Goal: Task Accomplishment & Management: Use online tool/utility

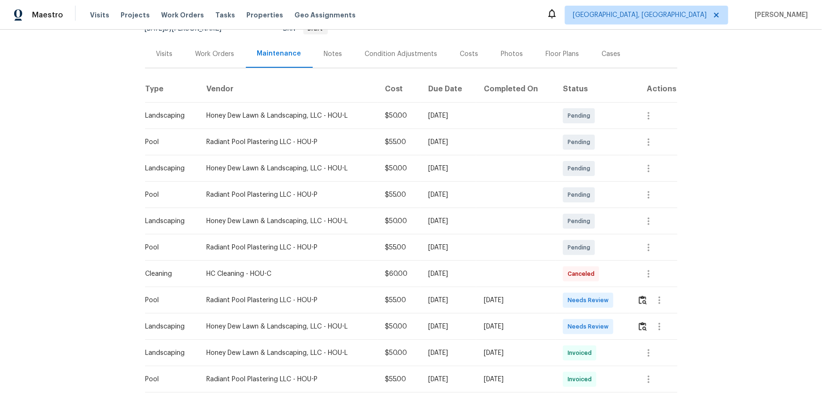
scroll to position [128, 0]
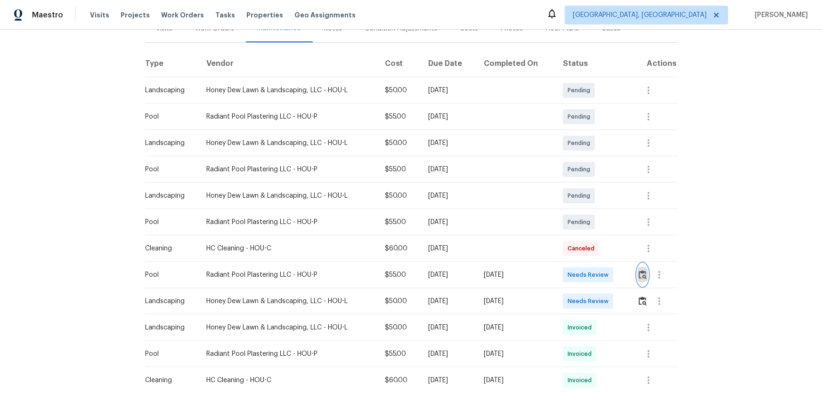
click at [584, 259] on img "button" at bounding box center [642, 274] width 8 height 9
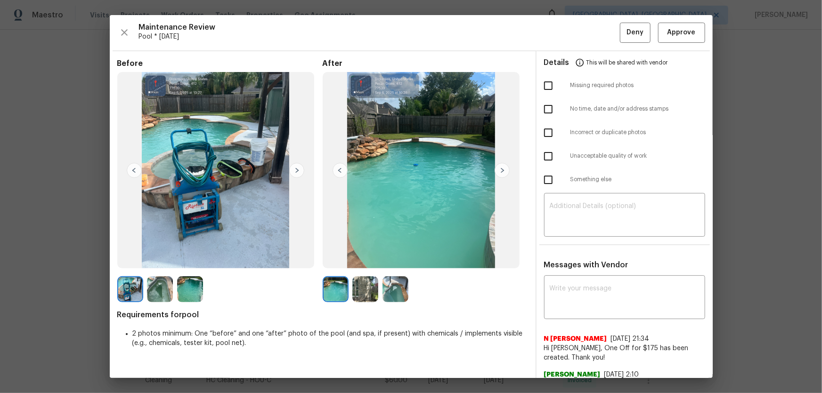
click at [364, 259] on img at bounding box center [365, 289] width 26 height 26
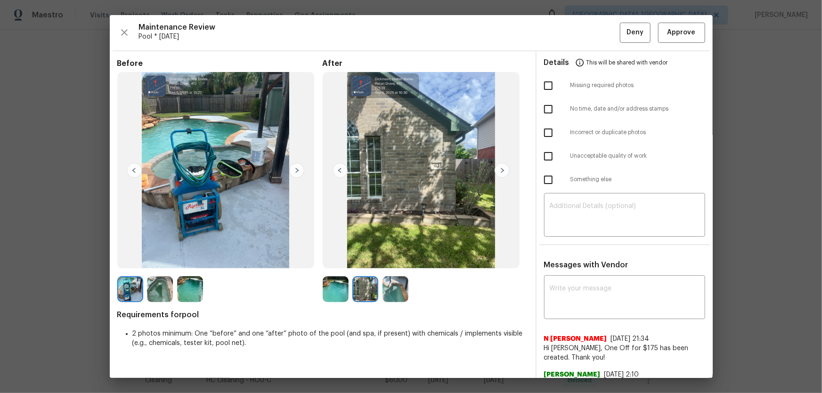
click at [396, 259] on img at bounding box center [395, 289] width 26 height 26
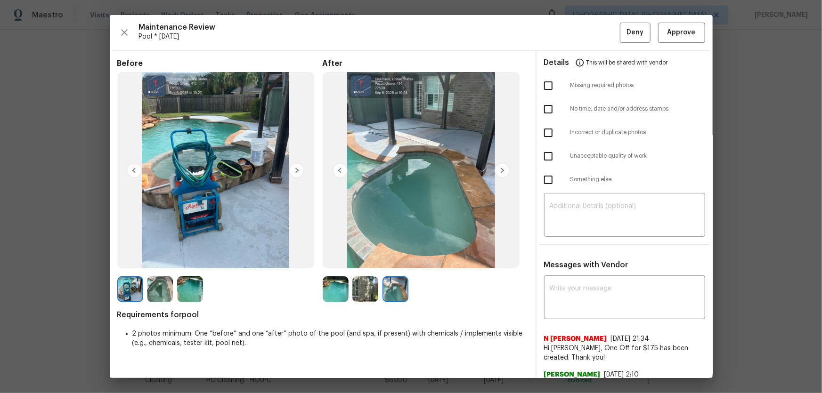
click at [323, 259] on img at bounding box center [336, 289] width 26 height 26
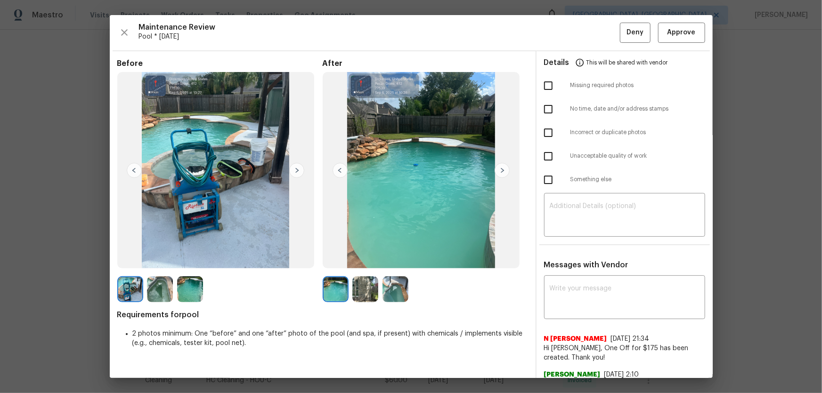
click at [193, 259] on img at bounding box center [190, 289] width 26 height 26
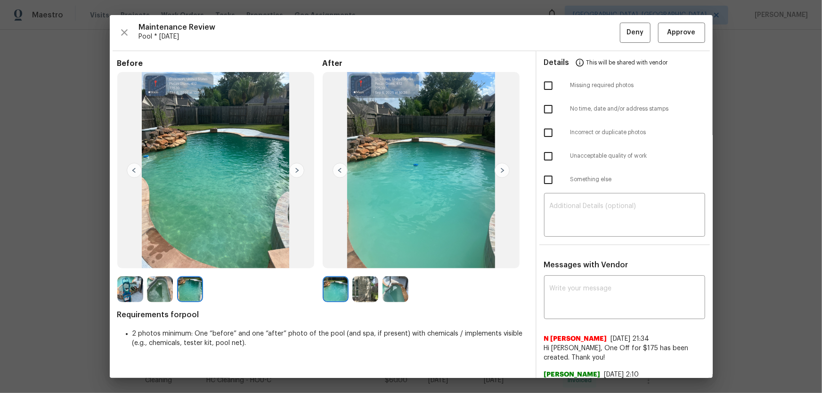
click at [155, 259] on img at bounding box center [160, 289] width 26 height 26
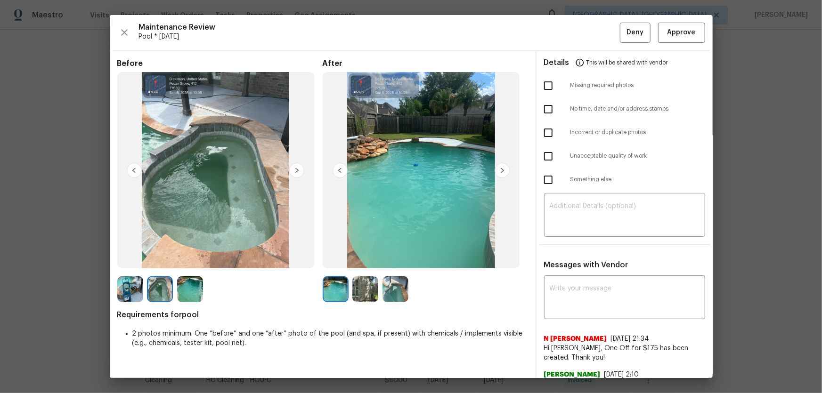
click at [391, 259] on img at bounding box center [395, 289] width 26 height 26
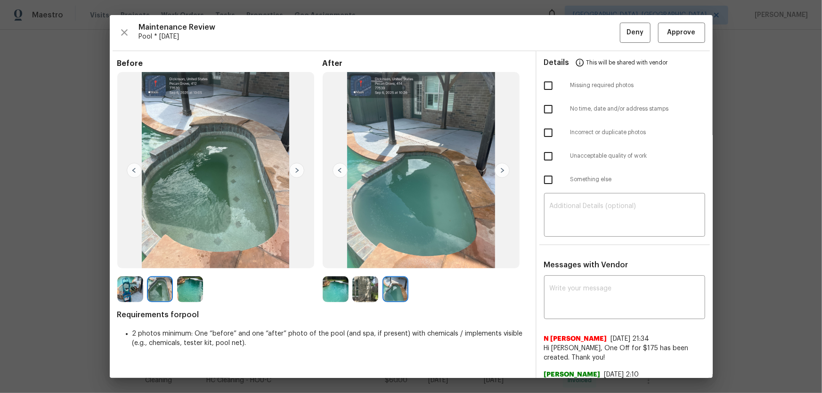
click at [360, 259] on img at bounding box center [365, 289] width 26 height 26
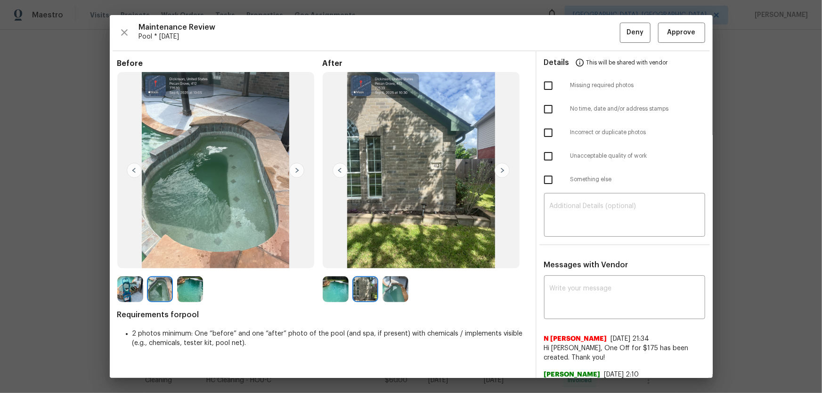
click at [331, 259] on img at bounding box center [336, 289] width 26 height 26
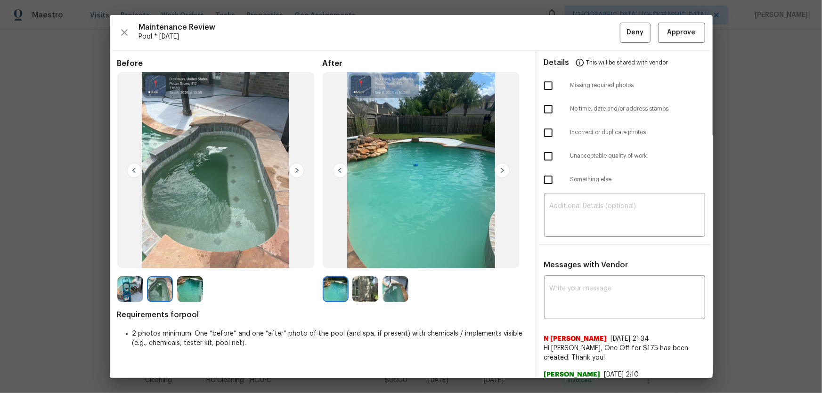
click at [363, 259] on img at bounding box center [365, 289] width 26 height 26
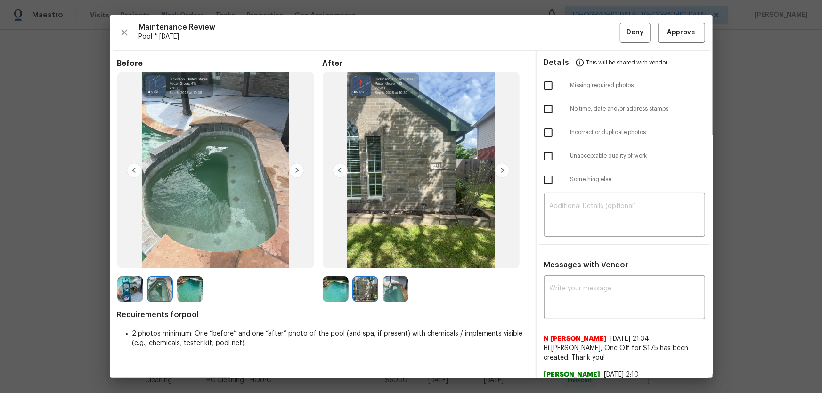
click at [385, 259] on img at bounding box center [395, 289] width 26 height 26
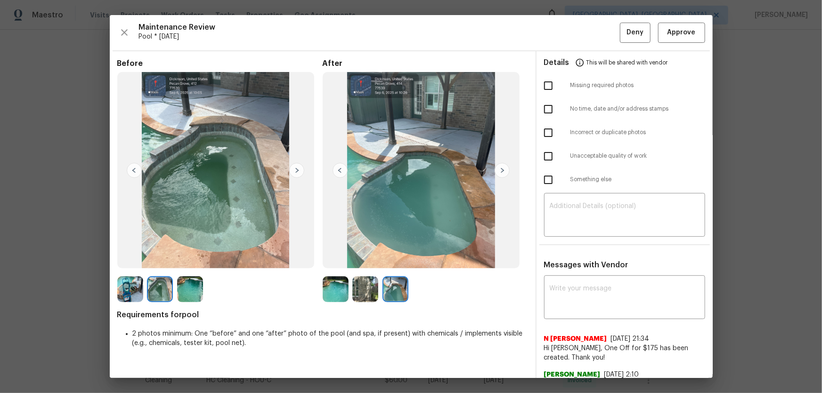
click at [185, 259] on img at bounding box center [190, 289] width 26 height 26
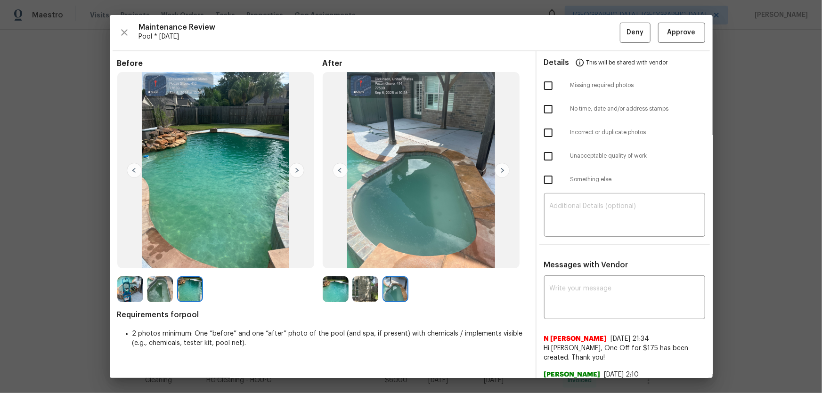
click at [163, 259] on img at bounding box center [160, 289] width 26 height 26
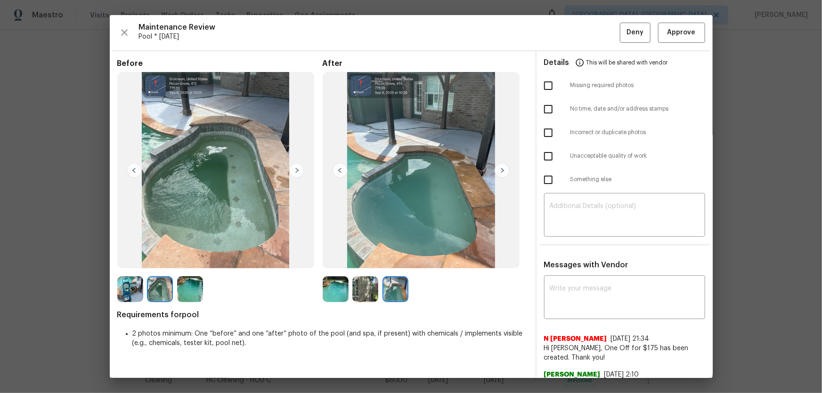
click at [186, 259] on img at bounding box center [190, 289] width 26 height 26
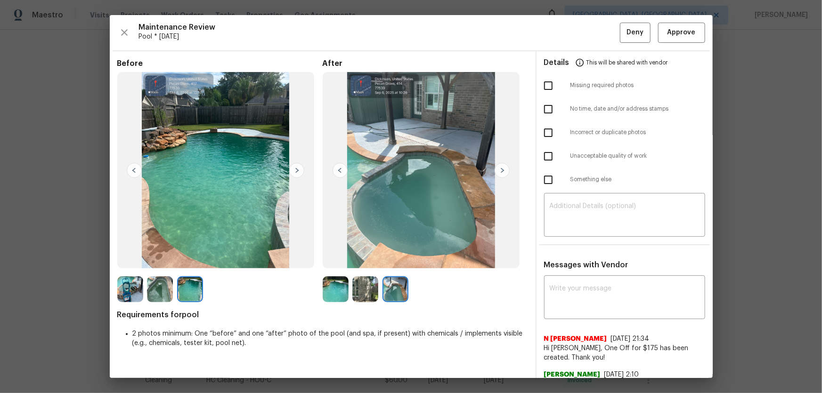
click at [129, 259] on img at bounding box center [130, 289] width 26 height 26
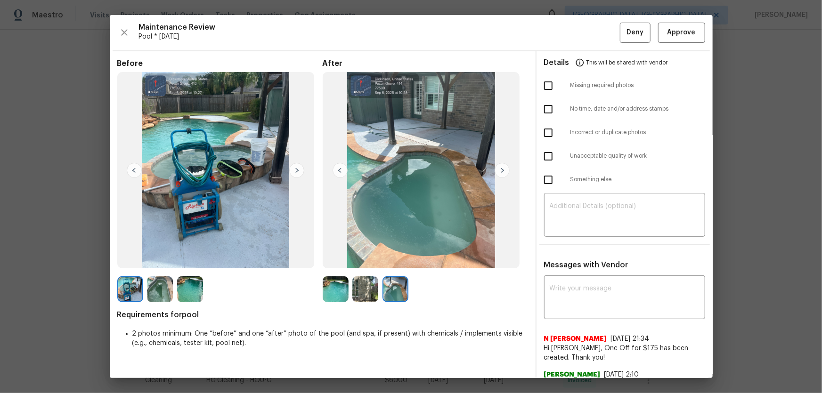
click at [368, 259] on img at bounding box center [365, 289] width 26 height 26
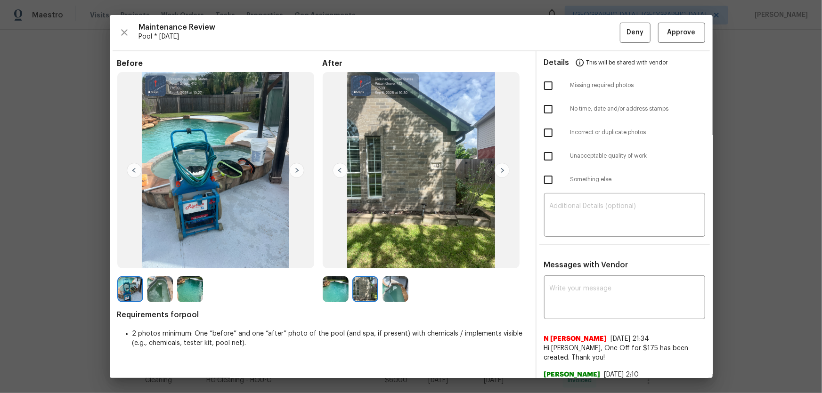
click at [368, 259] on img at bounding box center [365, 289] width 26 height 26
click at [396, 259] on img at bounding box center [395, 289] width 26 height 26
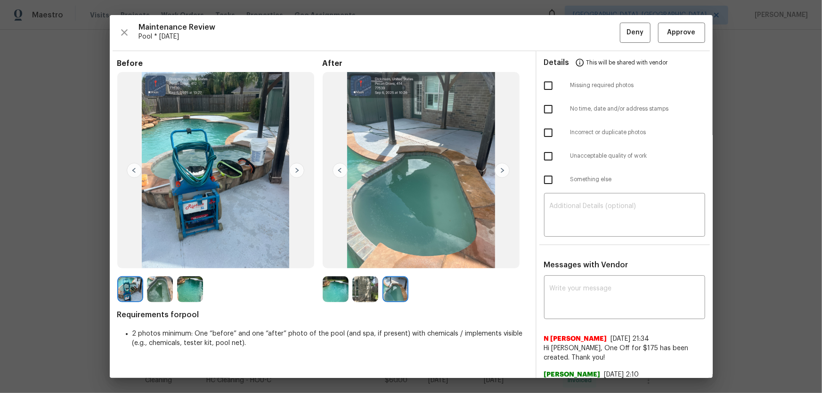
click at [333, 259] on img at bounding box center [336, 289] width 26 height 26
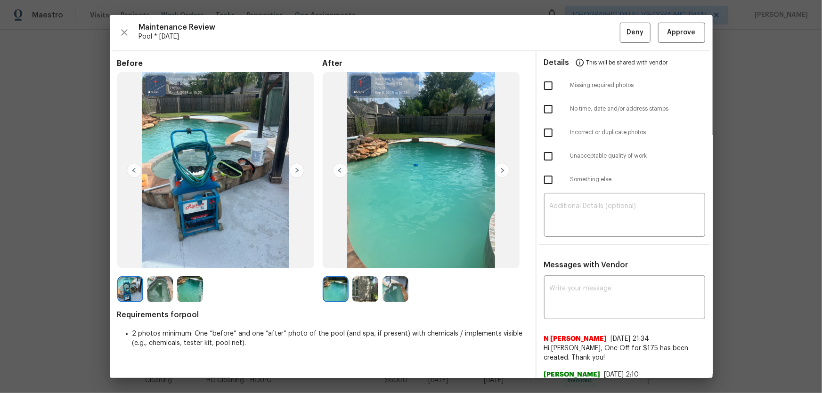
click at [366, 259] on img at bounding box center [365, 289] width 26 height 26
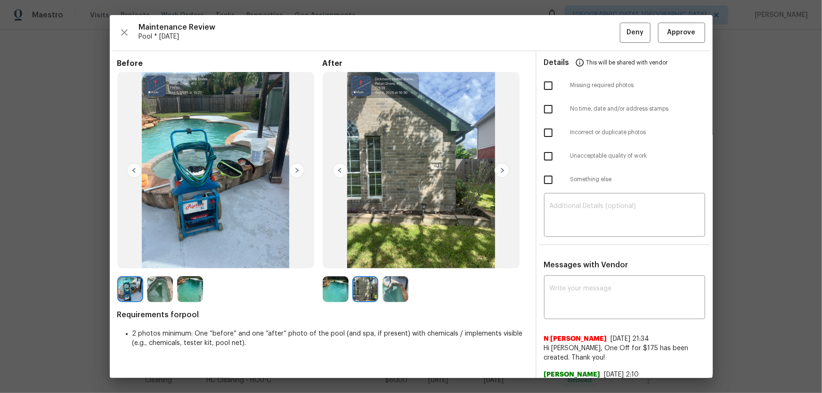
click at [396, 259] on img at bounding box center [395, 289] width 26 height 26
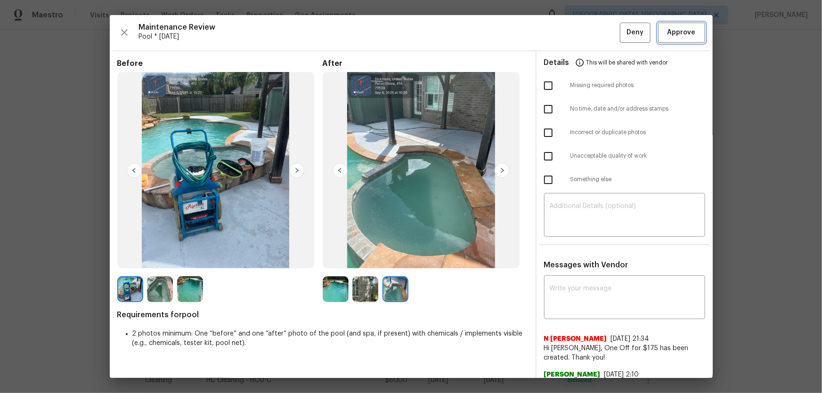
click at [584, 39] on button "Approve" at bounding box center [681, 33] width 47 height 20
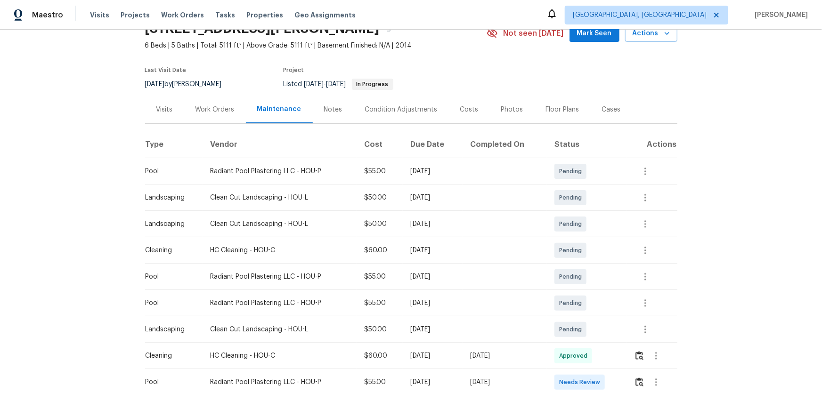
scroll to position [128, 0]
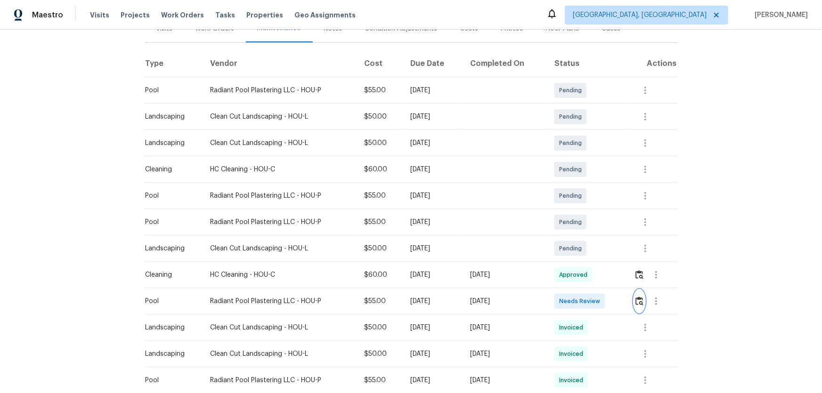
click at [635, 297] on img "button" at bounding box center [639, 301] width 8 height 9
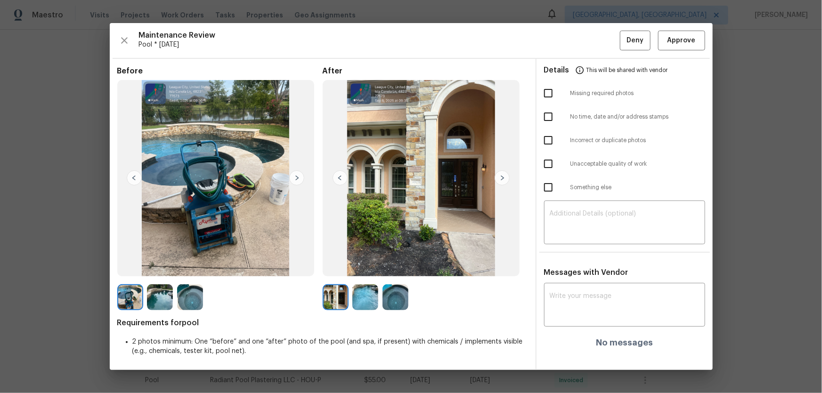
click at [360, 297] on img at bounding box center [365, 297] width 26 height 26
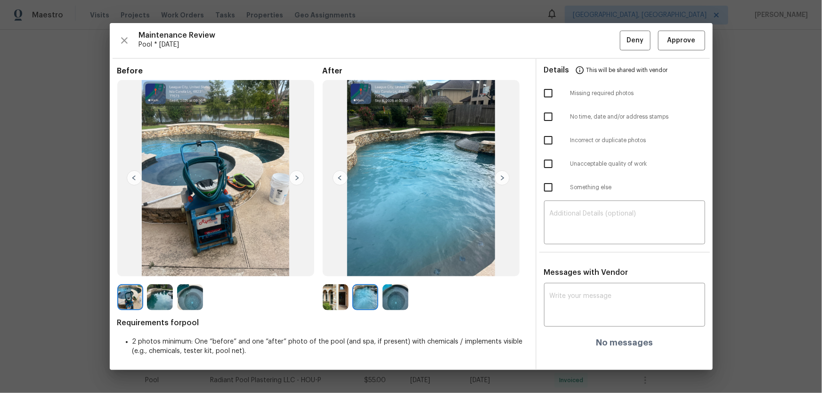
click at [400, 303] on img at bounding box center [395, 297] width 26 height 26
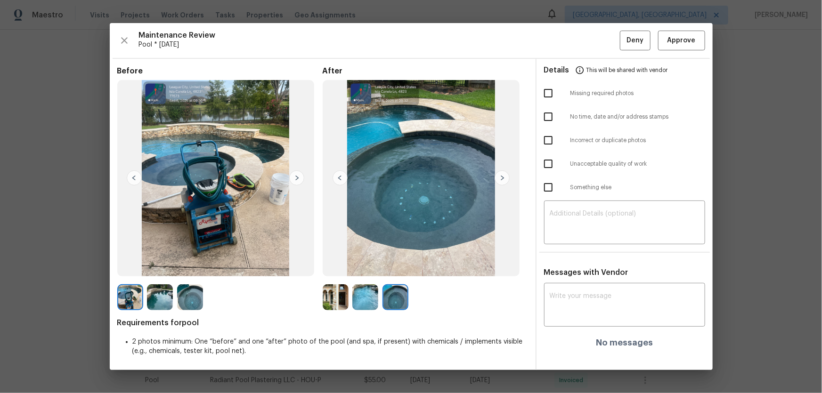
click at [334, 297] on img at bounding box center [336, 297] width 26 height 26
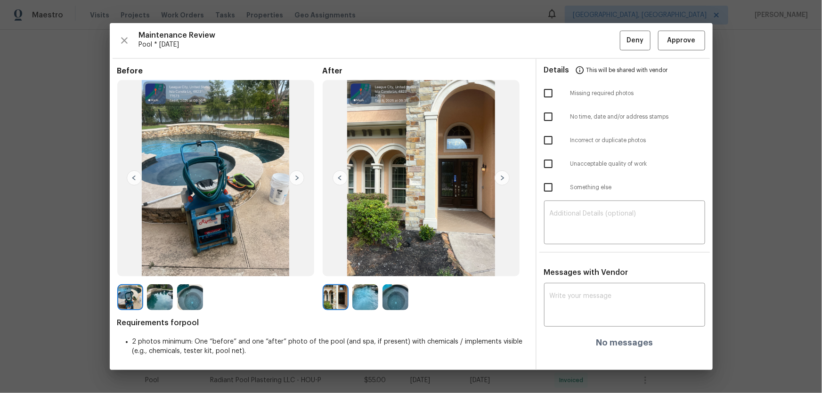
click at [365, 300] on img at bounding box center [365, 297] width 26 height 26
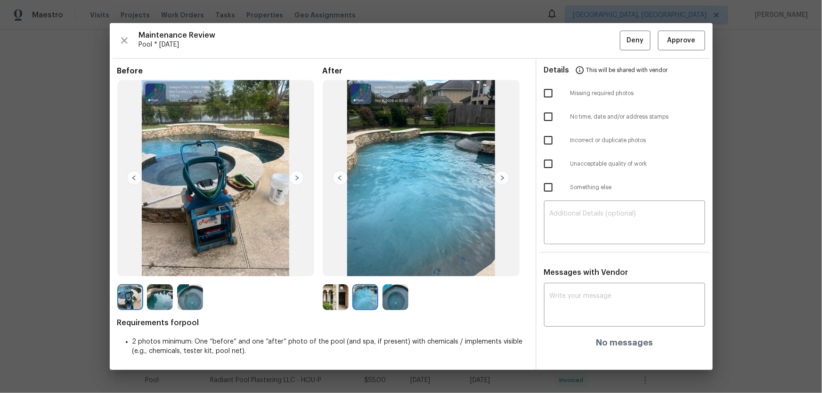
click at [390, 307] on img at bounding box center [395, 297] width 26 height 26
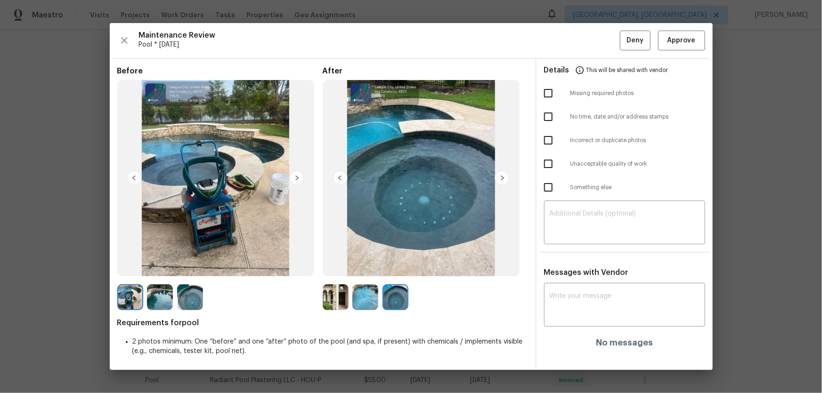
click at [346, 290] on img at bounding box center [336, 297] width 26 height 26
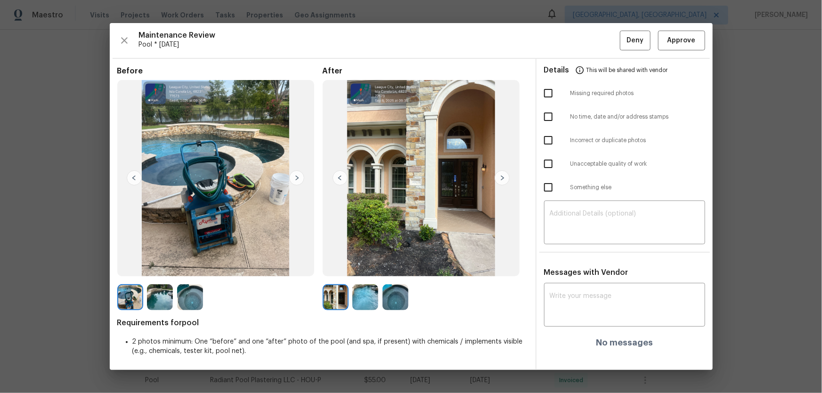
click at [371, 302] on img at bounding box center [365, 297] width 26 height 26
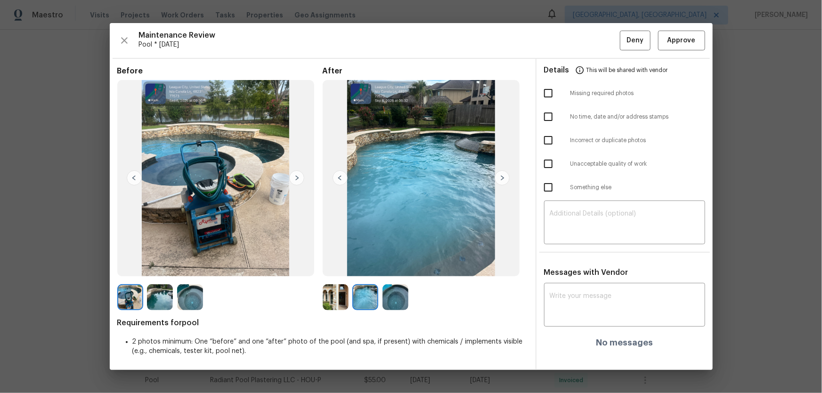
click at [394, 304] on img at bounding box center [395, 297] width 26 height 26
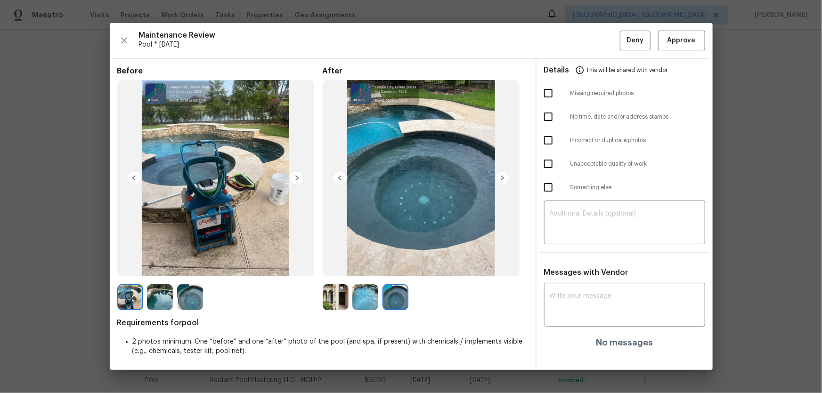
click at [156, 303] on img at bounding box center [160, 297] width 26 height 26
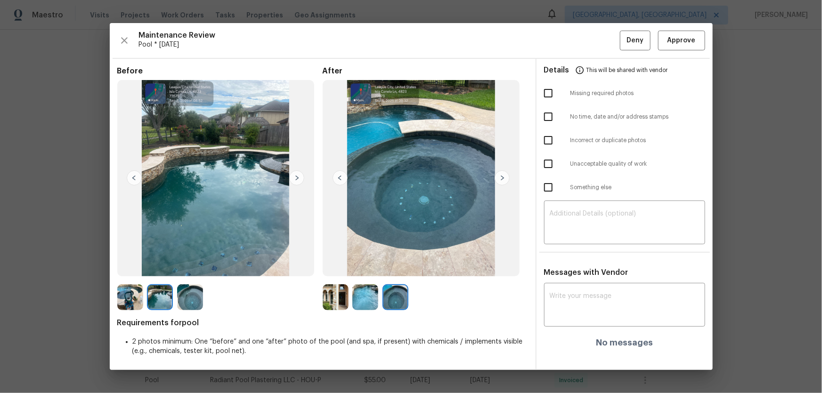
click at [188, 302] on img at bounding box center [190, 297] width 26 height 26
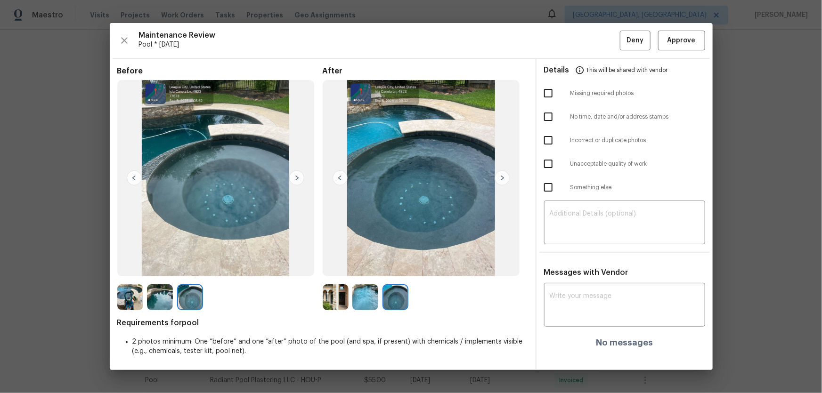
click at [341, 309] on img at bounding box center [336, 297] width 26 height 26
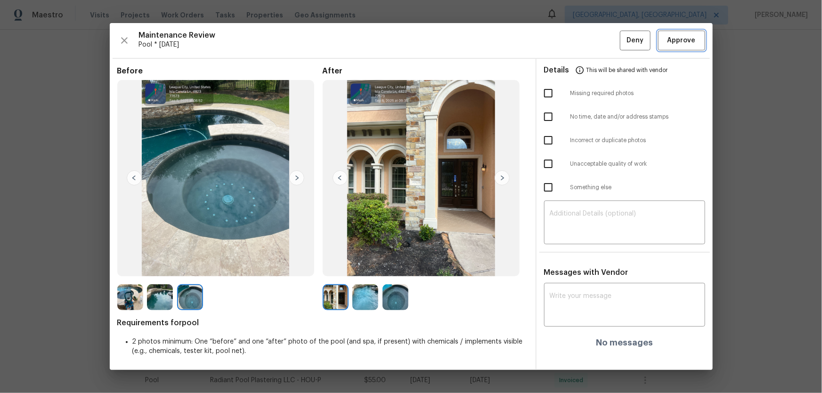
click at [669, 39] on span "Approve" at bounding box center [681, 41] width 28 height 12
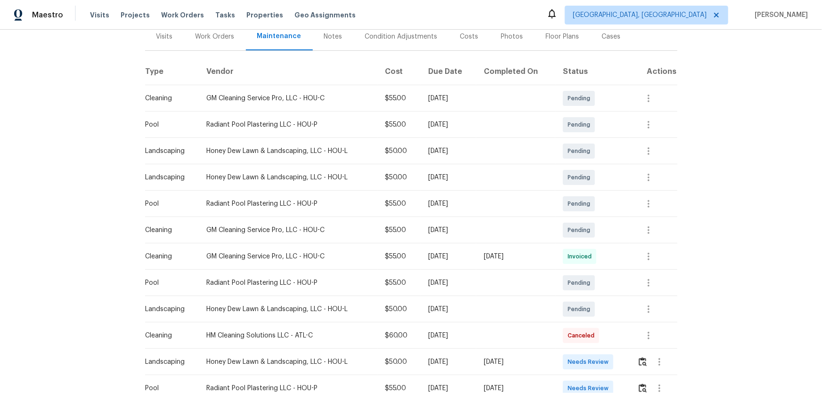
scroll to position [171, 0]
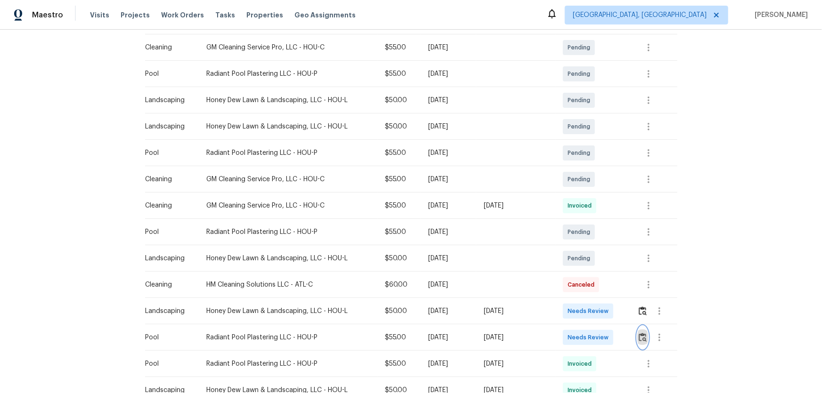
click at [584, 259] on img "button" at bounding box center [642, 337] width 8 height 9
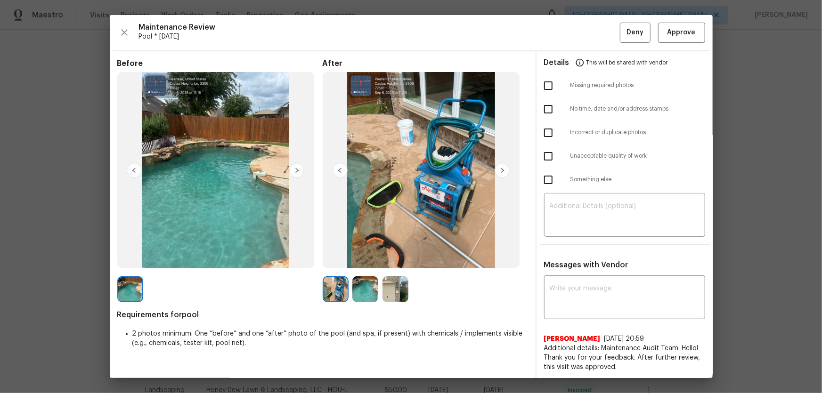
click at [364, 259] on img at bounding box center [365, 289] width 26 height 26
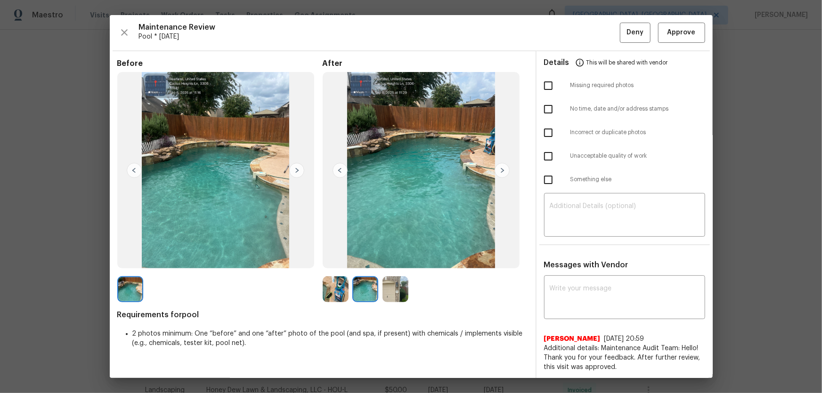
click at [341, 259] on img at bounding box center [336, 289] width 26 height 26
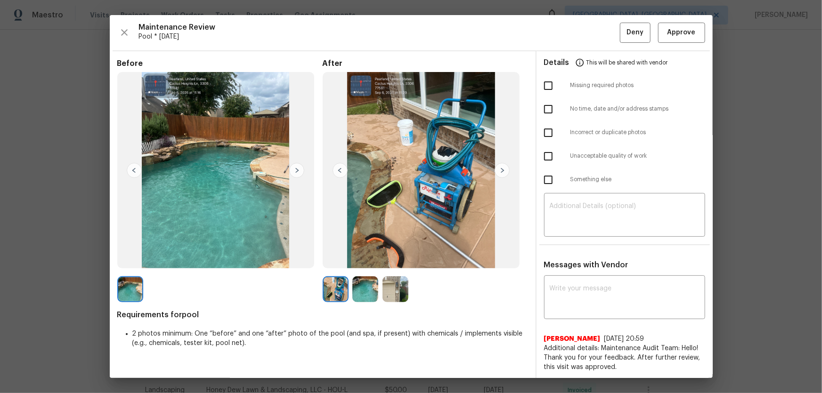
click at [363, 259] on img at bounding box center [365, 289] width 26 height 26
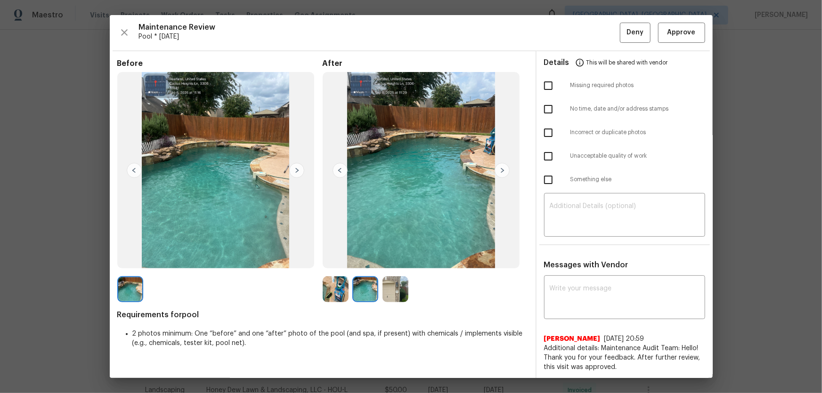
click at [400, 259] on img at bounding box center [395, 289] width 26 height 26
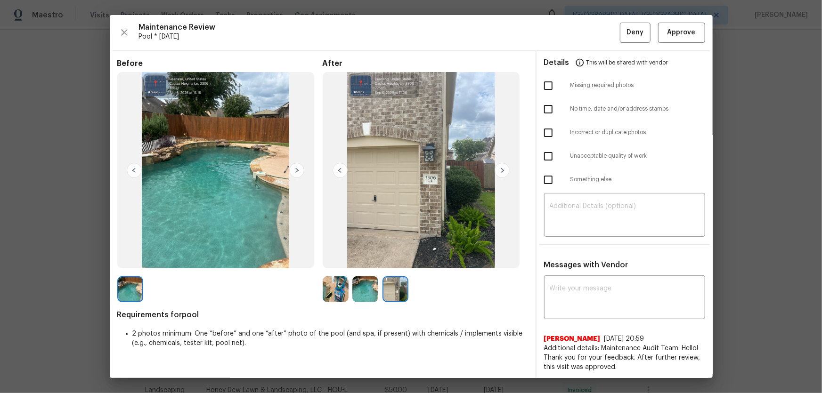
click at [358, 259] on img at bounding box center [365, 289] width 26 height 26
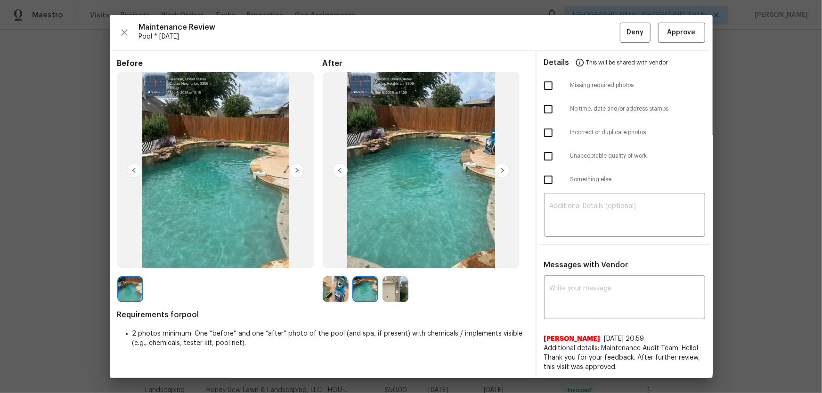
click at [331, 259] on img at bounding box center [336, 289] width 26 height 26
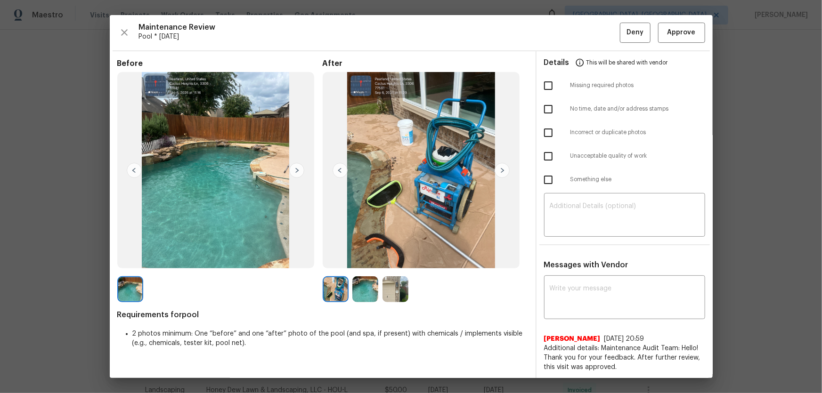
click at [370, 259] on img at bounding box center [365, 289] width 26 height 26
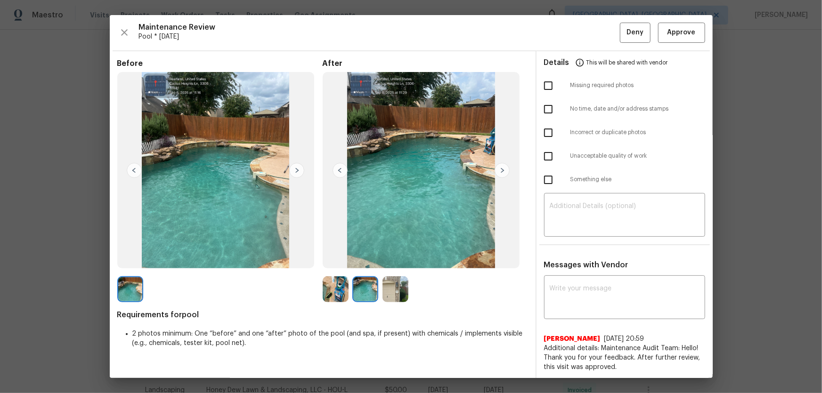
click at [382, 259] on img at bounding box center [395, 289] width 26 height 26
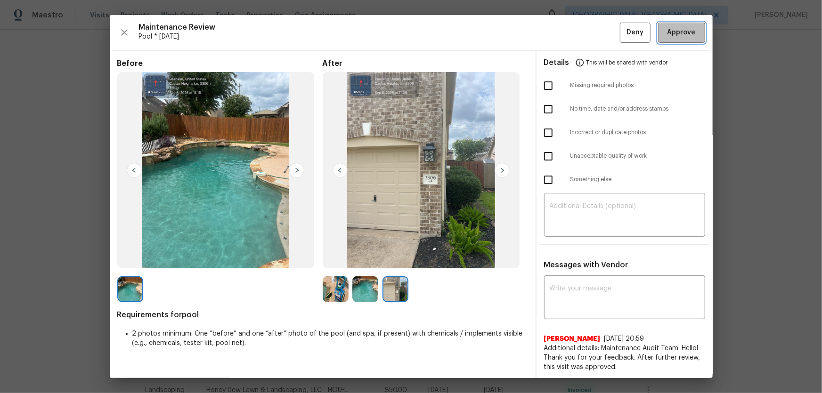
click at [584, 36] on button "Approve" at bounding box center [681, 33] width 47 height 20
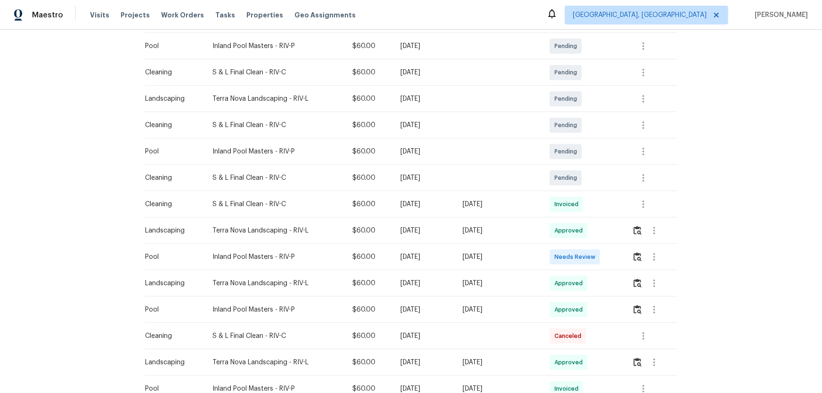
scroll to position [257, 0]
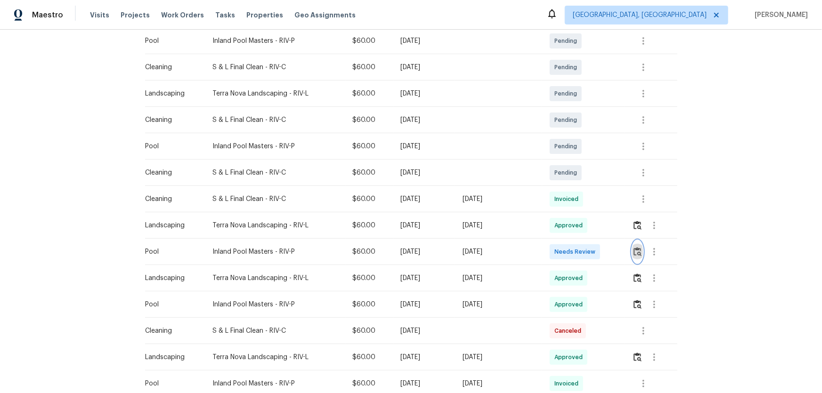
click at [584, 258] on button "button" at bounding box center [637, 252] width 11 height 23
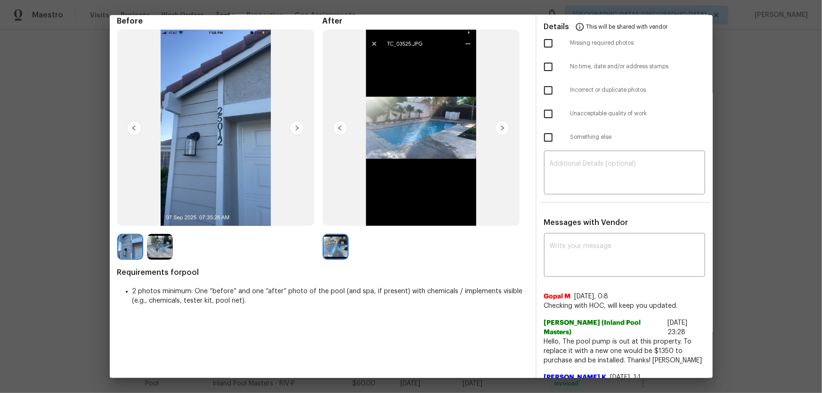
scroll to position [0, 0]
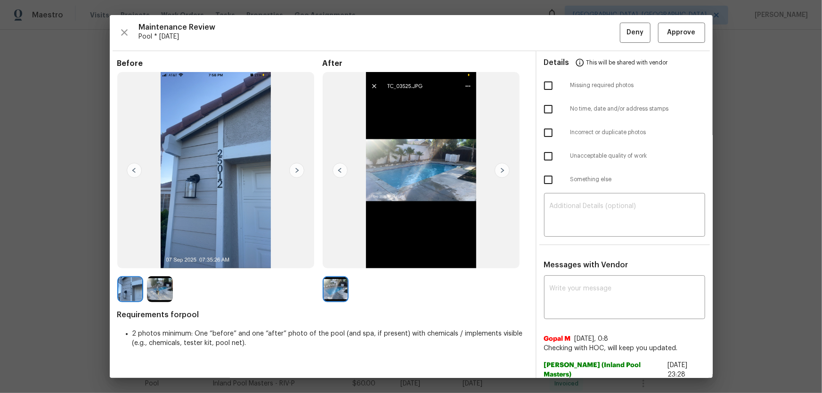
click at [174, 259] on div at bounding box center [162, 289] width 30 height 26
click at [168, 259] on img at bounding box center [160, 289] width 26 height 26
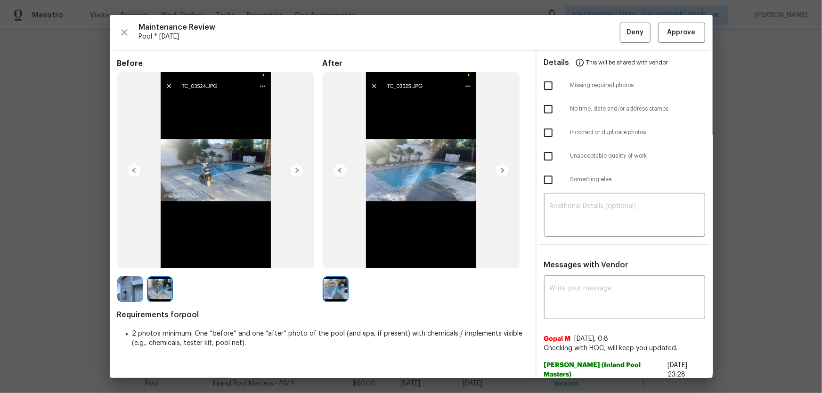
click at [138, 259] on img at bounding box center [130, 289] width 26 height 26
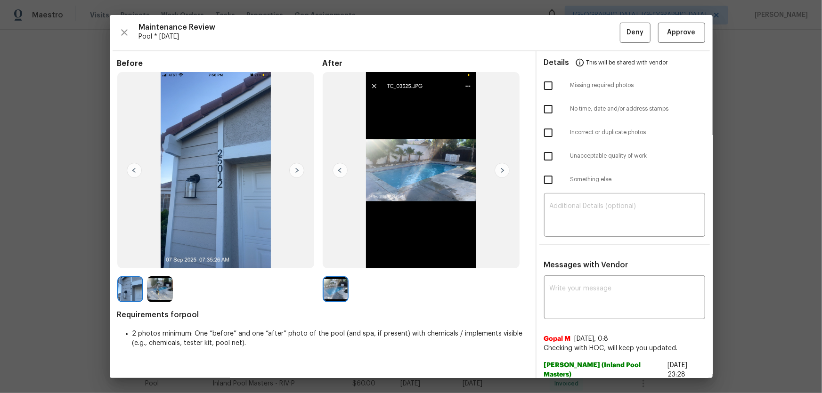
click at [156, 259] on img at bounding box center [160, 289] width 26 height 26
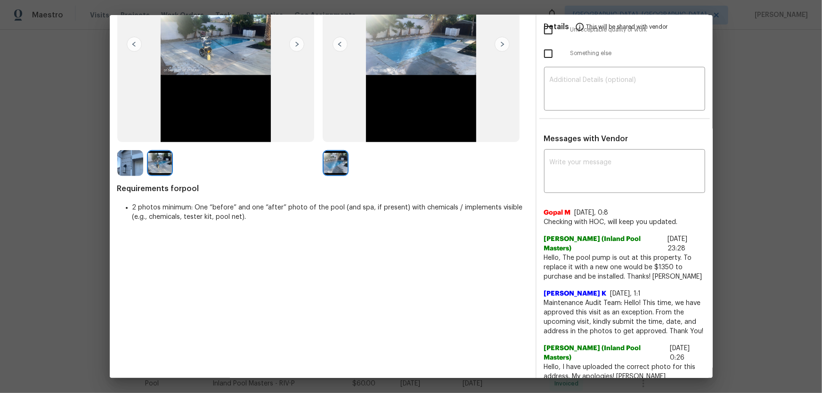
scroll to position [128, 0]
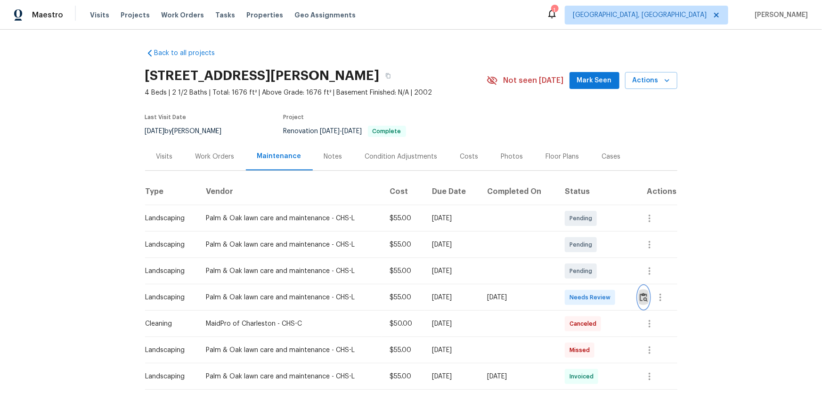
click at [584, 259] on img "button" at bounding box center [643, 297] width 8 height 9
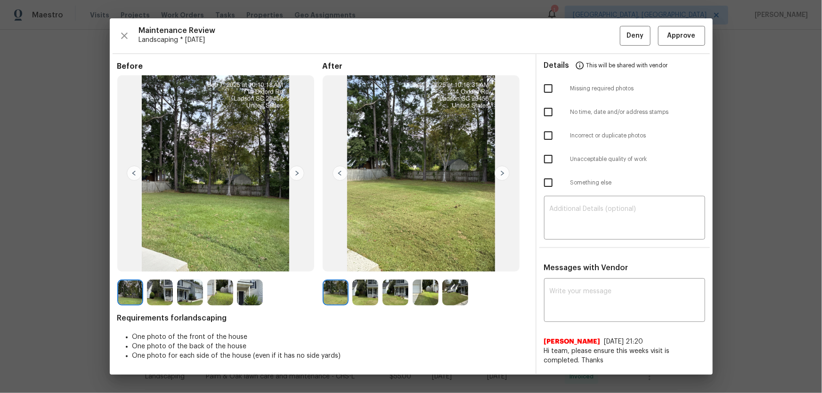
click at [370, 259] on img at bounding box center [365, 293] width 26 height 26
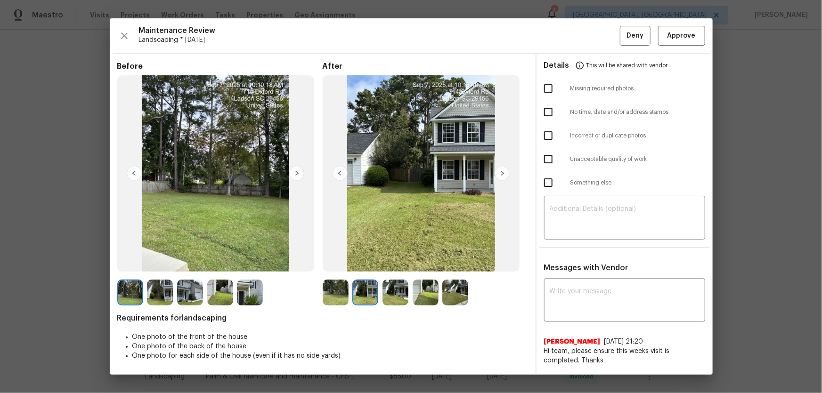
click at [384, 259] on img at bounding box center [395, 293] width 26 height 26
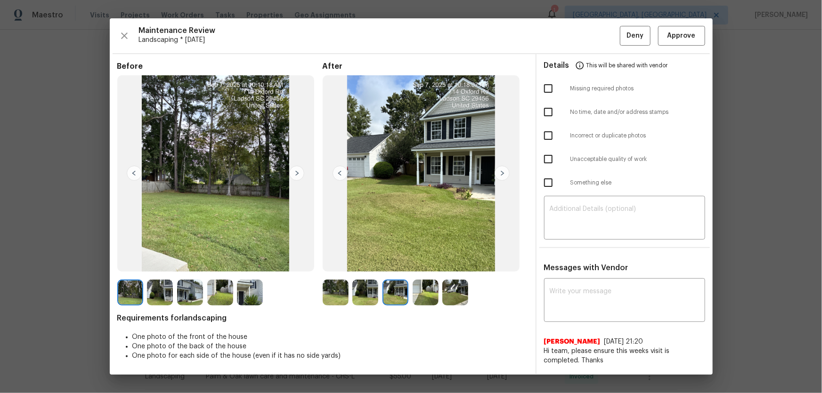
click at [428, 259] on img at bounding box center [425, 293] width 26 height 26
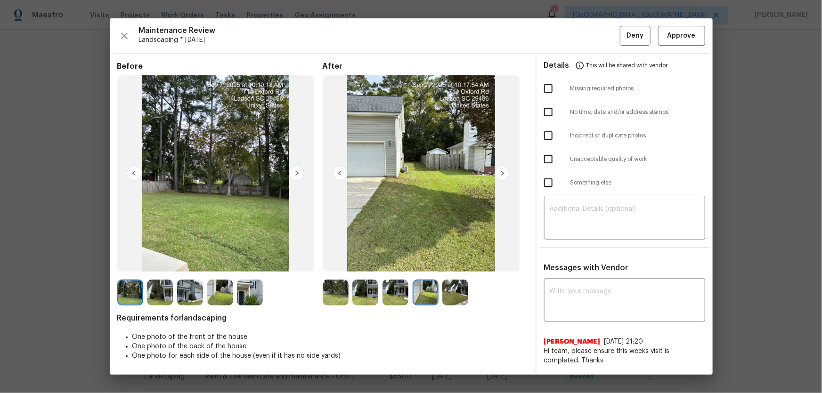
click at [447, 259] on img at bounding box center [455, 293] width 26 height 26
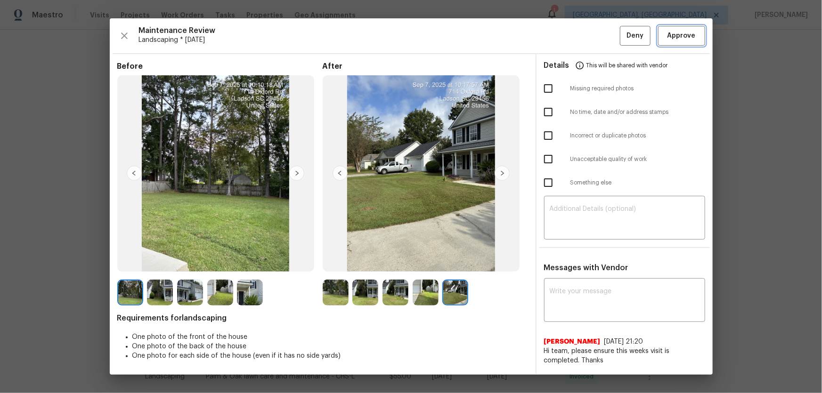
click at [584, 32] on button "Approve" at bounding box center [681, 36] width 47 height 20
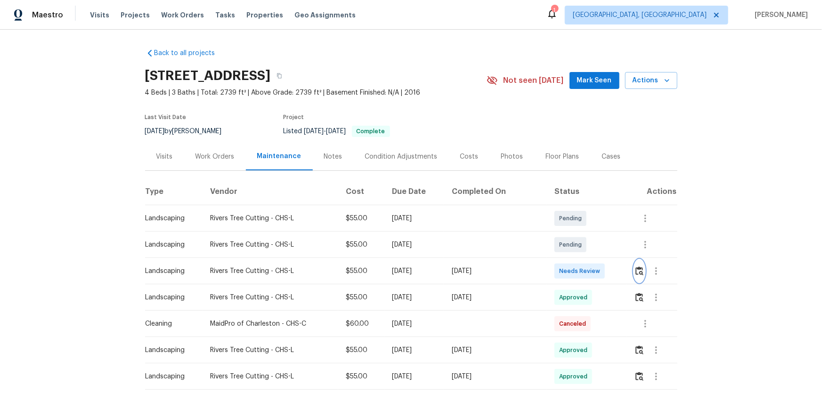
click at [584, 259] on button "button" at bounding box center [639, 271] width 11 height 23
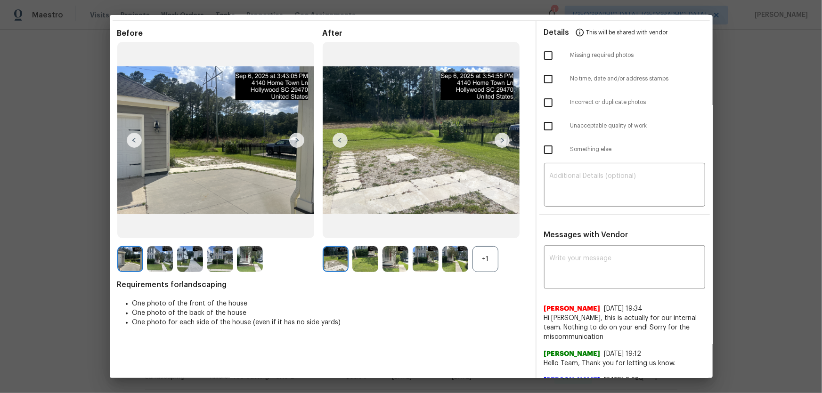
scroll to position [42, 0]
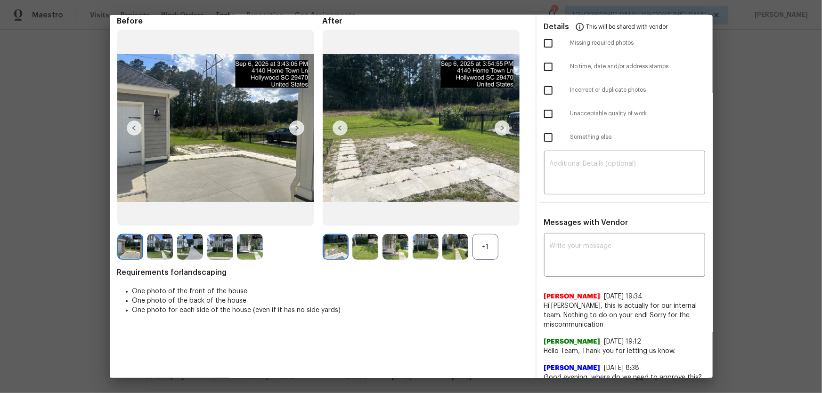
click at [484, 250] on div "+1" at bounding box center [485, 247] width 26 height 26
click at [366, 252] on img at bounding box center [365, 247] width 26 height 26
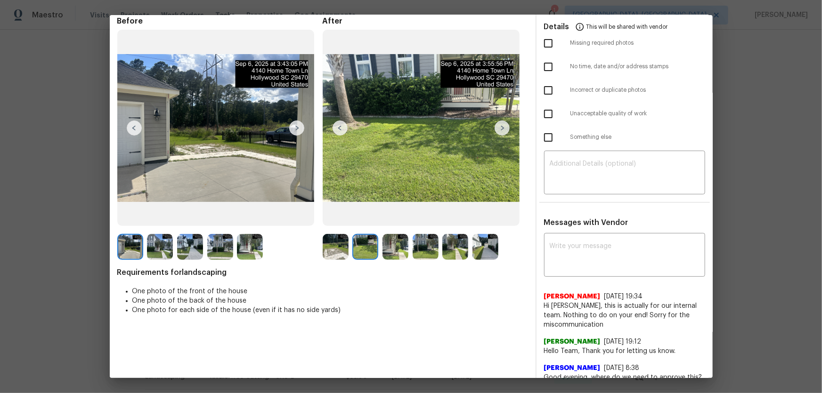
click at [383, 251] on img at bounding box center [395, 247] width 26 height 26
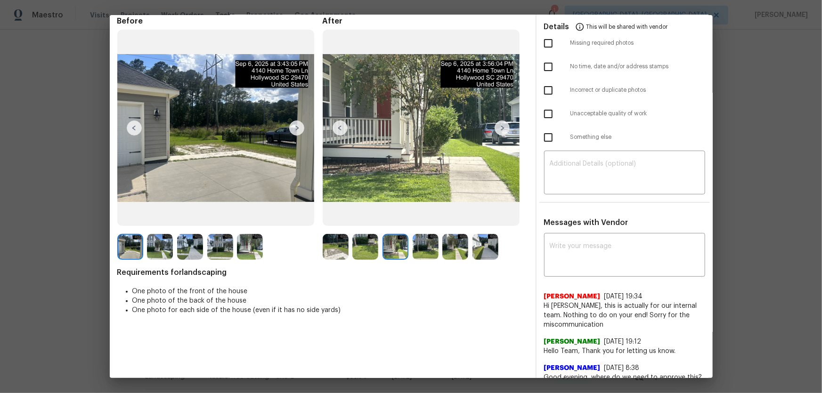
click at [418, 257] on img at bounding box center [425, 247] width 26 height 26
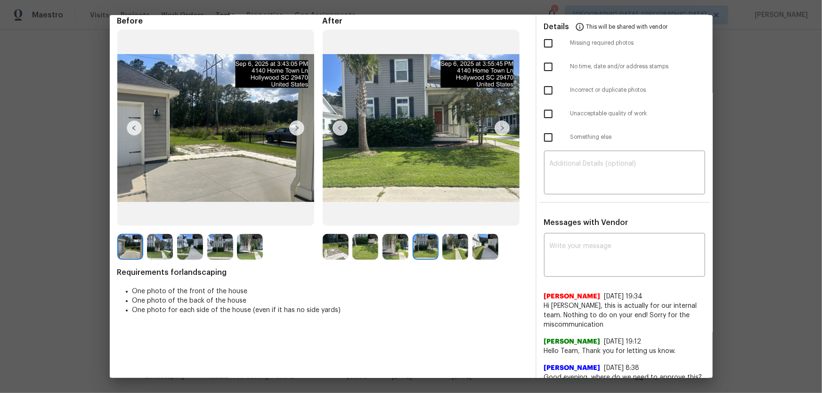
drag, startPoint x: 454, startPoint y: 251, endPoint x: 460, endPoint y: 251, distance: 6.1
click at [455, 251] on img at bounding box center [455, 247] width 26 height 26
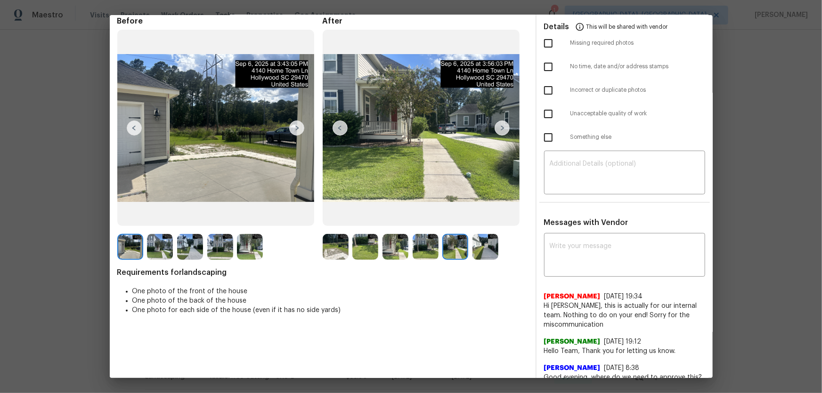
click at [475, 250] on img at bounding box center [485, 247] width 26 height 26
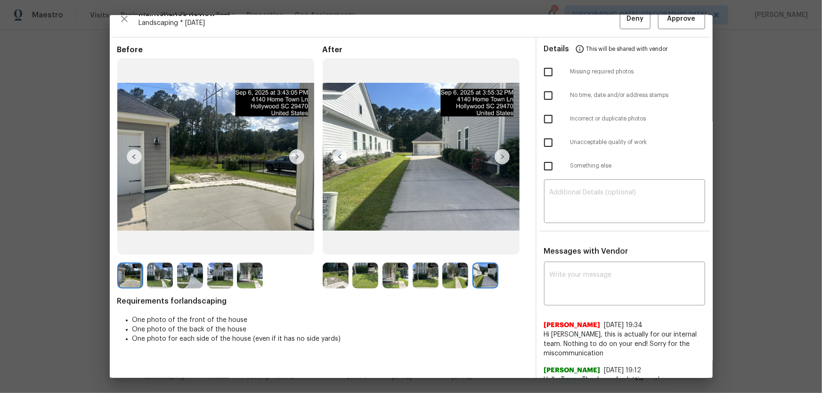
scroll to position [0, 0]
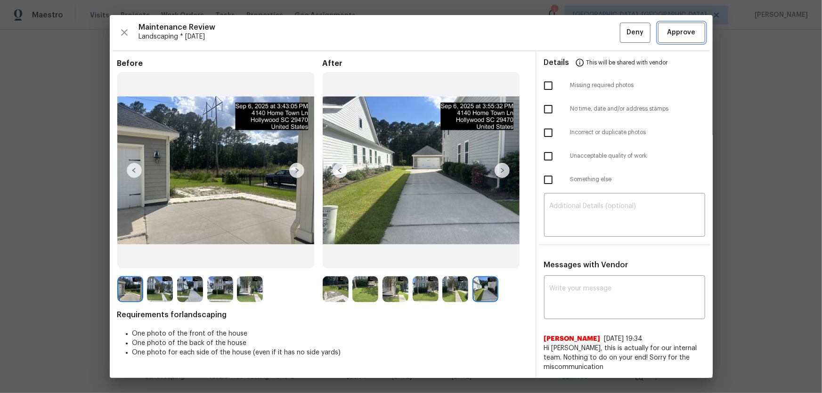
drag, startPoint x: 658, startPoint y: 33, endPoint x: 626, endPoint y: 77, distance: 54.4
click at [584, 33] on button "Approve" at bounding box center [681, 33] width 47 height 20
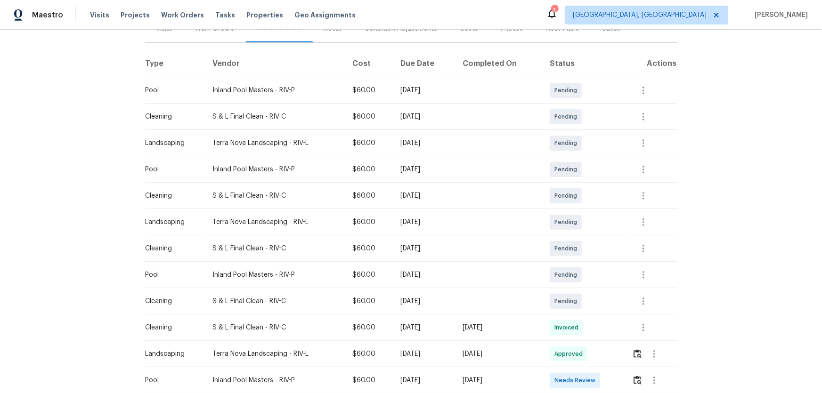
scroll to position [171, 0]
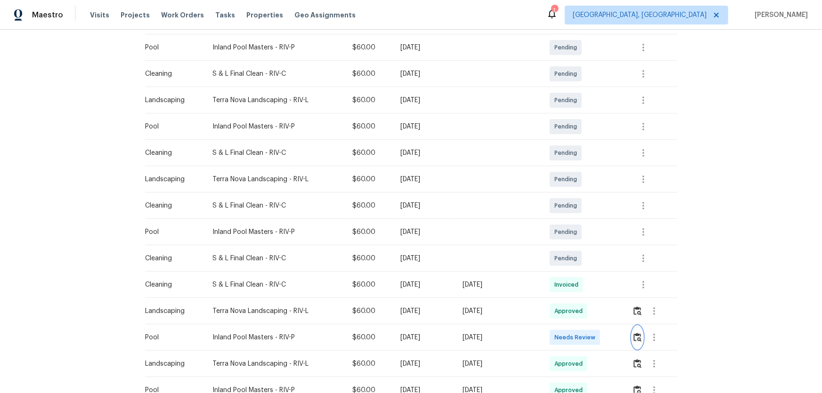
click at [584, 259] on button "button" at bounding box center [637, 337] width 11 height 23
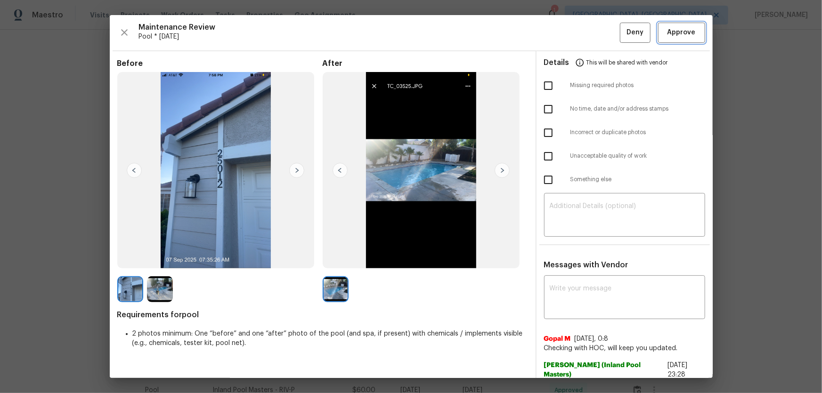
drag, startPoint x: 668, startPoint y: 33, endPoint x: 693, endPoint y: 26, distance: 25.8
click at [584, 33] on span "Approve" at bounding box center [681, 33] width 28 height 12
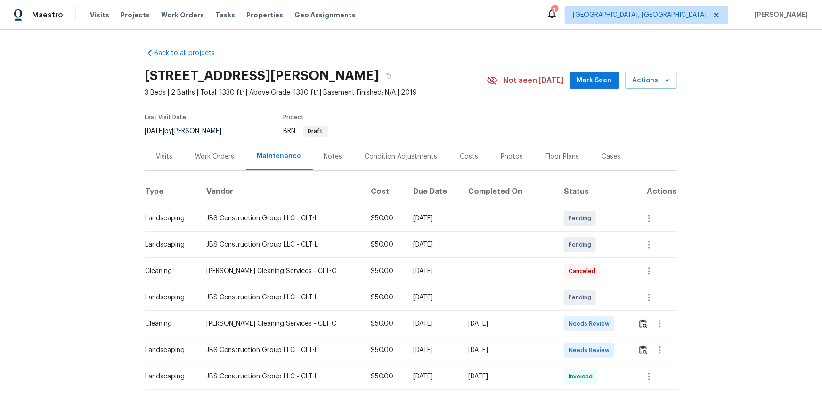
scroll to position [42, 0]
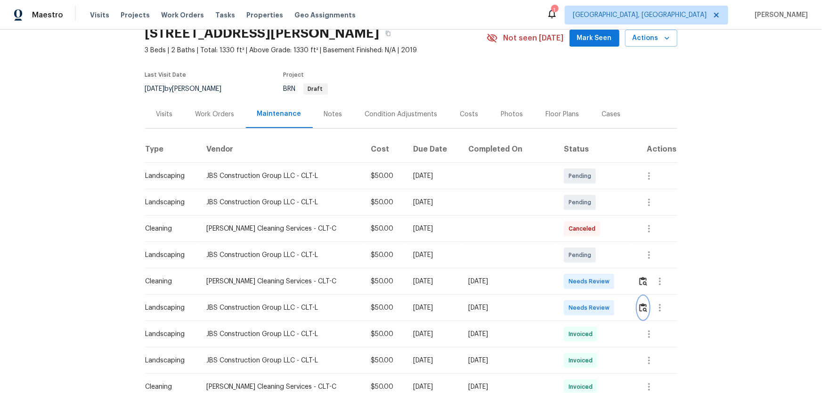
click at [584, 259] on img "button" at bounding box center [643, 307] width 8 height 9
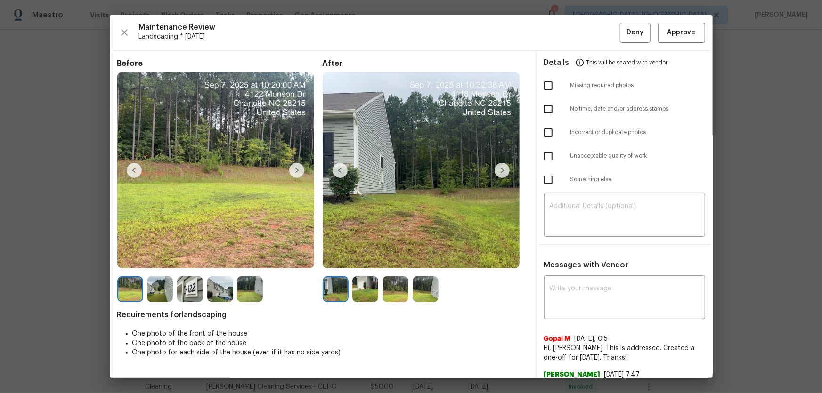
click at [371, 259] on img at bounding box center [365, 289] width 26 height 26
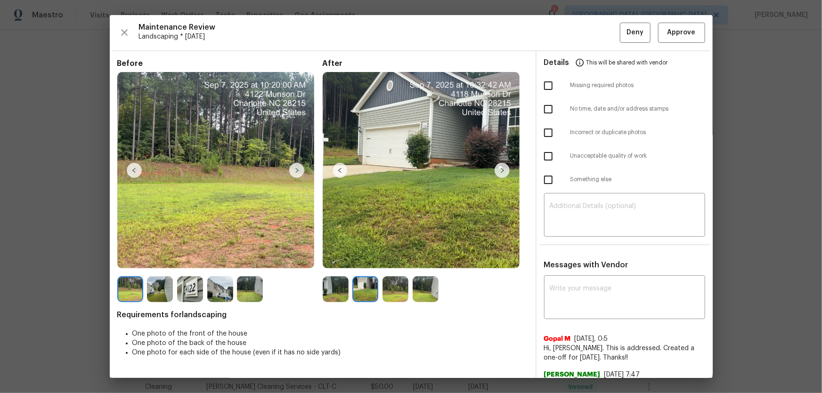
click at [391, 259] on img at bounding box center [395, 289] width 26 height 26
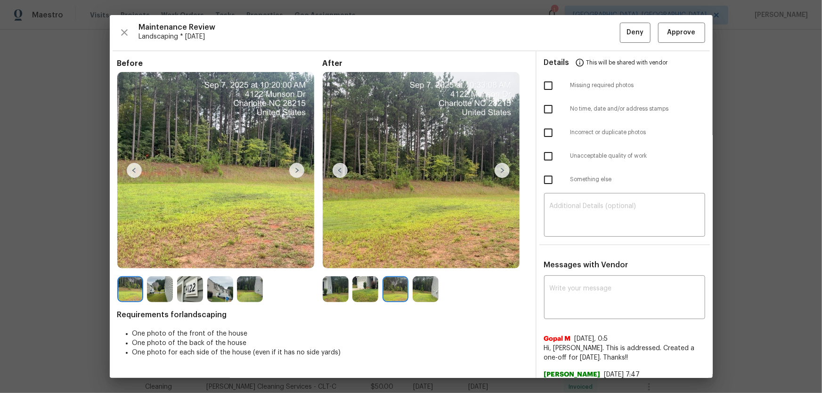
click at [418, 259] on img at bounding box center [425, 289] width 26 height 26
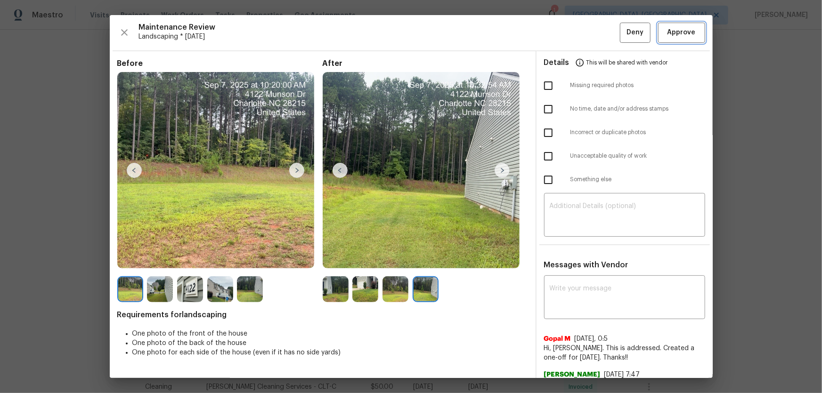
click at [584, 31] on span "Approve" at bounding box center [681, 33] width 28 height 12
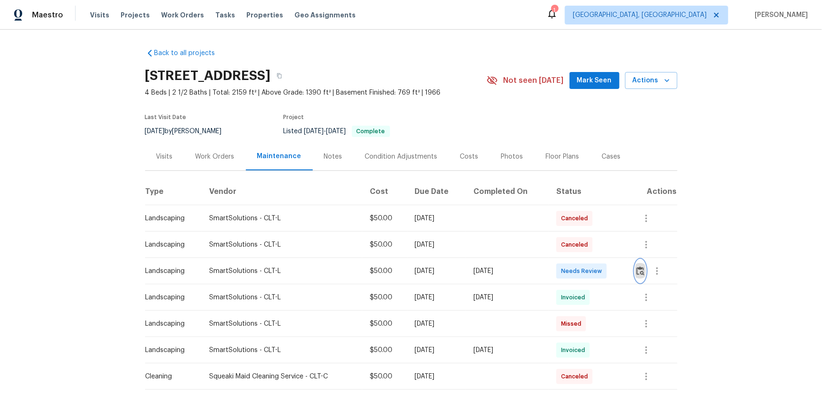
click at [636, 276] on button "button" at bounding box center [640, 271] width 11 height 23
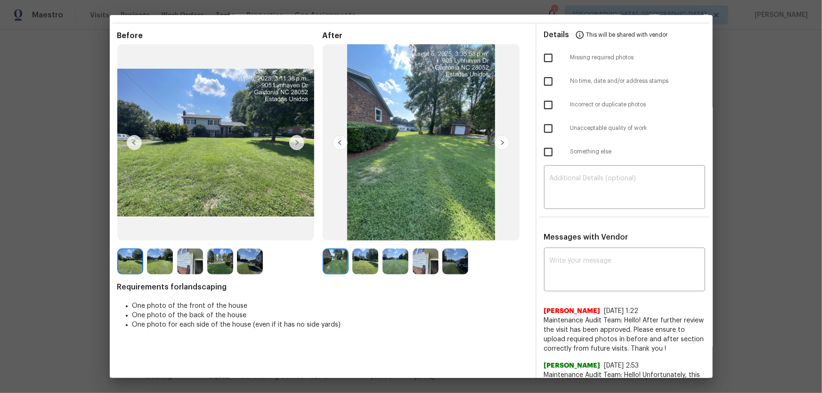
scroll to position [42, 0]
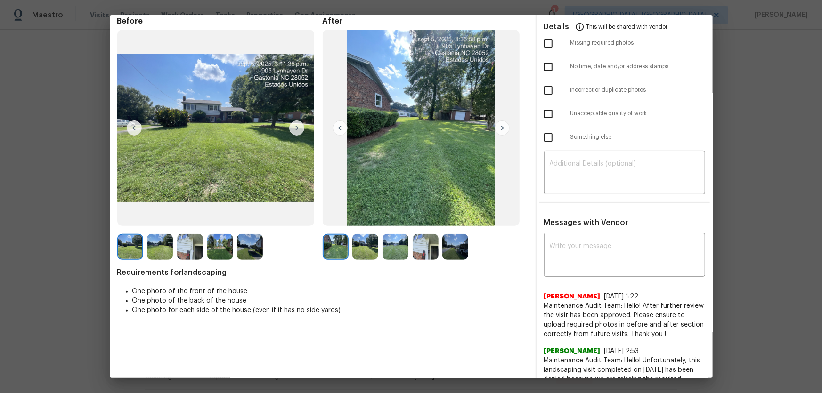
click at [363, 255] on img at bounding box center [365, 247] width 26 height 26
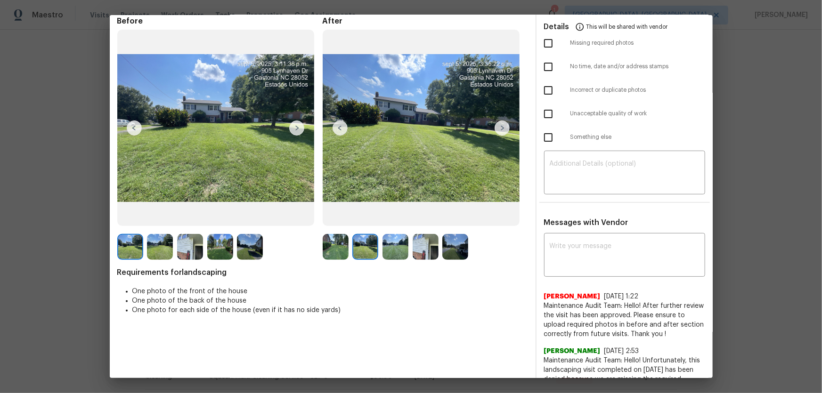
click at [401, 248] on img at bounding box center [395, 247] width 26 height 26
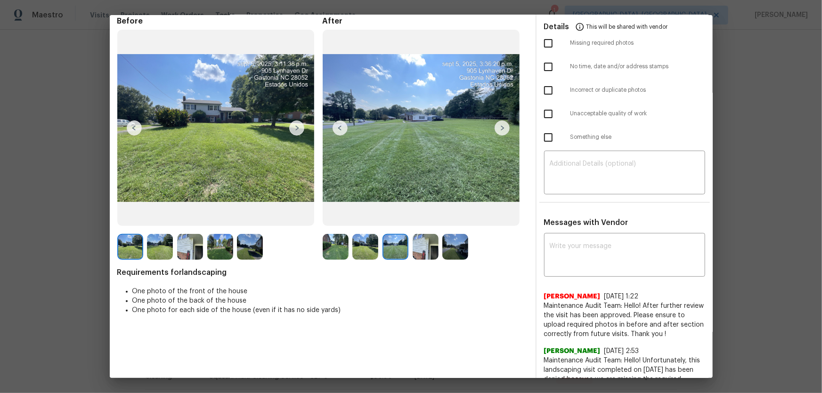
click at [432, 249] on img at bounding box center [425, 247] width 26 height 26
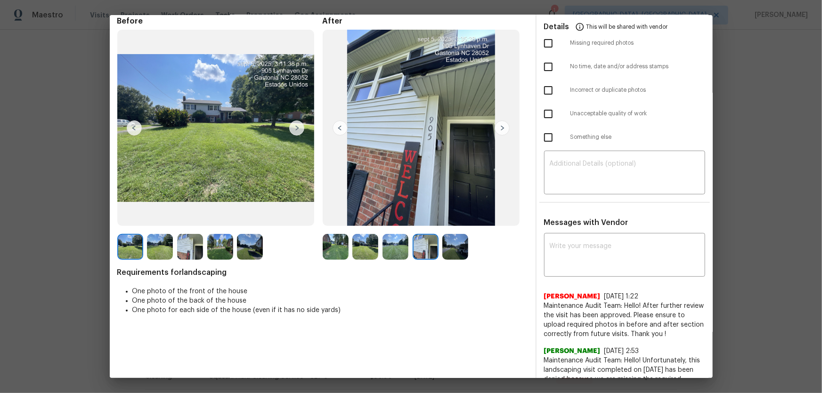
click at [458, 254] on img at bounding box center [455, 247] width 26 height 26
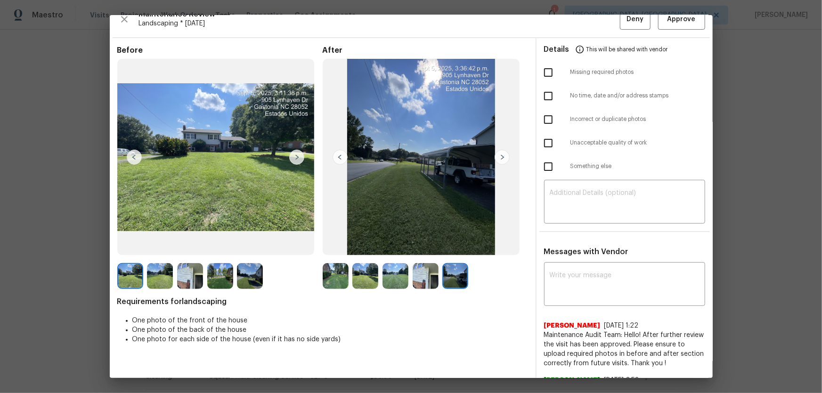
scroll to position [0, 0]
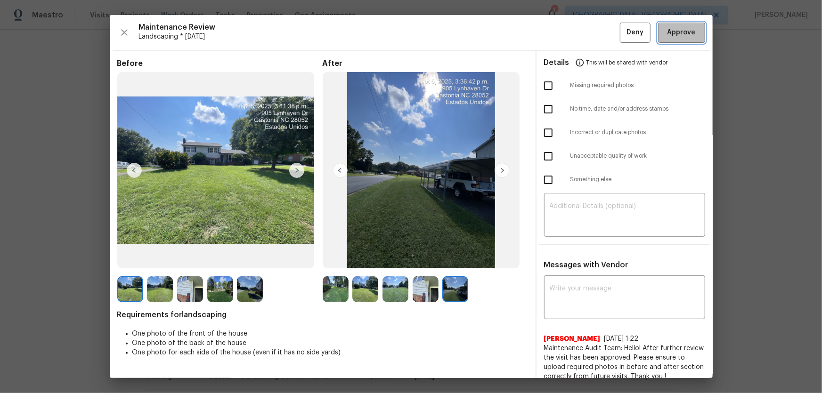
click at [678, 29] on span "Approve" at bounding box center [681, 33] width 28 height 12
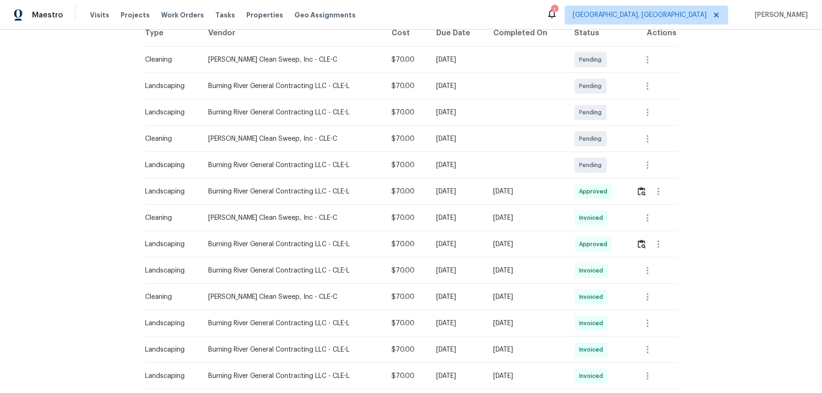
scroll to position [158, 0]
click at [638, 193] on img "button" at bounding box center [642, 191] width 8 height 9
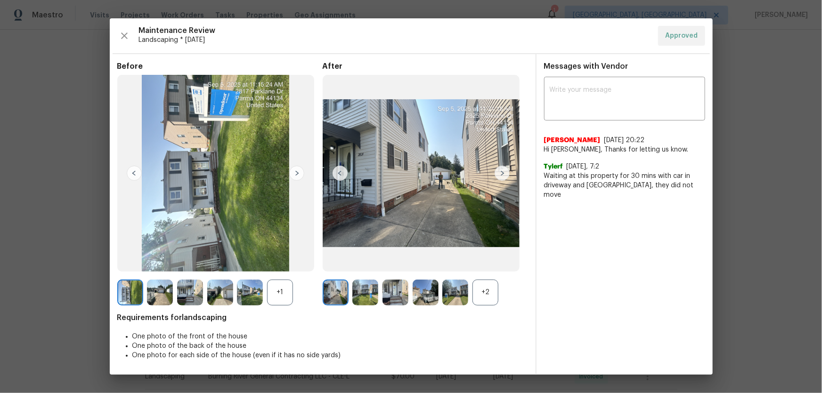
click at [490, 287] on div "+2" at bounding box center [485, 293] width 26 height 26
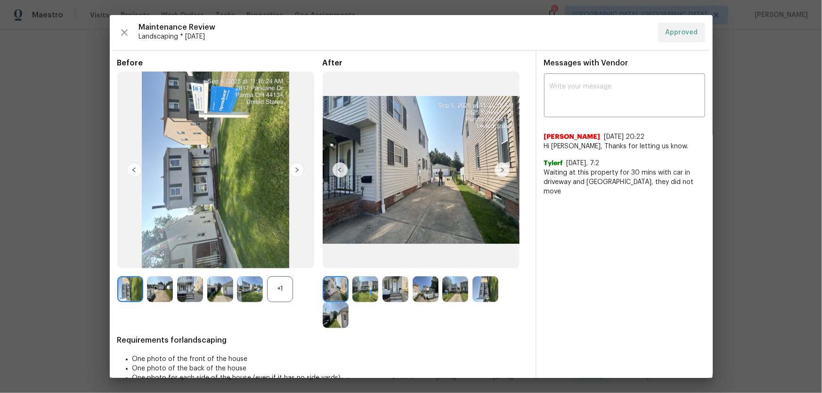
click at [284, 285] on div "+1" at bounding box center [280, 289] width 26 height 26
click at [372, 285] on img at bounding box center [365, 289] width 26 height 26
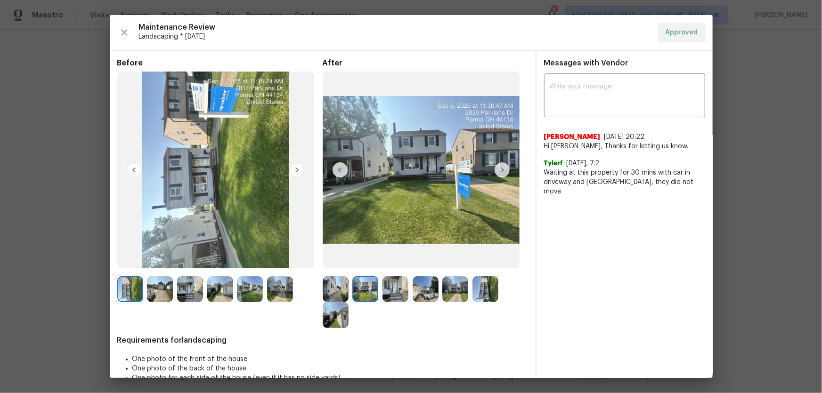
click at [403, 283] on img at bounding box center [395, 289] width 26 height 26
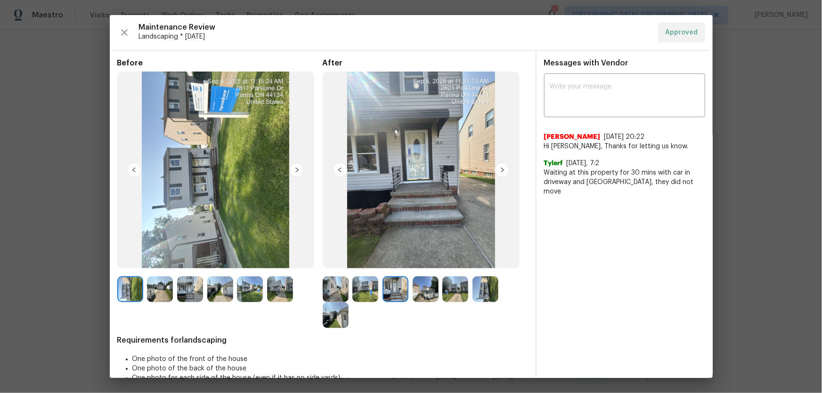
click at [434, 284] on img at bounding box center [425, 289] width 26 height 26
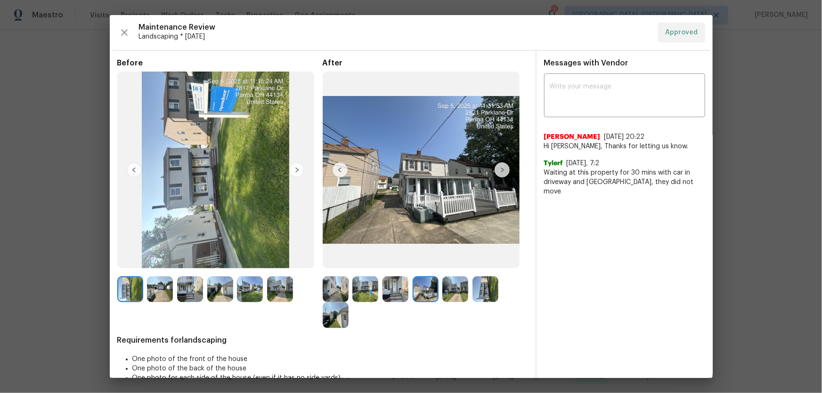
click at [455, 293] on img at bounding box center [455, 289] width 26 height 26
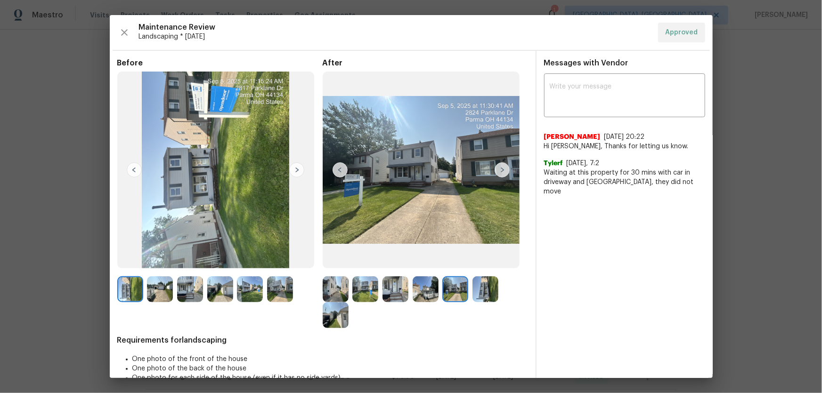
click at [479, 298] on img at bounding box center [485, 289] width 26 height 26
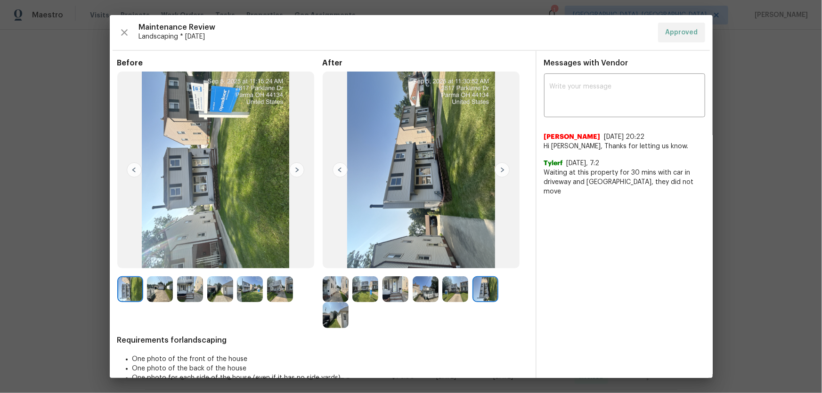
click at [331, 323] on img at bounding box center [336, 315] width 26 height 26
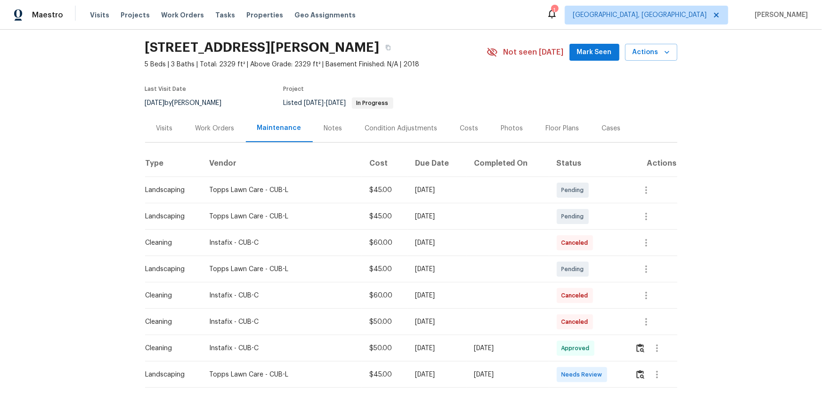
scroll to position [85, 0]
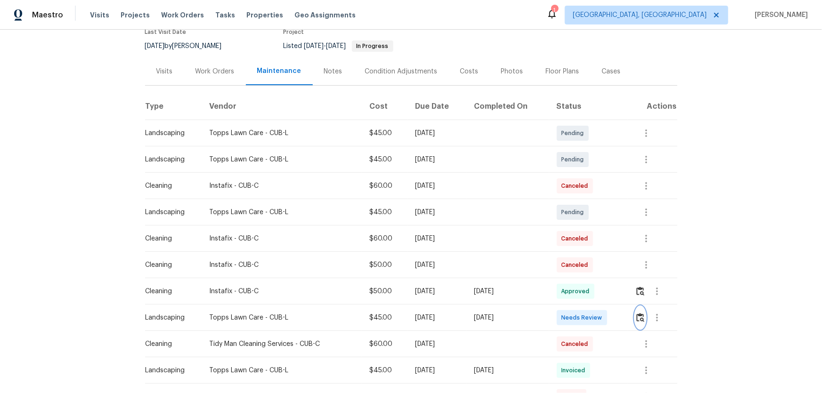
click at [584, 259] on button "button" at bounding box center [640, 318] width 11 height 23
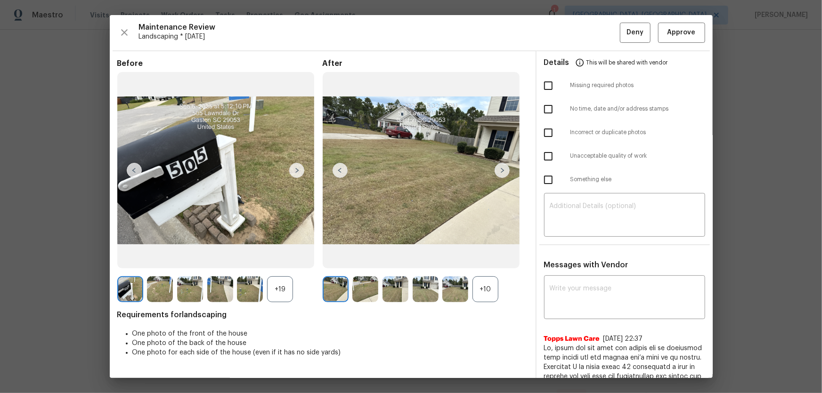
click at [274, 259] on div "+19" at bounding box center [280, 289] width 26 height 26
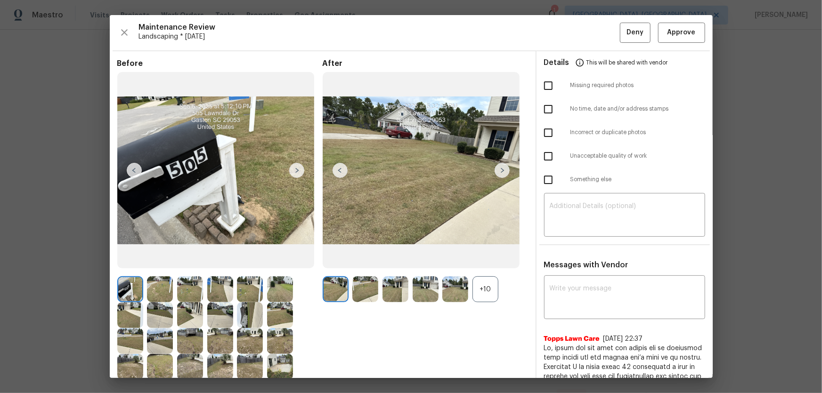
click at [490, 259] on div "+10" at bounding box center [485, 289] width 26 height 26
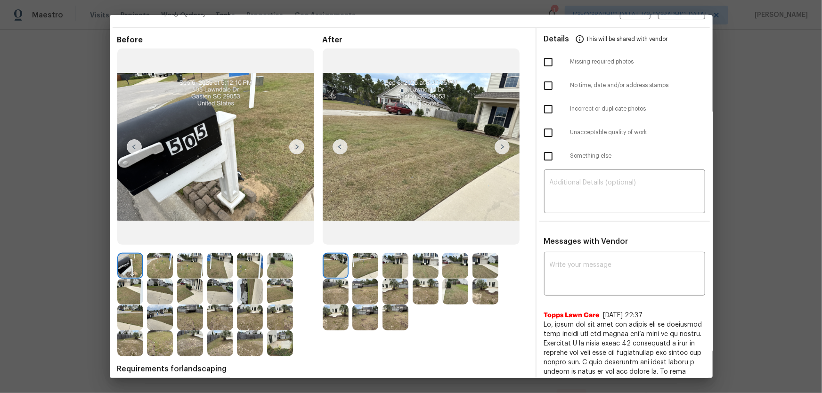
scroll to position [42, 0]
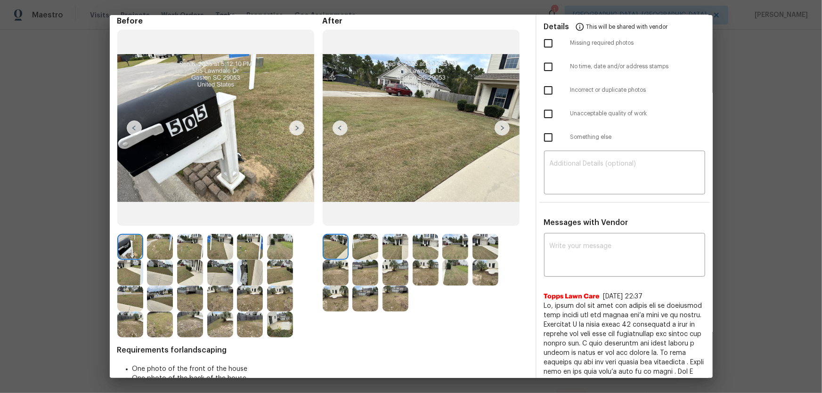
click at [365, 241] on img at bounding box center [365, 247] width 26 height 26
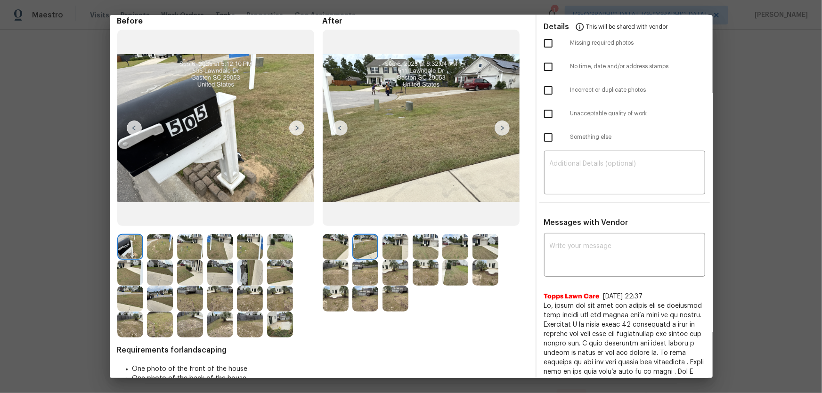
click at [388, 245] on img at bounding box center [395, 247] width 26 height 26
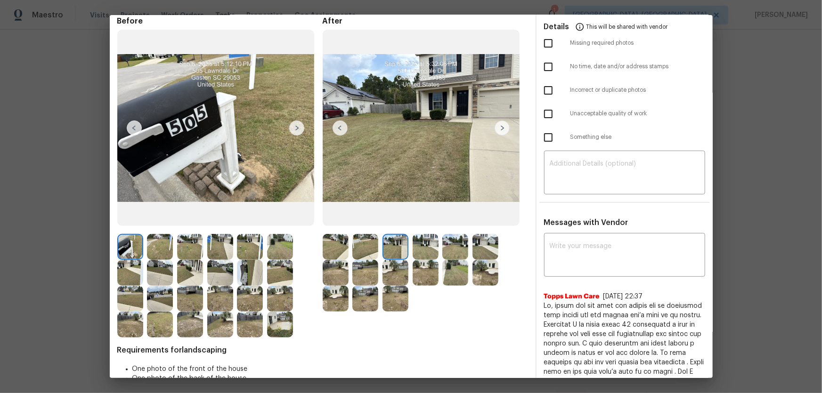
click at [422, 251] on img at bounding box center [425, 247] width 26 height 26
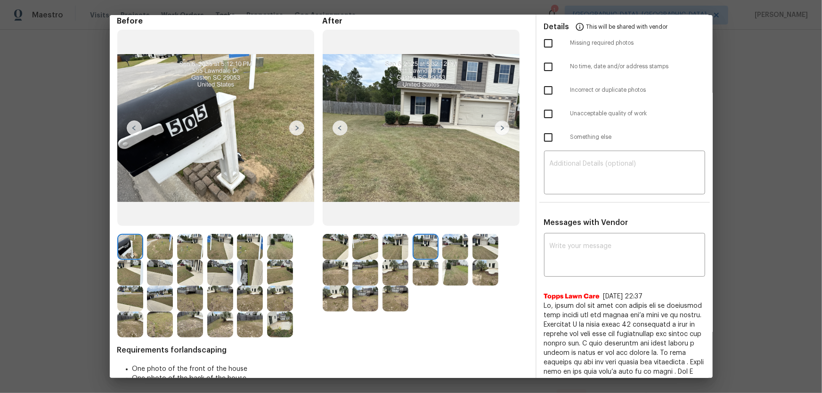
click at [453, 251] on img at bounding box center [455, 247] width 26 height 26
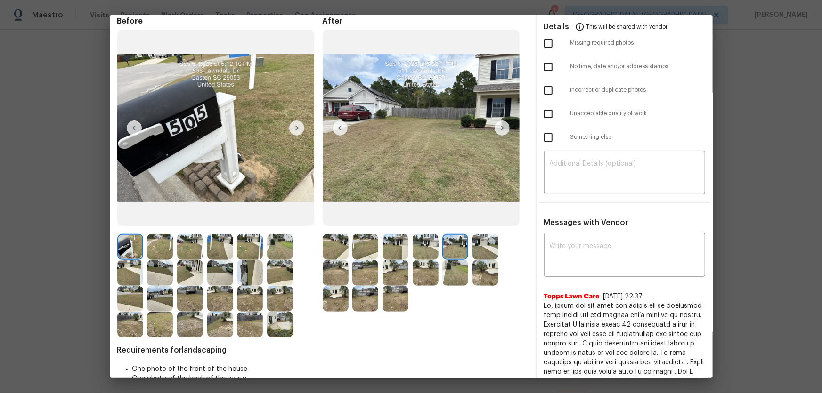
click at [474, 251] on img at bounding box center [485, 247] width 26 height 26
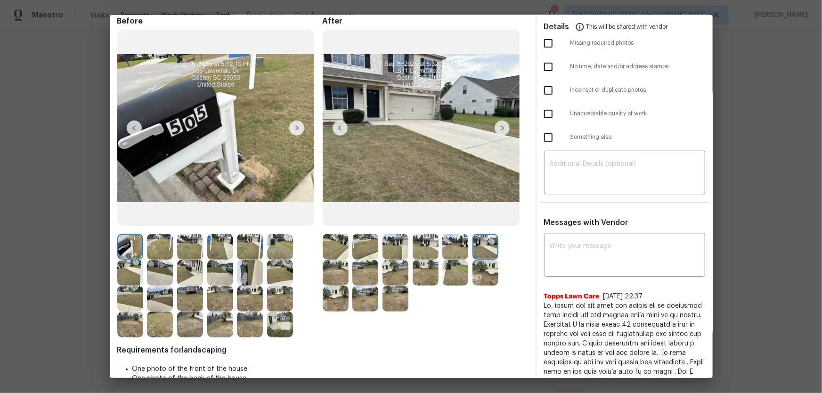
click at [337, 259] on img at bounding box center [336, 273] width 26 height 26
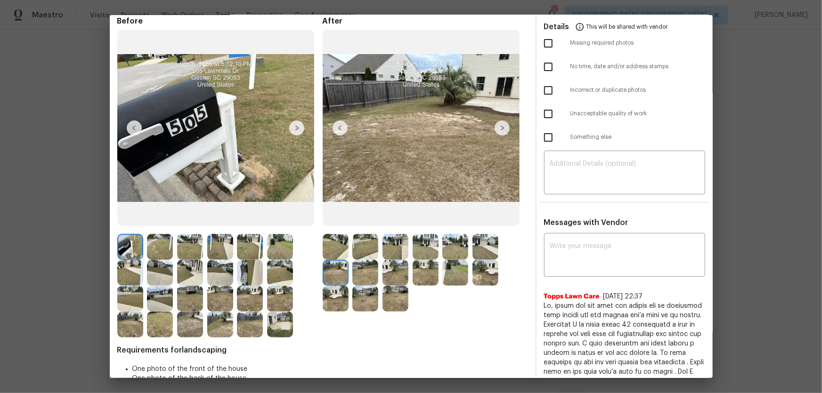
click at [362, 259] on img at bounding box center [365, 273] width 26 height 26
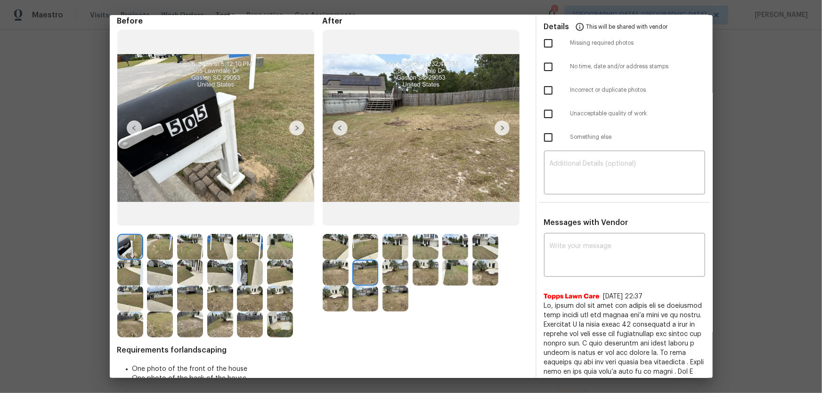
click at [395, 259] on img at bounding box center [395, 273] width 26 height 26
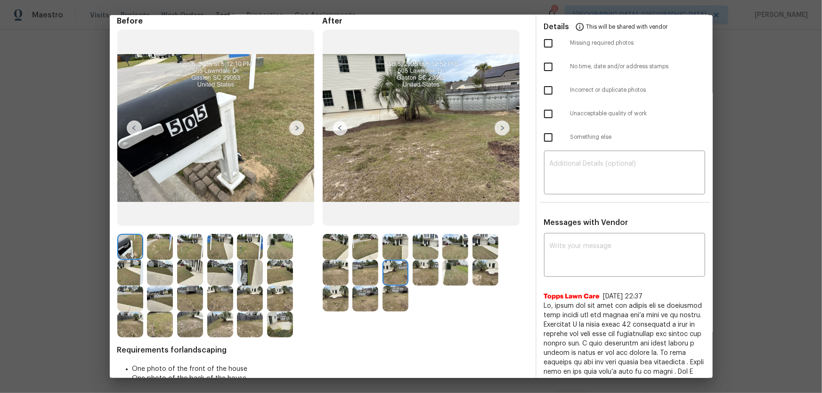
click at [419, 259] on img at bounding box center [425, 273] width 26 height 26
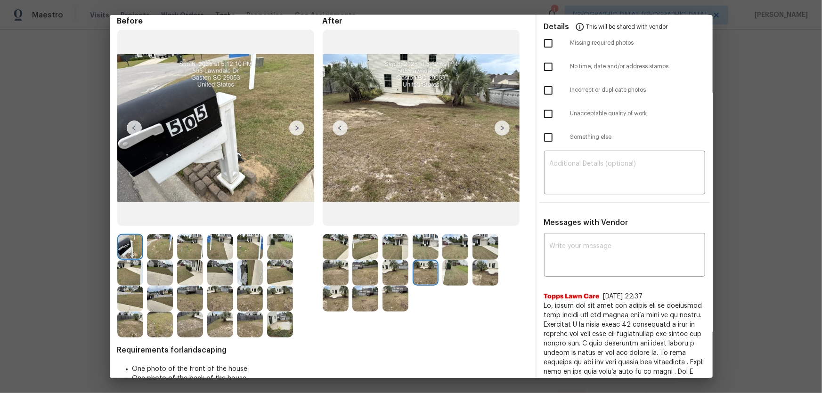
click at [452, 259] on img at bounding box center [455, 273] width 26 height 26
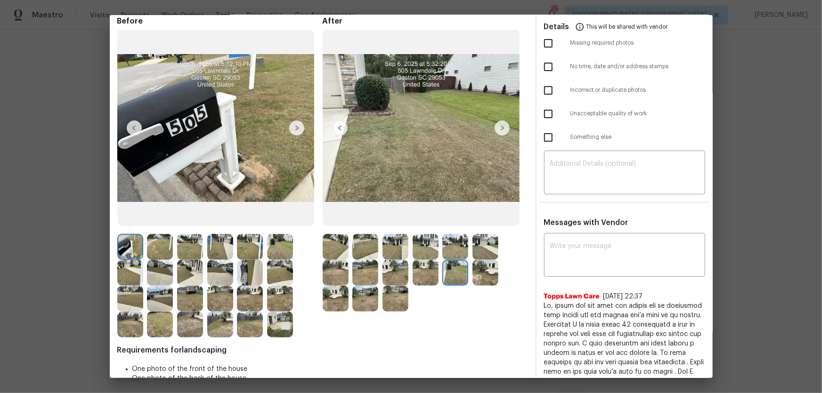
click at [479, 259] on img at bounding box center [485, 273] width 26 height 26
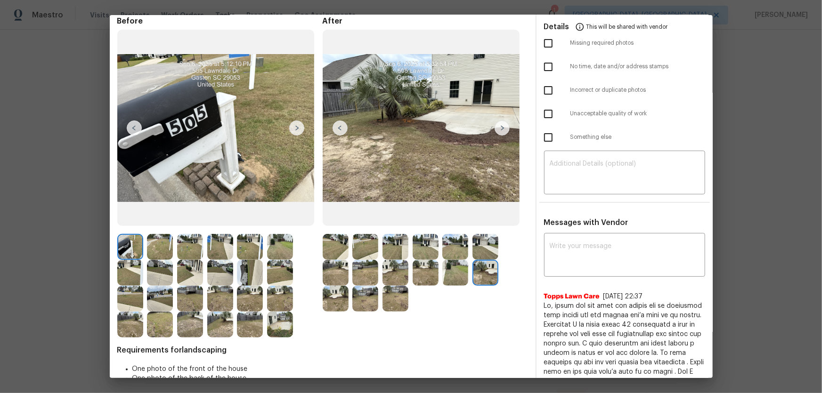
click at [337, 259] on img at bounding box center [336, 299] width 26 height 26
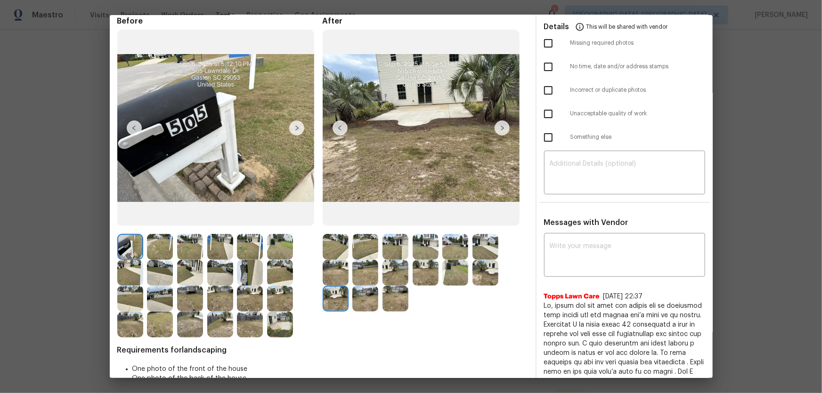
click at [377, 259] on div at bounding box center [367, 299] width 30 height 26
click at [366, 259] on img at bounding box center [365, 299] width 26 height 26
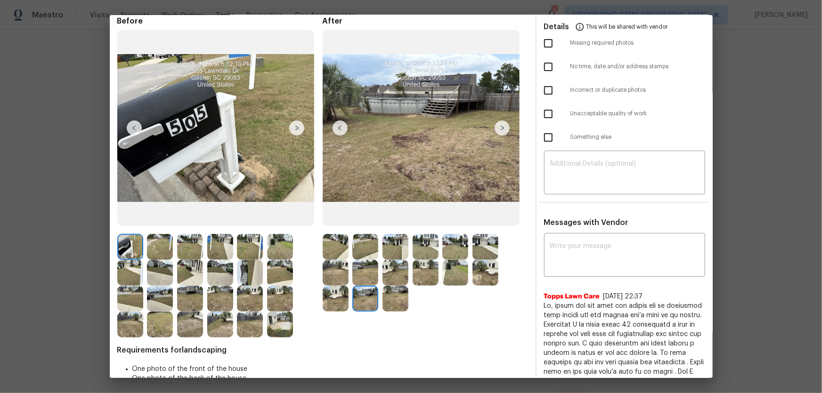
click at [402, 259] on img at bounding box center [395, 299] width 26 height 26
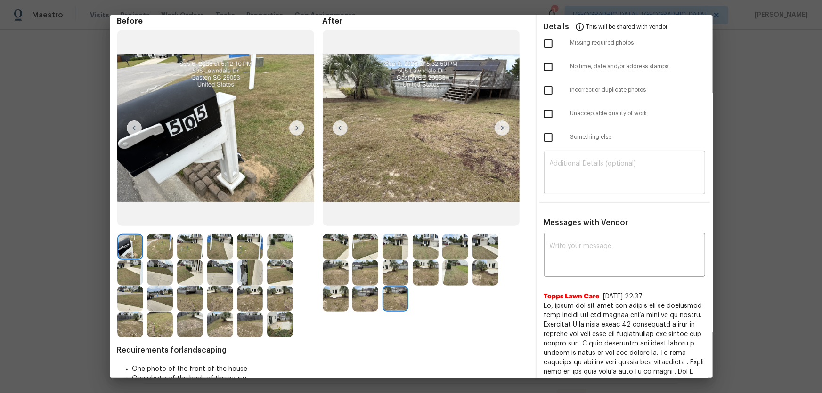
scroll to position [0, 0]
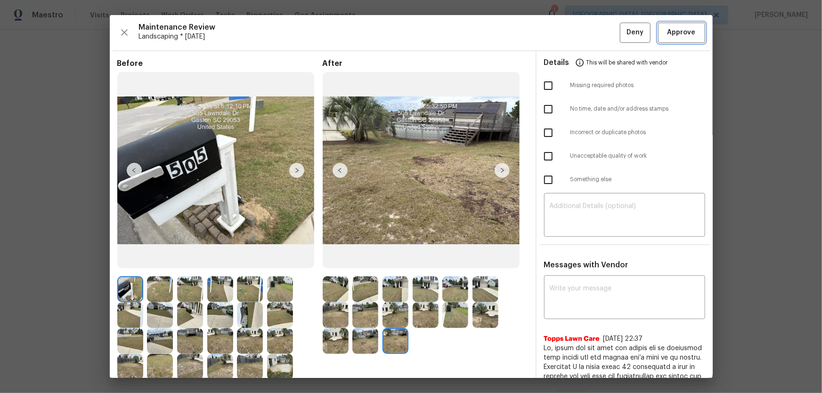
click at [584, 33] on span "Approve" at bounding box center [681, 33] width 28 height 12
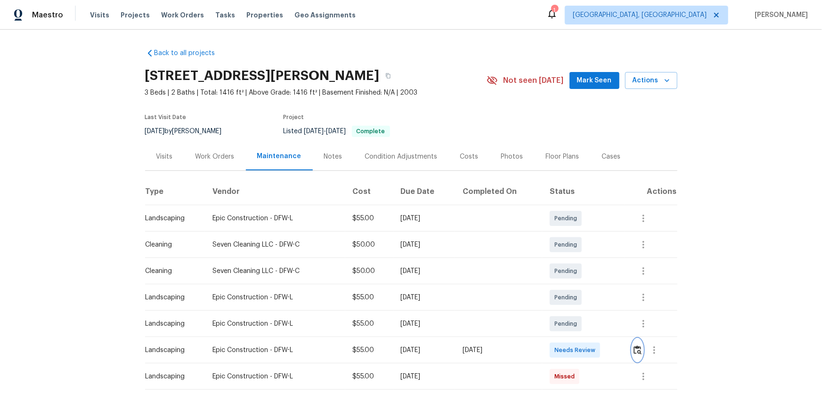
click at [584, 259] on img "button" at bounding box center [637, 350] width 8 height 9
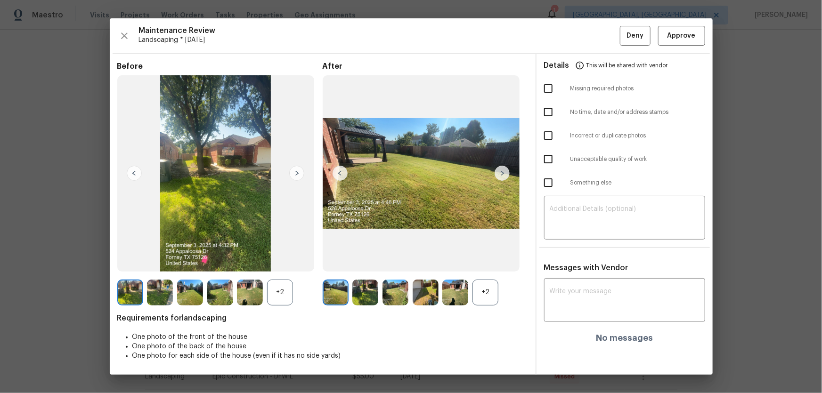
click at [477, 259] on div "+2" at bounding box center [485, 293] width 26 height 26
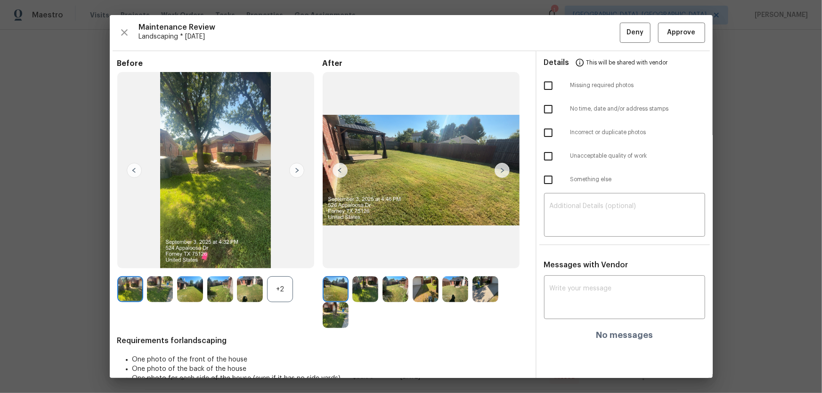
click at [284, 259] on div "+2" at bounding box center [280, 289] width 26 height 26
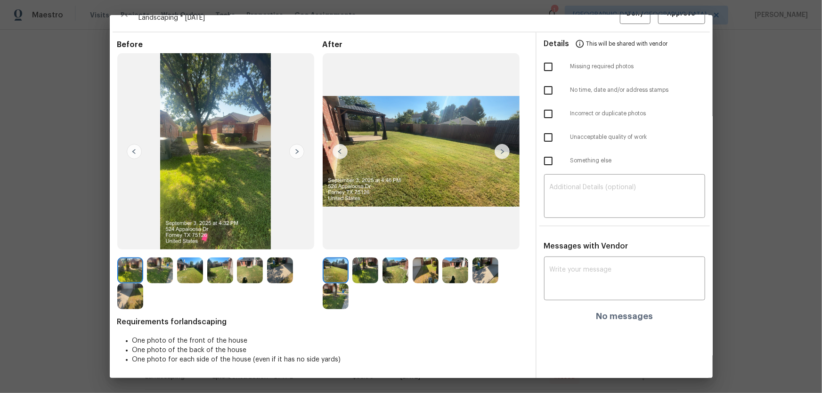
click at [355, 259] on img at bounding box center [365, 271] width 26 height 26
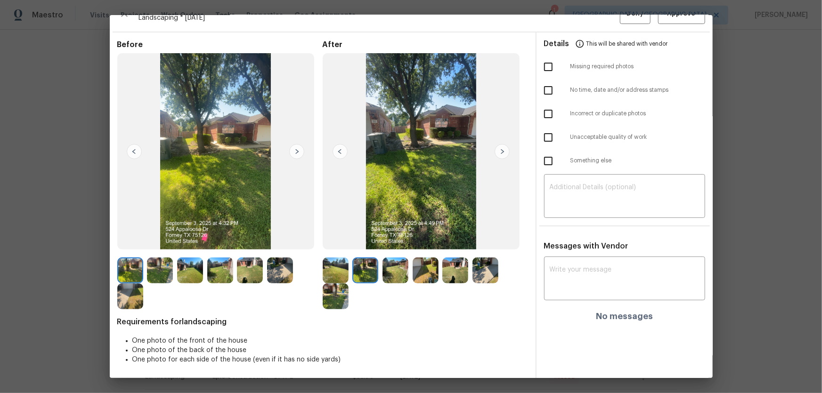
click at [396, 259] on img at bounding box center [395, 271] width 26 height 26
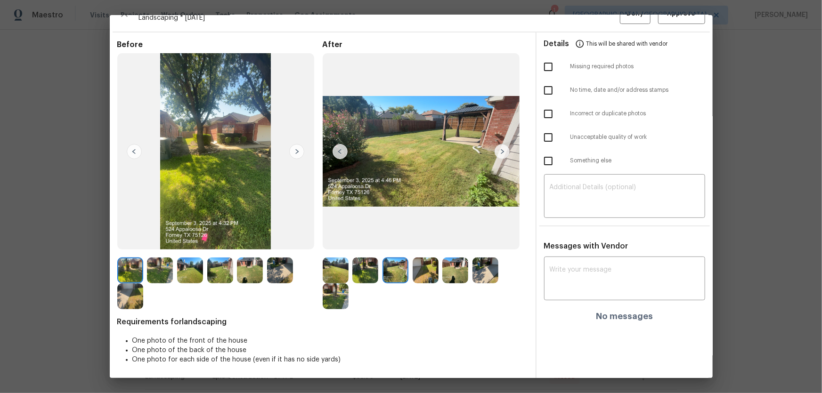
click at [428, 259] on img at bounding box center [425, 271] width 26 height 26
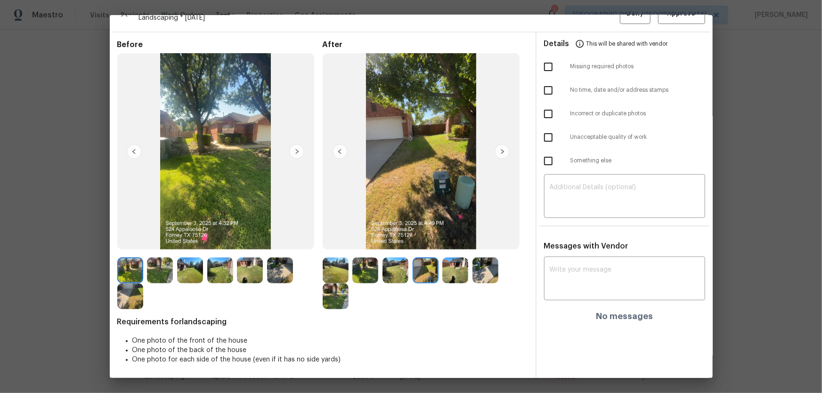
click at [467, 259] on div at bounding box center [457, 271] width 30 height 26
click at [442, 259] on img at bounding box center [455, 271] width 26 height 26
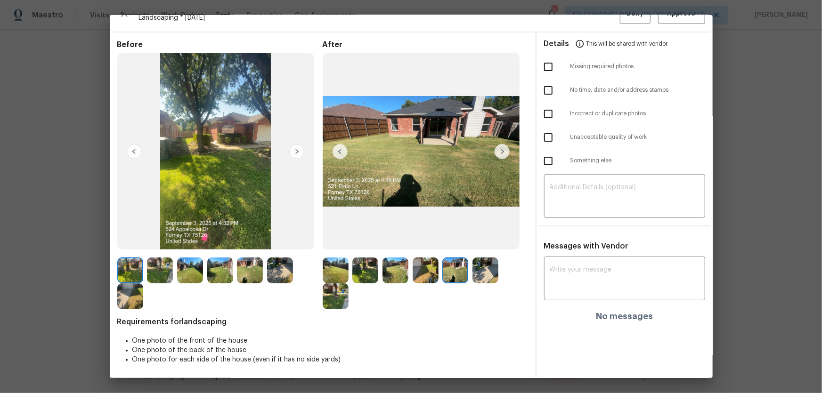
click at [463, 259] on img at bounding box center [455, 271] width 26 height 26
click at [485, 259] on img at bounding box center [485, 271] width 26 height 26
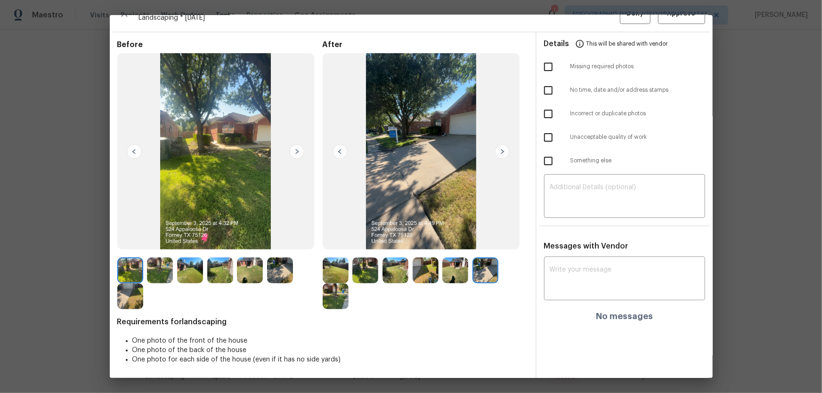
click at [331, 259] on img at bounding box center [336, 296] width 26 height 26
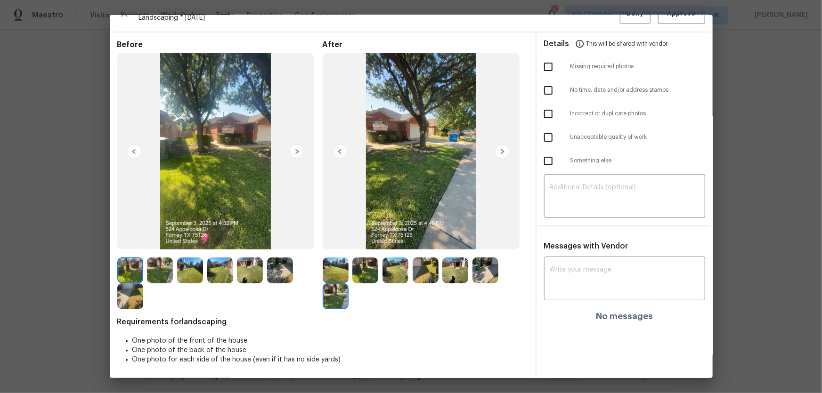
click at [367, 259] on img at bounding box center [365, 271] width 26 height 26
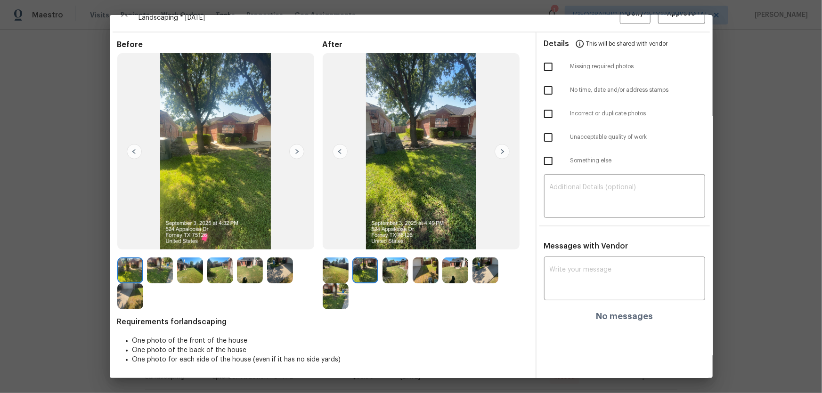
click at [395, 259] on img at bounding box center [395, 271] width 26 height 26
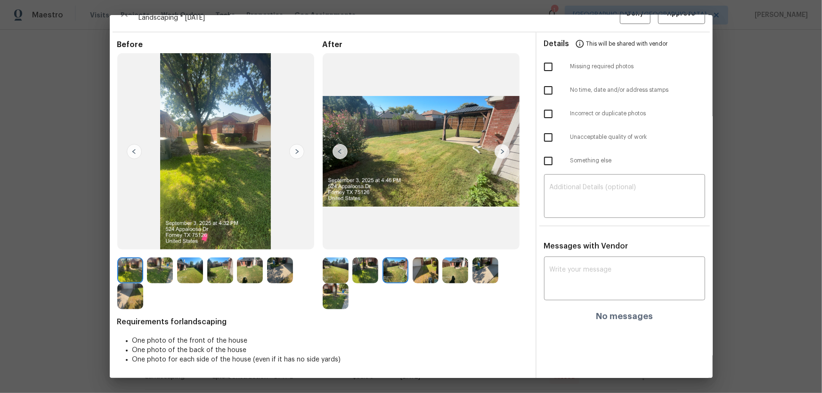
click at [417, 259] on img at bounding box center [425, 271] width 26 height 26
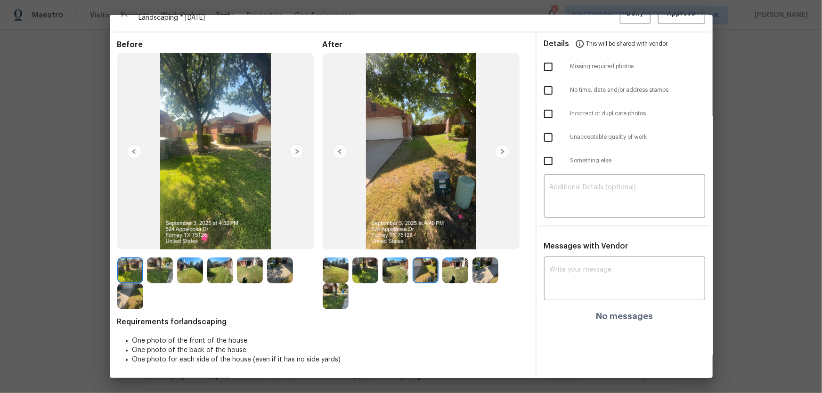
click at [445, 259] on img at bounding box center [455, 271] width 26 height 26
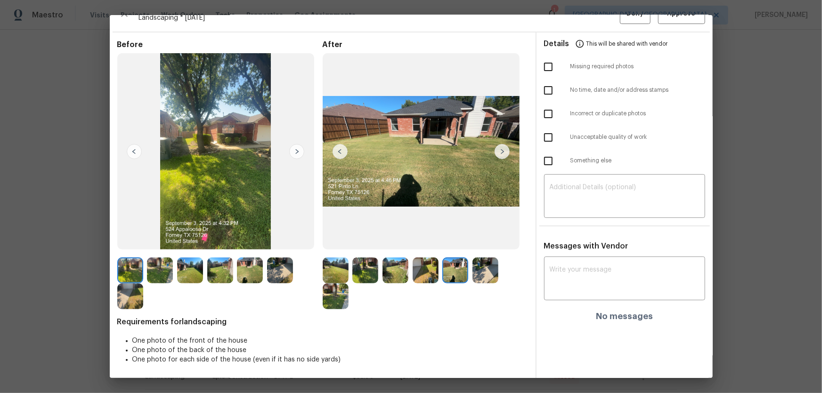
click at [469, 259] on div at bounding box center [457, 271] width 30 height 26
click at [339, 259] on img at bounding box center [336, 271] width 26 height 26
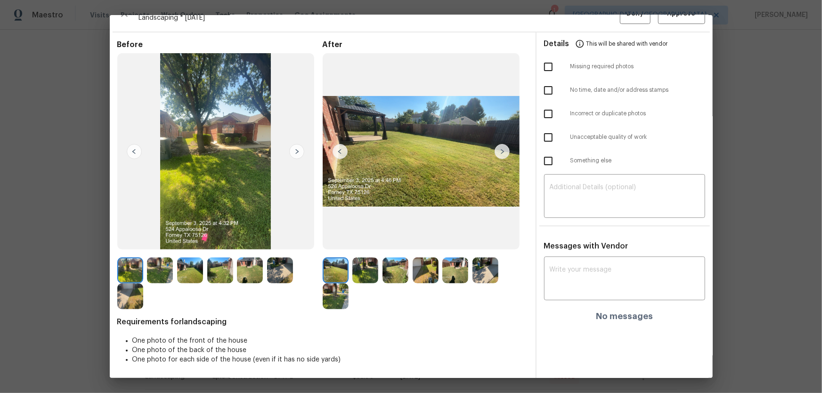
click at [363, 259] on img at bounding box center [365, 271] width 26 height 26
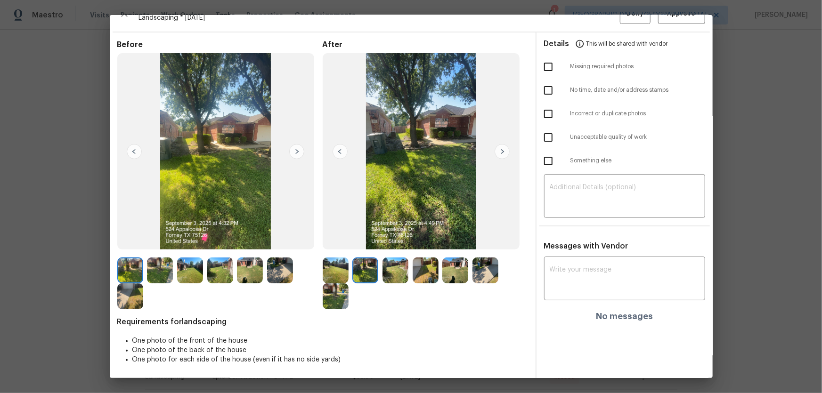
click at [387, 259] on img at bounding box center [395, 271] width 26 height 26
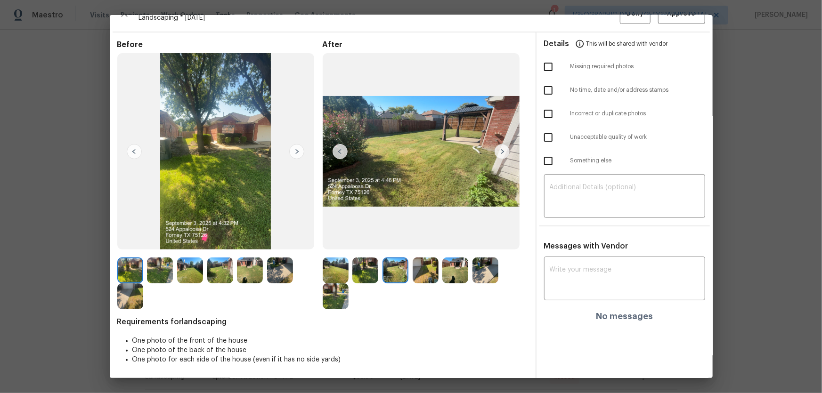
click at [416, 259] on img at bounding box center [425, 271] width 26 height 26
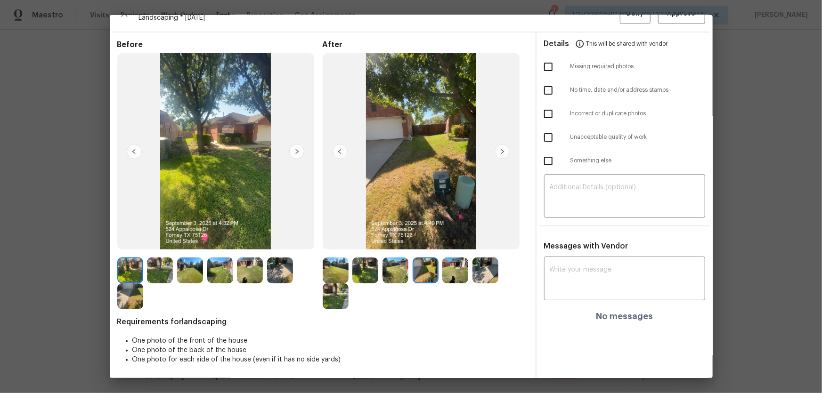
click at [331, 259] on img at bounding box center [336, 271] width 26 height 26
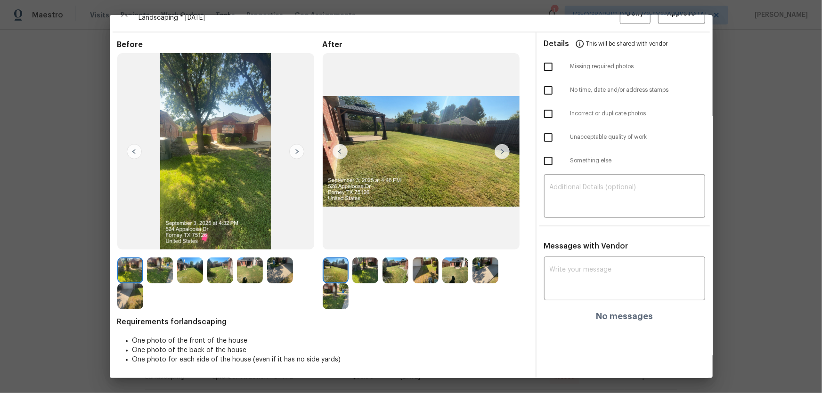
click at [369, 259] on img at bounding box center [365, 271] width 26 height 26
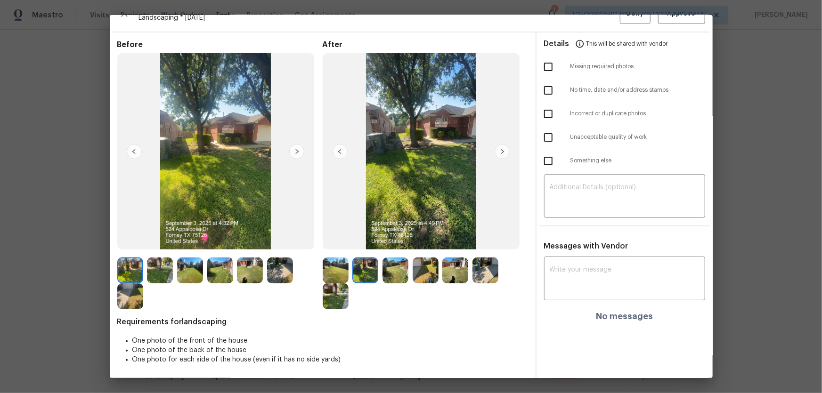
click at [394, 259] on img at bounding box center [395, 271] width 26 height 26
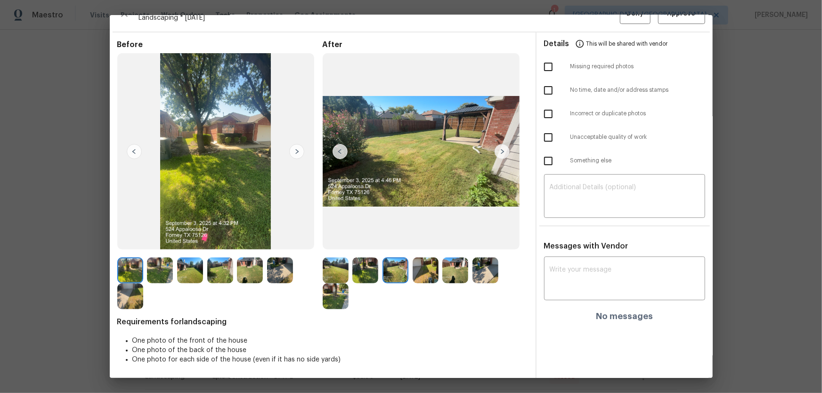
click at [422, 259] on img at bounding box center [425, 271] width 26 height 26
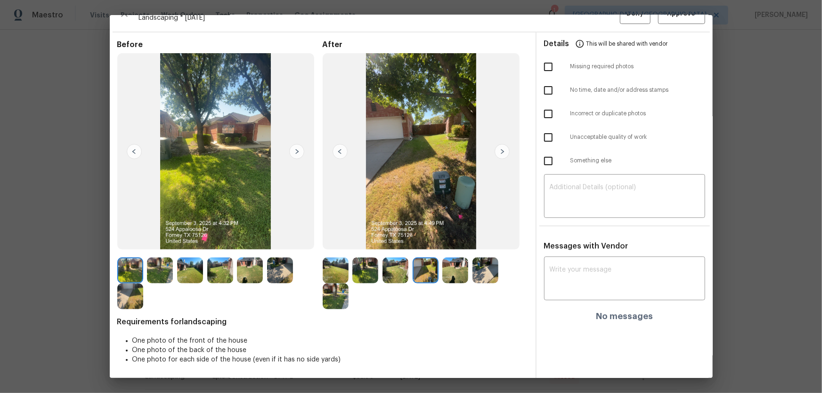
click at [452, 259] on img at bounding box center [455, 271] width 26 height 26
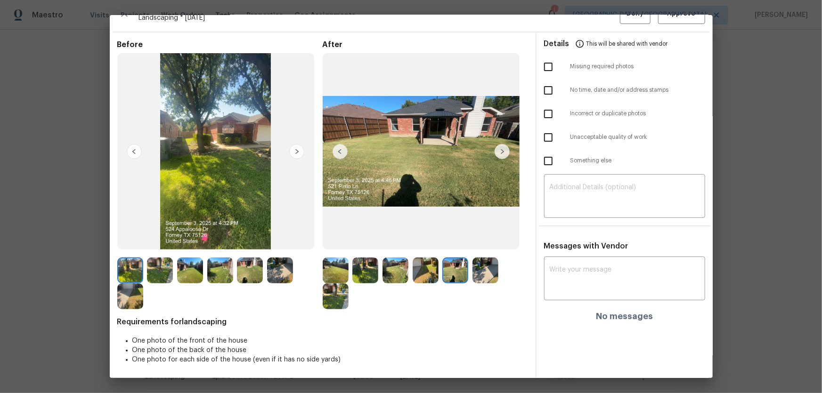
click at [486, 259] on img at bounding box center [485, 271] width 26 height 26
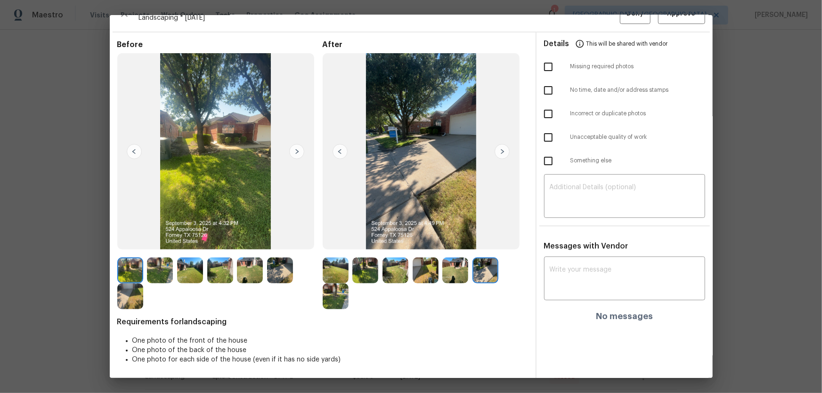
click at [336, 259] on img at bounding box center [336, 296] width 26 height 26
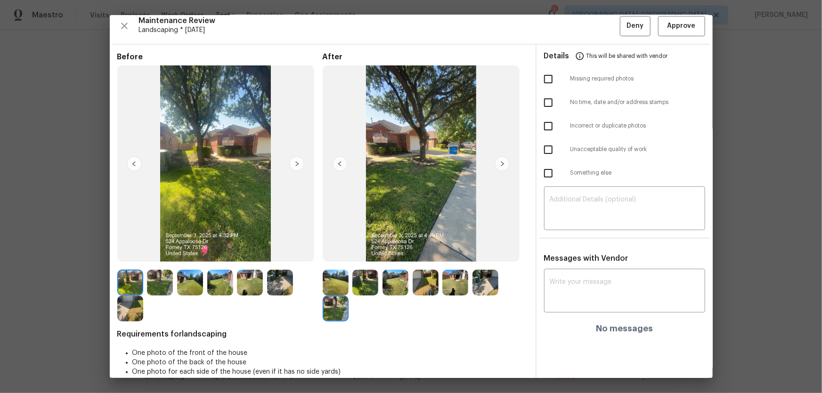
scroll to position [0, 0]
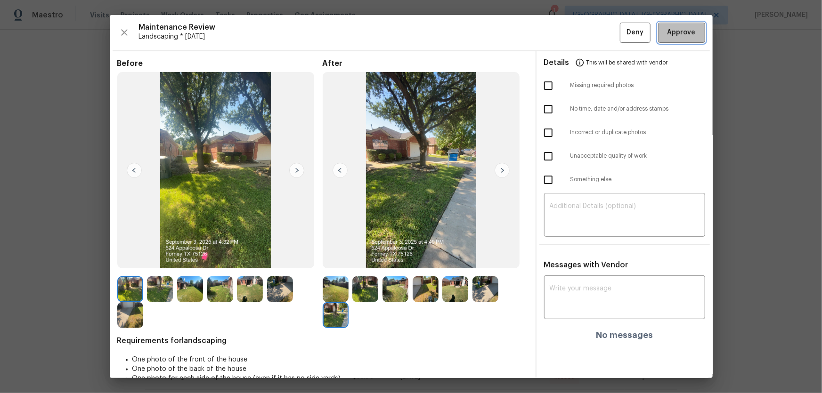
click at [584, 34] on span "Approve" at bounding box center [681, 33] width 32 height 12
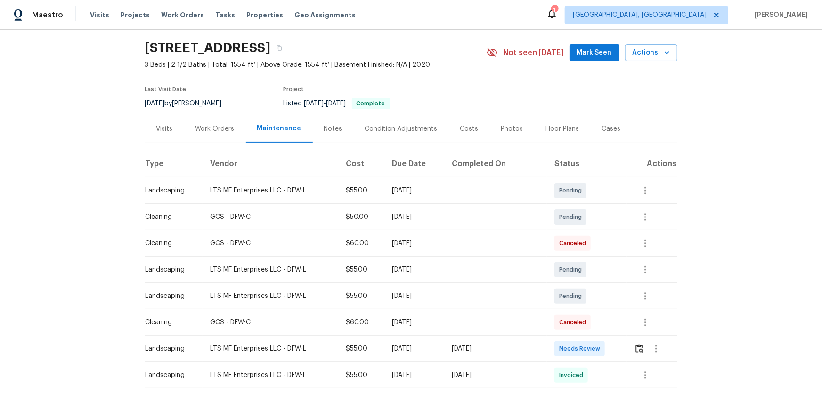
scroll to position [42, 0]
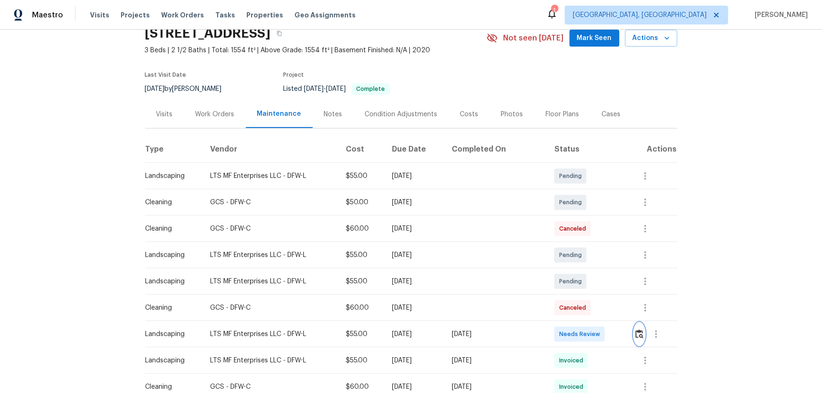
click at [584, 259] on button "button" at bounding box center [639, 334] width 11 height 23
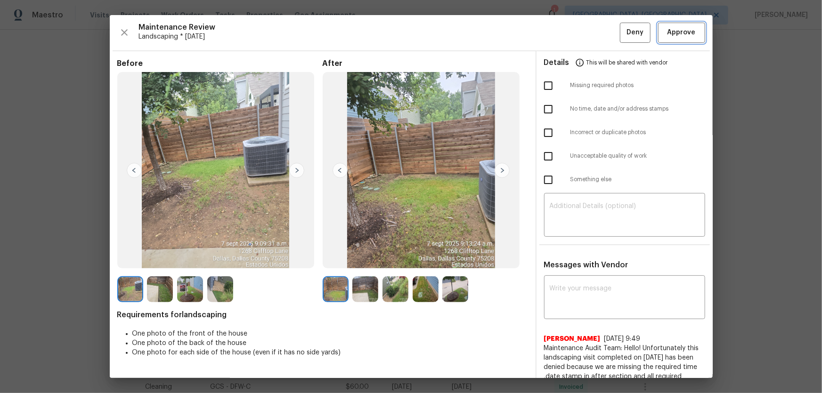
click at [584, 34] on span "Approve" at bounding box center [681, 33] width 28 height 12
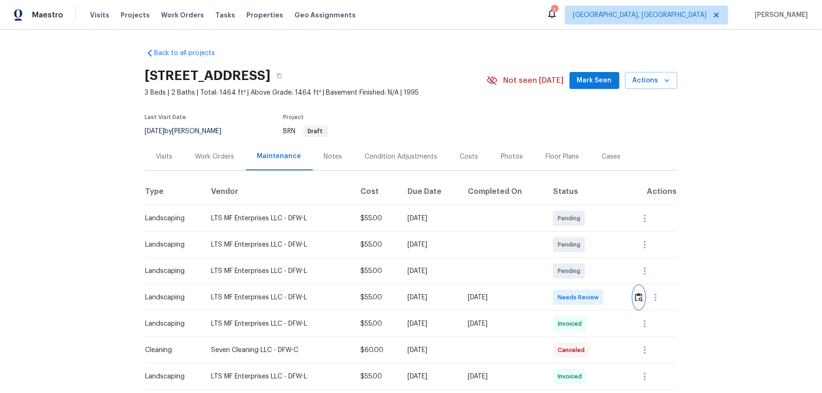
click at [584, 259] on img "button" at bounding box center [639, 297] width 8 height 9
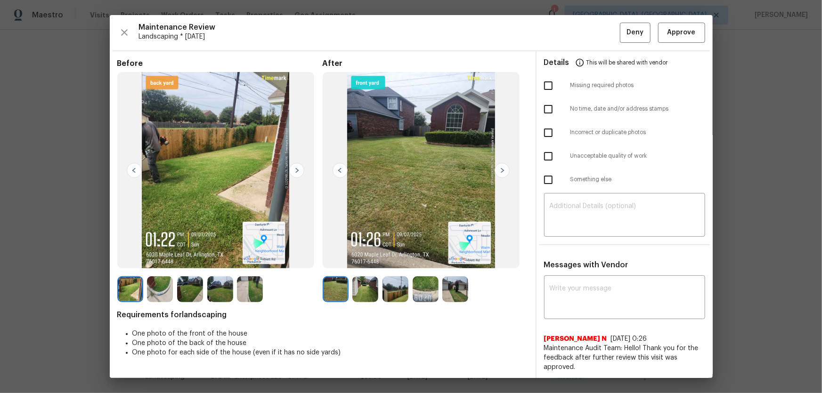
scroll to position [42, 0]
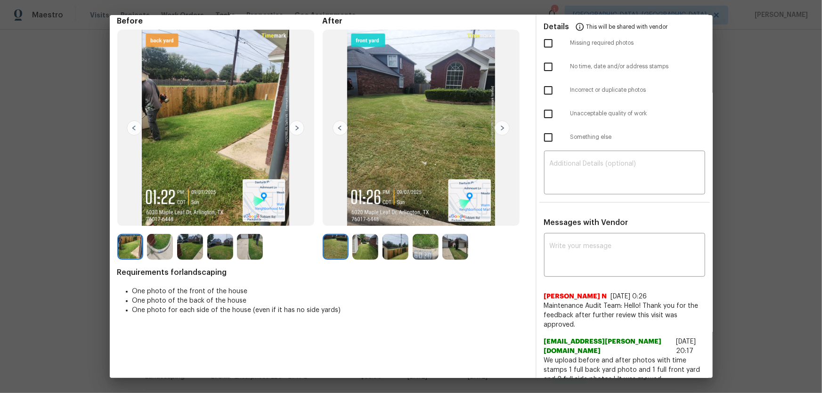
click at [361, 252] on img at bounding box center [365, 247] width 26 height 26
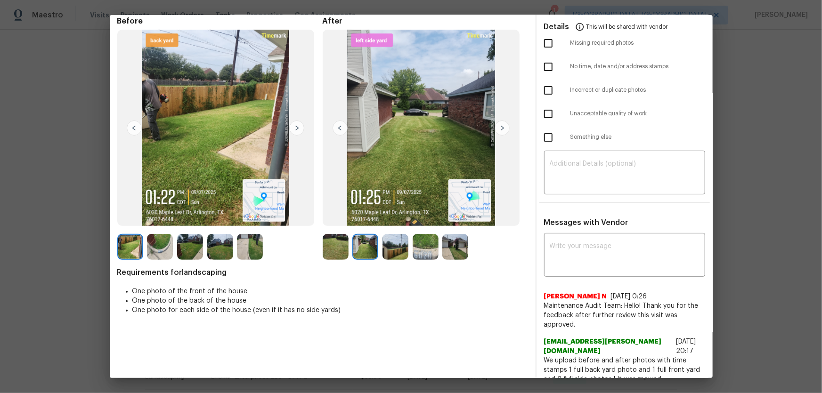
click at [400, 257] on img at bounding box center [395, 247] width 26 height 26
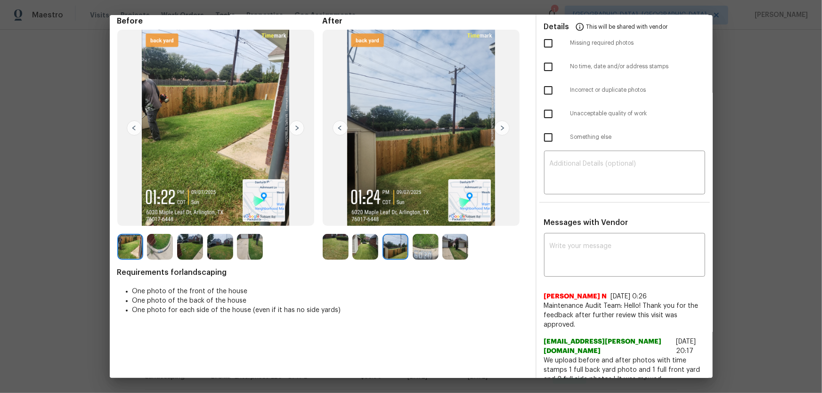
click at [418, 252] on img at bounding box center [425, 247] width 26 height 26
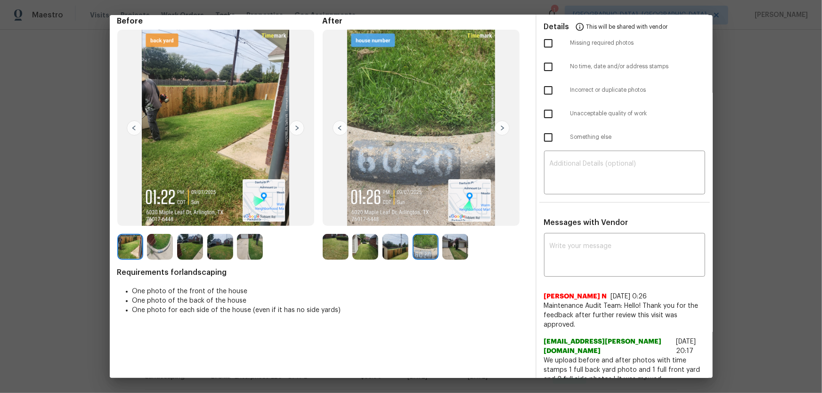
click at [446, 249] on img at bounding box center [455, 247] width 26 height 26
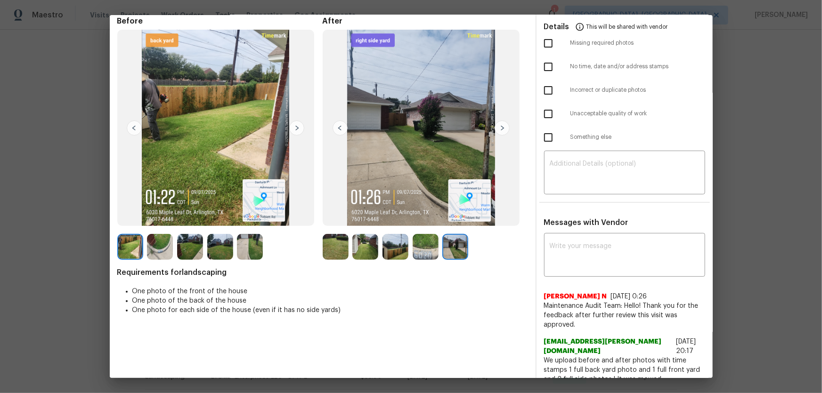
drag, startPoint x: 334, startPoint y: 248, endPoint x: 353, endPoint y: 249, distance: 18.4
click at [334, 248] on img at bounding box center [336, 247] width 26 height 26
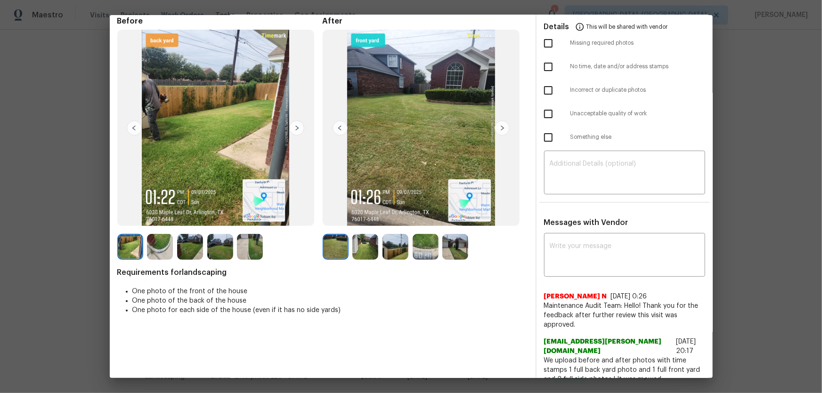
click at [355, 249] on img at bounding box center [365, 247] width 26 height 26
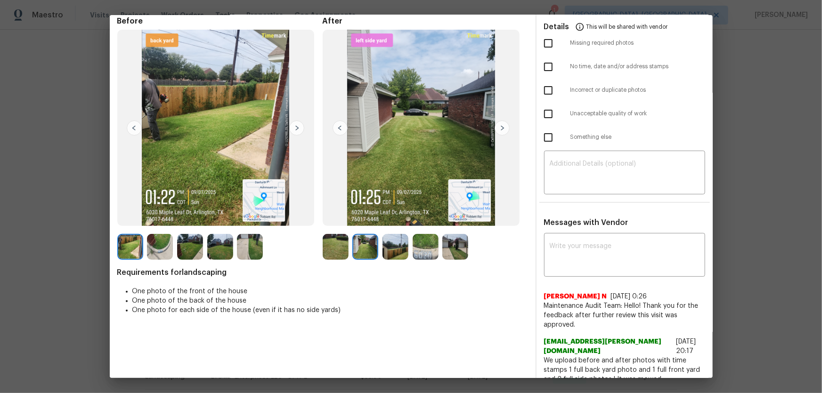
click at [393, 250] on img at bounding box center [395, 247] width 26 height 26
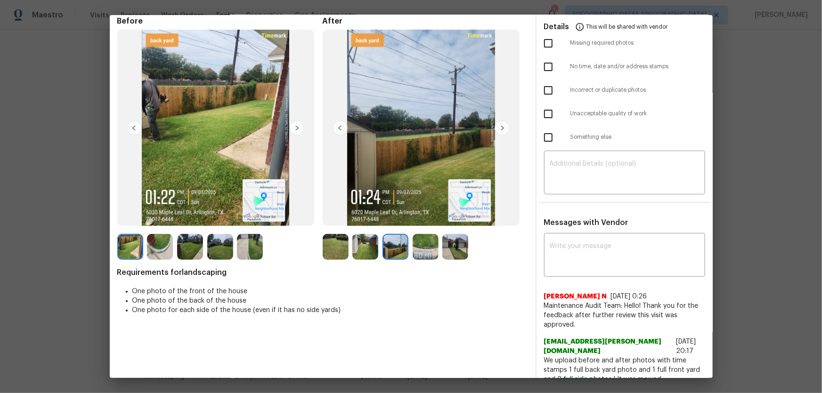
click at [418, 254] on img at bounding box center [425, 247] width 26 height 26
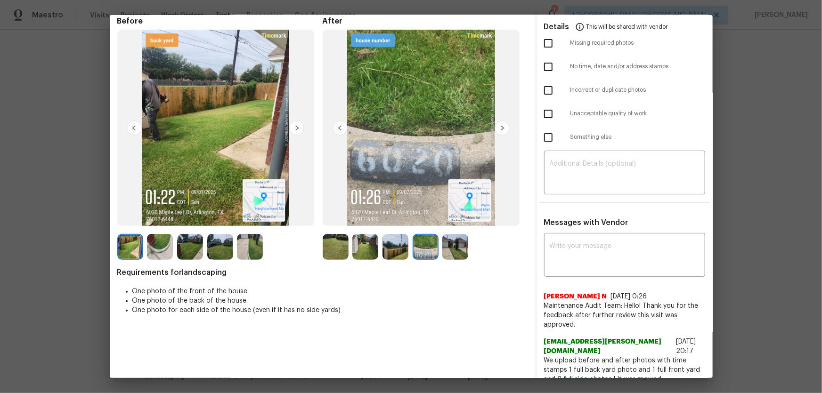
click at [445, 251] on img at bounding box center [455, 247] width 26 height 26
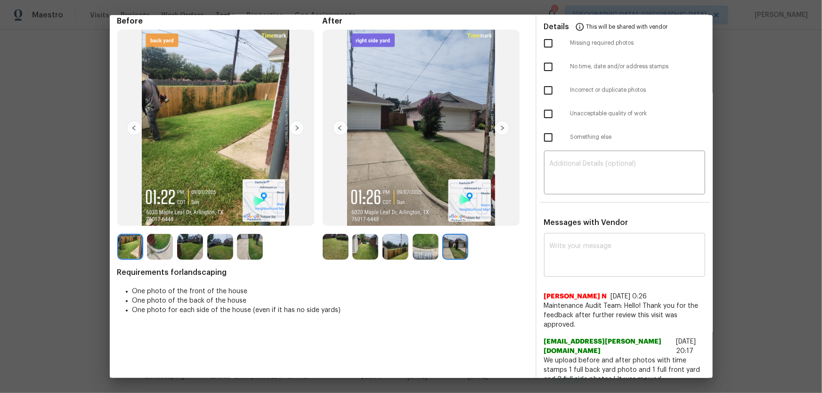
scroll to position [0, 0]
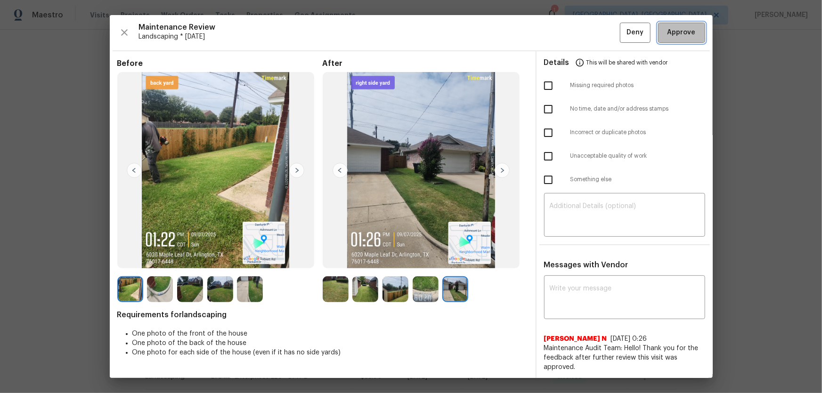
click at [584, 35] on span "Approve" at bounding box center [681, 33] width 28 height 12
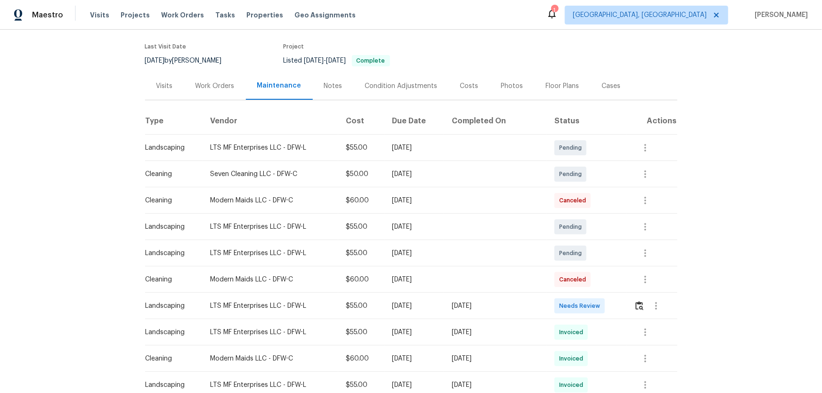
scroll to position [85, 0]
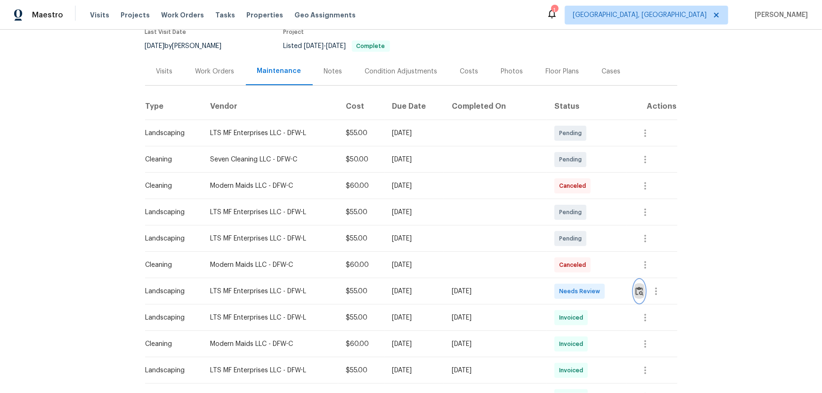
click at [584, 259] on img "button" at bounding box center [639, 291] width 8 height 9
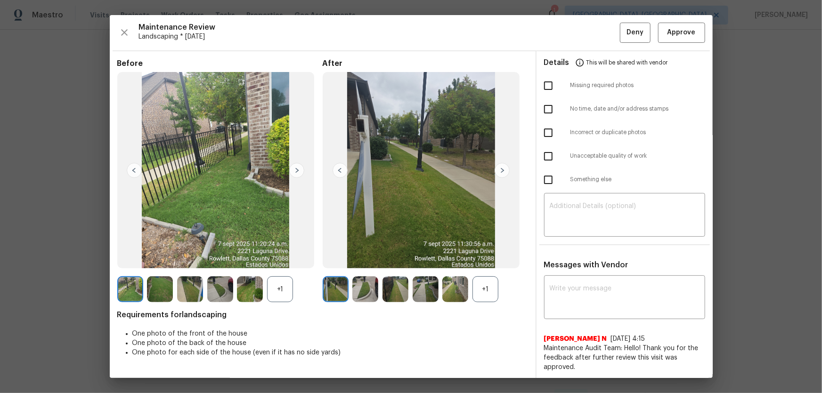
click at [480, 259] on div "+1" at bounding box center [485, 289] width 26 height 26
drag, startPoint x: 271, startPoint y: 284, endPoint x: 426, endPoint y: 292, distance: 155.6
click at [271, 259] on div "+1" at bounding box center [280, 289] width 26 height 26
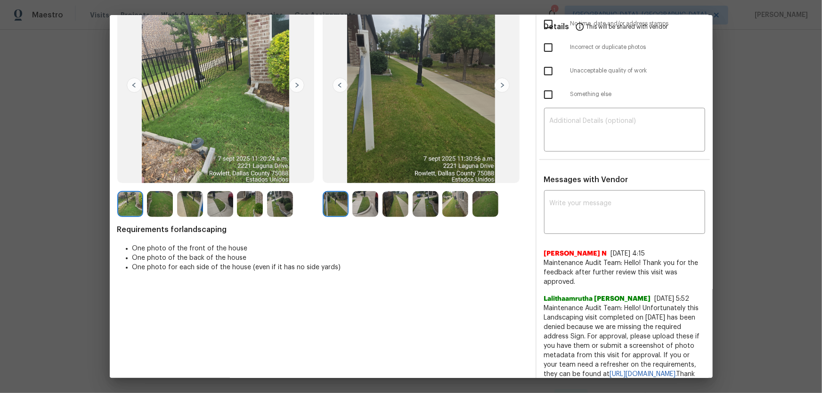
click at [364, 208] on img at bounding box center [365, 204] width 26 height 26
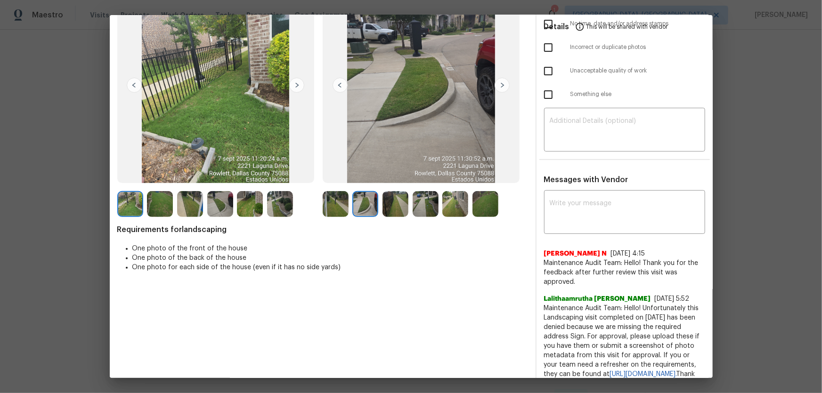
click at [383, 208] on img at bounding box center [395, 204] width 26 height 26
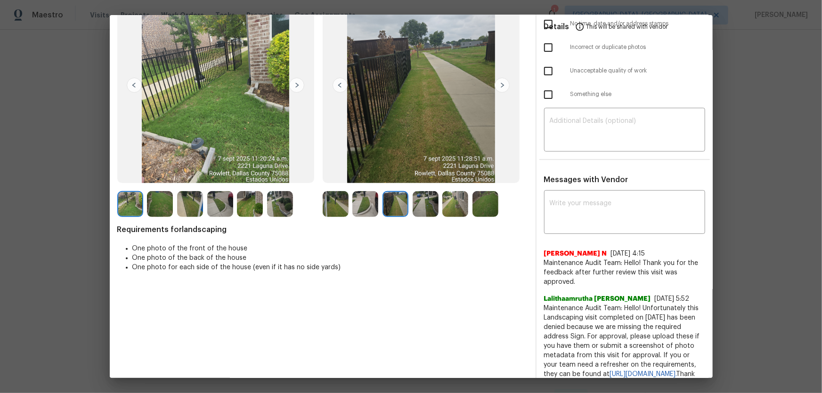
click at [428, 210] on img at bounding box center [425, 204] width 26 height 26
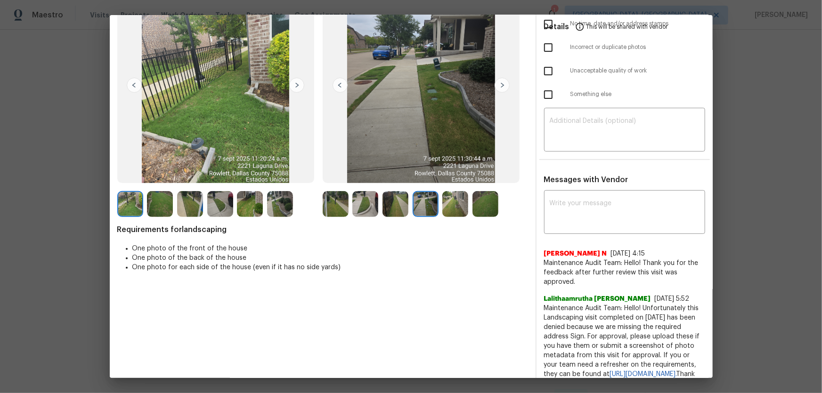
click at [447, 206] on img at bounding box center [455, 204] width 26 height 26
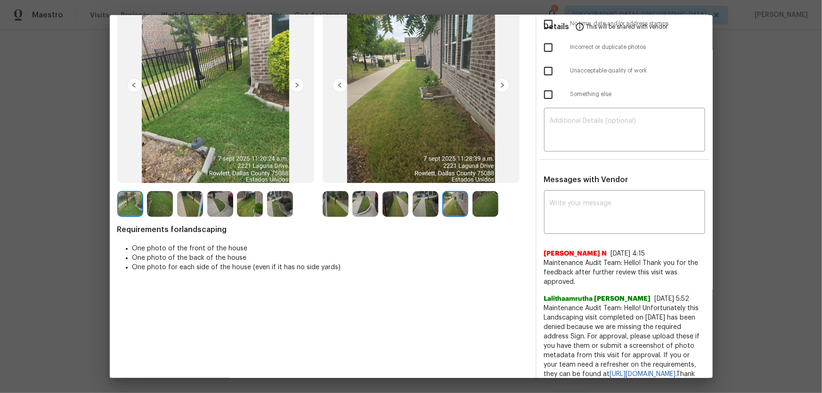
click at [478, 204] on img at bounding box center [485, 204] width 26 height 26
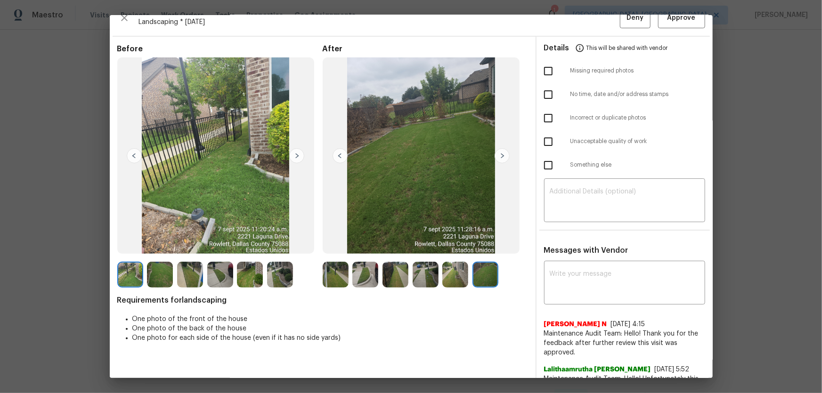
scroll to position [0, 0]
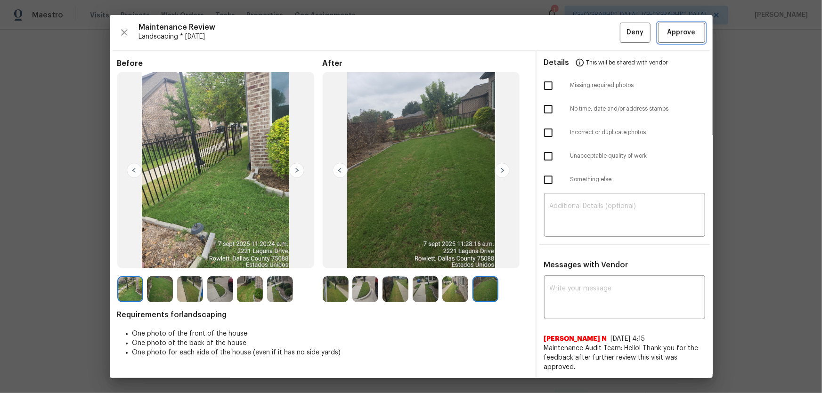
click at [584, 29] on span "Approve" at bounding box center [681, 33] width 28 height 12
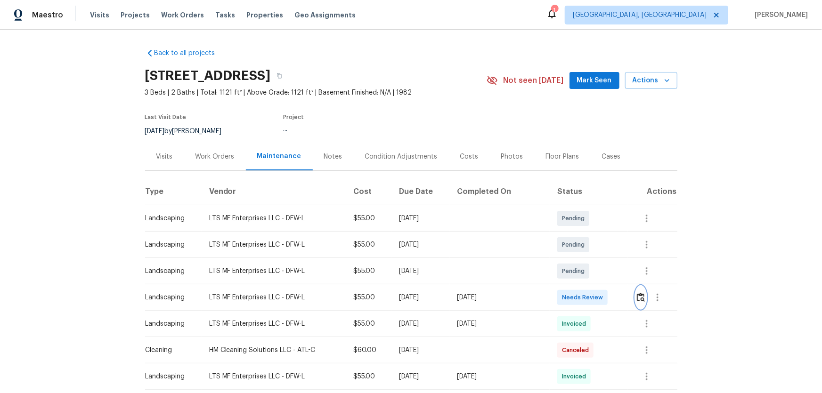
click at [639, 295] on img "button" at bounding box center [641, 297] width 8 height 9
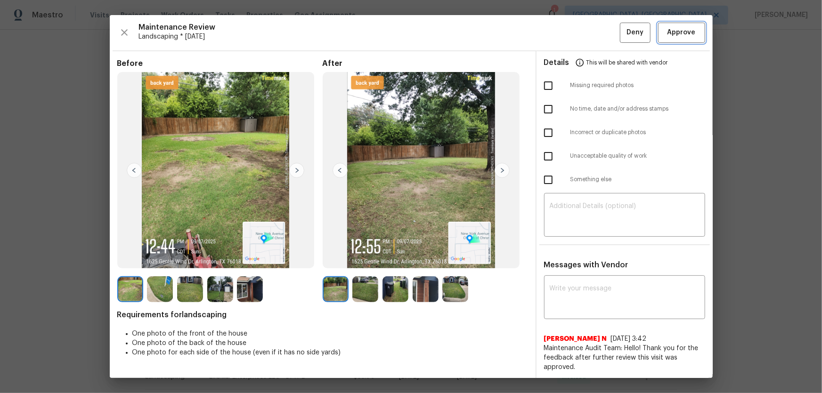
click at [668, 24] on button "Approve" at bounding box center [681, 33] width 47 height 20
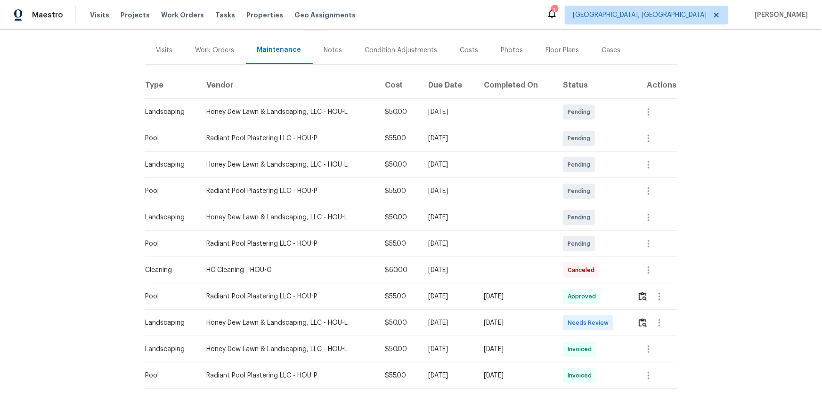
scroll to position [128, 0]
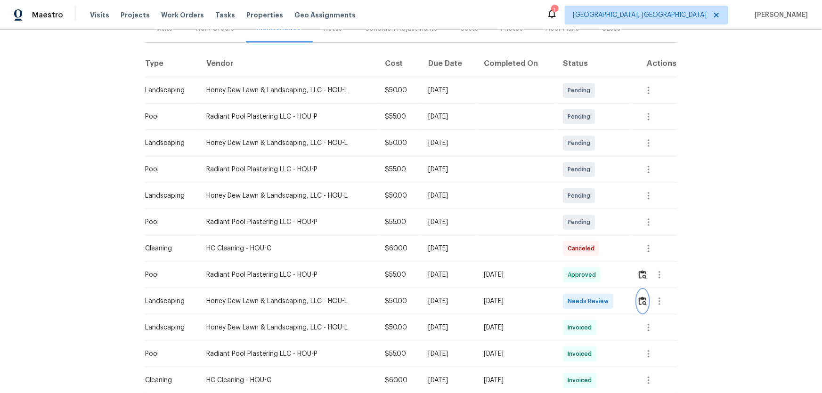
click at [584, 259] on img "button" at bounding box center [642, 301] width 8 height 9
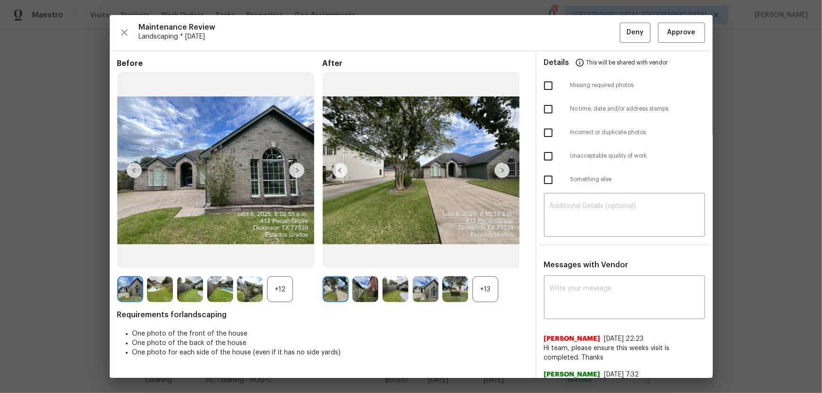
scroll to position [42, 0]
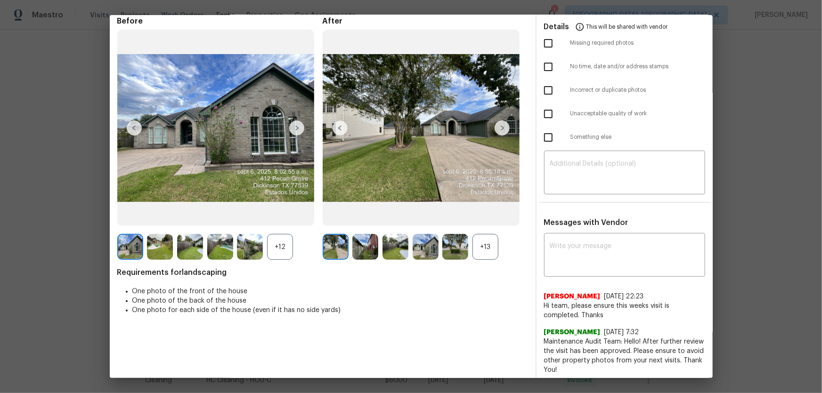
click at [282, 249] on div "+12" at bounding box center [280, 247] width 26 height 26
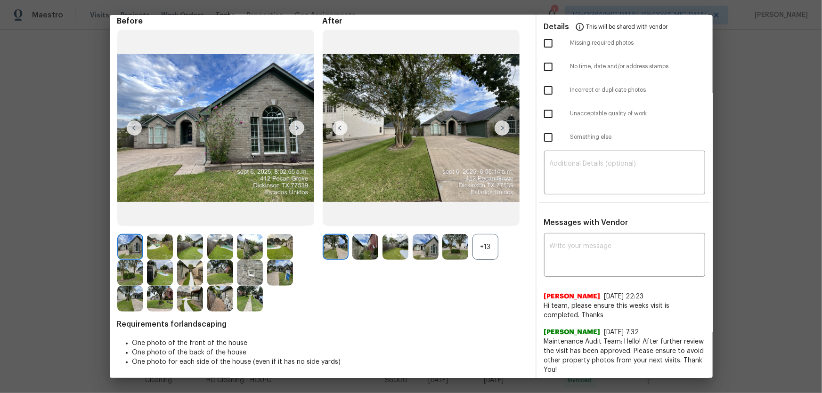
click at [480, 252] on div "+13" at bounding box center [485, 247] width 26 height 26
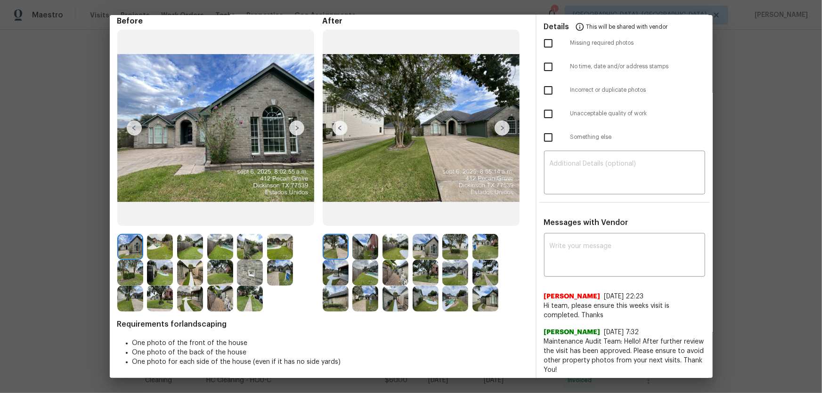
click at [354, 251] on img at bounding box center [365, 247] width 26 height 26
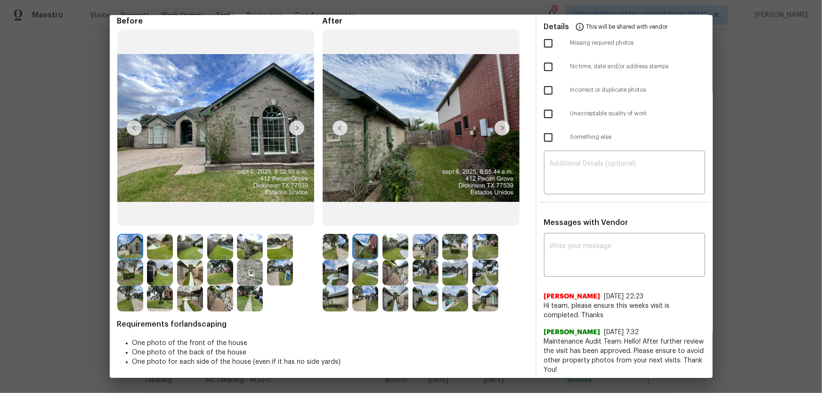
click at [391, 249] on img at bounding box center [395, 247] width 26 height 26
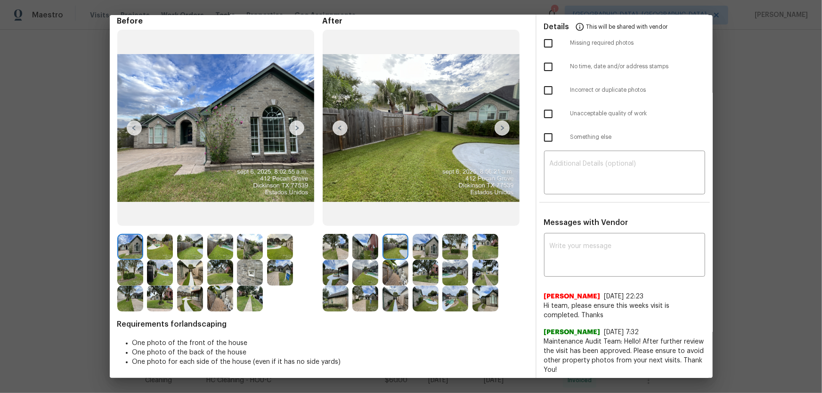
click at [416, 250] on img at bounding box center [425, 247] width 26 height 26
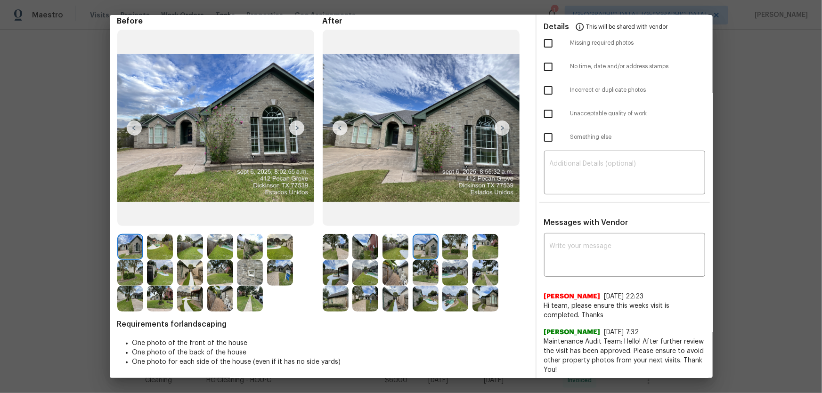
click at [450, 252] on img at bounding box center [455, 247] width 26 height 26
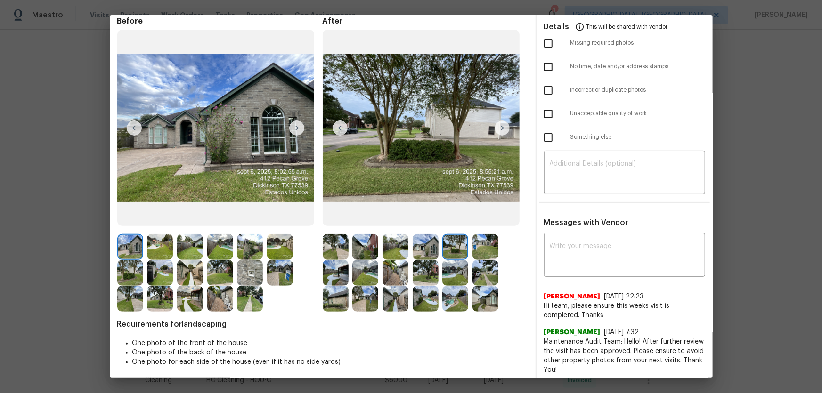
click at [479, 248] on img at bounding box center [485, 247] width 26 height 26
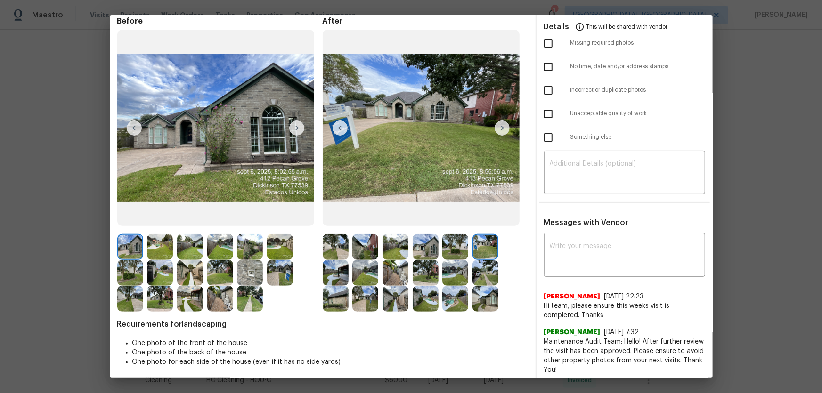
click at [334, 259] on img at bounding box center [336, 273] width 26 height 26
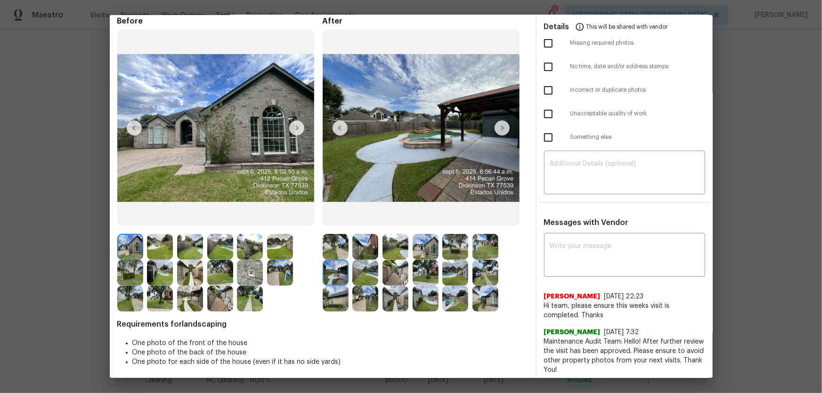
click at [358, 259] on img at bounding box center [365, 273] width 26 height 26
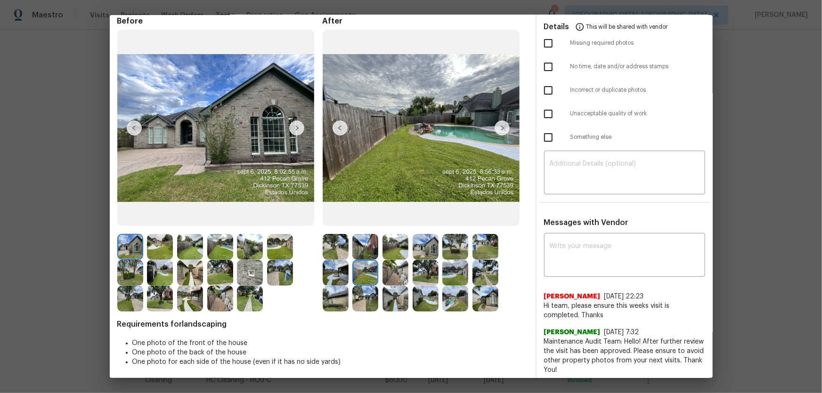
click at [398, 259] on img at bounding box center [395, 273] width 26 height 26
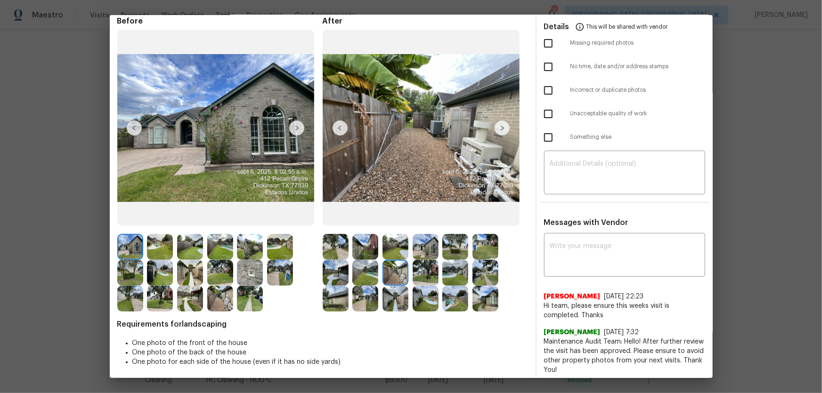
click at [418, 259] on img at bounding box center [425, 273] width 26 height 26
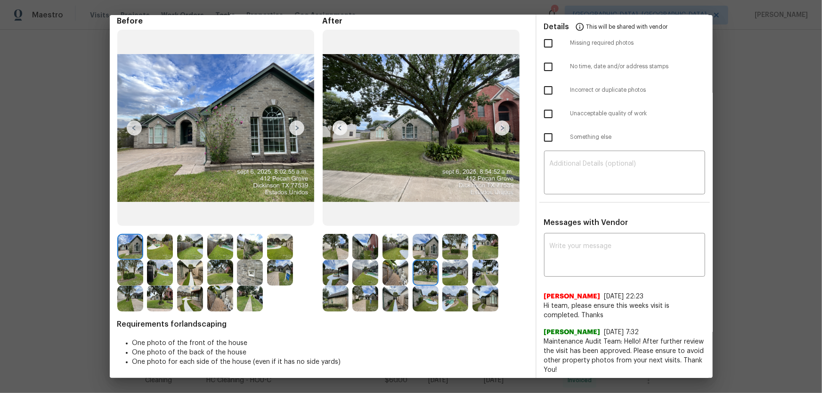
click at [447, 259] on img at bounding box center [455, 273] width 26 height 26
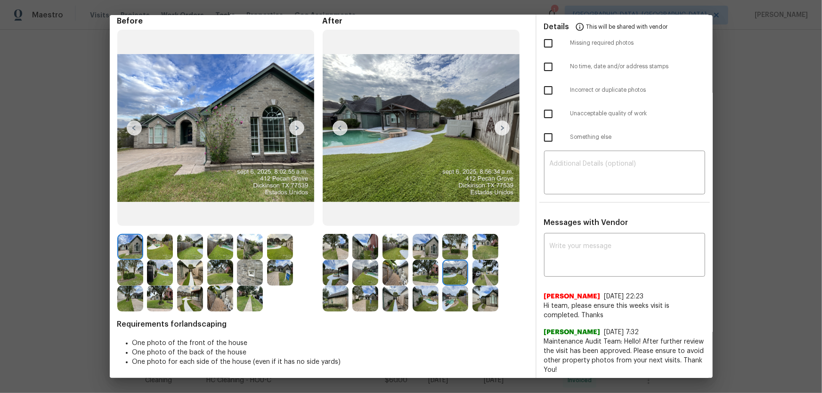
click at [483, 259] on img at bounding box center [485, 273] width 26 height 26
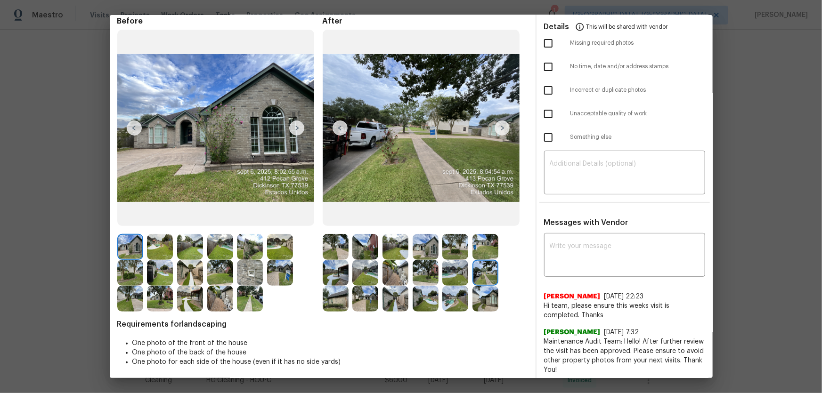
click at [338, 259] on img at bounding box center [336, 299] width 26 height 26
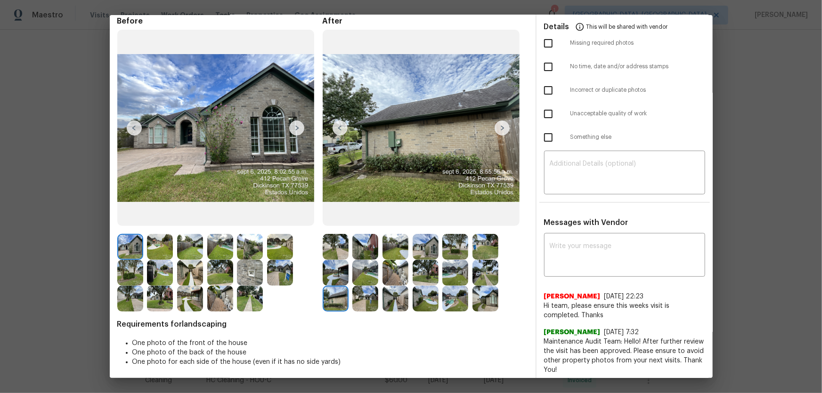
click at [363, 259] on img at bounding box center [365, 299] width 26 height 26
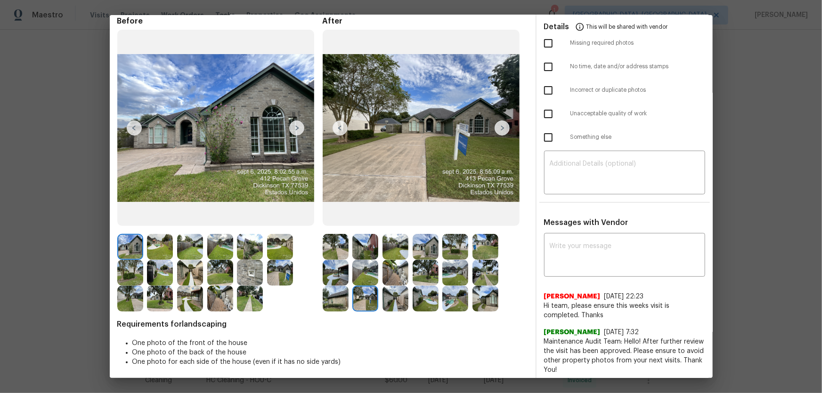
click at [398, 259] on img at bounding box center [395, 299] width 26 height 26
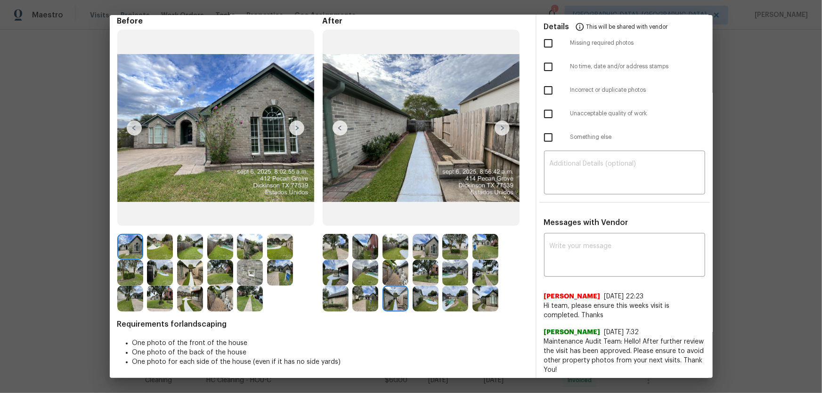
click at [415, 259] on img at bounding box center [425, 299] width 26 height 26
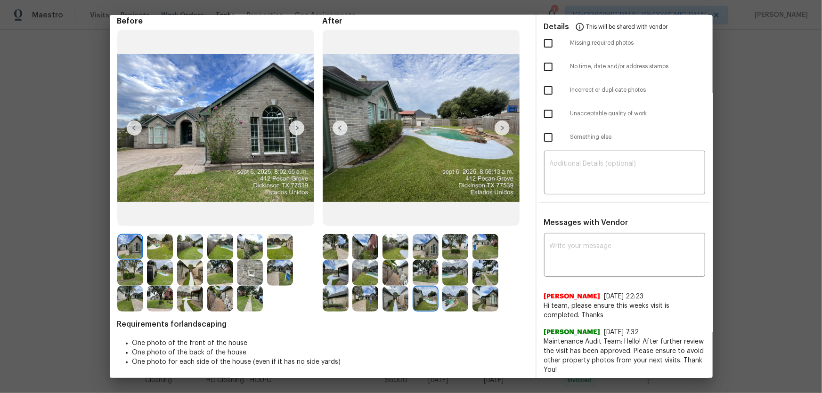
click at [446, 259] on img at bounding box center [455, 299] width 26 height 26
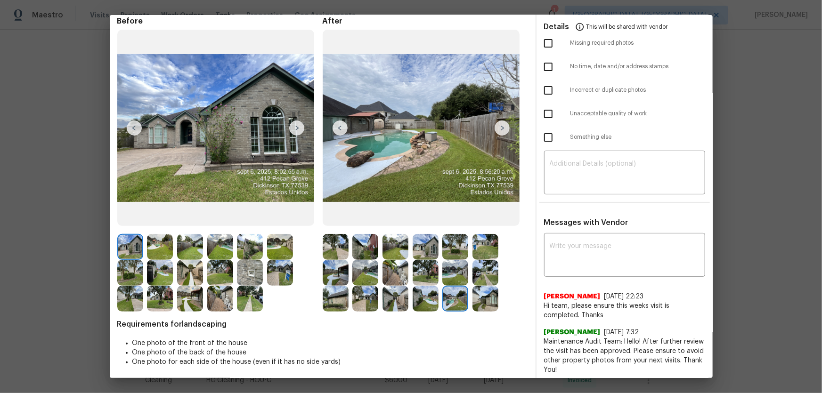
click at [480, 259] on img at bounding box center [485, 299] width 26 height 26
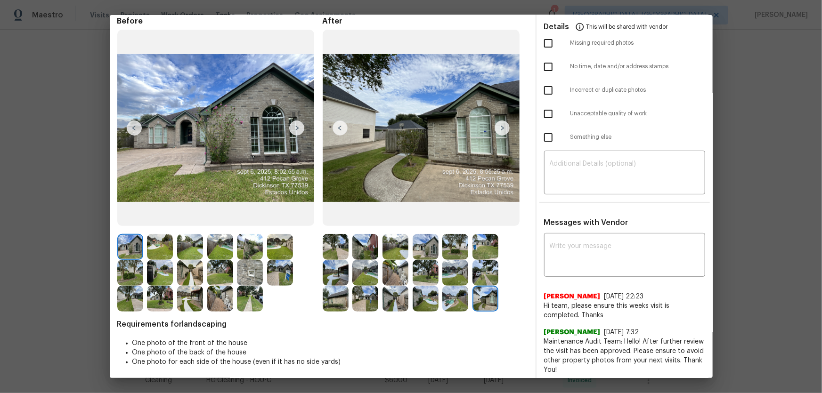
scroll to position [0, 0]
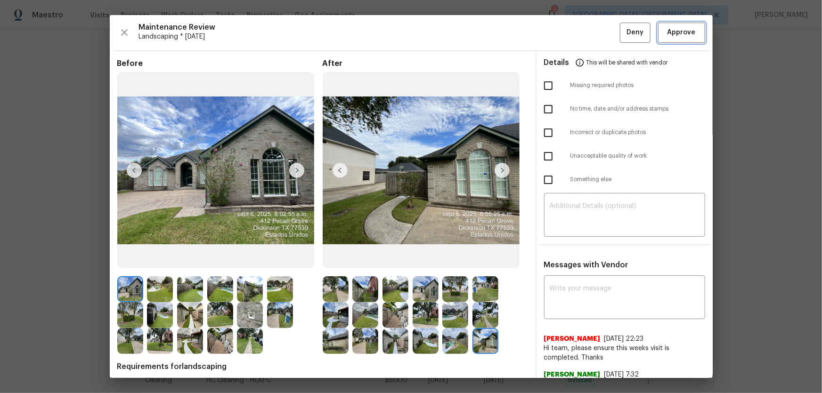
click at [584, 31] on span "Approve" at bounding box center [681, 33] width 28 height 12
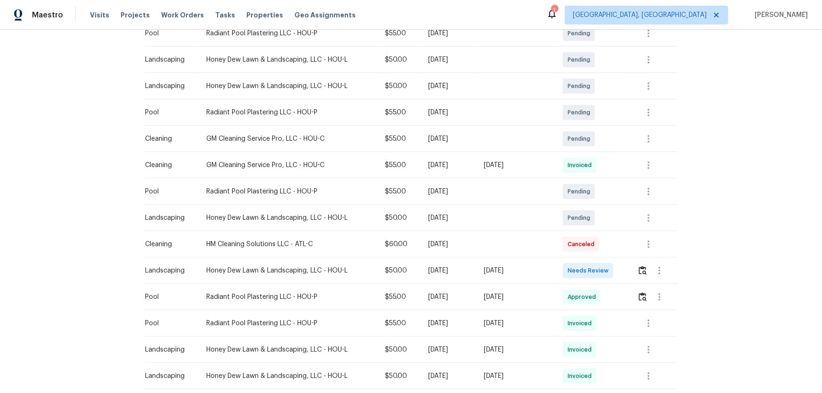
scroll to position [214, 0]
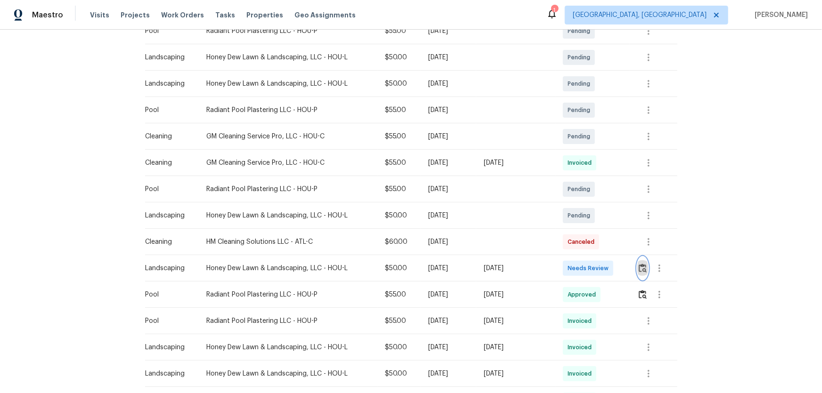
click at [641, 270] on img "button" at bounding box center [642, 268] width 8 height 9
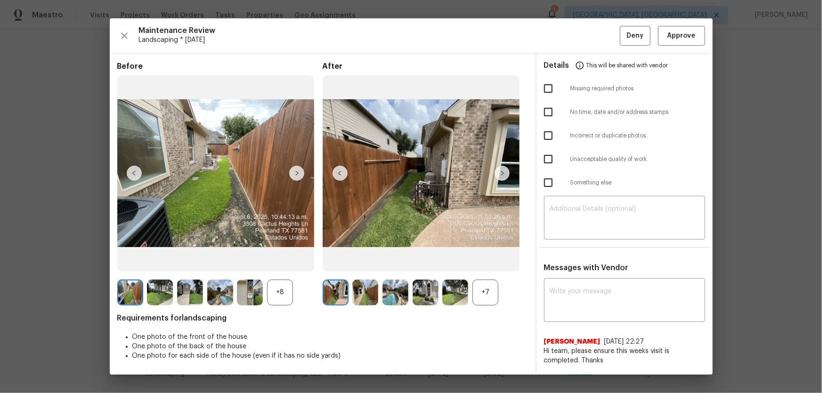
click at [490, 284] on div "+7" at bounding box center [485, 293] width 26 height 26
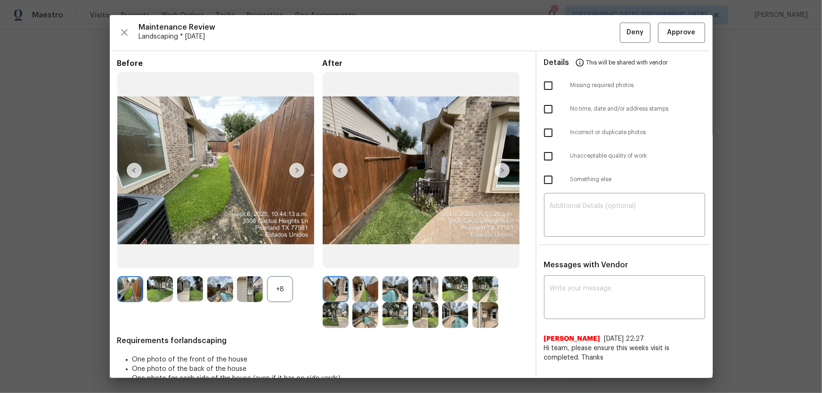
click at [272, 295] on div "+8" at bounding box center [280, 289] width 26 height 26
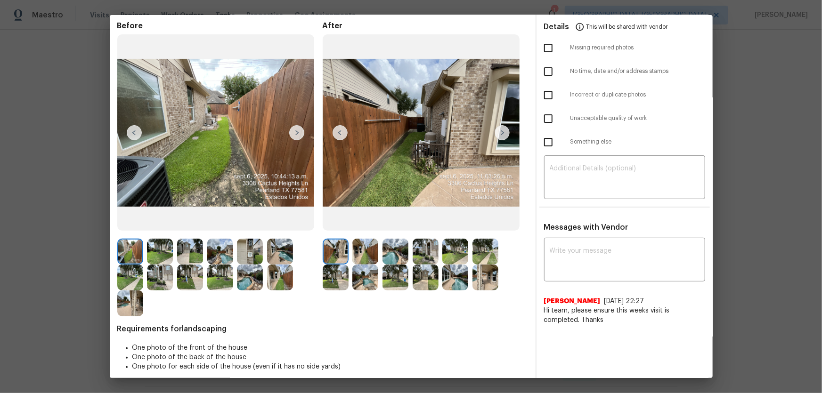
scroll to position [45, 0]
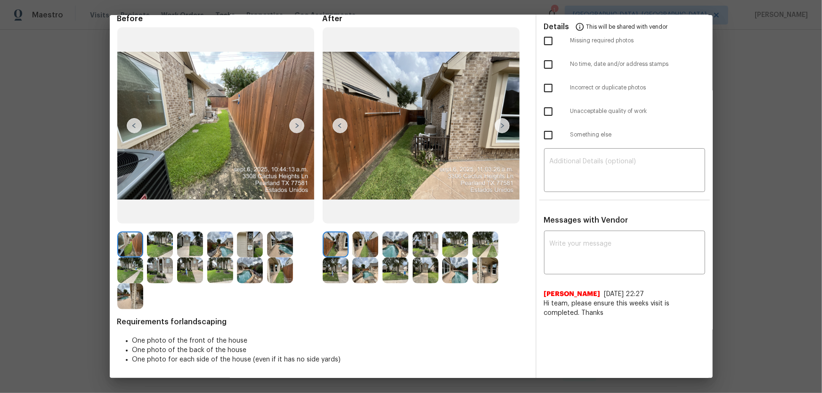
click at [358, 246] on img at bounding box center [365, 245] width 26 height 26
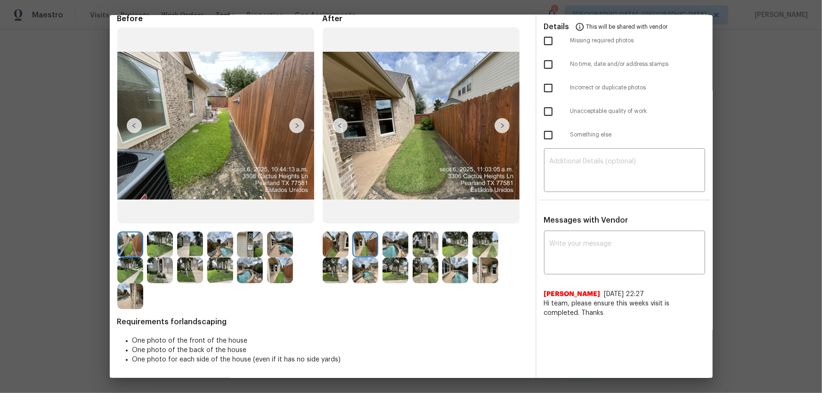
click at [391, 250] on img at bounding box center [395, 245] width 26 height 26
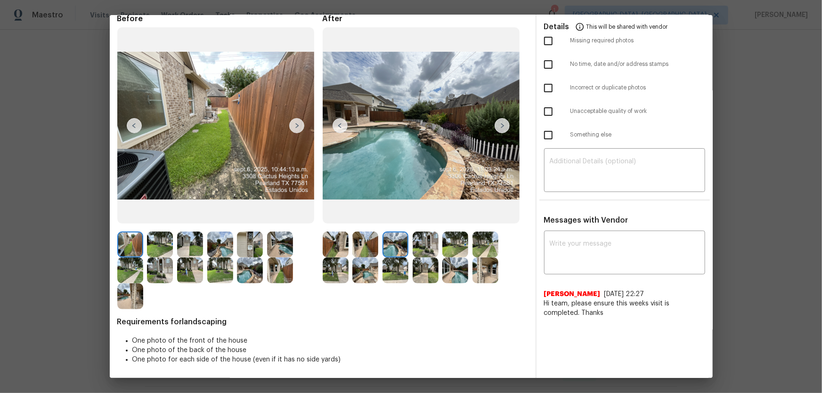
click at [426, 248] on img at bounding box center [425, 245] width 26 height 26
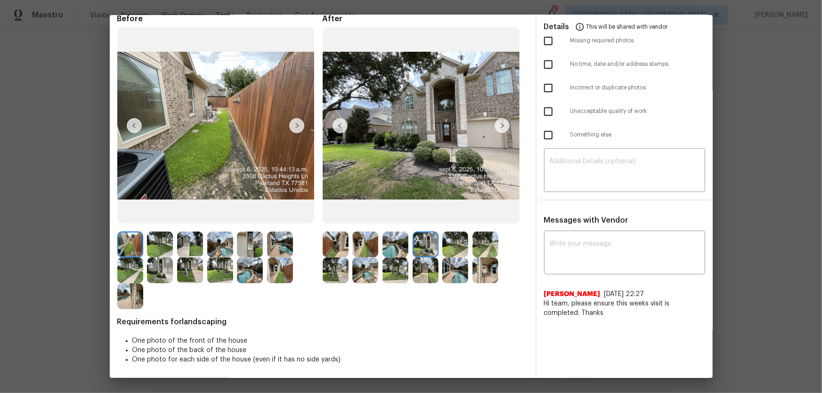
click at [447, 246] on img at bounding box center [455, 245] width 26 height 26
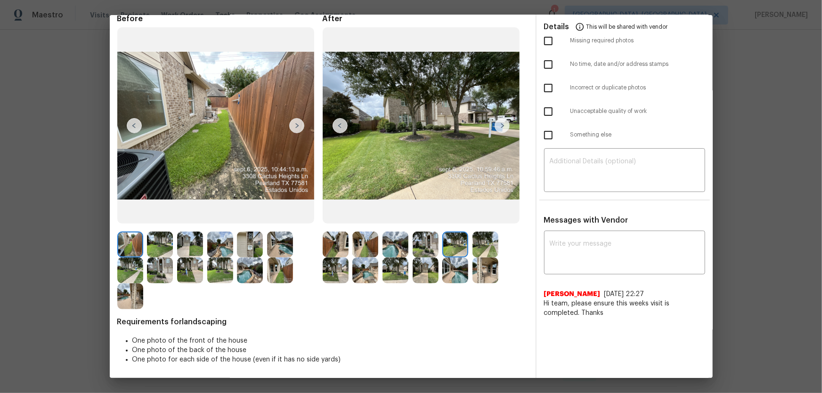
click at [472, 247] on img at bounding box center [485, 245] width 26 height 26
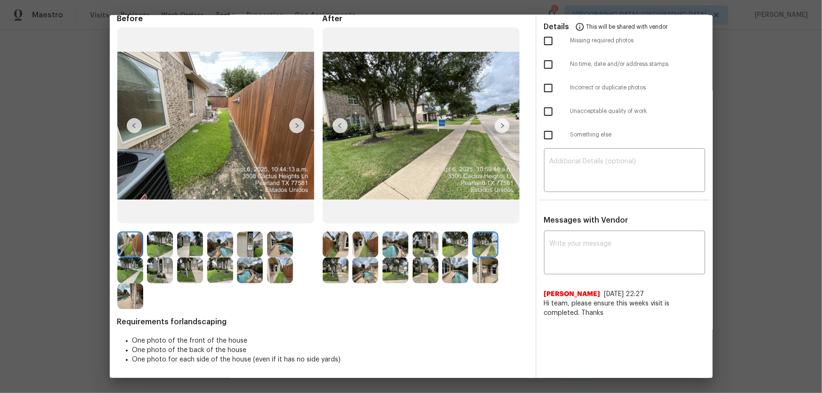
click at [339, 267] on img at bounding box center [336, 271] width 26 height 26
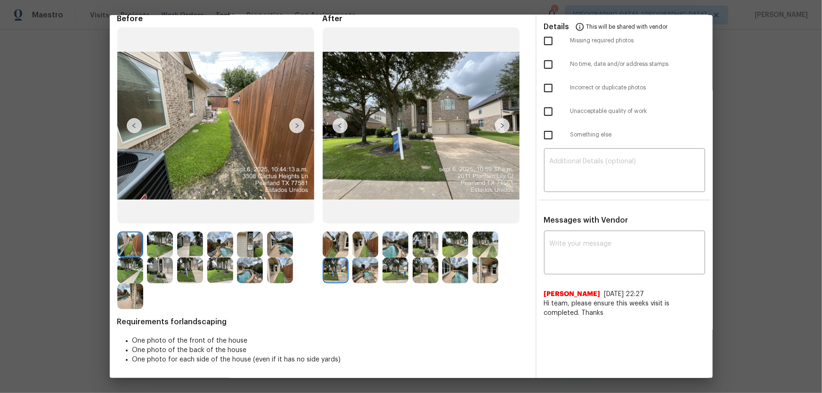
click at [361, 268] on img at bounding box center [365, 271] width 26 height 26
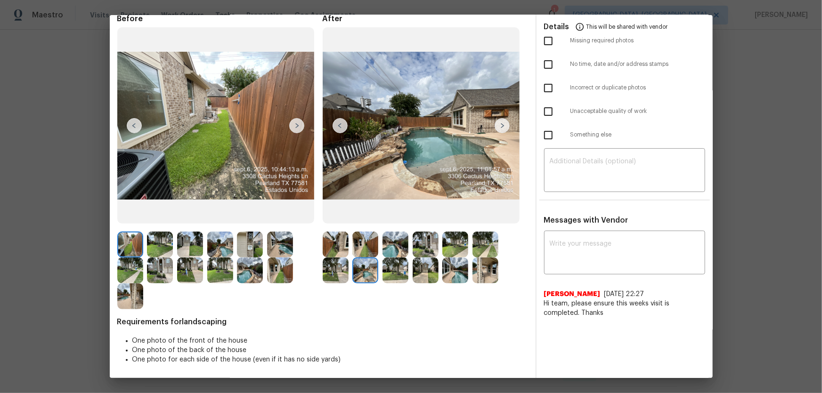
click at [397, 272] on img at bounding box center [395, 271] width 26 height 26
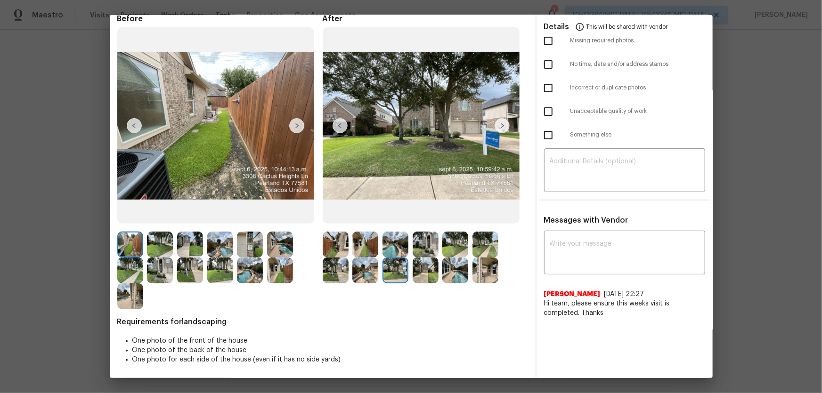
click at [423, 272] on img at bounding box center [425, 271] width 26 height 26
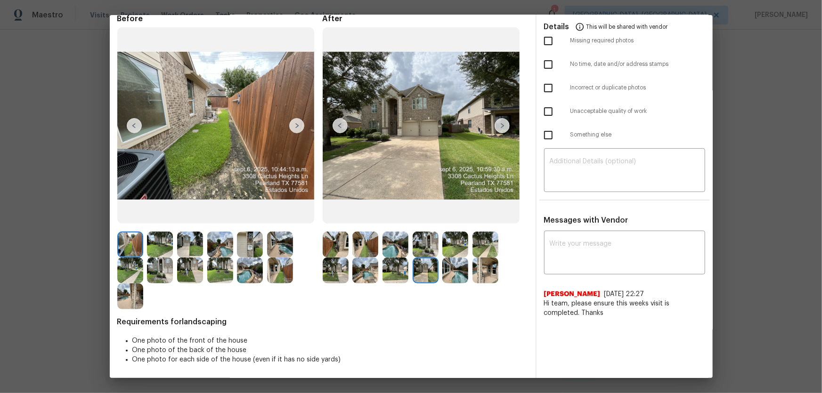
click at [462, 273] on img at bounding box center [455, 271] width 26 height 26
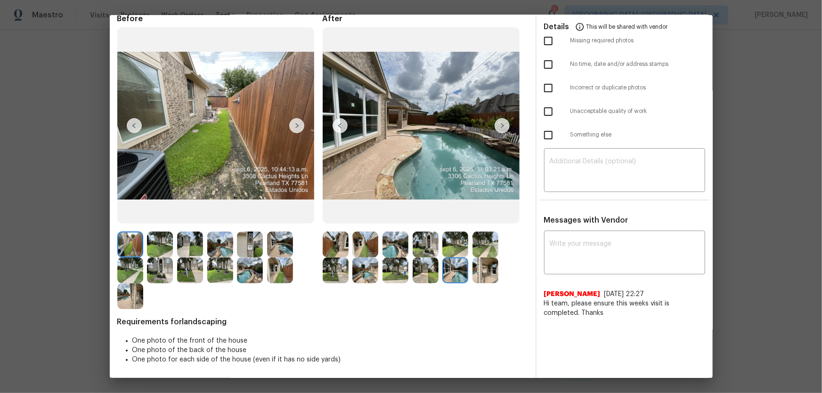
click at [484, 268] on img at bounding box center [485, 271] width 26 height 26
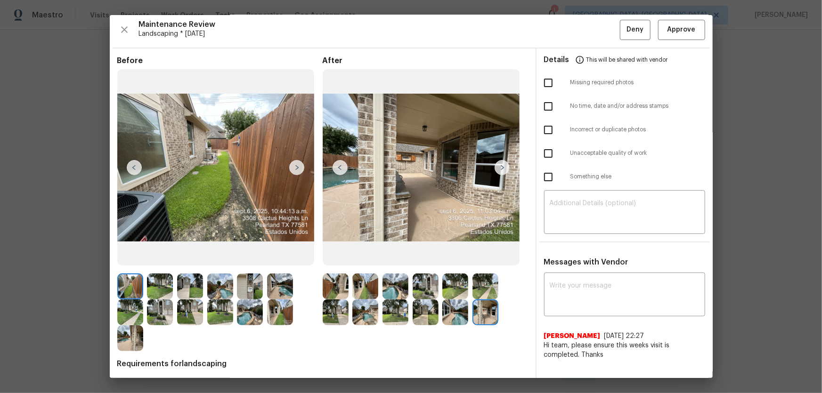
scroll to position [0, 0]
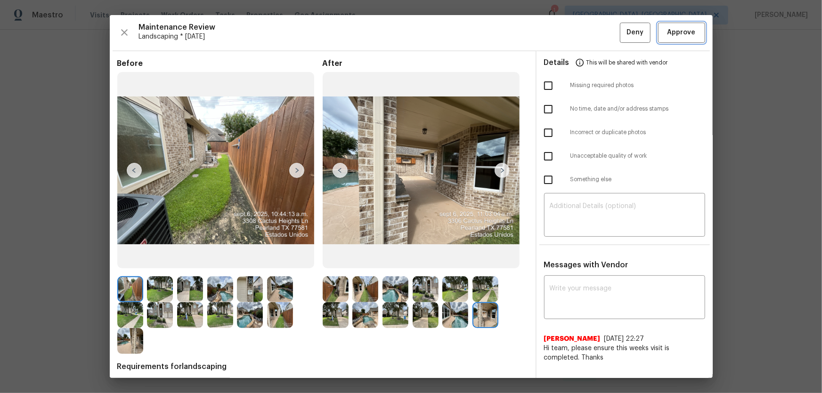
click at [667, 31] on span "Approve" at bounding box center [681, 33] width 28 height 12
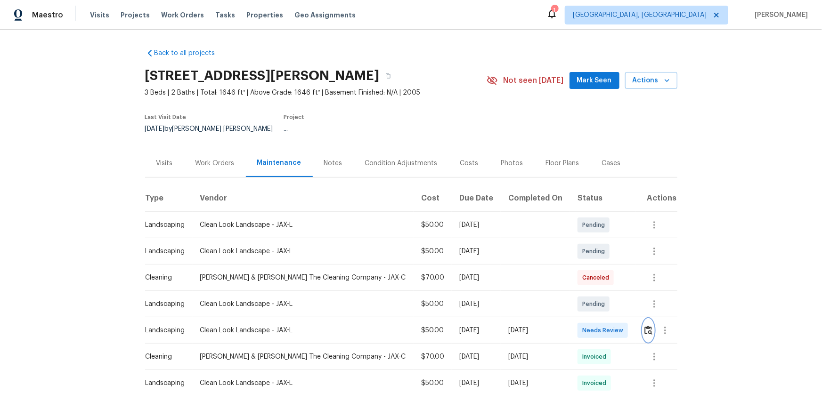
click at [644, 329] on button "button" at bounding box center [648, 330] width 11 height 23
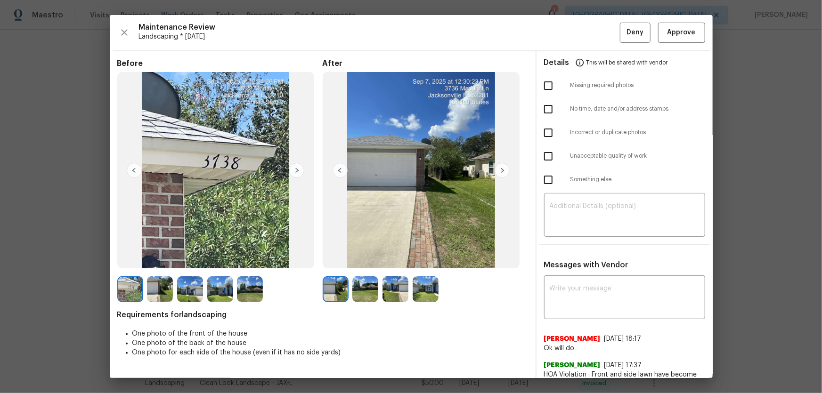
click at [360, 294] on img at bounding box center [365, 289] width 26 height 26
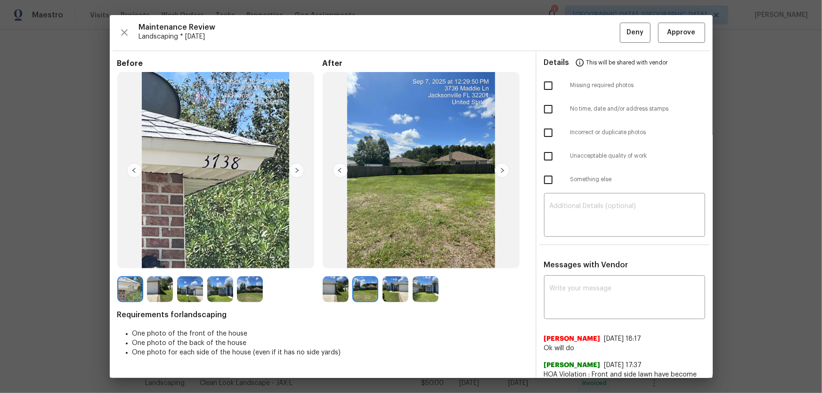
click at [399, 293] on img at bounding box center [395, 289] width 26 height 26
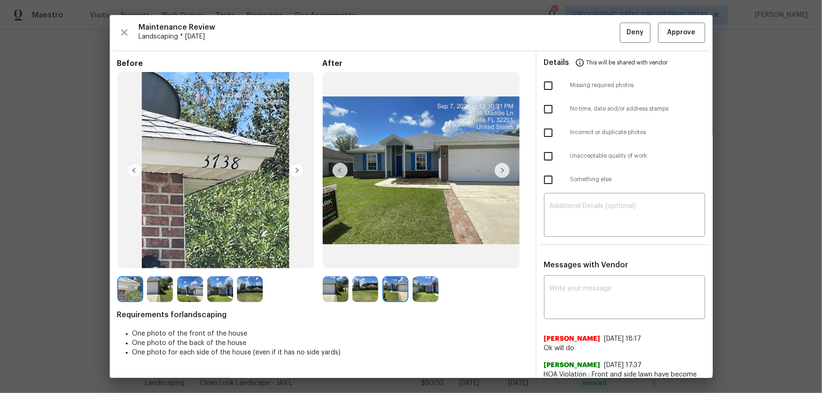
click at [412, 291] on img at bounding box center [425, 289] width 26 height 26
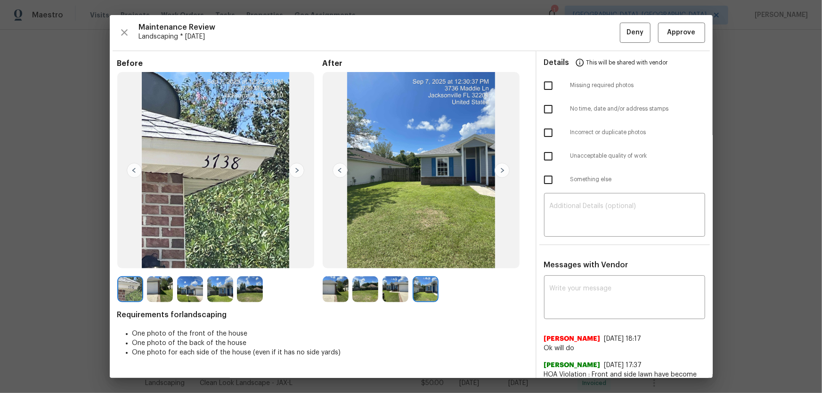
click at [339, 292] on img at bounding box center [336, 289] width 26 height 26
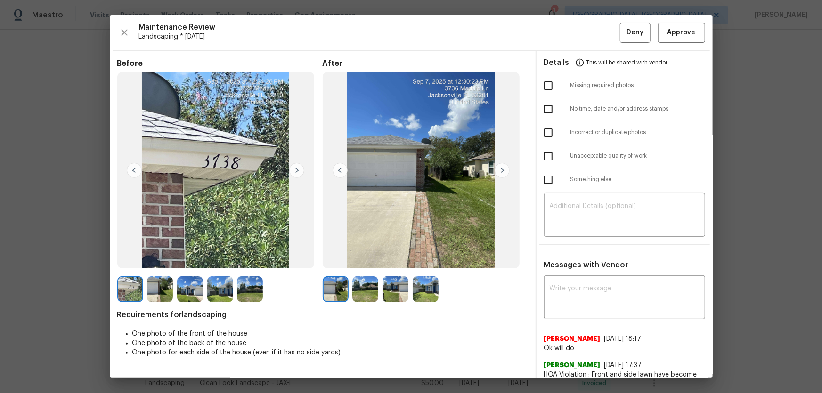
click at [363, 294] on img at bounding box center [365, 289] width 26 height 26
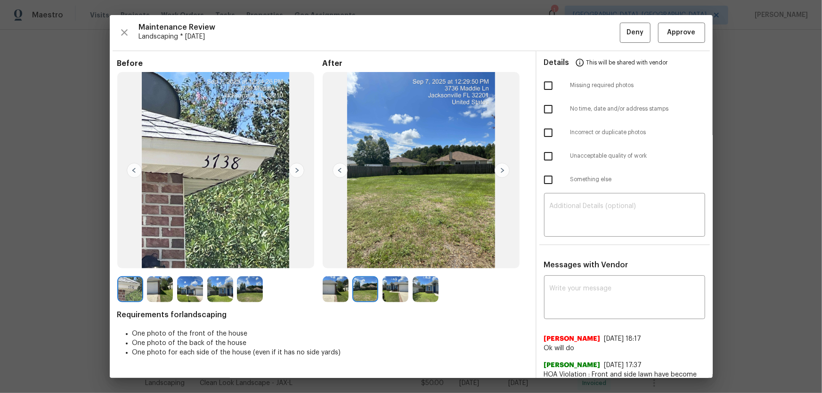
click at [390, 294] on img at bounding box center [395, 289] width 26 height 26
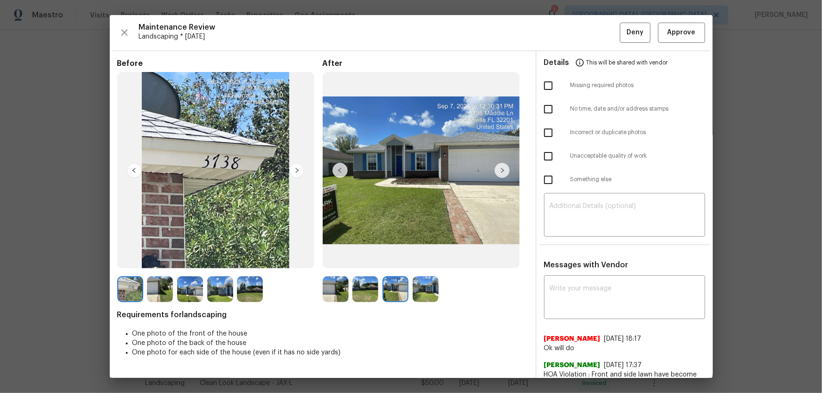
click at [428, 294] on img at bounding box center [425, 289] width 26 height 26
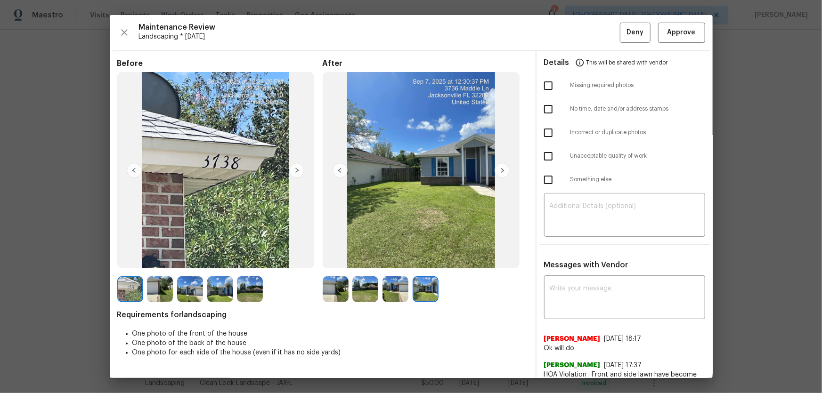
click at [335, 285] on img at bounding box center [336, 289] width 26 height 26
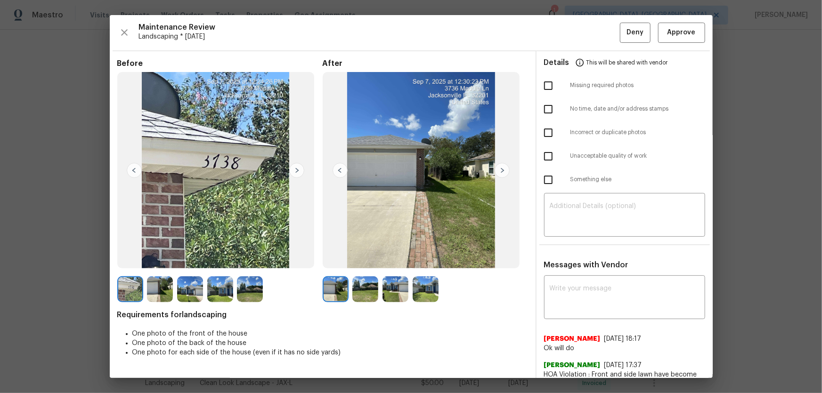
click at [355, 292] on img at bounding box center [365, 289] width 26 height 26
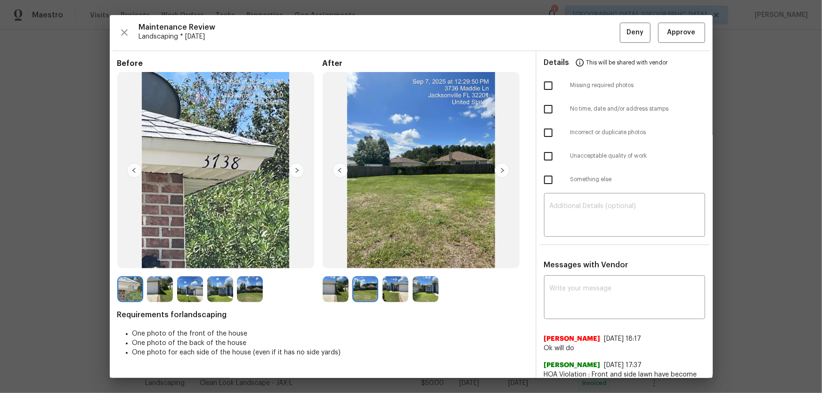
click at [393, 294] on img at bounding box center [395, 289] width 26 height 26
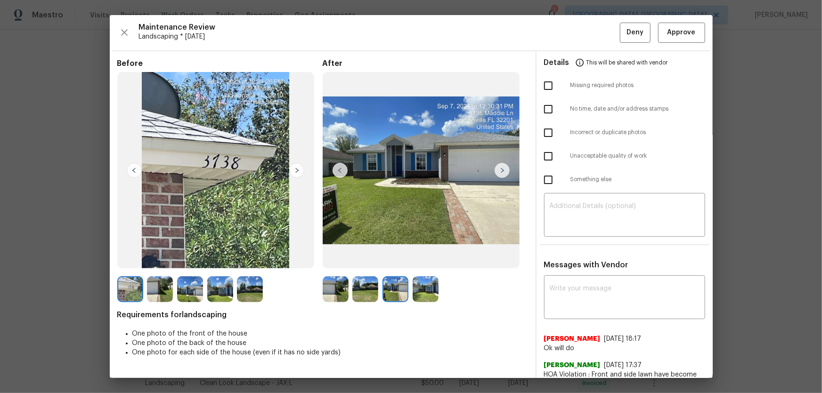
click at [414, 294] on img at bounding box center [425, 289] width 26 height 26
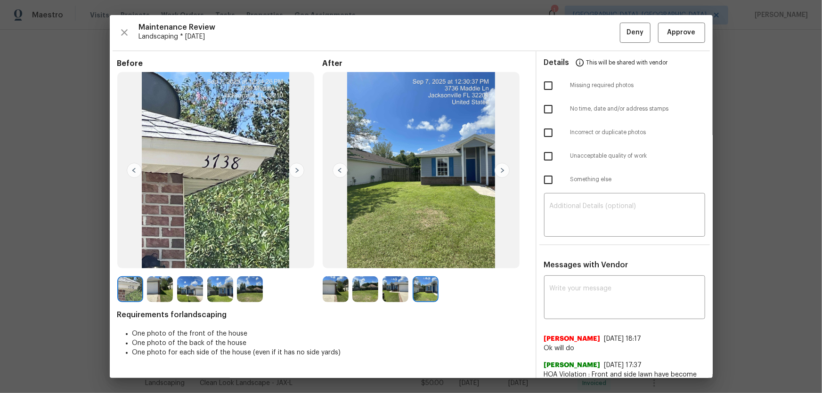
click at [699, 30] on div "Maintenance Review Landscaping * Tue, Sep 02 Deny Approve Before After Requirem…" at bounding box center [411, 196] width 603 height 363
click at [674, 34] on span "Approve" at bounding box center [681, 33] width 28 height 12
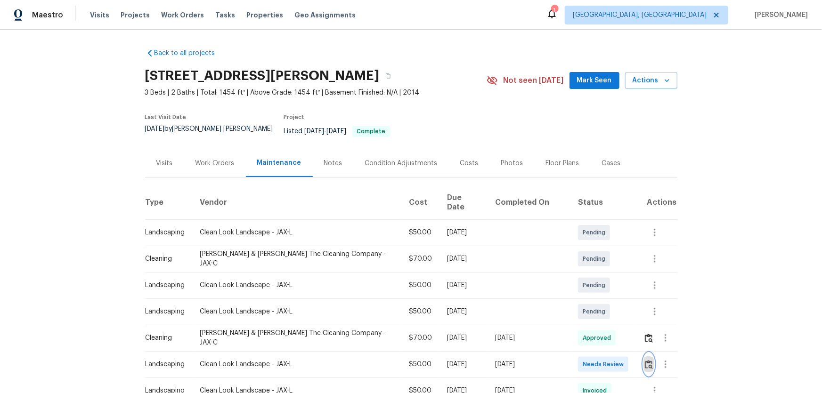
click at [584, 259] on img "button" at bounding box center [649, 364] width 8 height 9
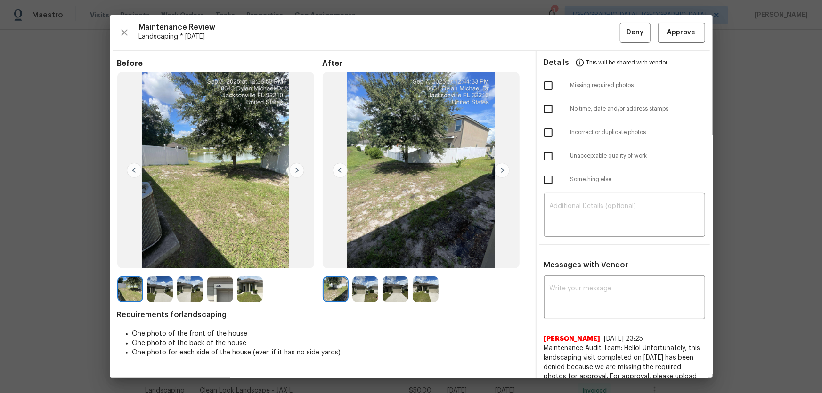
drag, startPoint x: 361, startPoint y: 295, endPoint x: 375, endPoint y: 295, distance: 14.1
click at [362, 259] on img at bounding box center [365, 289] width 26 height 26
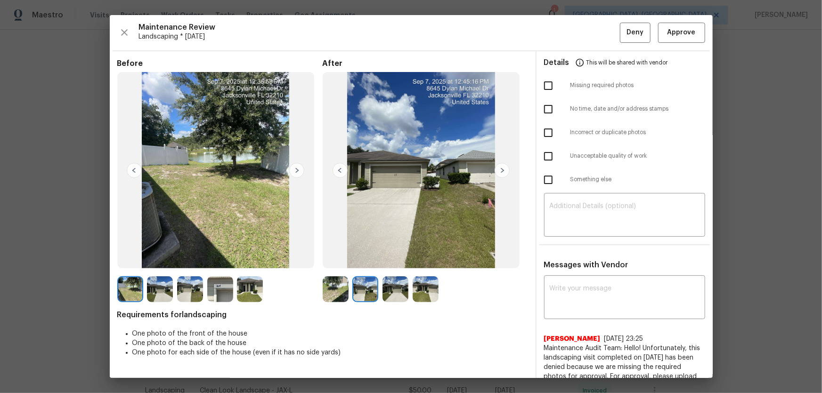
click at [392, 259] on img at bounding box center [395, 289] width 26 height 26
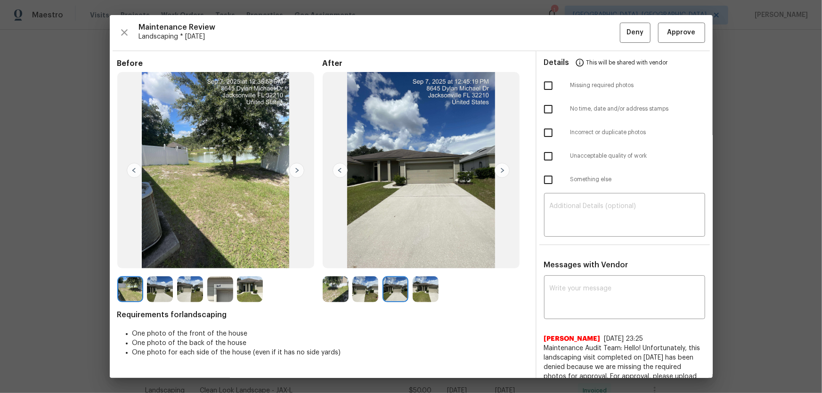
click at [417, 259] on img at bounding box center [425, 289] width 26 height 26
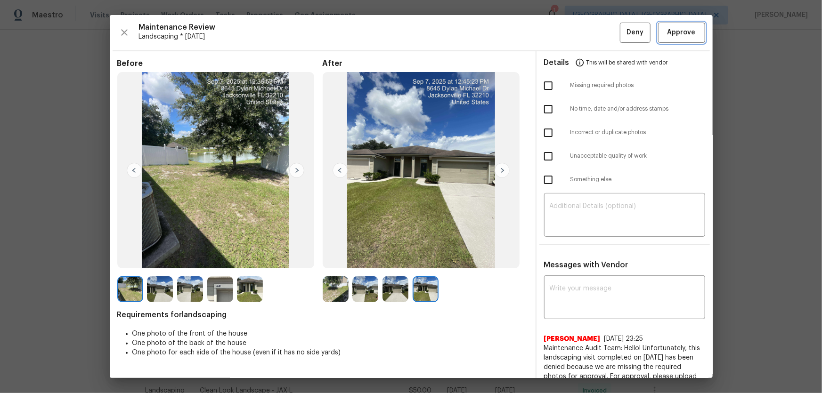
click at [584, 38] on span "Approve" at bounding box center [681, 33] width 28 height 12
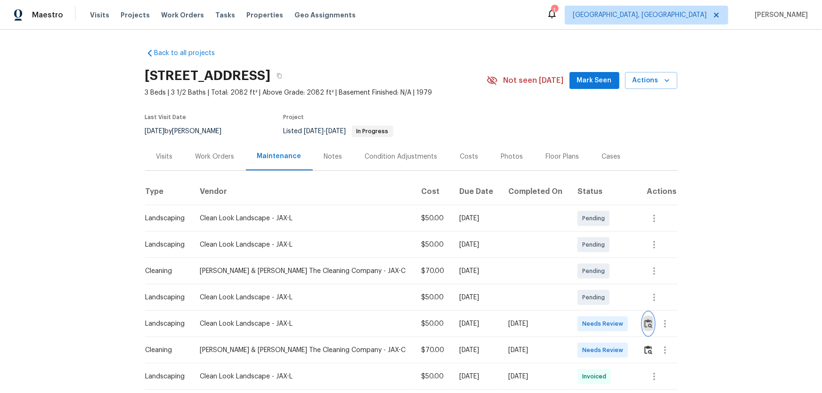
click at [584, 259] on img "button" at bounding box center [648, 323] width 8 height 9
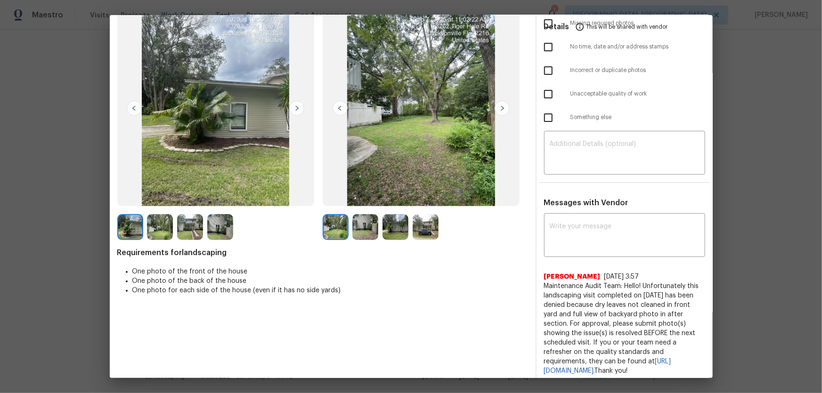
scroll to position [85, 0]
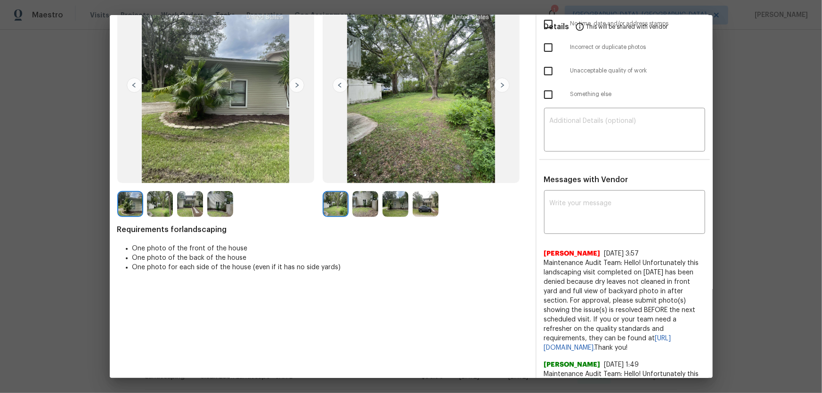
click at [367, 199] on img at bounding box center [365, 204] width 26 height 26
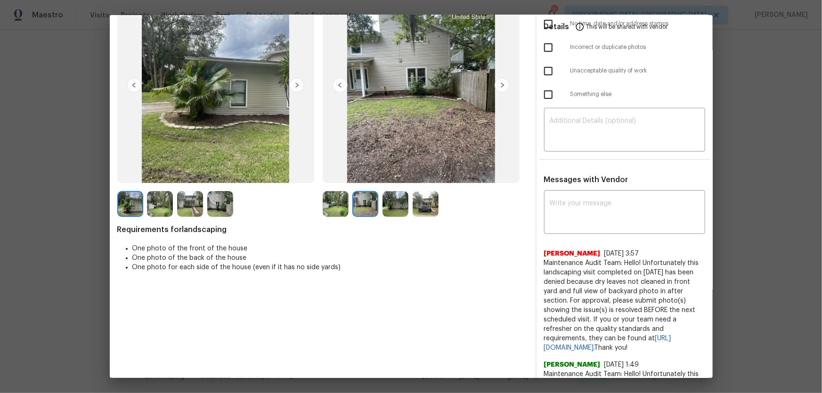
click at [424, 210] on img at bounding box center [425, 204] width 26 height 26
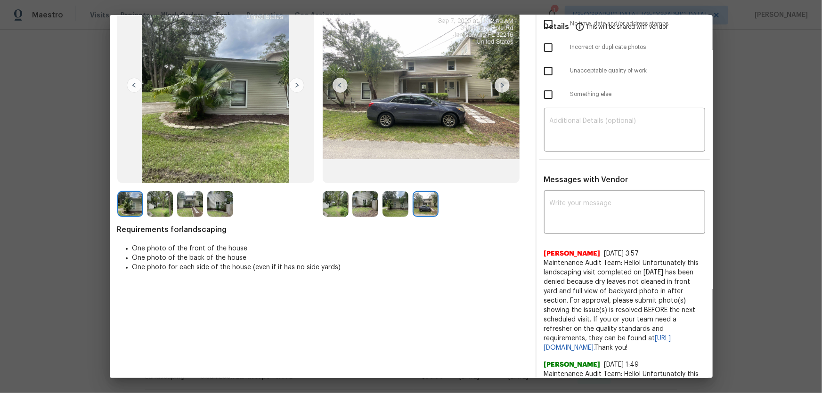
click at [375, 207] on img at bounding box center [365, 204] width 26 height 26
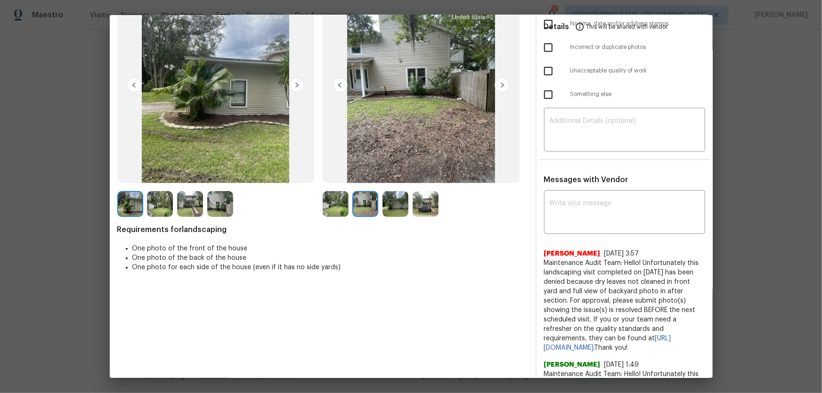
click at [389, 207] on img at bounding box center [395, 204] width 26 height 26
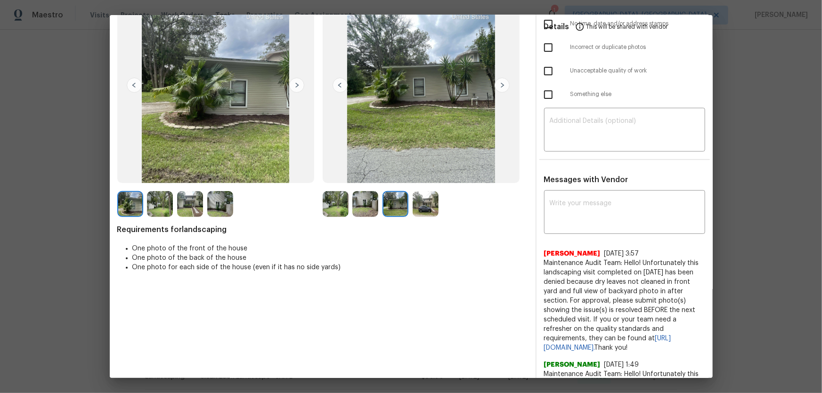
click at [330, 206] on img at bounding box center [336, 204] width 26 height 26
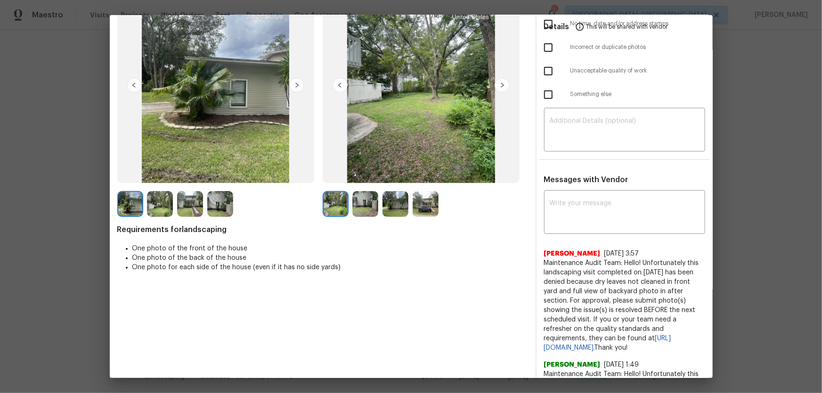
click at [374, 211] on img at bounding box center [365, 204] width 26 height 26
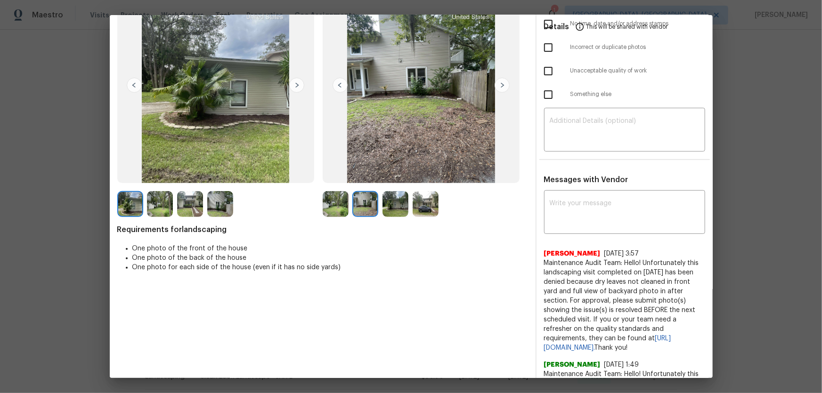
click at [400, 214] on img at bounding box center [395, 204] width 26 height 26
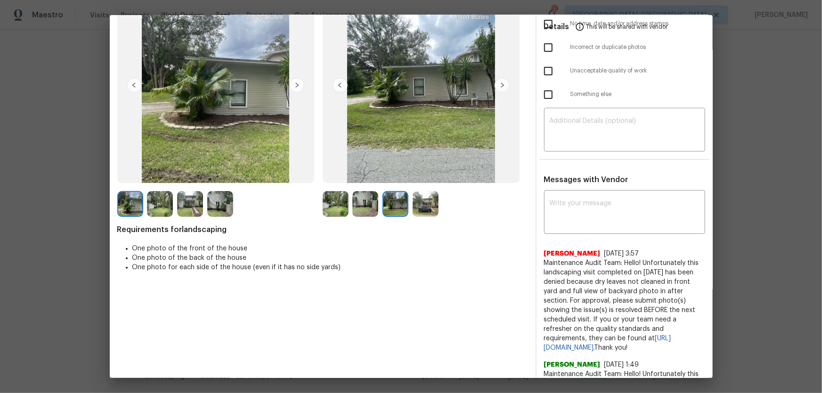
click at [415, 212] on img at bounding box center [425, 204] width 26 height 26
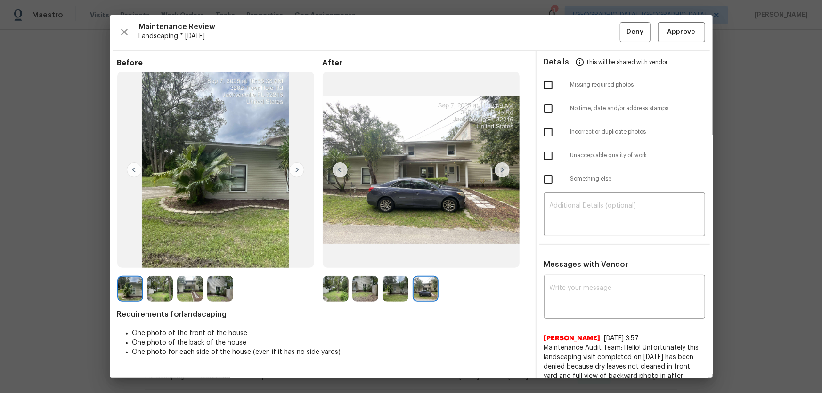
scroll to position [0, 0]
click at [584, 34] on button "Approve" at bounding box center [681, 33] width 47 height 20
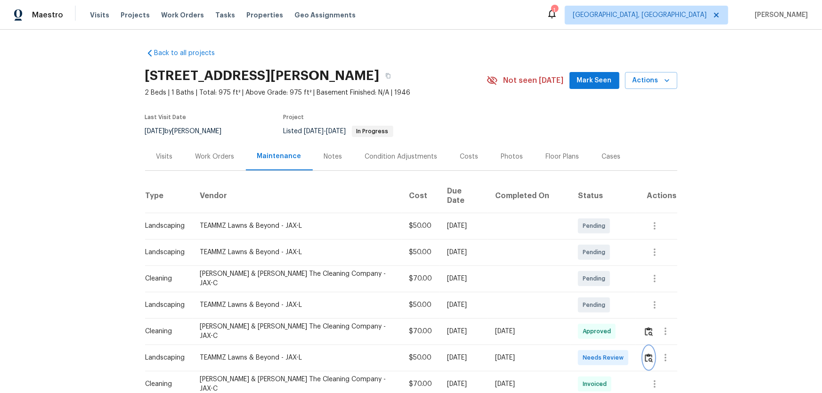
click at [584, 259] on img "button" at bounding box center [649, 358] width 8 height 9
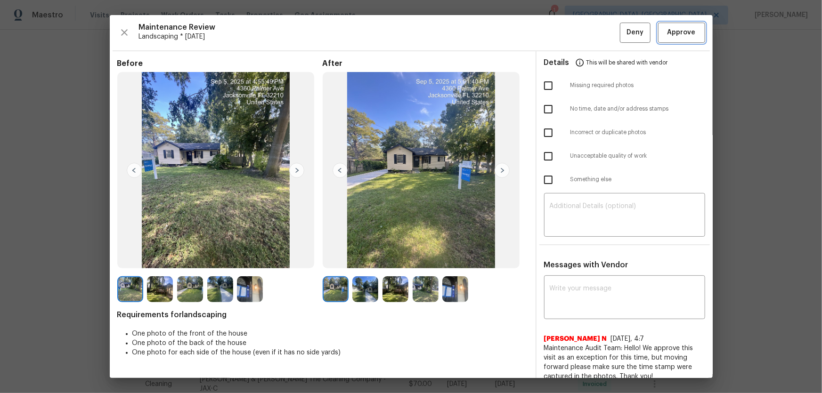
click at [584, 38] on button "Approve" at bounding box center [681, 33] width 47 height 20
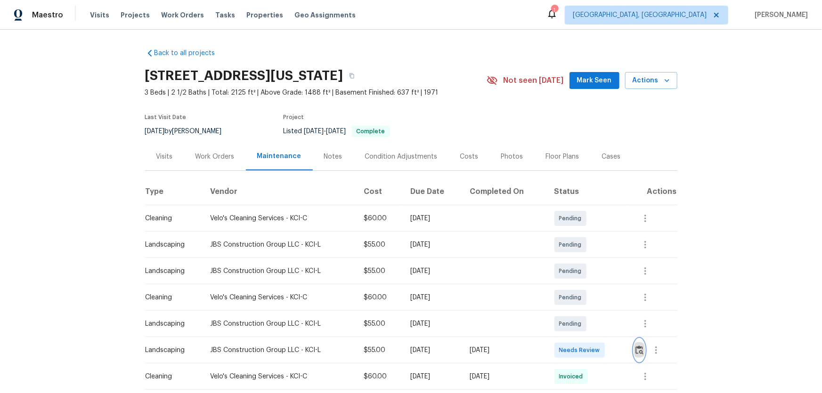
click at [584, 259] on button "button" at bounding box center [639, 350] width 11 height 23
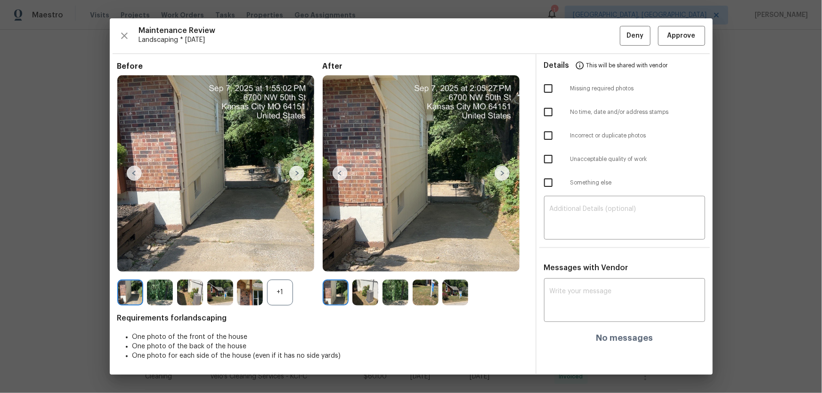
click at [273, 259] on div "+1" at bounding box center [280, 293] width 26 height 26
click at [374, 259] on img at bounding box center [365, 293] width 26 height 26
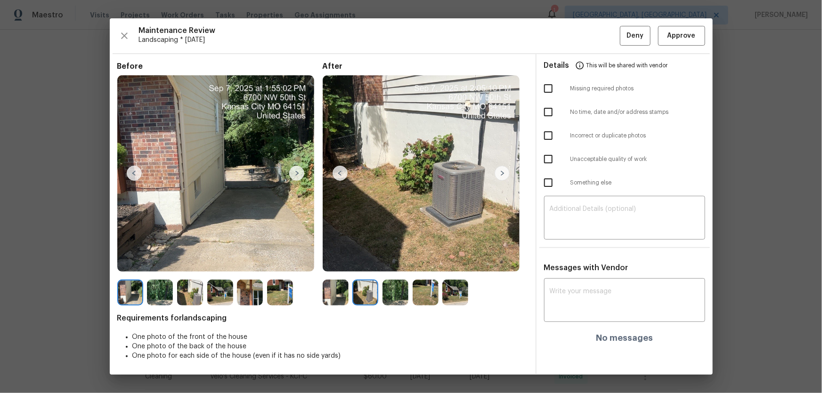
click at [387, 259] on img at bounding box center [395, 293] width 26 height 26
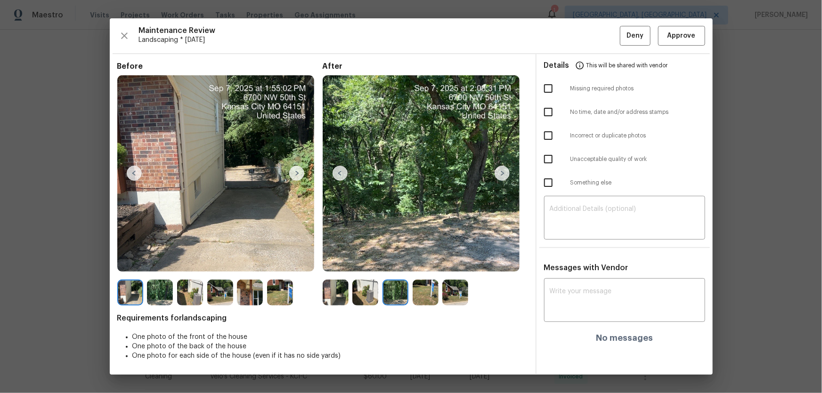
click at [415, 259] on img at bounding box center [425, 293] width 26 height 26
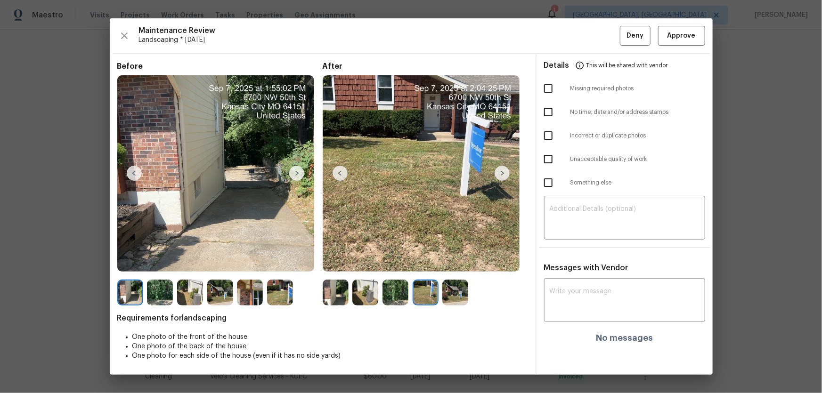
click at [459, 259] on img at bounding box center [455, 293] width 26 height 26
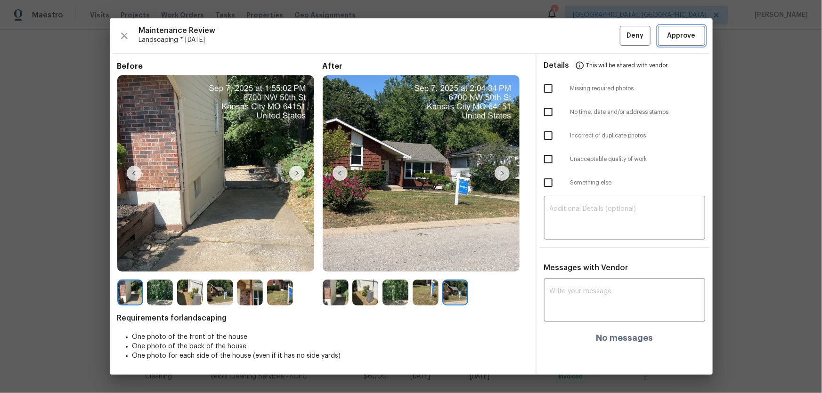
click at [584, 38] on span "Approve" at bounding box center [681, 36] width 32 height 12
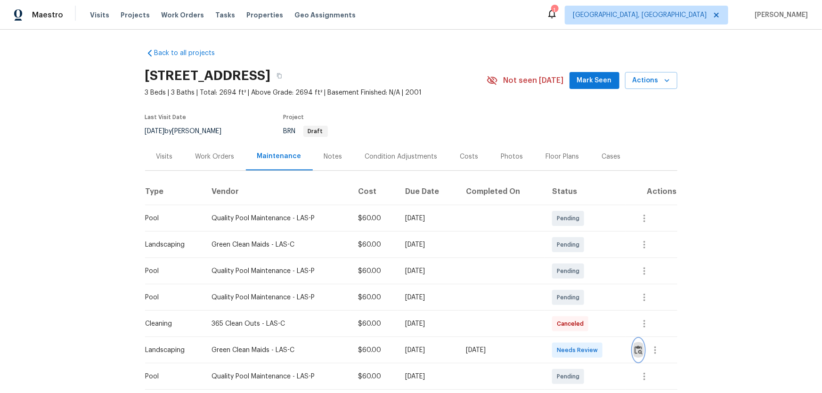
click at [584, 259] on img "button" at bounding box center [638, 350] width 8 height 9
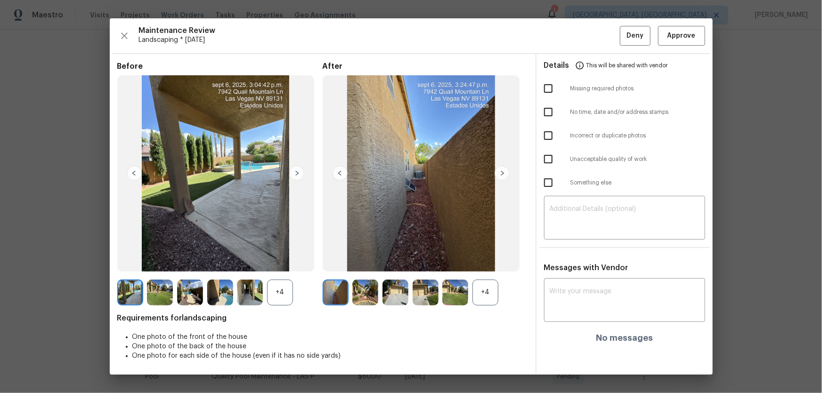
click at [489, 259] on div "+4" at bounding box center [485, 293] width 26 height 26
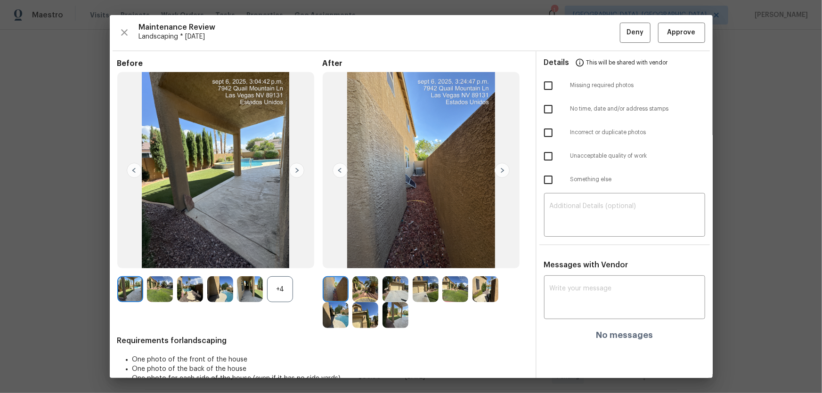
click at [279, 259] on div "+4" at bounding box center [280, 289] width 26 height 26
click at [357, 259] on img at bounding box center [365, 289] width 26 height 26
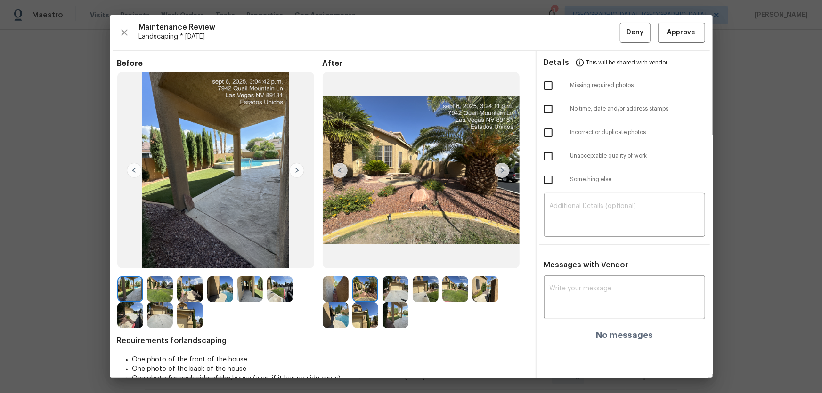
click at [399, 259] on img at bounding box center [395, 289] width 26 height 26
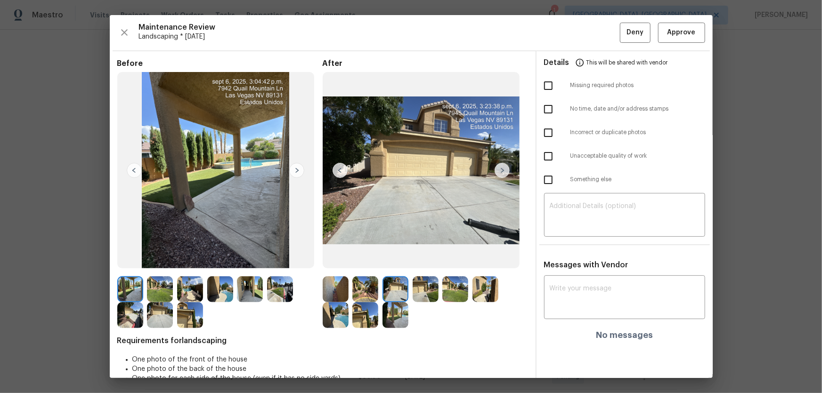
click at [417, 259] on img at bounding box center [425, 289] width 26 height 26
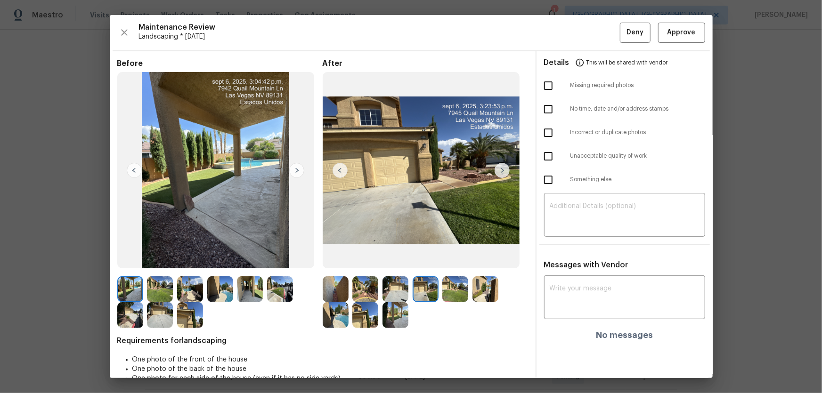
click at [468, 259] on div at bounding box center [457, 289] width 30 height 26
click at [455, 259] on img at bounding box center [455, 289] width 26 height 26
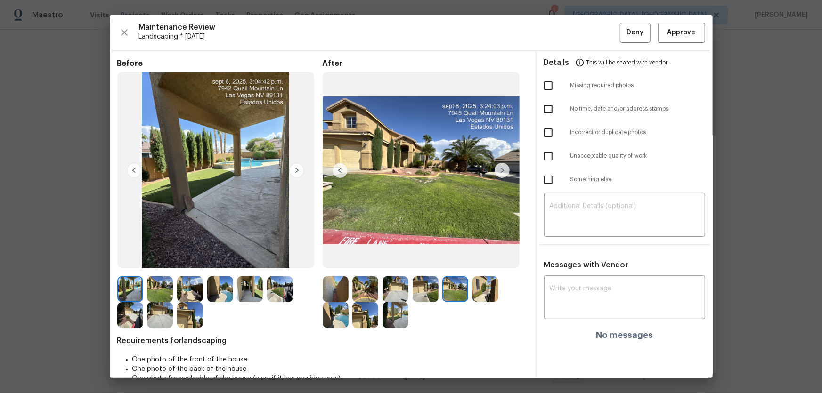
click at [475, 259] on img at bounding box center [485, 289] width 26 height 26
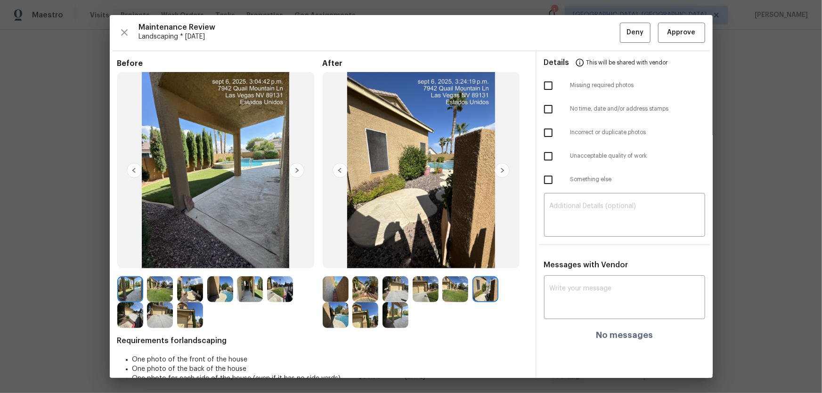
click at [339, 259] on img at bounding box center [336, 315] width 26 height 26
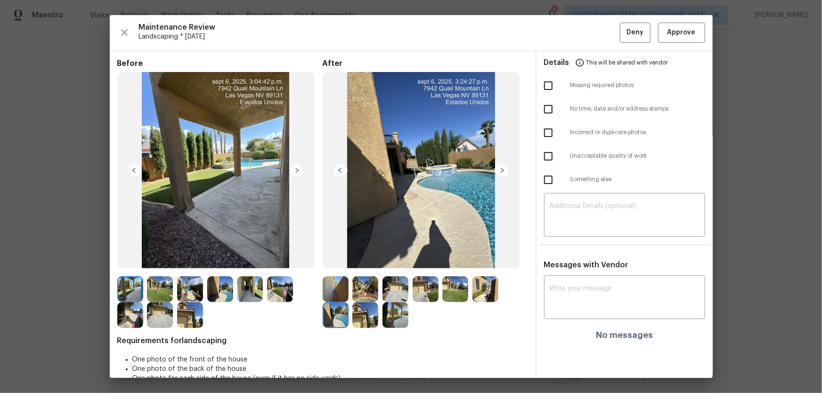
click at [359, 259] on img at bounding box center [365, 315] width 26 height 26
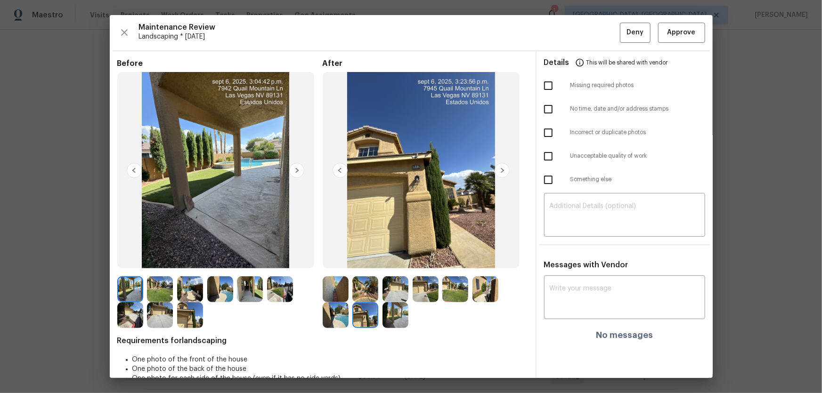
click at [387, 259] on img at bounding box center [395, 315] width 26 height 26
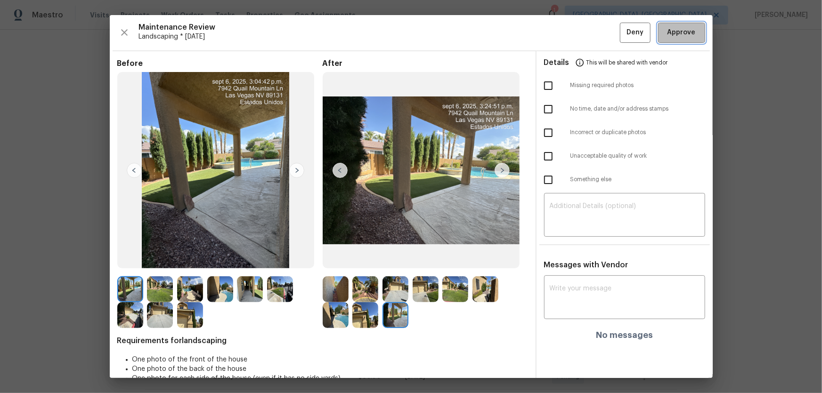
click at [584, 35] on span "Approve" at bounding box center [681, 33] width 28 height 12
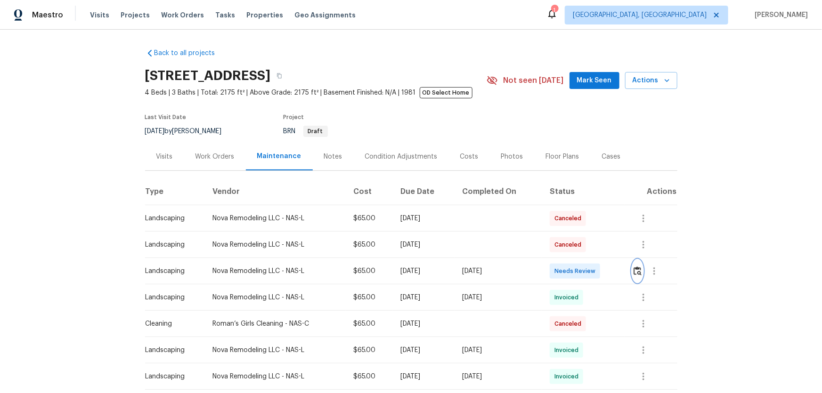
click at [639, 272] on img "button" at bounding box center [637, 270] width 8 height 9
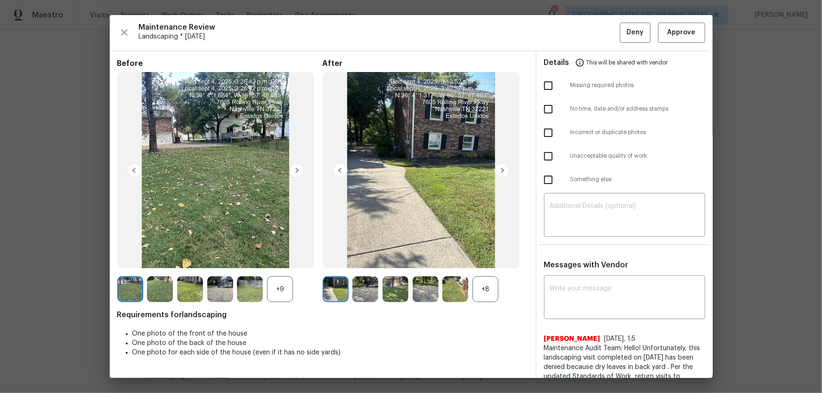
click at [481, 295] on div "+8" at bounding box center [485, 289] width 26 height 26
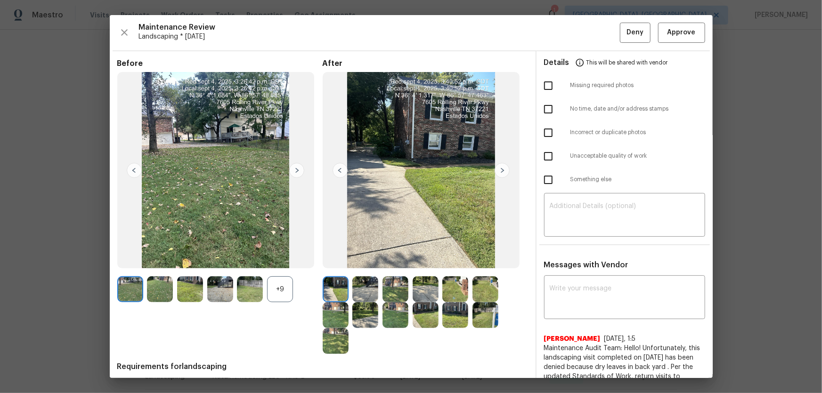
click at [281, 291] on div "+9" at bounding box center [280, 289] width 26 height 26
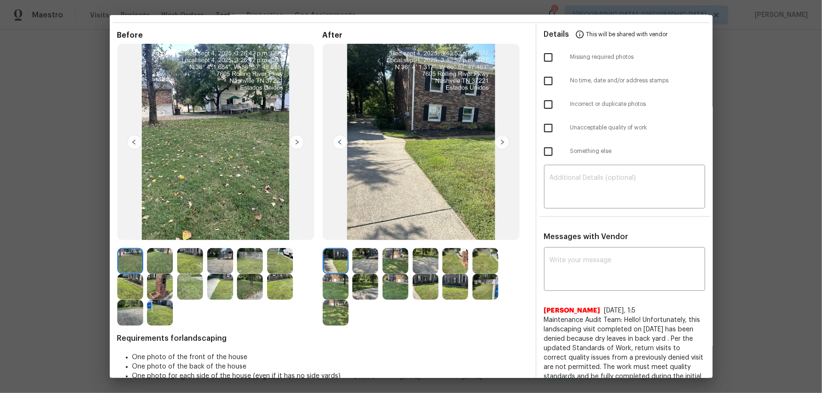
scroll to position [42, 0]
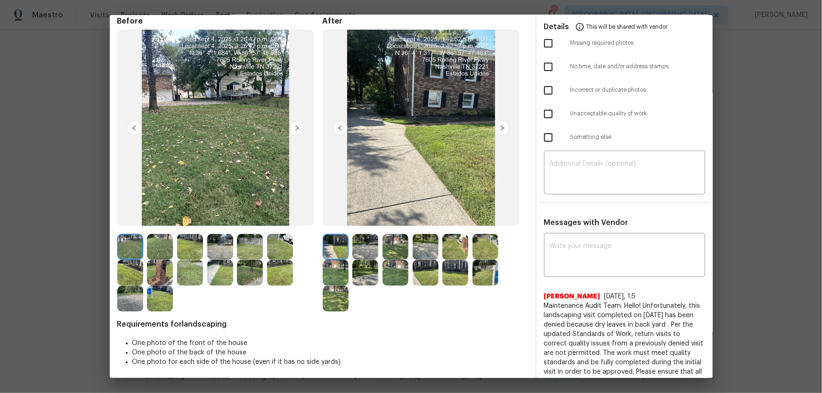
click at [369, 250] on img at bounding box center [365, 247] width 26 height 26
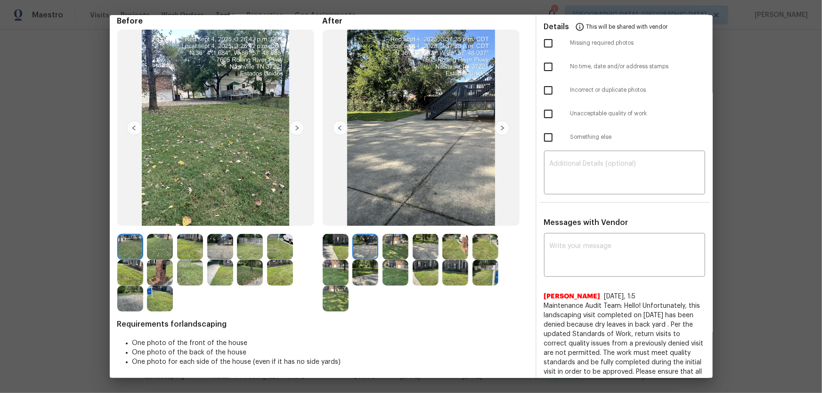
click at [391, 250] on img at bounding box center [395, 247] width 26 height 26
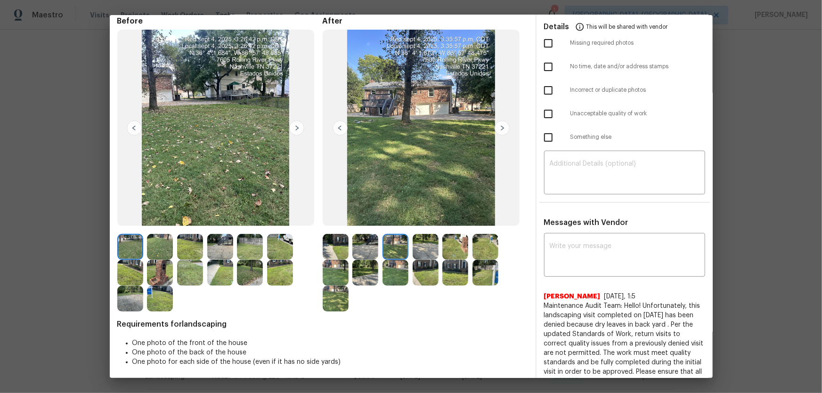
click at [418, 250] on img at bounding box center [425, 247] width 26 height 26
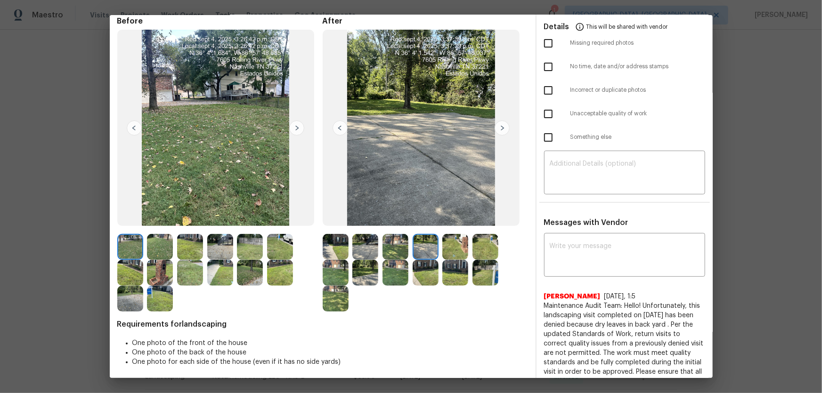
click at [447, 248] on img at bounding box center [455, 247] width 26 height 26
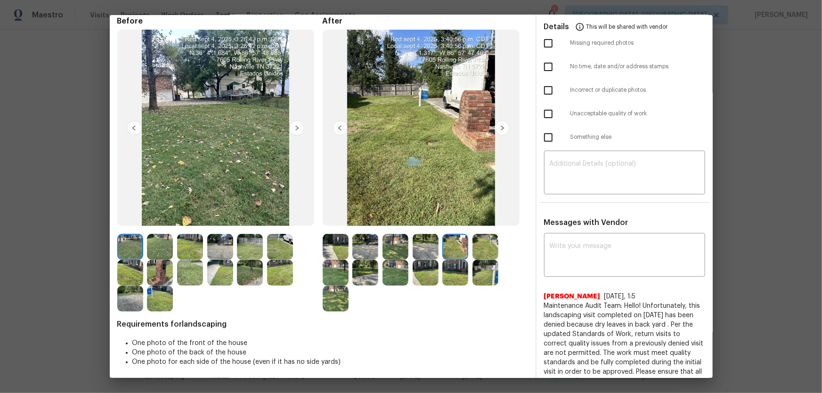
click at [472, 249] on img at bounding box center [485, 247] width 26 height 26
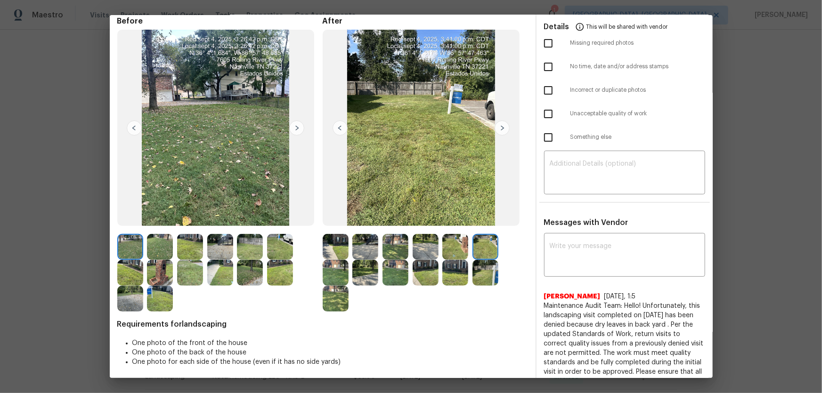
click at [337, 273] on img at bounding box center [336, 273] width 26 height 26
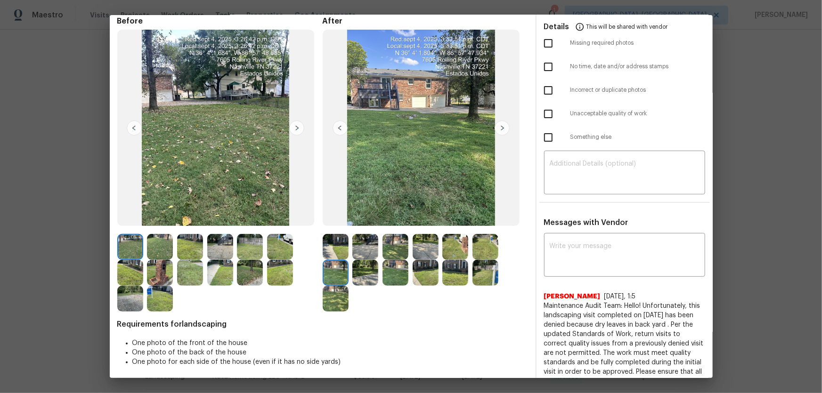
click at [355, 273] on img at bounding box center [365, 273] width 26 height 26
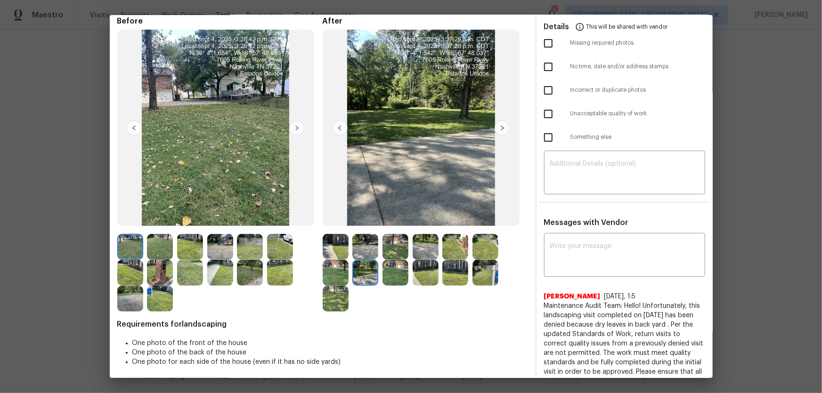
click at [397, 273] on img at bounding box center [395, 273] width 26 height 26
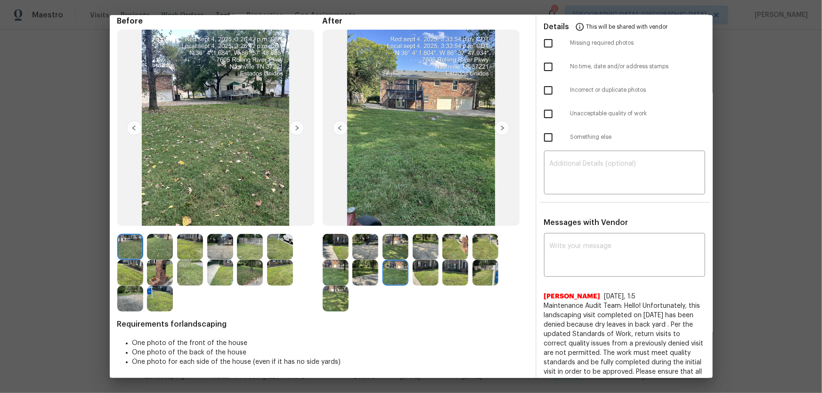
click at [420, 277] on img at bounding box center [425, 273] width 26 height 26
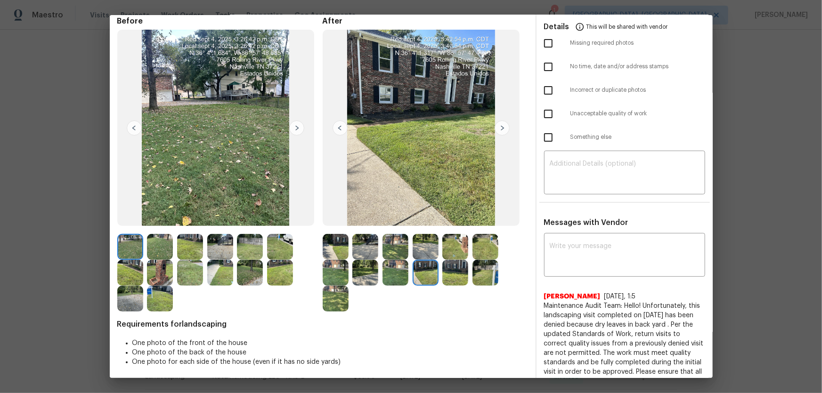
click at [442, 278] on img at bounding box center [455, 273] width 26 height 26
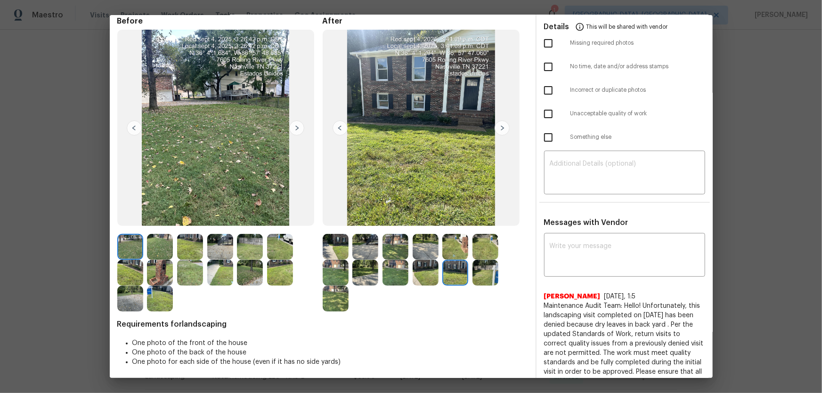
click at [477, 278] on img at bounding box center [485, 273] width 26 height 26
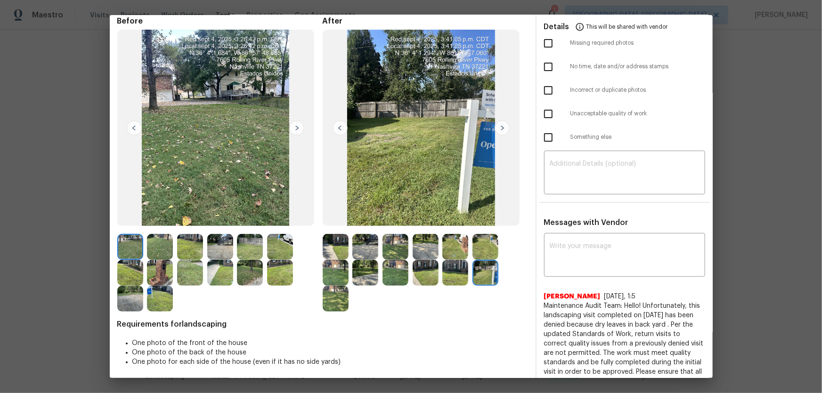
click at [323, 307] on img at bounding box center [336, 299] width 26 height 26
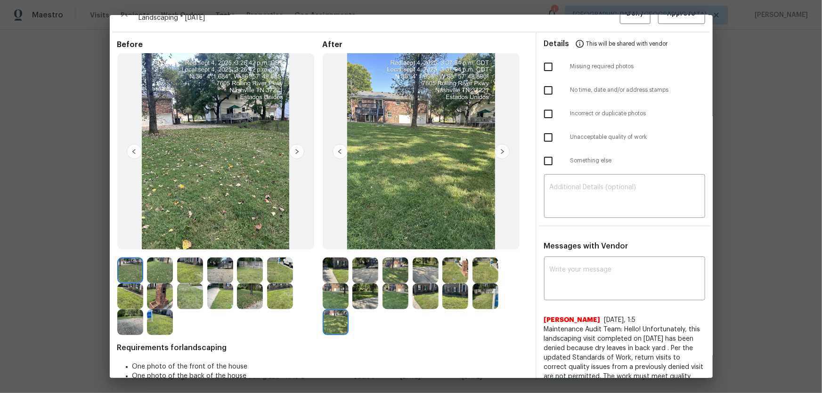
scroll to position [0, 0]
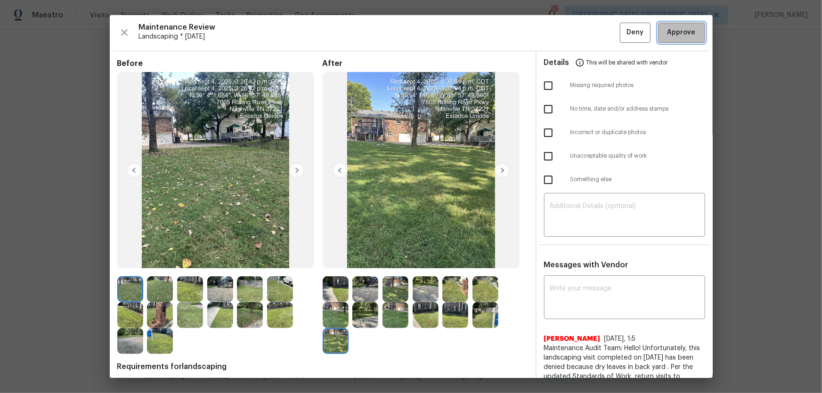
click at [660, 40] on button "Approve" at bounding box center [681, 33] width 47 height 20
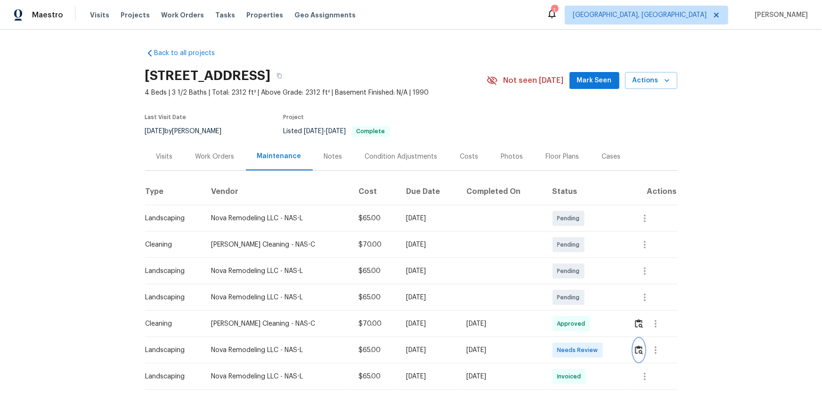
click at [584, 259] on img "button" at bounding box center [639, 350] width 8 height 9
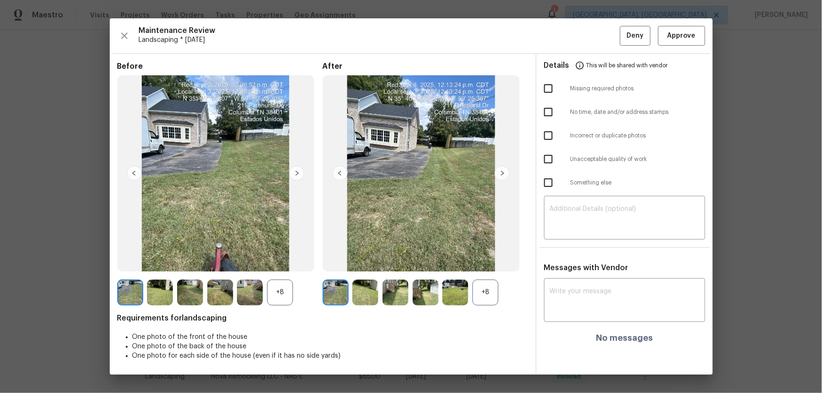
click at [282, 259] on div "+8" at bounding box center [280, 293] width 26 height 26
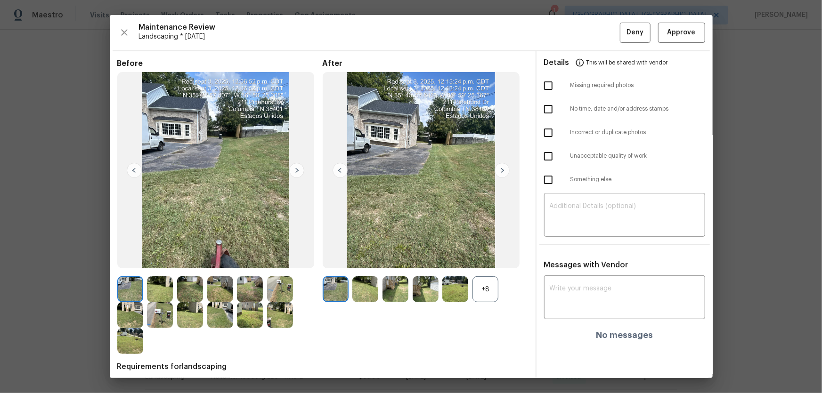
drag, startPoint x: 481, startPoint y: 294, endPoint x: 425, endPoint y: 295, distance: 55.6
click at [481, 259] on div "+8" at bounding box center [485, 289] width 26 height 26
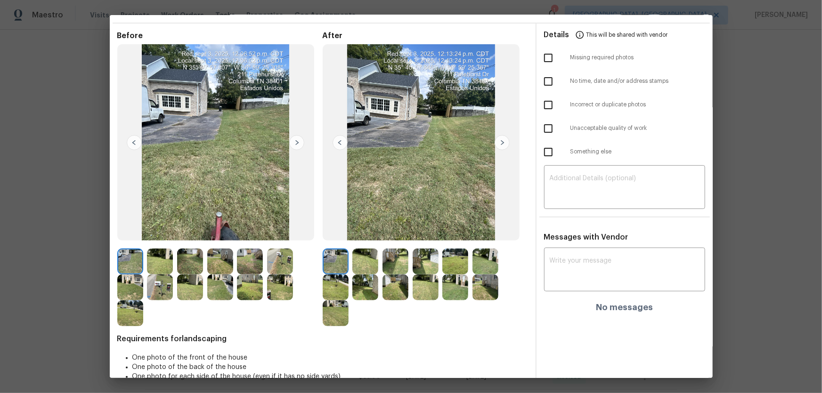
scroll to position [42, 0]
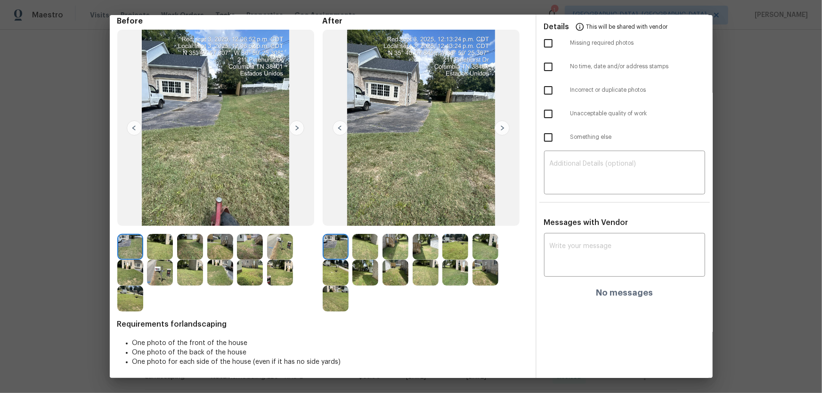
click at [364, 244] on img at bounding box center [365, 247] width 26 height 26
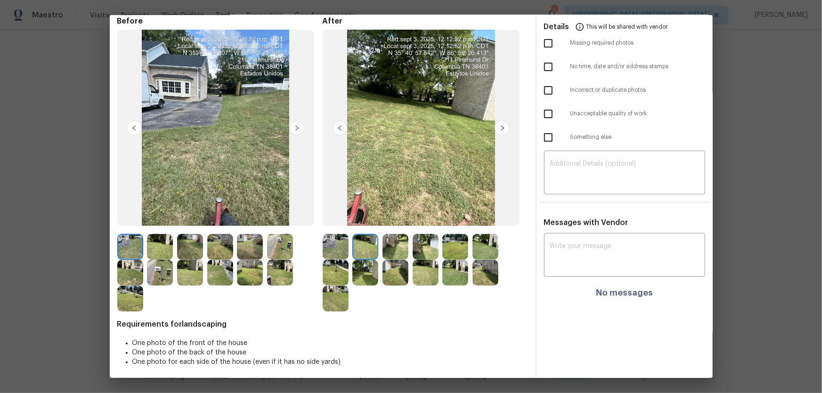
click at [389, 246] on img at bounding box center [395, 247] width 26 height 26
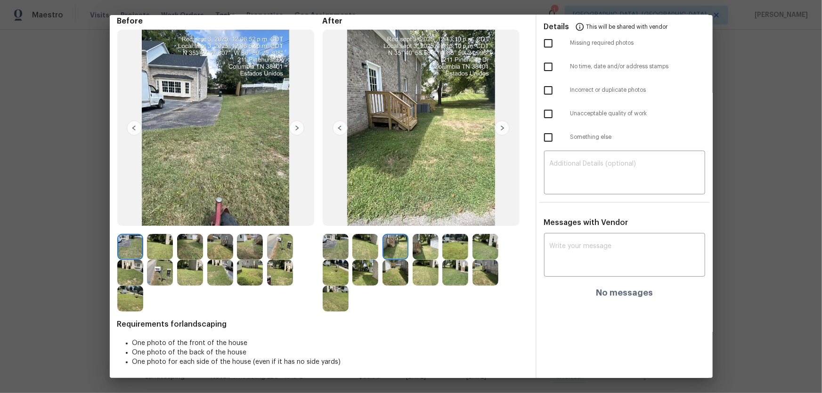
click at [431, 253] on img at bounding box center [425, 247] width 26 height 26
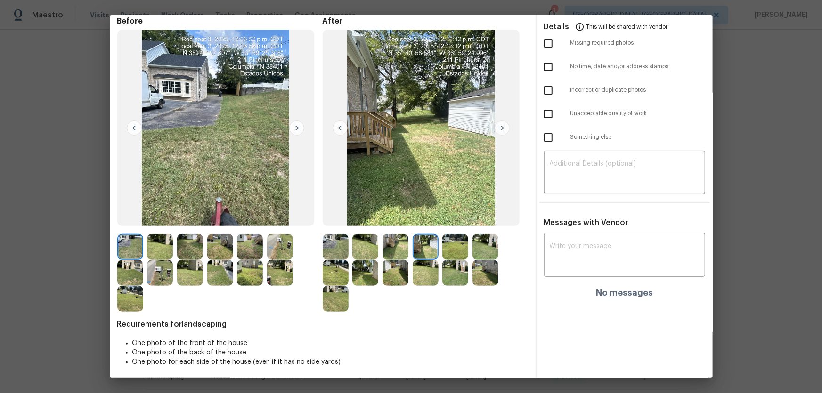
click at [447, 250] on img at bounding box center [455, 247] width 26 height 26
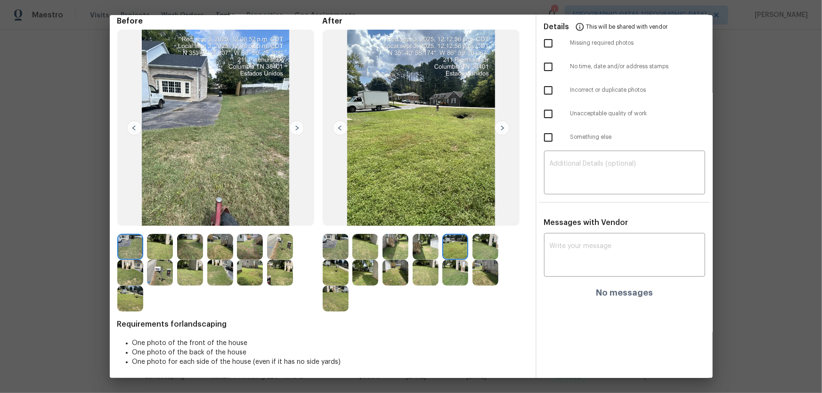
click at [466, 248] on div at bounding box center [457, 247] width 30 height 26
click at [474, 253] on img at bounding box center [485, 247] width 26 height 26
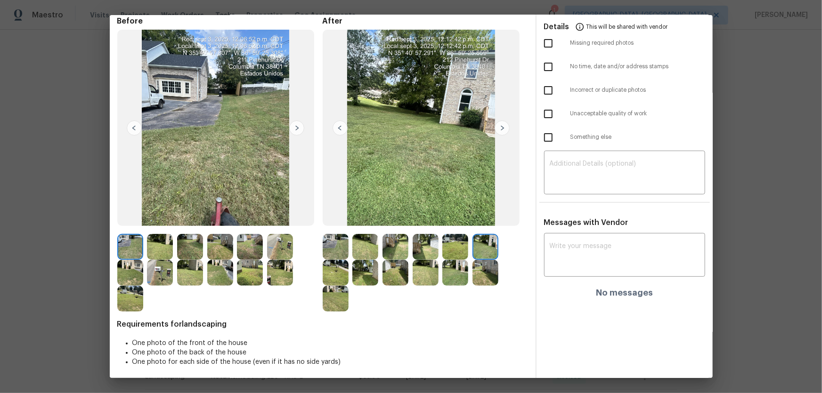
click at [329, 259] on img at bounding box center [336, 273] width 26 height 26
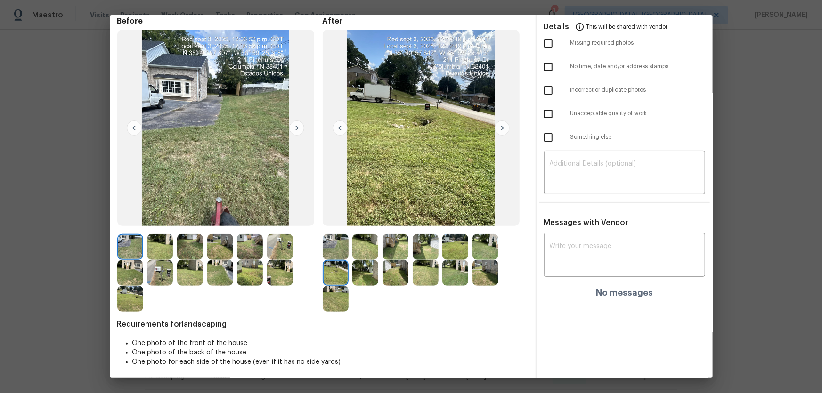
click at [365, 259] on img at bounding box center [365, 273] width 26 height 26
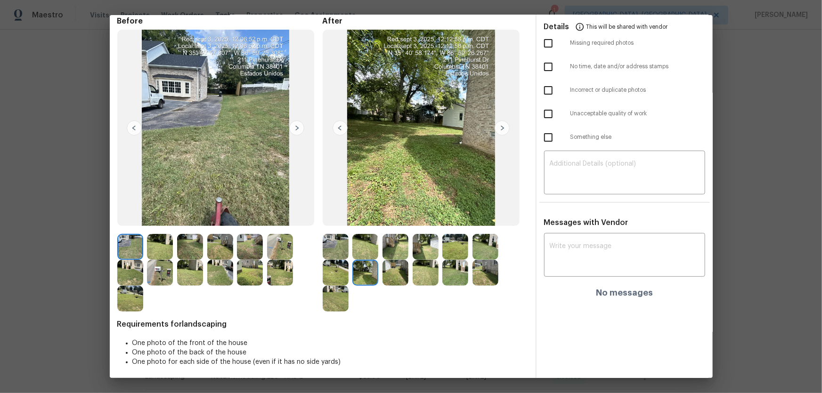
click at [401, 259] on img at bounding box center [395, 273] width 26 height 26
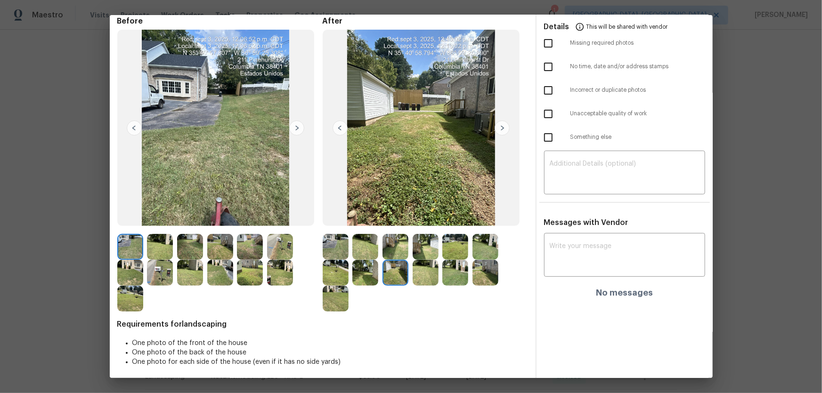
click at [423, 259] on img at bounding box center [425, 273] width 26 height 26
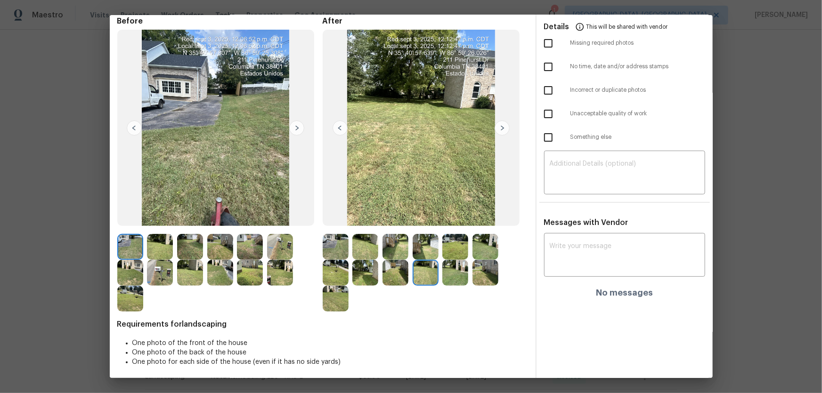
click at [452, 259] on img at bounding box center [455, 273] width 26 height 26
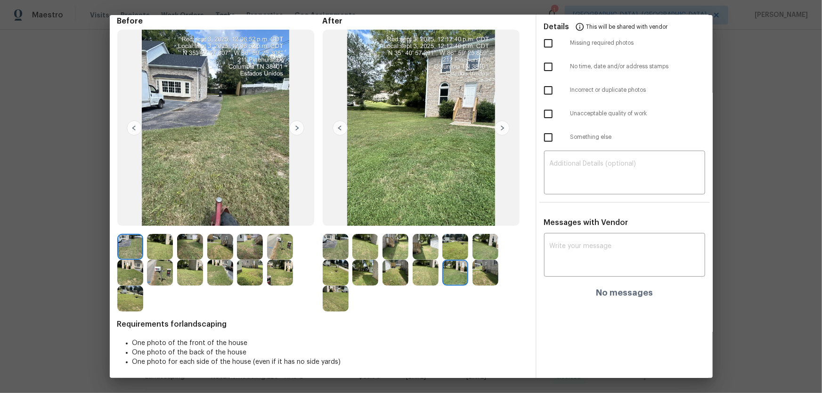
click at [472, 259] on img at bounding box center [485, 273] width 26 height 26
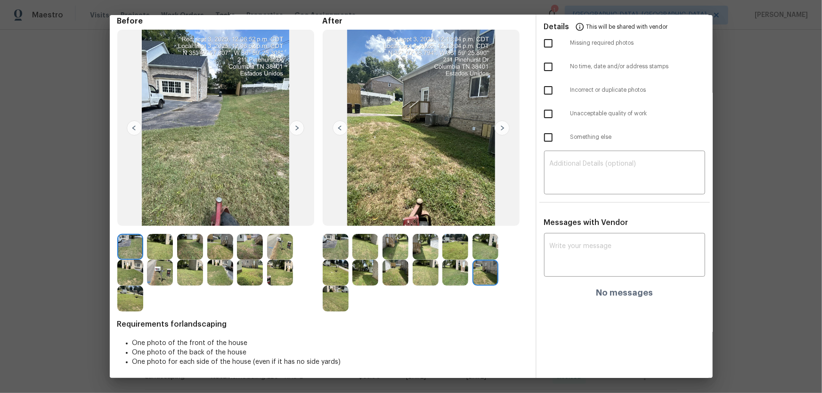
click at [330, 259] on img at bounding box center [336, 299] width 26 height 26
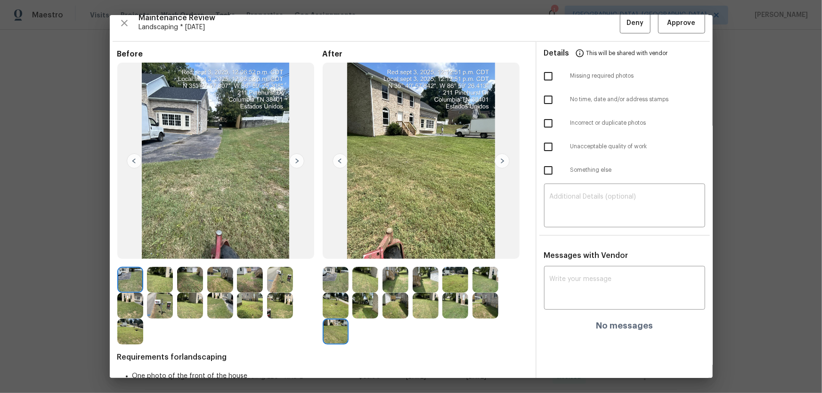
scroll to position [0, 0]
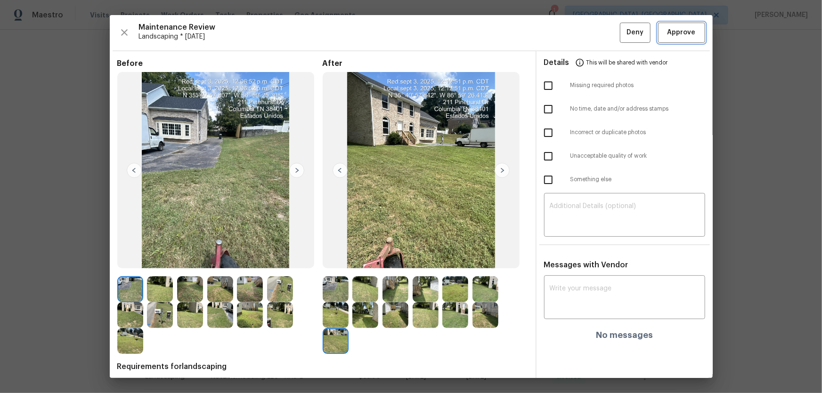
click at [584, 27] on span "Approve" at bounding box center [681, 33] width 32 height 12
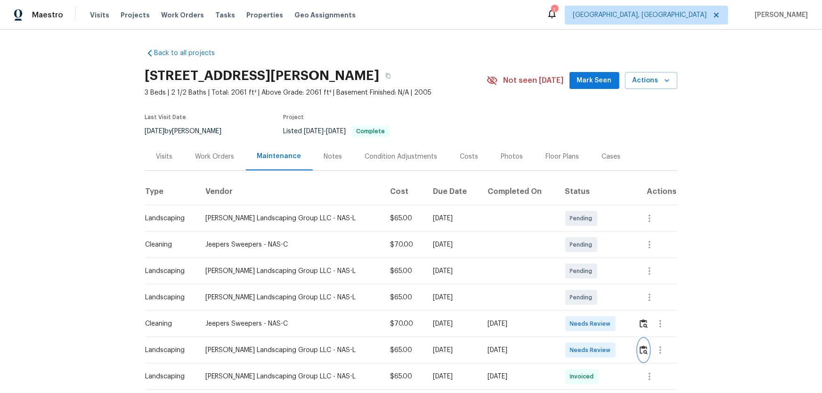
click at [584, 259] on img "button" at bounding box center [643, 350] width 8 height 9
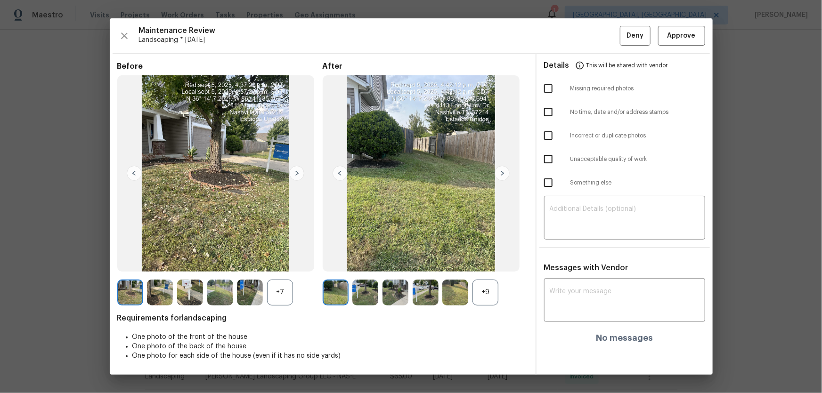
click at [485, 259] on div "+9" at bounding box center [485, 293] width 26 height 26
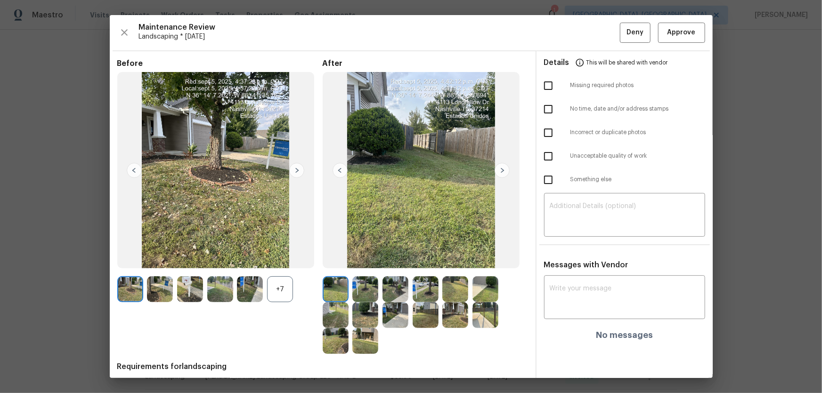
click at [280, 259] on div "+7" at bounding box center [280, 289] width 26 height 26
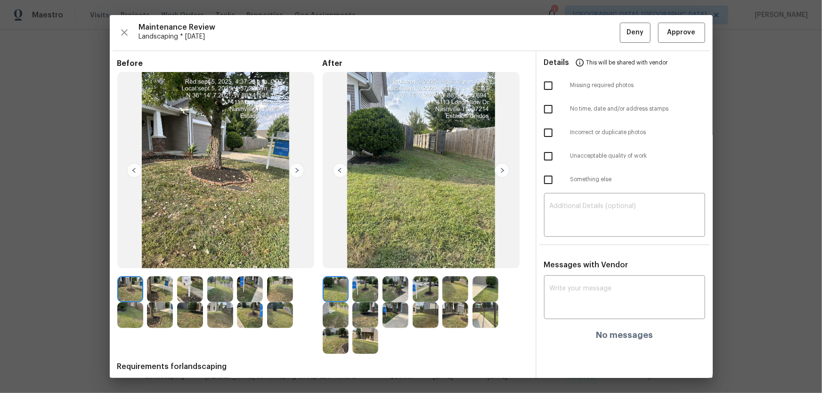
click at [363, 259] on img at bounding box center [365, 289] width 26 height 26
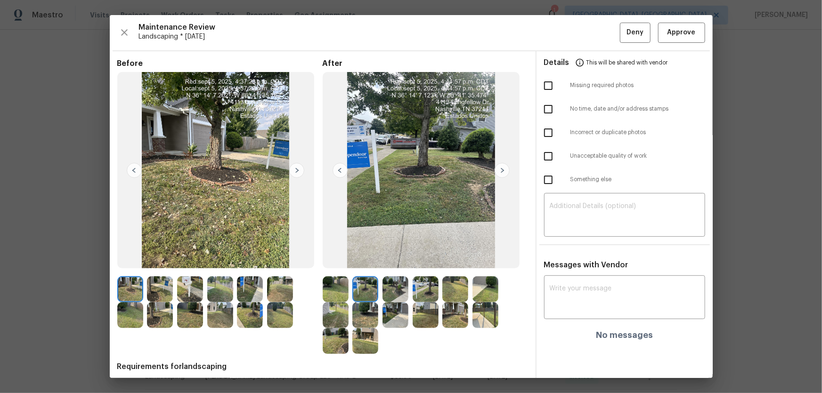
click at [393, 259] on img at bounding box center [395, 289] width 26 height 26
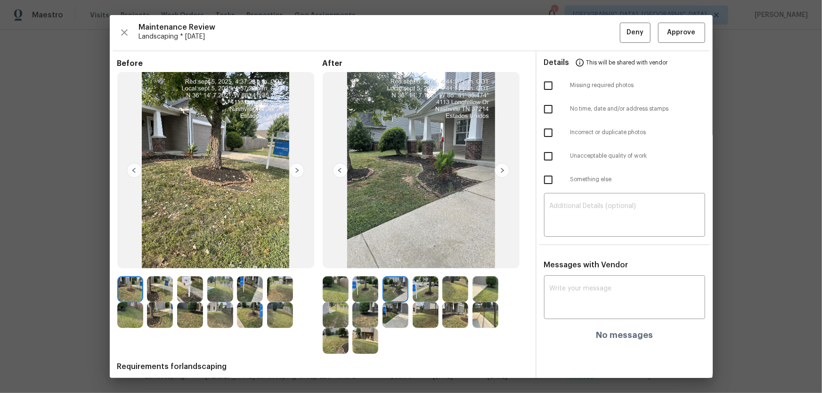
click at [413, 259] on img at bounding box center [425, 289] width 26 height 26
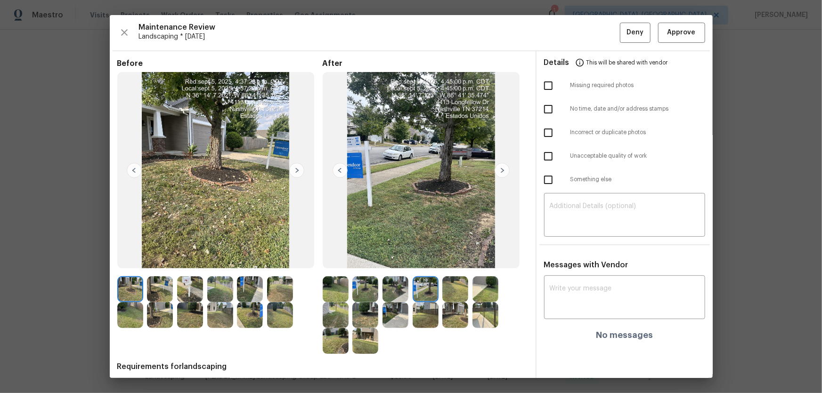
click at [444, 259] on img at bounding box center [455, 289] width 26 height 26
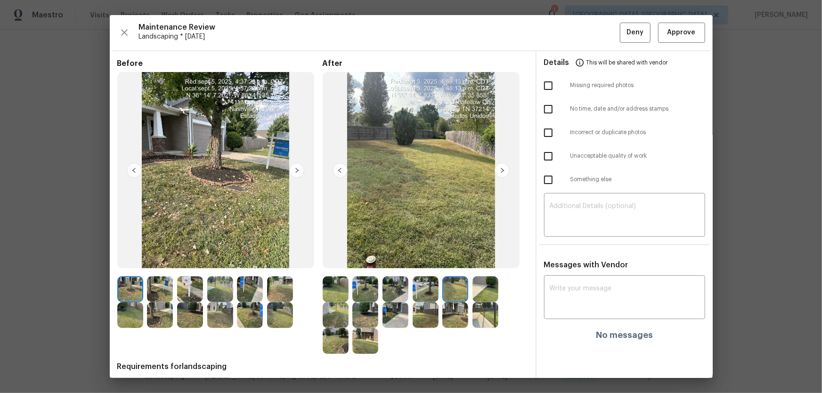
click at [487, 259] on img at bounding box center [485, 289] width 26 height 26
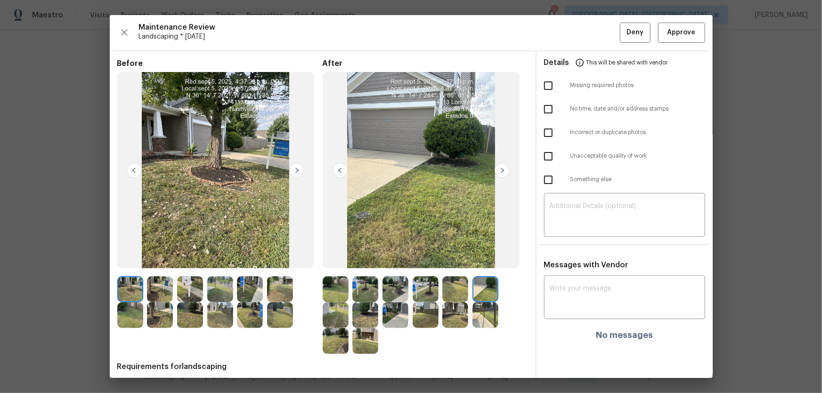
click at [339, 259] on img at bounding box center [336, 315] width 26 height 26
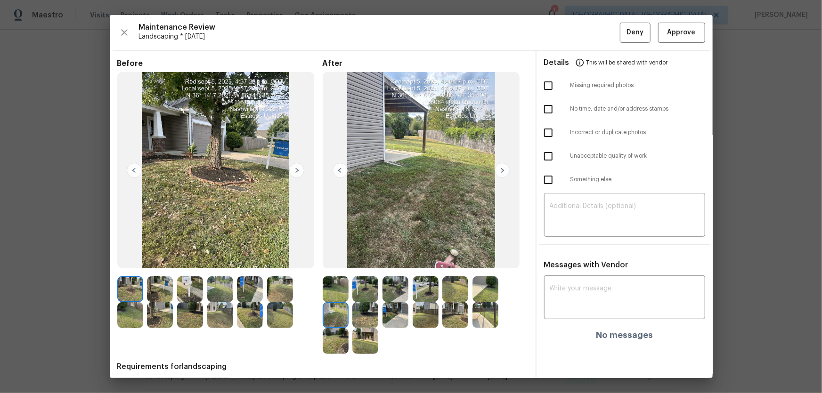
click at [354, 259] on img at bounding box center [365, 315] width 26 height 26
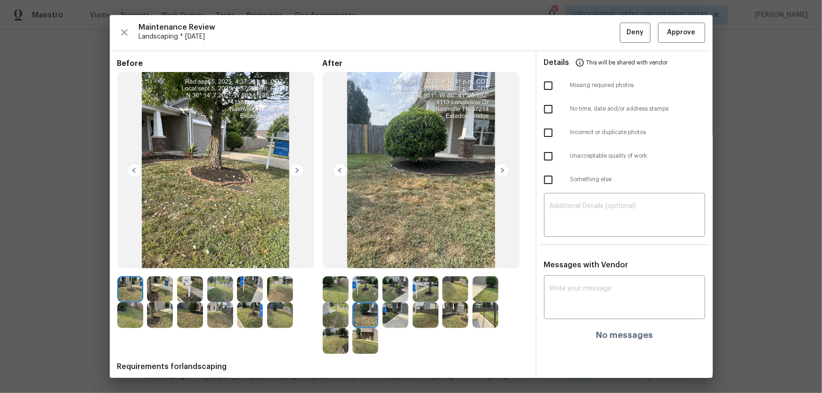
click at [392, 259] on img at bounding box center [395, 315] width 26 height 26
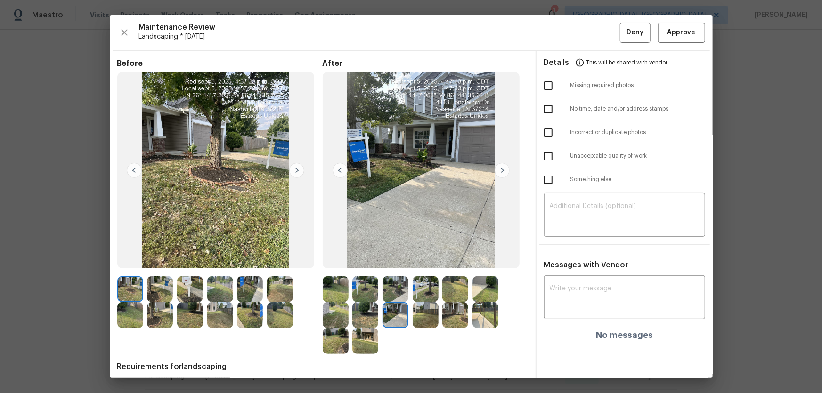
click at [454, 259] on img at bounding box center [455, 315] width 26 height 26
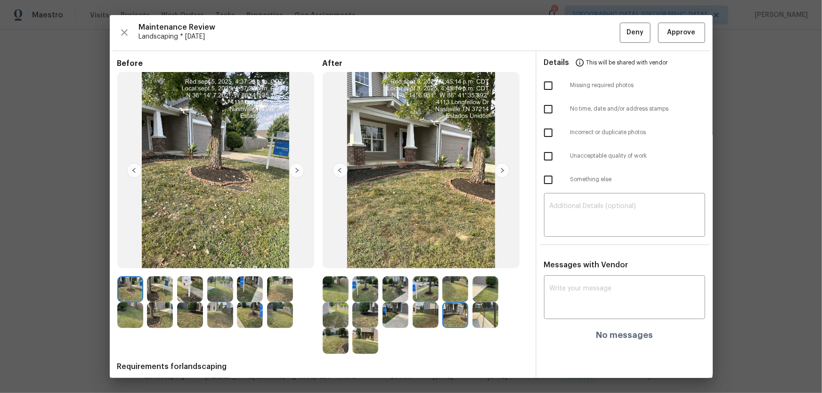
click at [474, 259] on img at bounding box center [485, 315] width 26 height 26
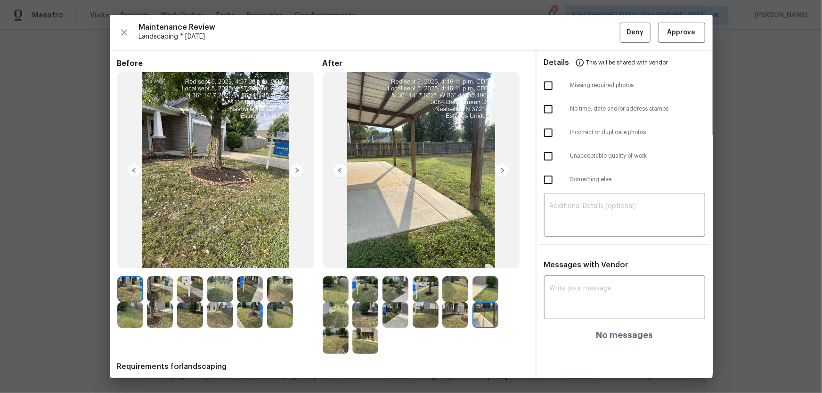
click at [323, 259] on img at bounding box center [336, 341] width 26 height 26
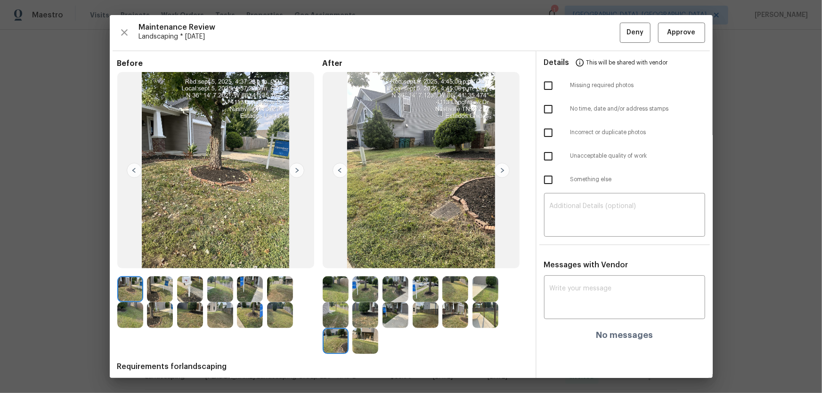
click at [366, 259] on img at bounding box center [365, 341] width 26 height 26
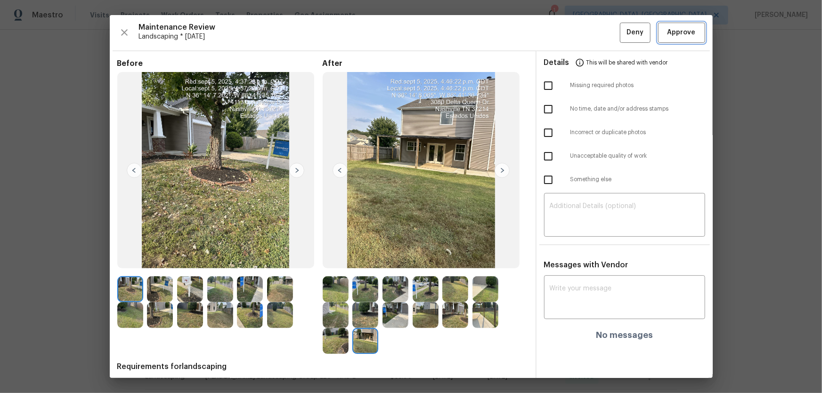
click at [584, 29] on span "Approve" at bounding box center [681, 33] width 28 height 12
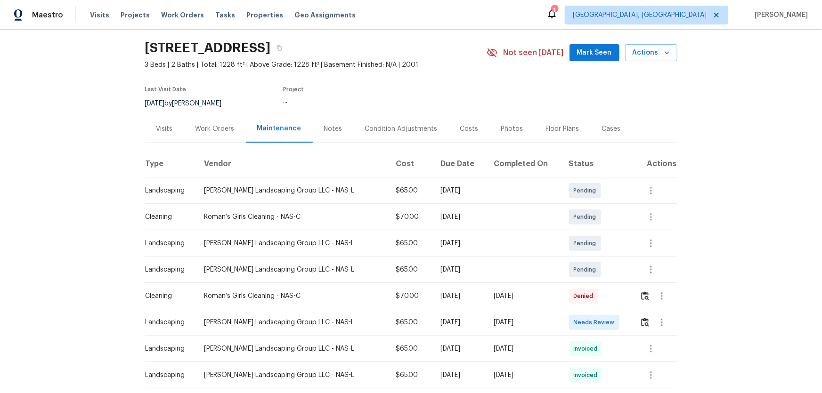
scroll to position [42, 0]
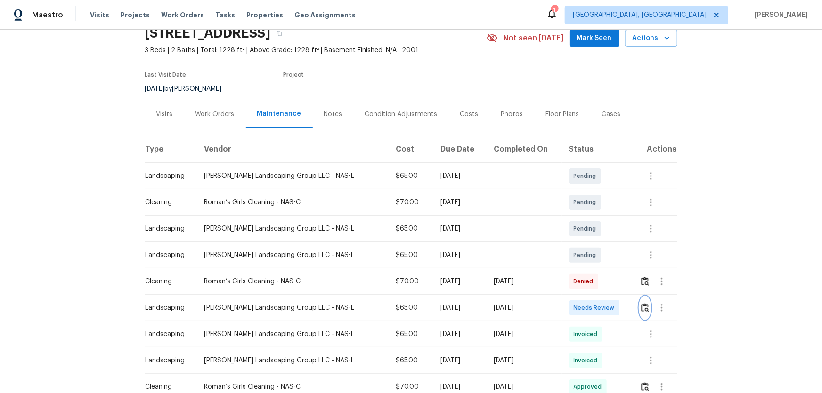
click at [584, 259] on img "button" at bounding box center [645, 307] width 8 height 9
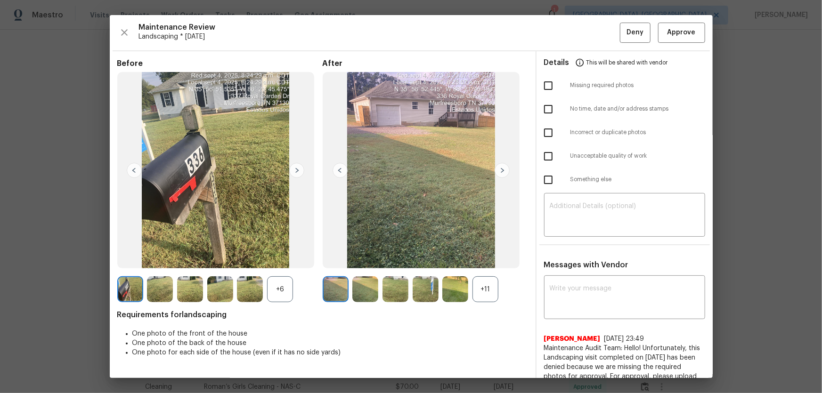
click at [473, 259] on div "+11" at bounding box center [485, 289] width 26 height 26
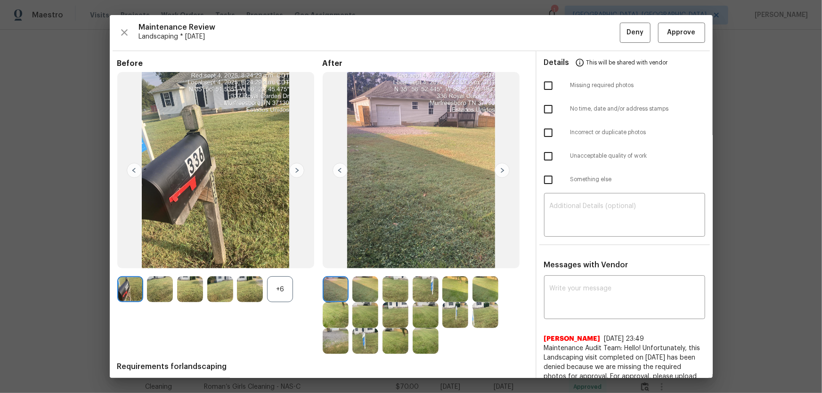
click at [268, 259] on div "+6" at bounding box center [280, 289] width 26 height 26
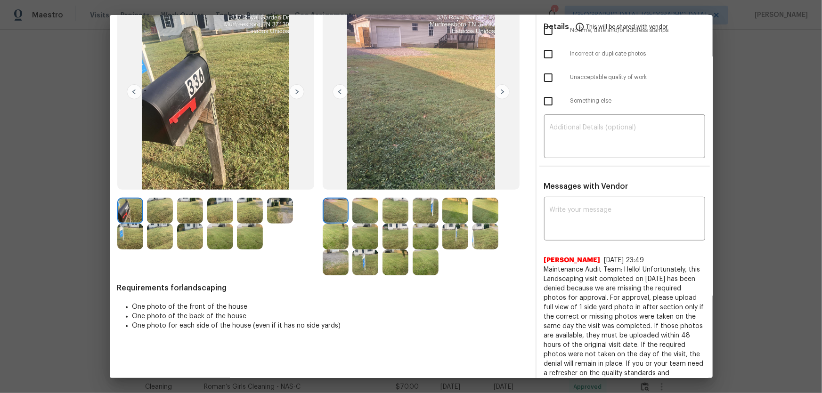
scroll to position [85, 0]
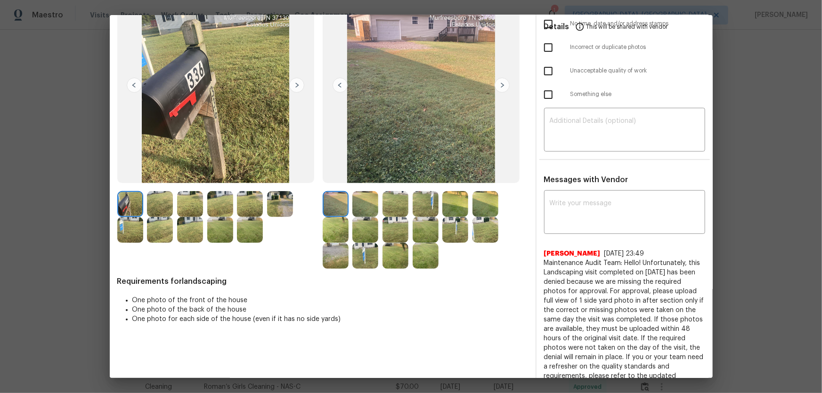
click at [371, 205] on img at bounding box center [365, 204] width 26 height 26
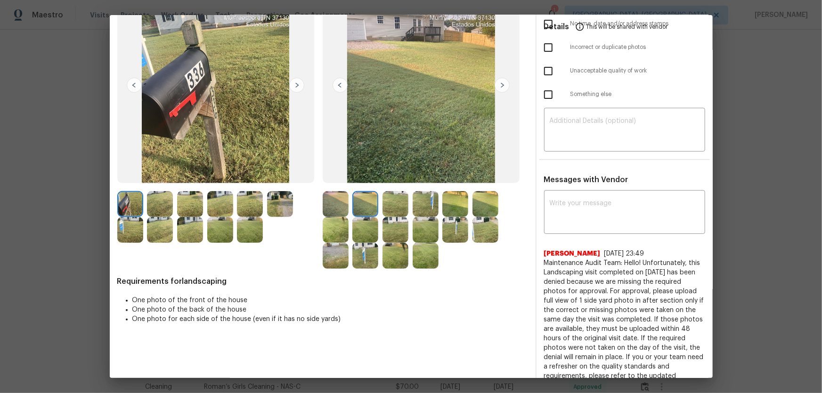
click at [390, 205] on img at bounding box center [395, 204] width 26 height 26
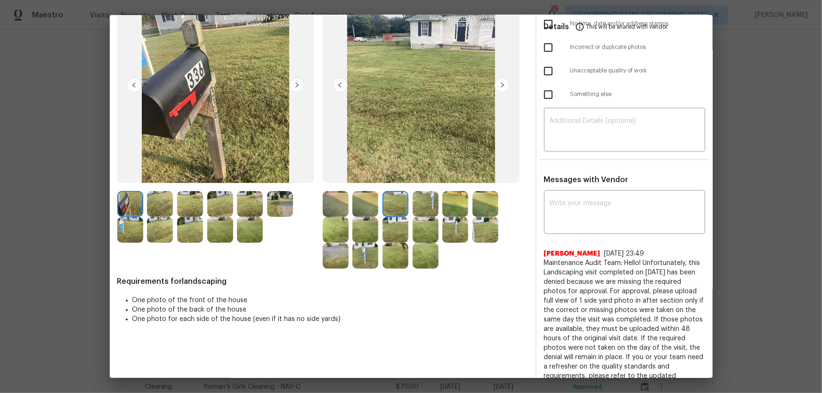
click at [412, 206] on img at bounding box center [425, 204] width 26 height 26
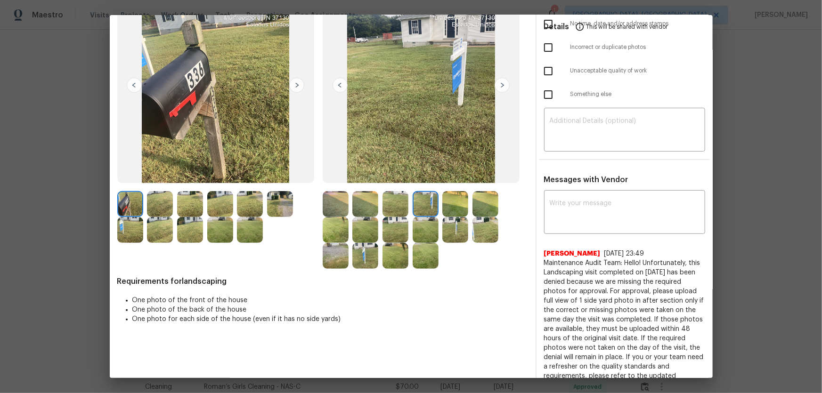
click at [456, 213] on img at bounding box center [455, 204] width 26 height 26
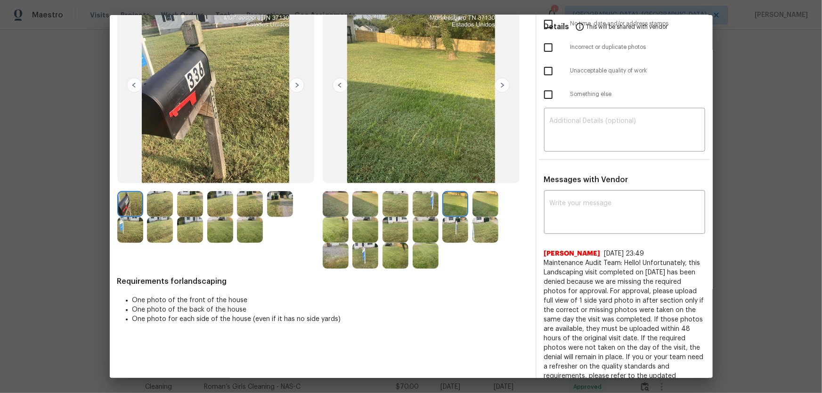
click at [477, 213] on img at bounding box center [485, 204] width 26 height 26
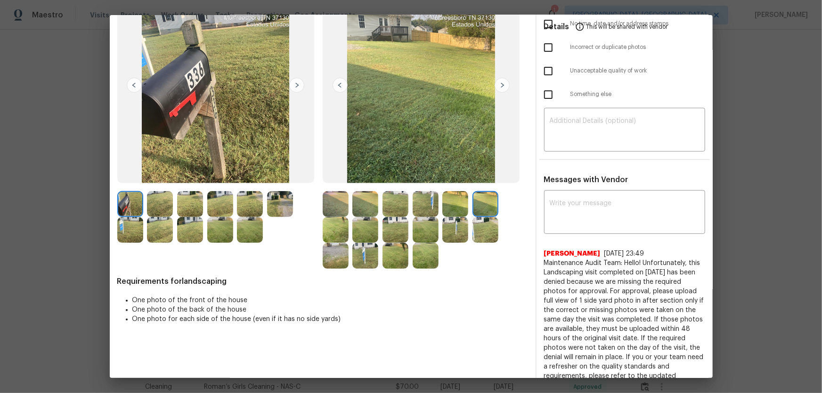
click at [339, 227] on img at bounding box center [336, 230] width 26 height 26
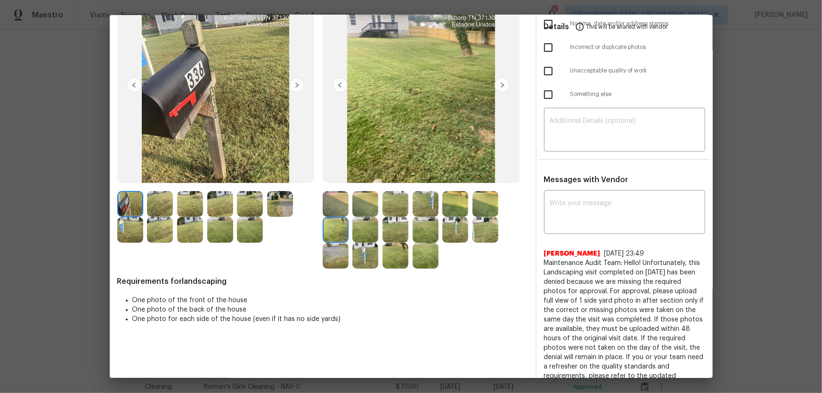
click at [369, 230] on img at bounding box center [365, 230] width 26 height 26
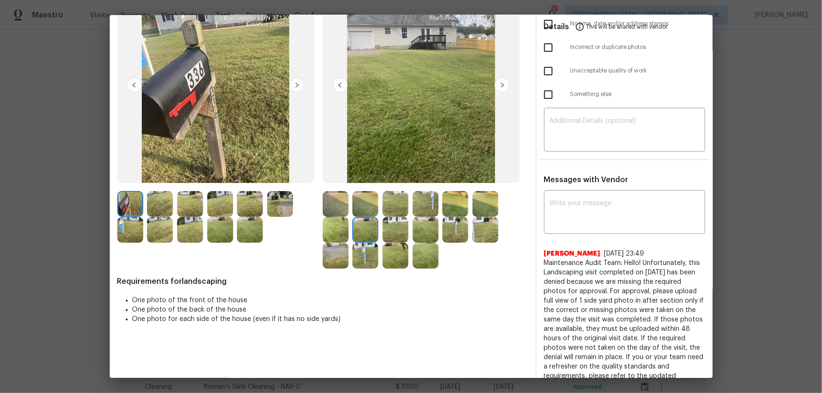
click at [390, 230] on img at bounding box center [395, 230] width 26 height 26
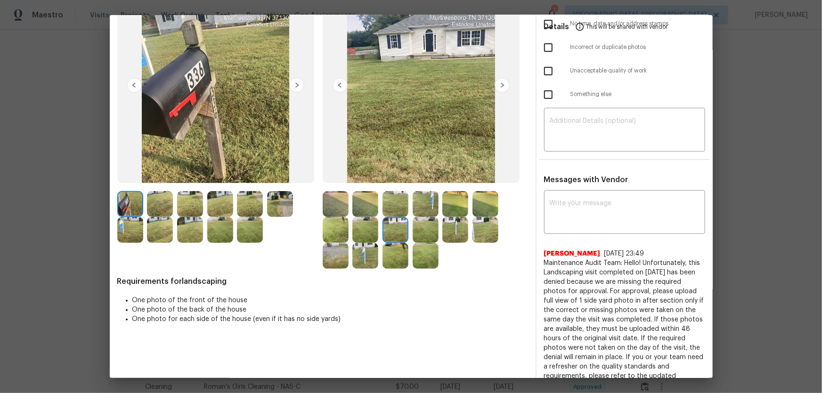
click at [420, 235] on img at bounding box center [425, 230] width 26 height 26
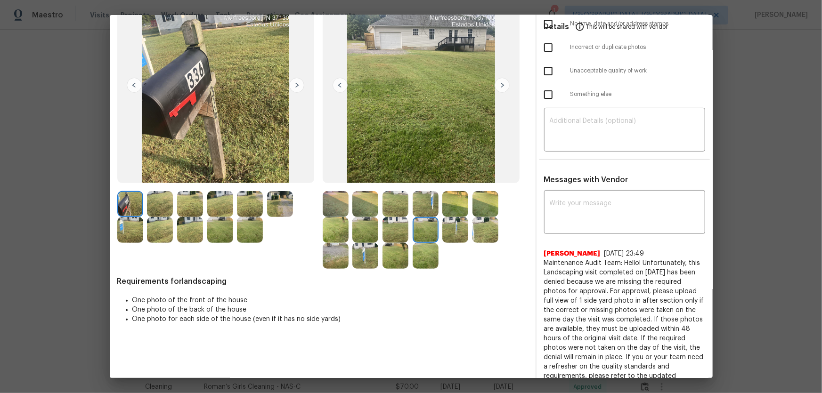
click at [451, 236] on img at bounding box center [455, 230] width 26 height 26
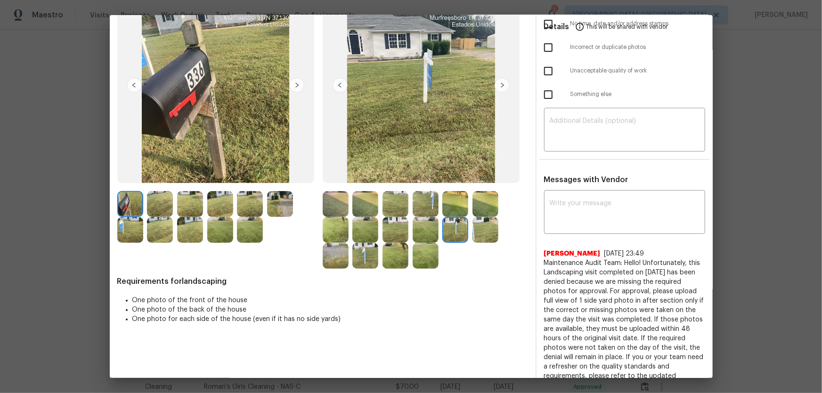
click at [476, 235] on img at bounding box center [485, 230] width 26 height 26
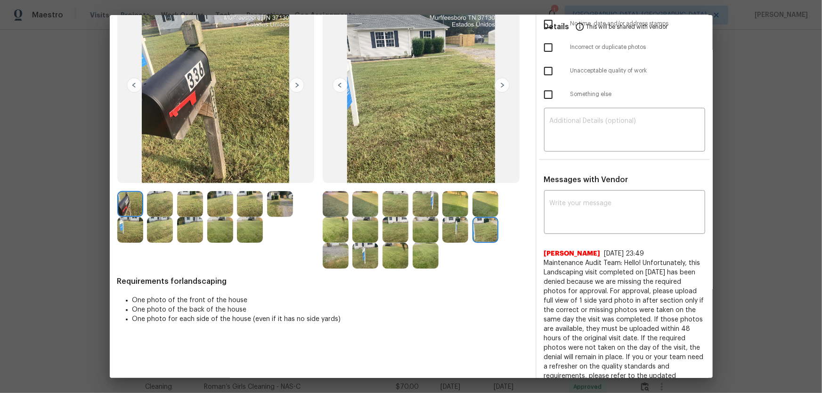
click at [339, 255] on img at bounding box center [336, 256] width 26 height 26
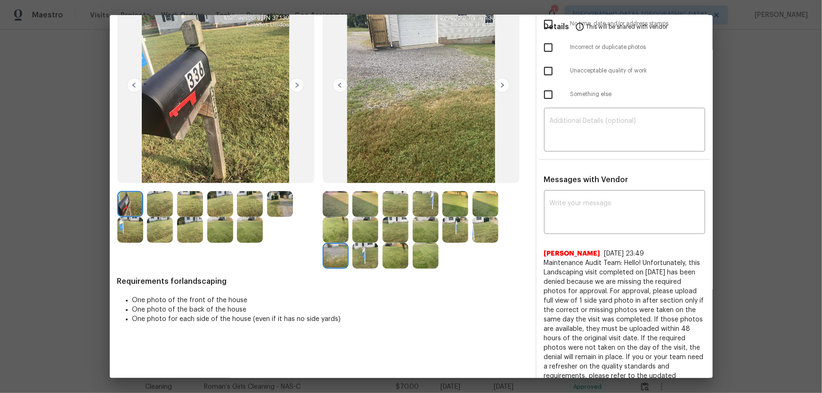
click at [361, 258] on img at bounding box center [365, 256] width 26 height 26
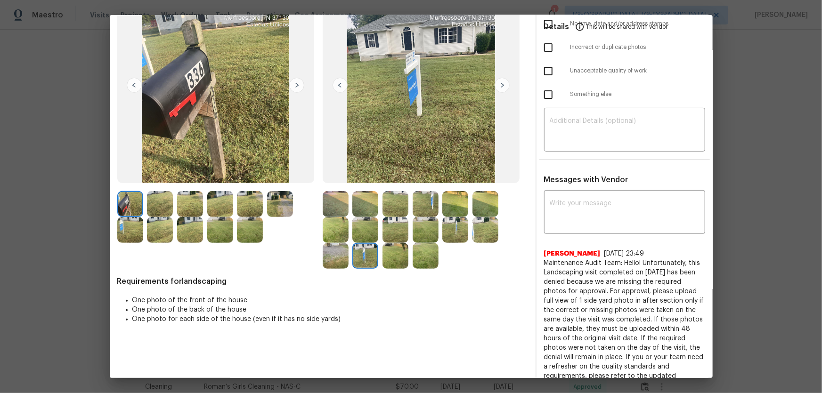
click at [395, 258] on img at bounding box center [395, 256] width 26 height 26
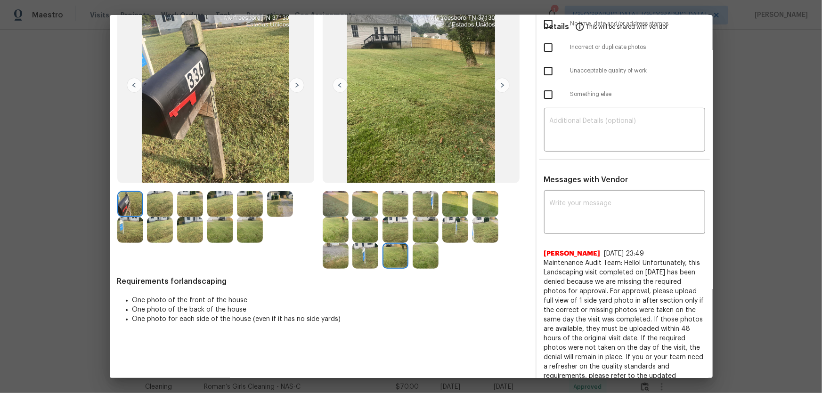
click at [422, 259] on img at bounding box center [425, 256] width 26 height 26
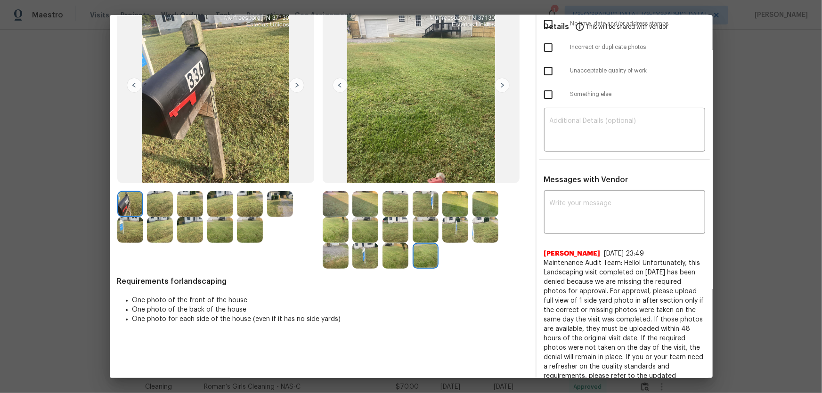
scroll to position [0, 0]
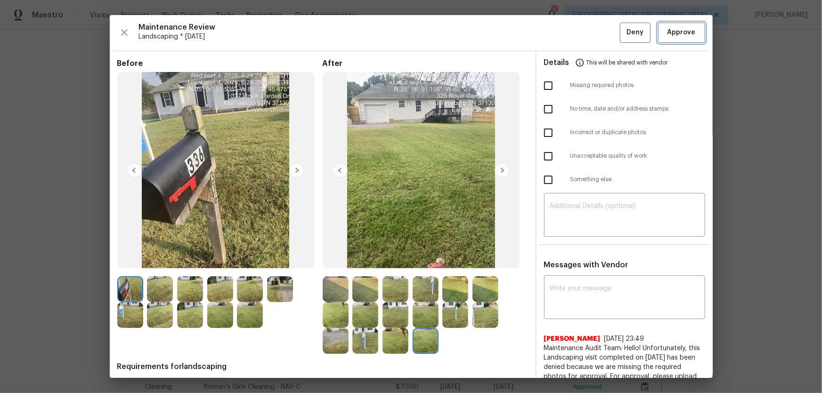
click at [584, 30] on span "Approve" at bounding box center [681, 33] width 28 height 12
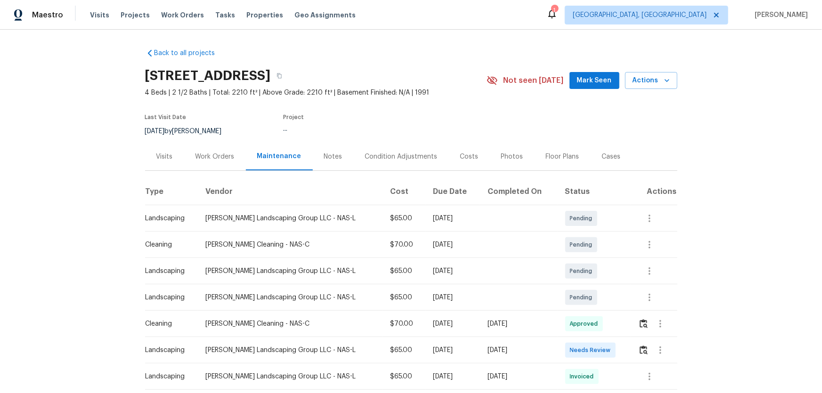
scroll to position [42, 0]
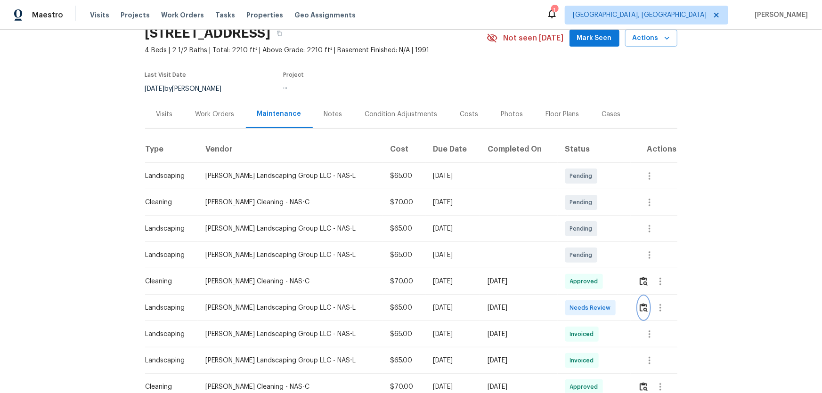
click at [584, 259] on img "button" at bounding box center [643, 307] width 8 height 9
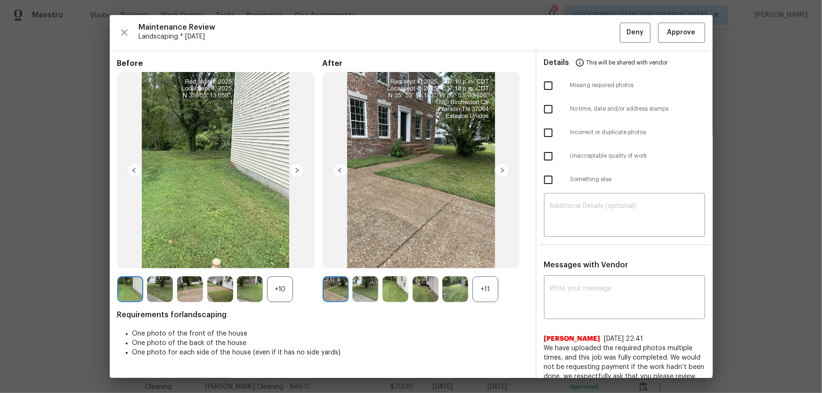
click at [490, 259] on div "+11" at bounding box center [485, 289] width 26 height 26
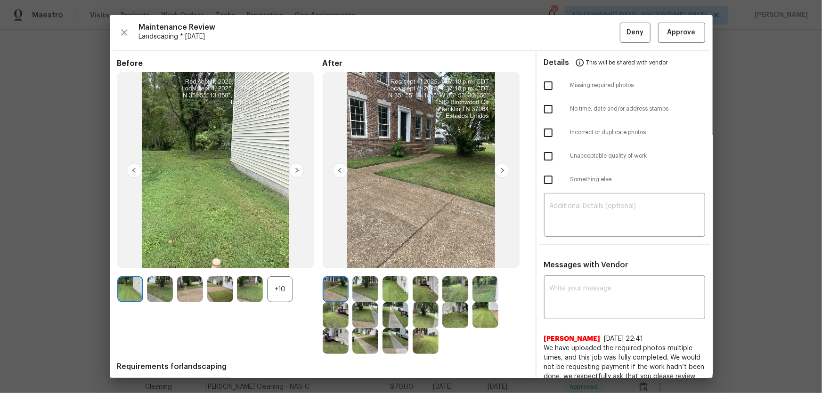
drag, startPoint x: 291, startPoint y: 290, endPoint x: 333, endPoint y: 275, distance: 45.1
click at [290, 259] on div "+10" at bounding box center [280, 289] width 26 height 26
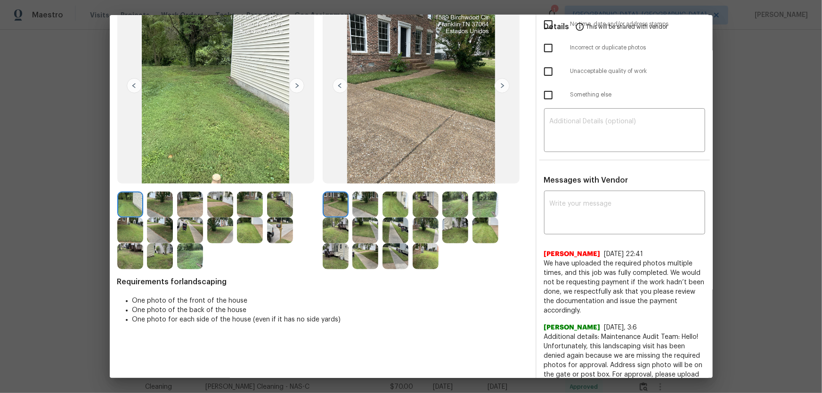
scroll to position [85, 0]
click at [369, 203] on img at bounding box center [365, 204] width 26 height 26
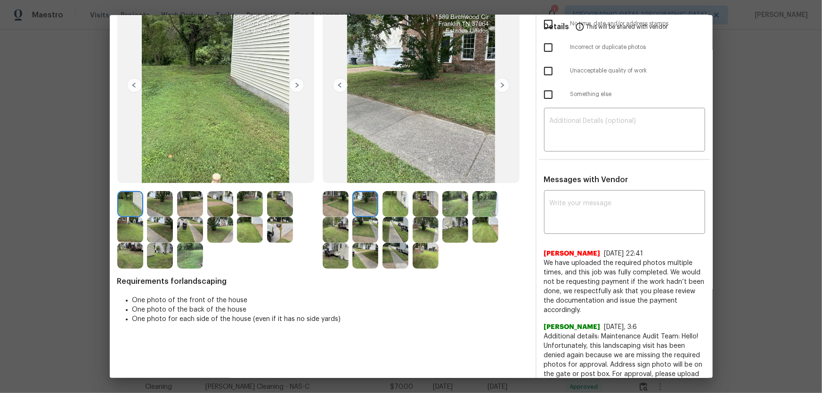
click at [386, 205] on img at bounding box center [395, 204] width 26 height 26
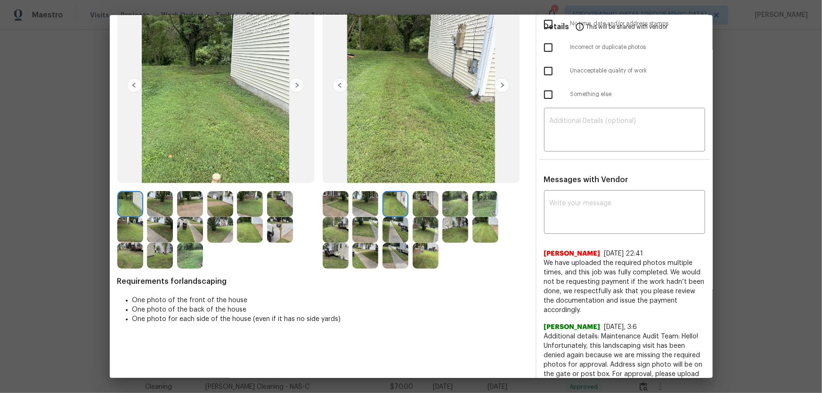
click at [416, 207] on img at bounding box center [425, 204] width 26 height 26
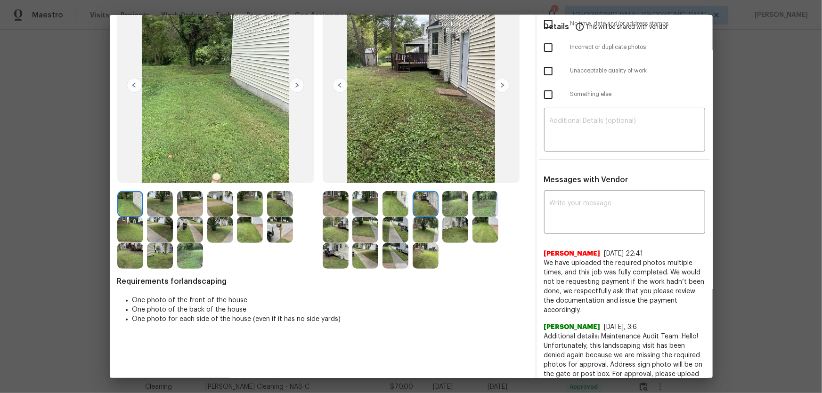
click at [448, 204] on img at bounding box center [455, 204] width 26 height 26
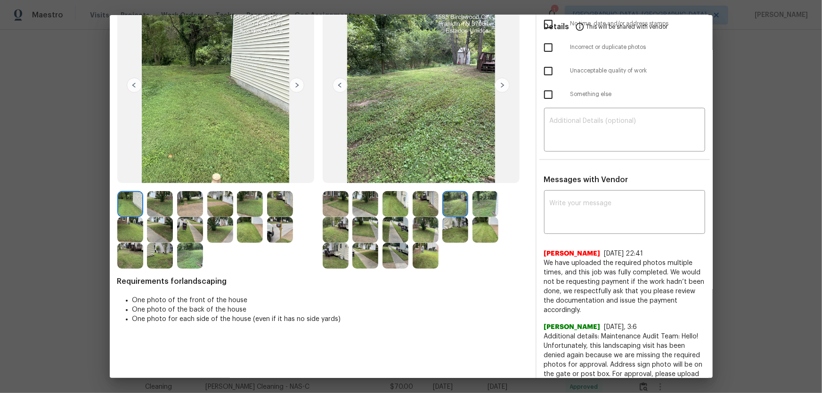
click at [482, 206] on img at bounding box center [485, 204] width 26 height 26
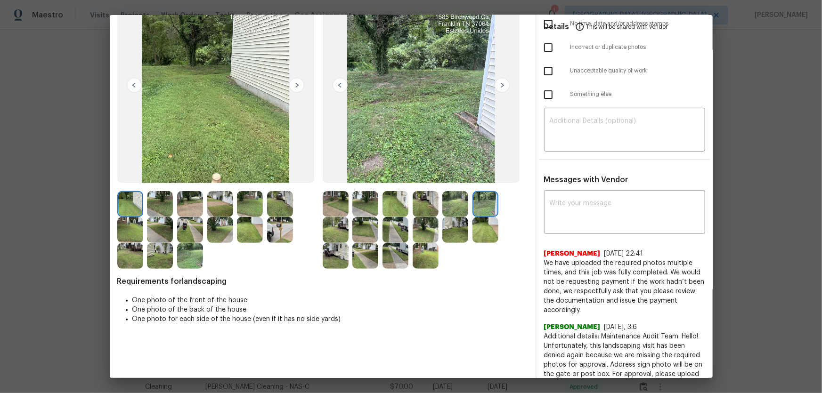
click at [330, 235] on img at bounding box center [336, 230] width 26 height 26
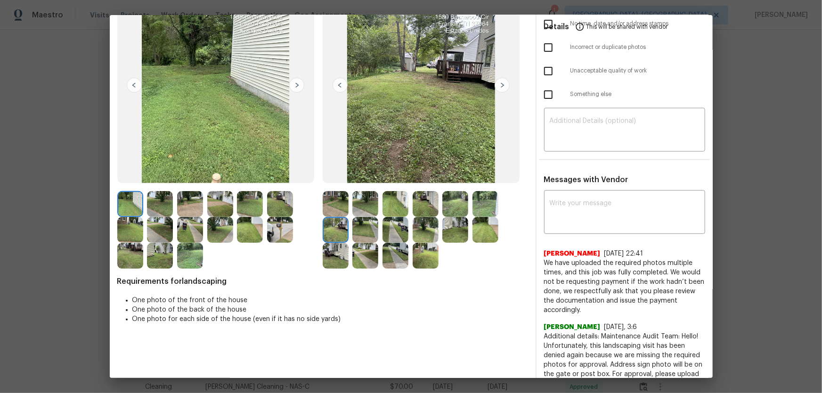
click at [384, 240] on img at bounding box center [395, 230] width 26 height 26
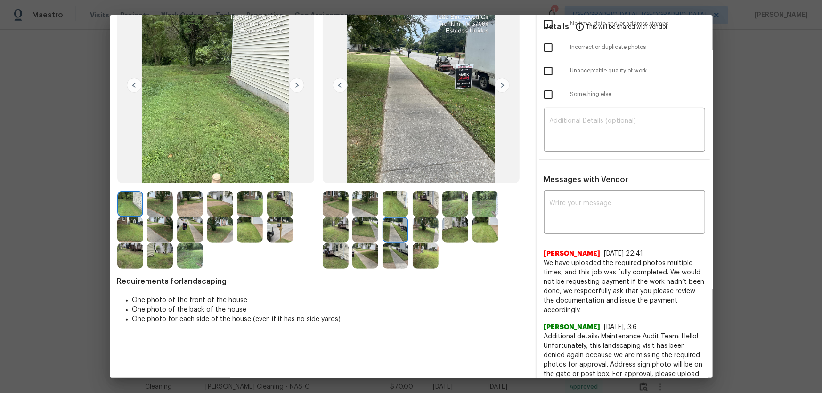
click at [374, 230] on img at bounding box center [365, 230] width 26 height 26
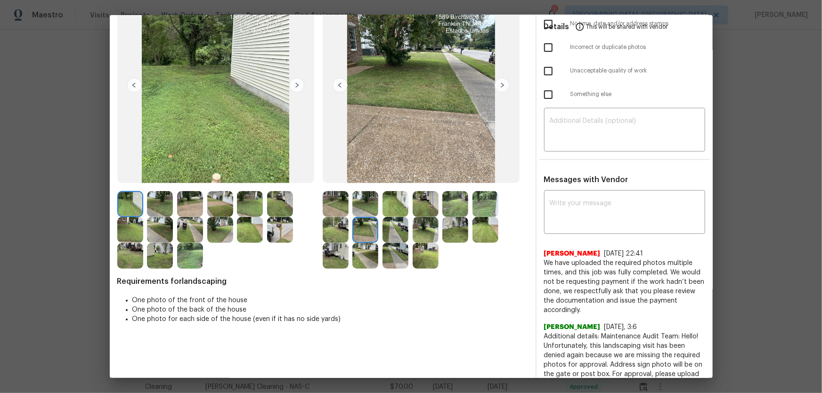
click at [427, 227] on img at bounding box center [425, 230] width 26 height 26
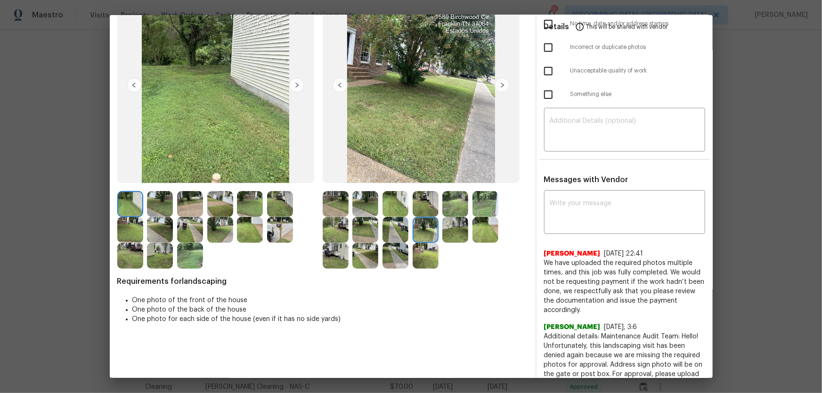
click at [444, 229] on img at bounding box center [455, 230] width 26 height 26
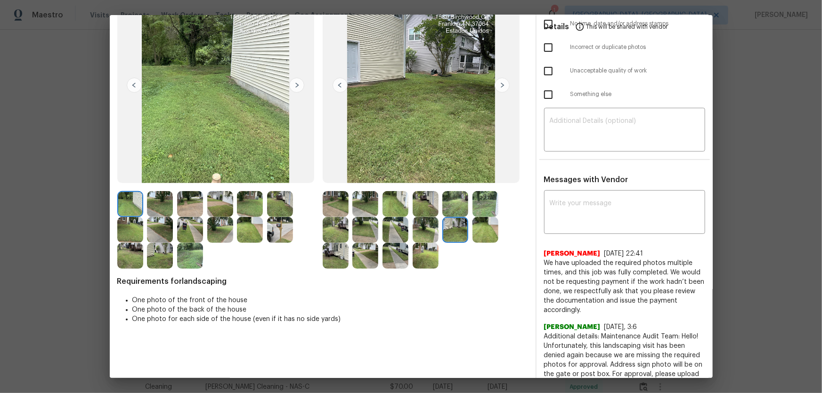
click at [485, 234] on img at bounding box center [485, 230] width 26 height 26
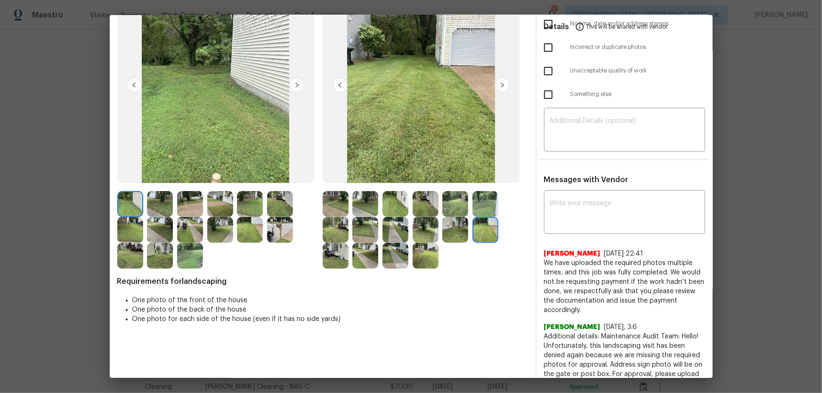
click at [337, 254] on img at bounding box center [336, 256] width 26 height 26
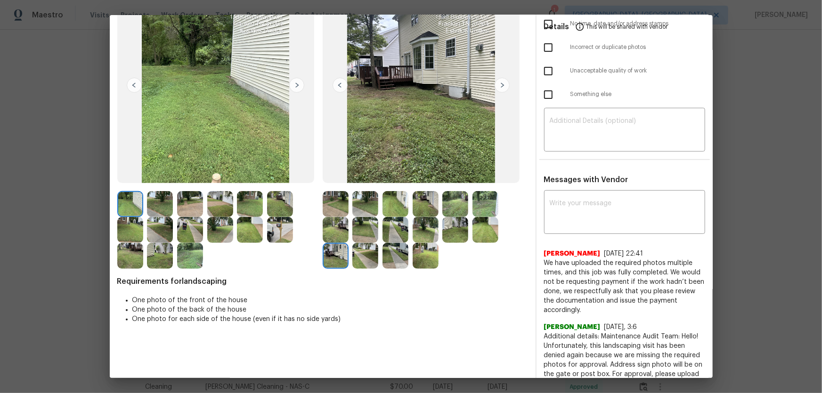
click at [356, 257] on img at bounding box center [365, 256] width 26 height 26
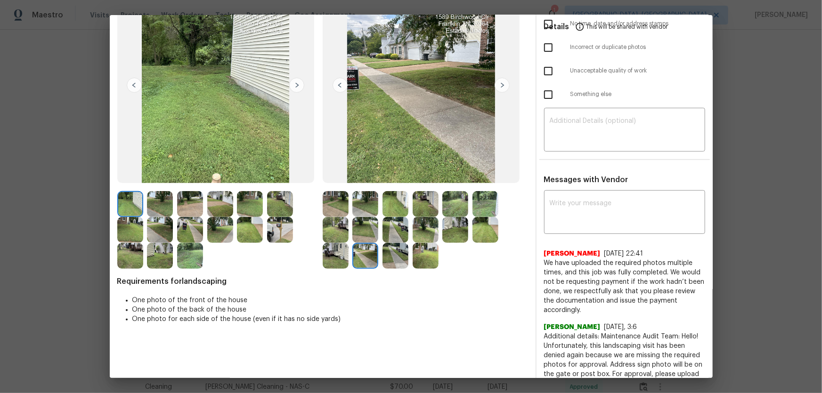
click at [392, 259] on img at bounding box center [395, 256] width 26 height 26
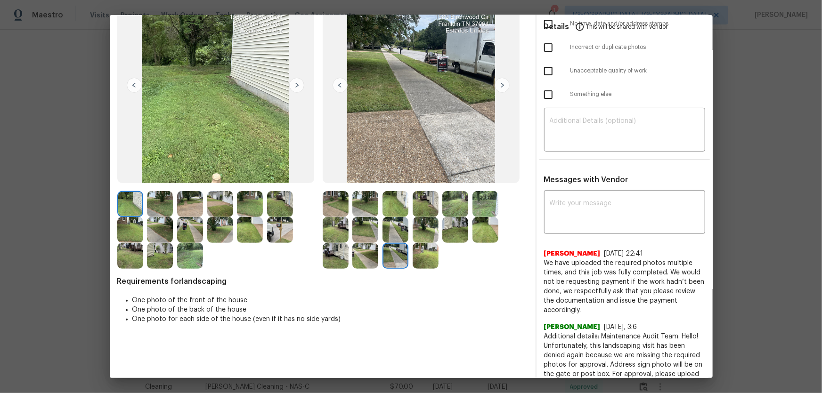
click at [419, 258] on img at bounding box center [425, 256] width 26 height 26
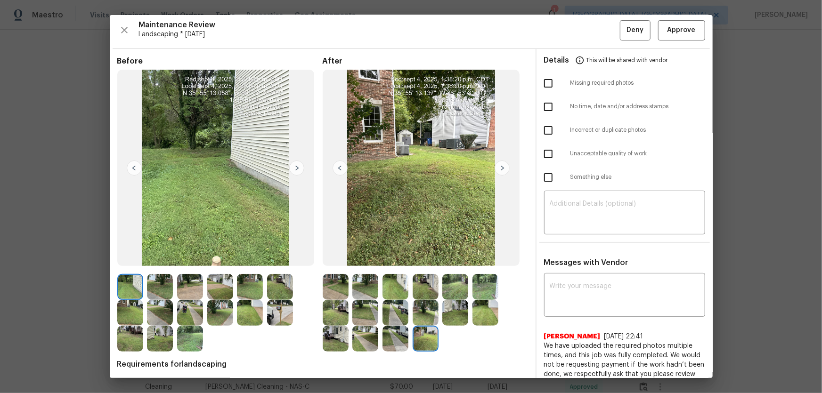
scroll to position [0, 0]
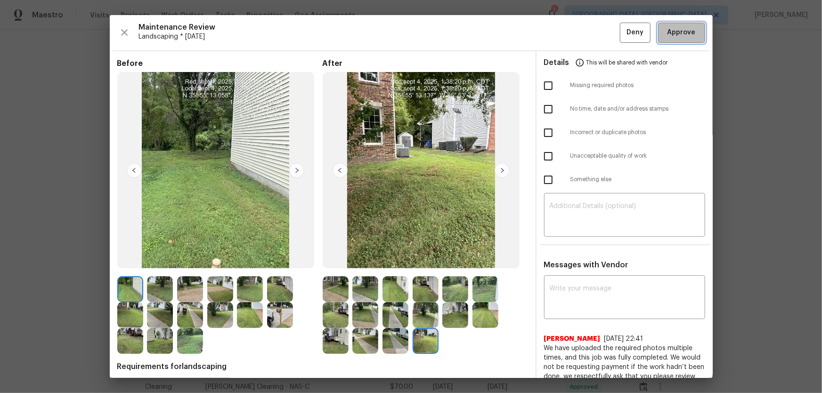
click at [584, 27] on span "Approve" at bounding box center [681, 33] width 28 height 12
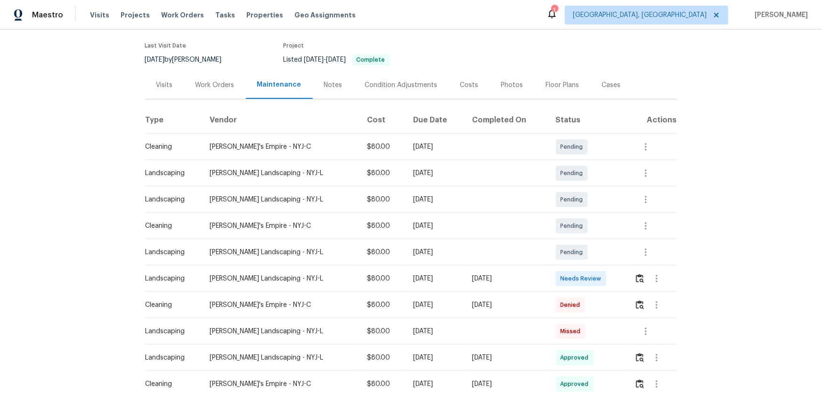
scroll to position [85, 0]
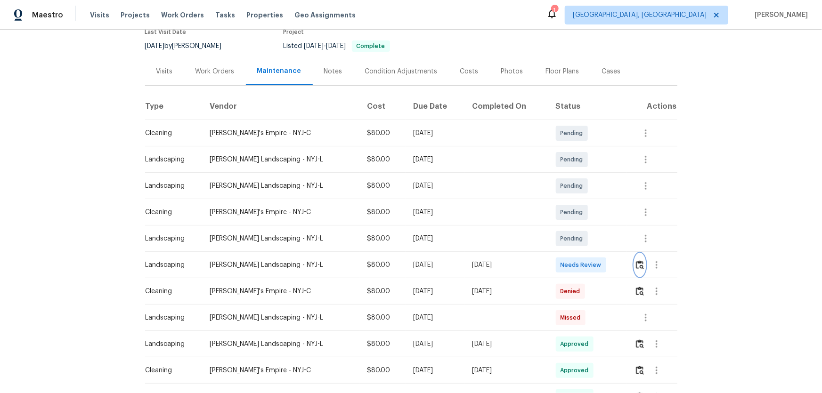
click at [584, 259] on img "button" at bounding box center [640, 264] width 8 height 9
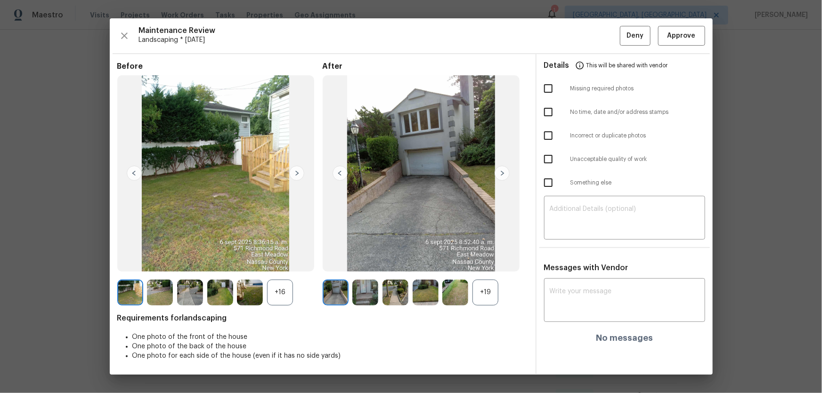
click at [485, 259] on div "+19" at bounding box center [485, 293] width 26 height 26
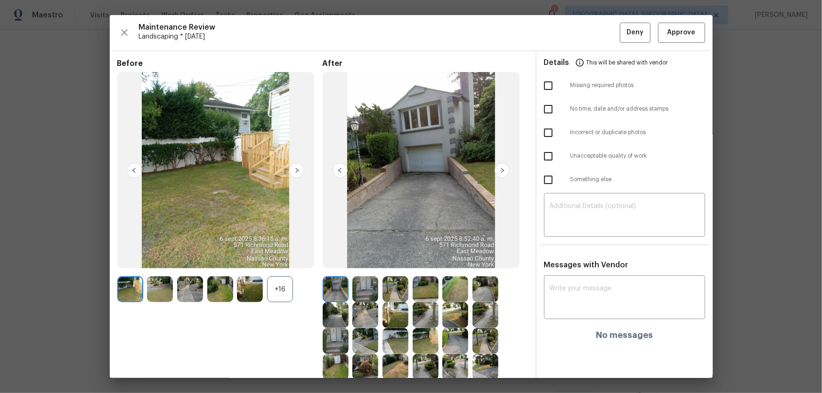
click at [287, 259] on div "+16" at bounding box center [280, 289] width 26 height 26
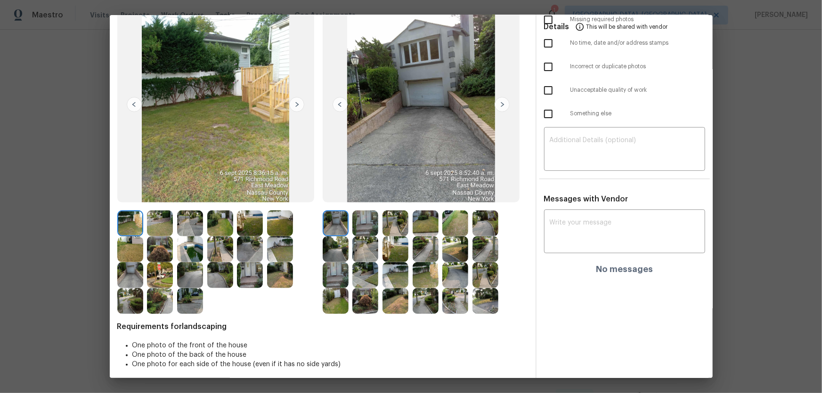
scroll to position [71, 0]
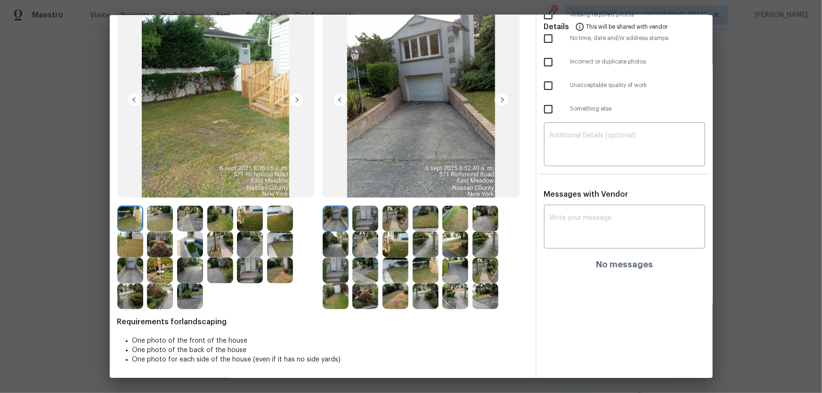
click at [366, 221] on img at bounding box center [365, 219] width 26 height 26
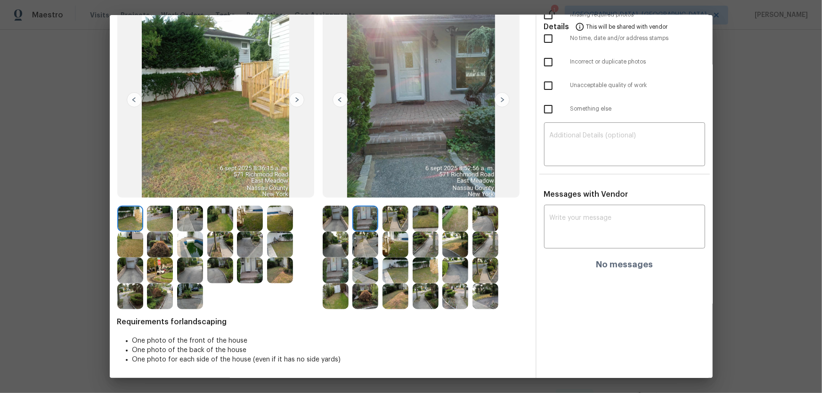
click at [390, 219] on img at bounding box center [395, 219] width 26 height 26
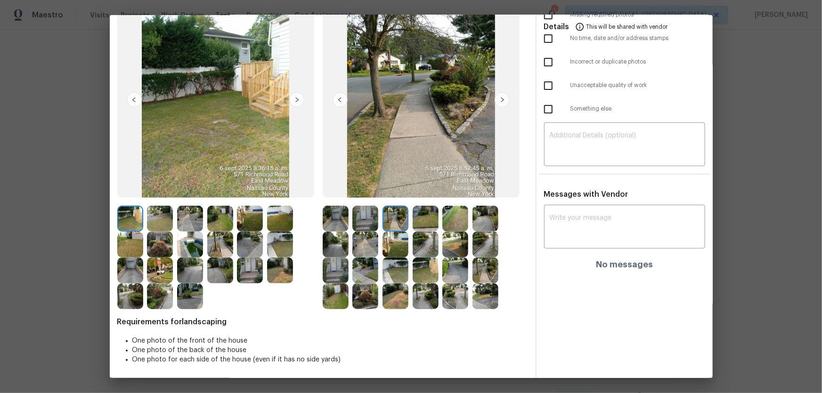
click at [413, 222] on img at bounding box center [425, 219] width 26 height 26
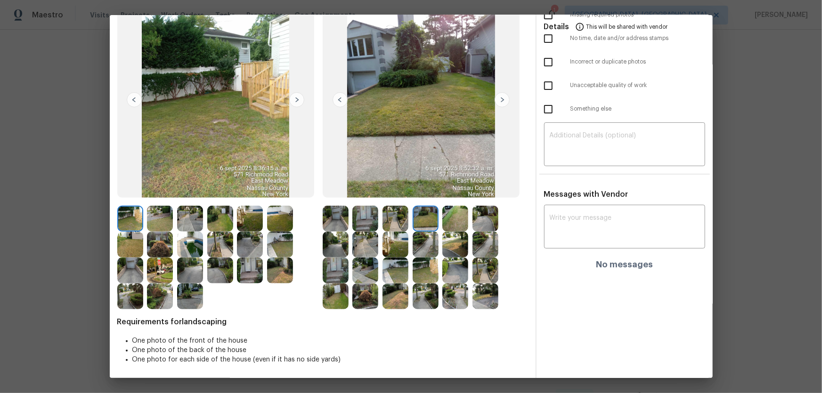
click at [449, 226] on img at bounding box center [455, 219] width 26 height 26
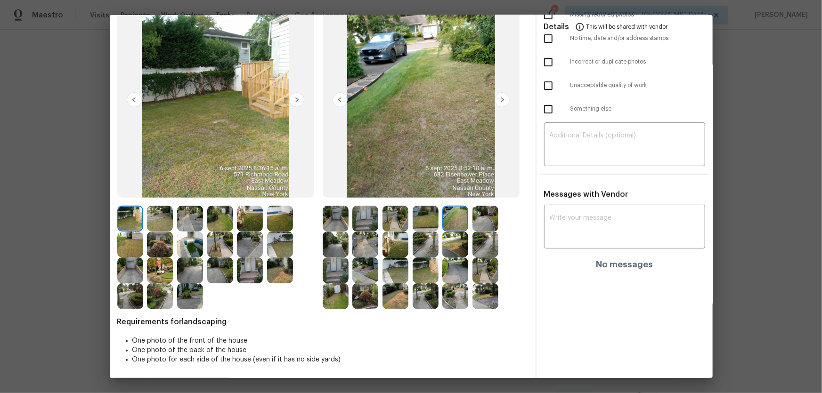
click at [478, 226] on img at bounding box center [485, 219] width 26 height 26
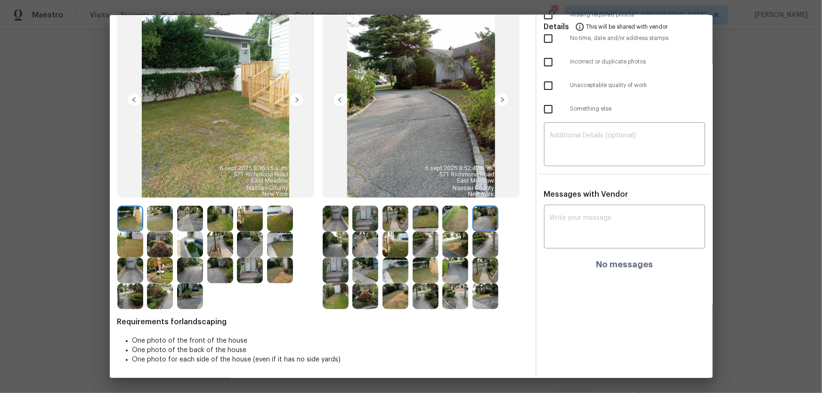
click at [340, 248] on img at bounding box center [336, 245] width 26 height 26
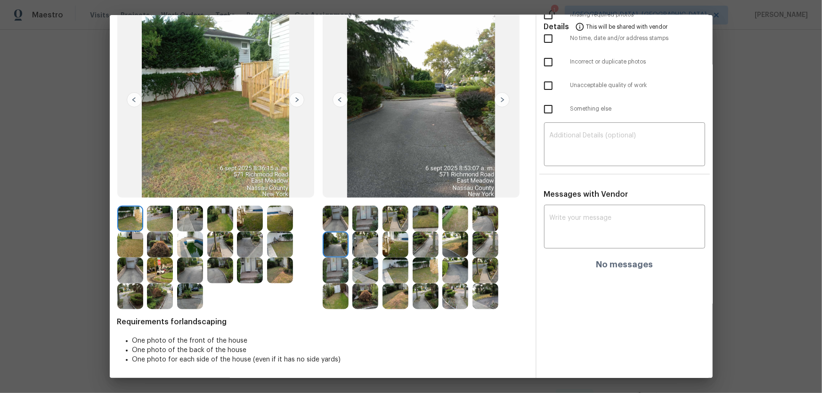
click at [367, 251] on img at bounding box center [365, 245] width 26 height 26
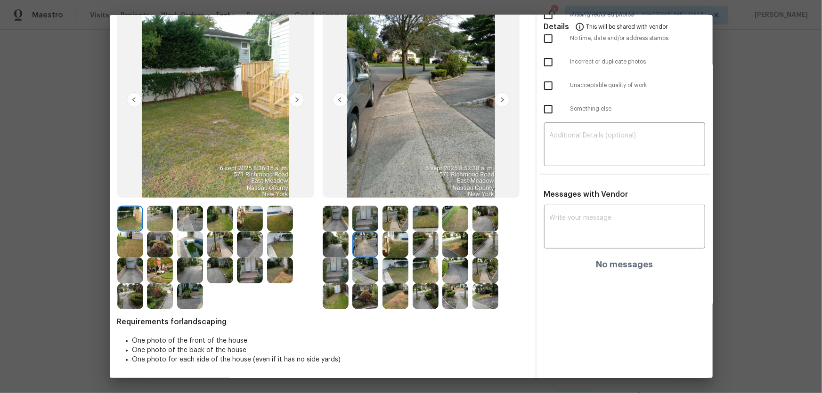
click at [398, 251] on img at bounding box center [395, 245] width 26 height 26
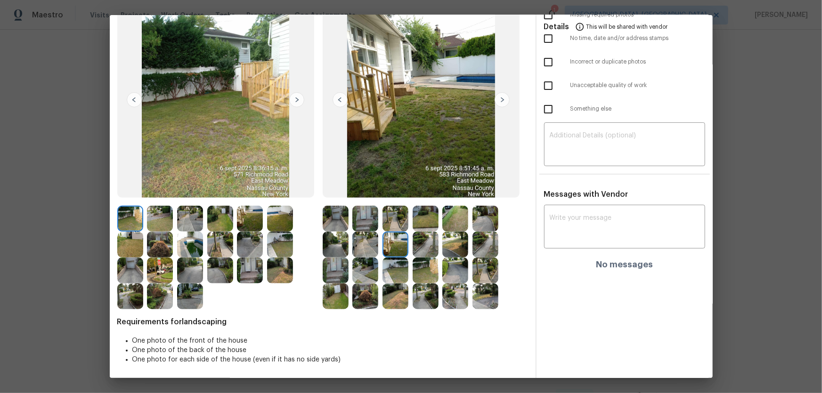
click at [426, 251] on img at bounding box center [425, 245] width 26 height 26
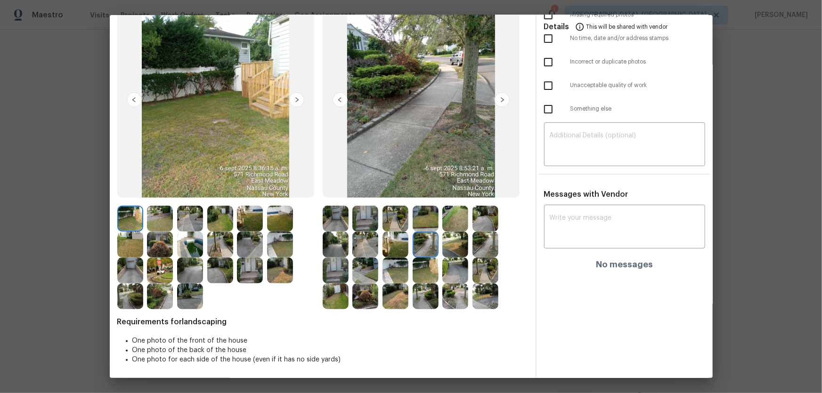
click at [454, 248] on img at bounding box center [455, 245] width 26 height 26
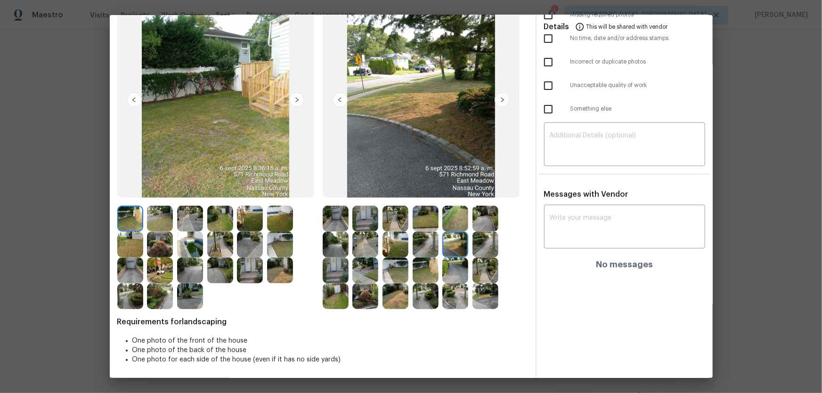
click at [472, 248] on img at bounding box center [485, 245] width 26 height 26
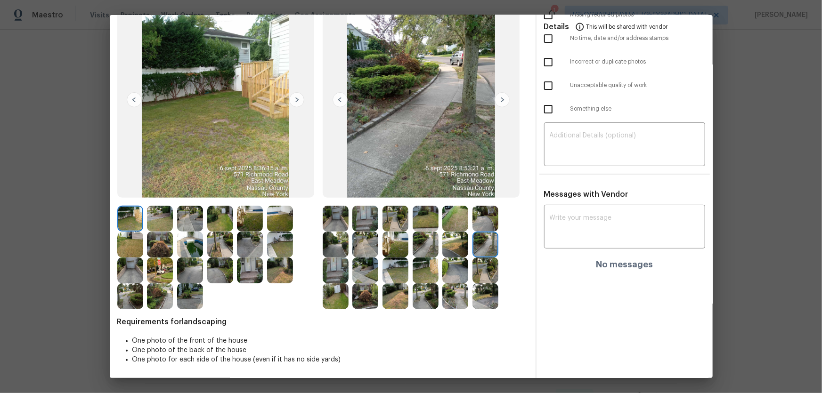
click at [334, 259] on img at bounding box center [336, 271] width 26 height 26
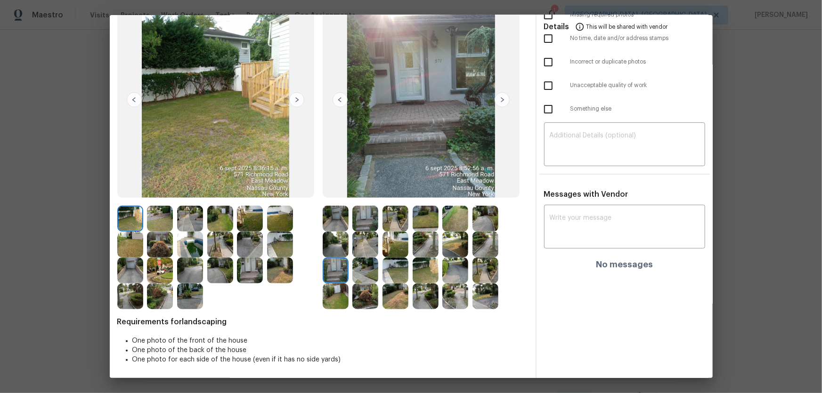
click at [362, 259] on img at bounding box center [365, 271] width 26 height 26
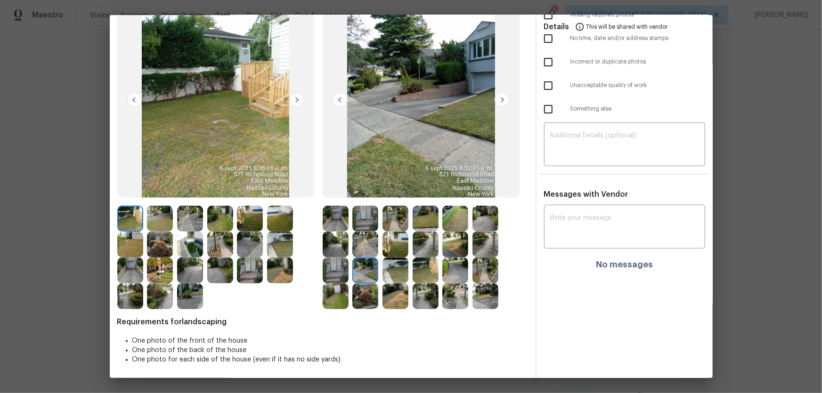
click at [379, 259] on div at bounding box center [367, 271] width 30 height 26
click at [397, 259] on img at bounding box center [395, 271] width 26 height 26
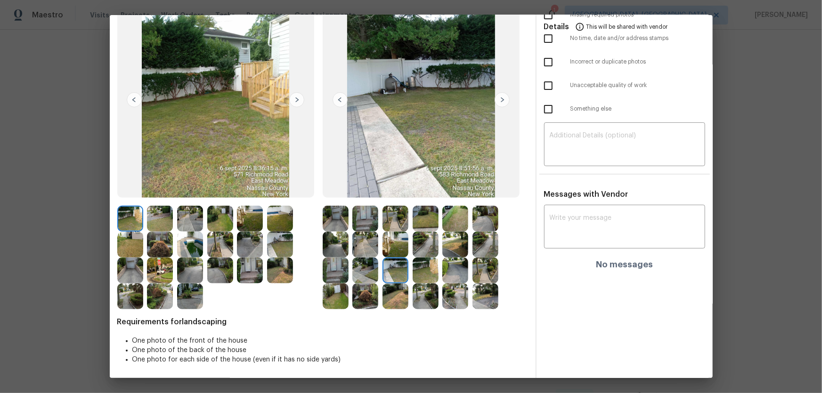
click at [425, 259] on img at bounding box center [425, 271] width 26 height 26
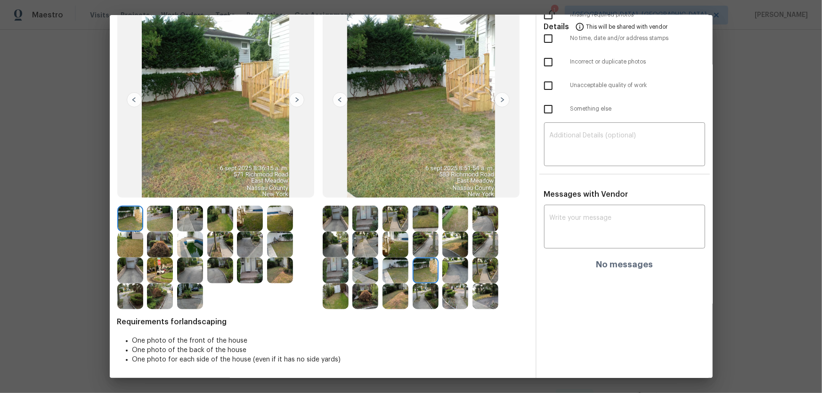
click at [450, 259] on img at bounding box center [455, 271] width 26 height 26
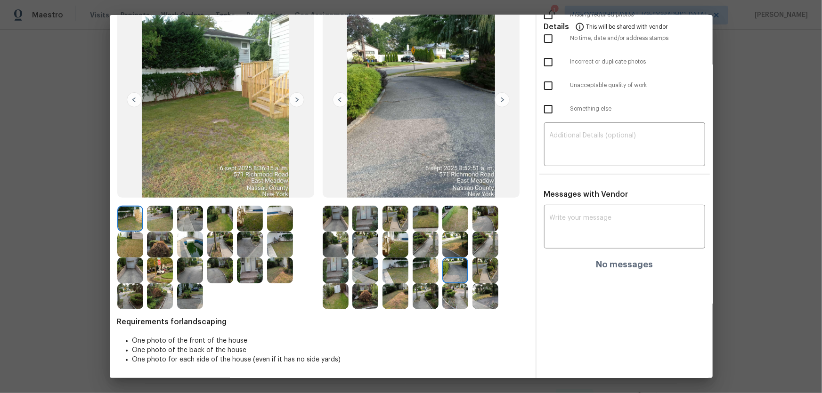
click at [479, 259] on img at bounding box center [485, 271] width 26 height 26
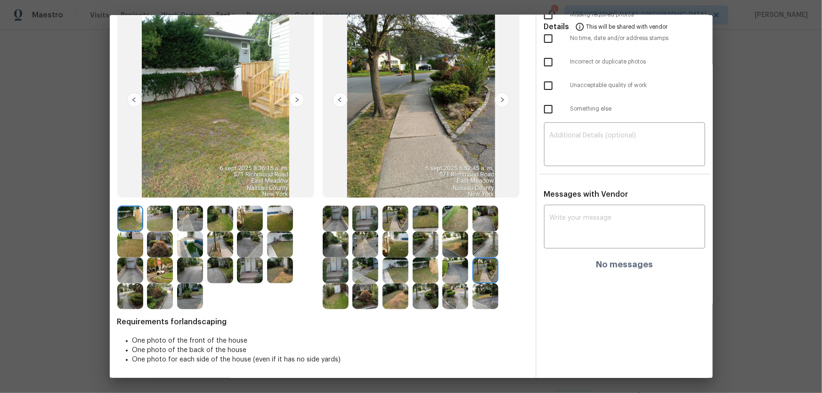
click at [337, 259] on img at bounding box center [336, 296] width 26 height 26
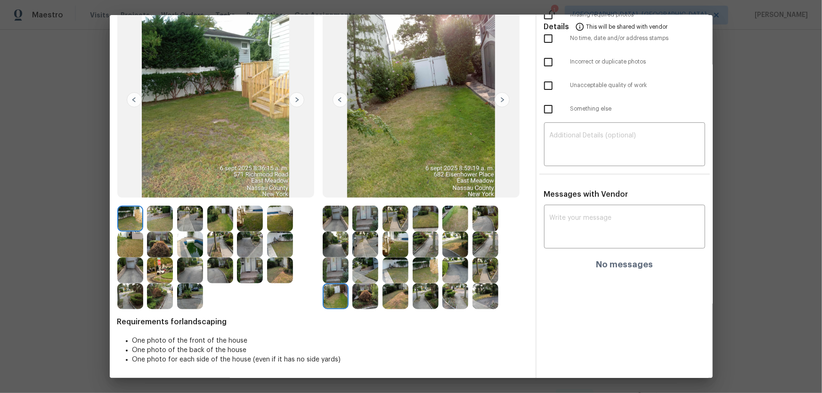
click at [367, 259] on img at bounding box center [365, 296] width 26 height 26
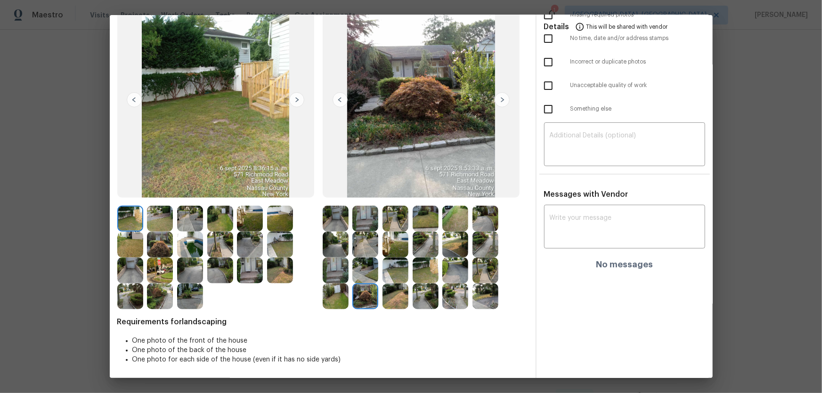
click at [402, 259] on img at bounding box center [395, 296] width 26 height 26
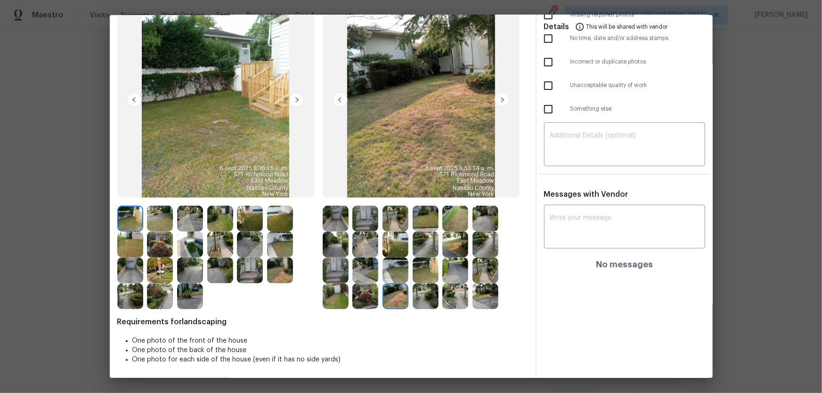
click at [414, 259] on img at bounding box center [425, 296] width 26 height 26
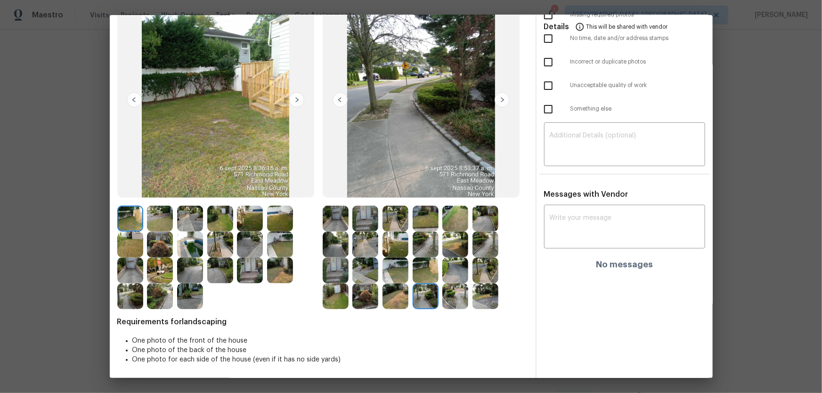
click at [459, 259] on img at bounding box center [455, 296] width 26 height 26
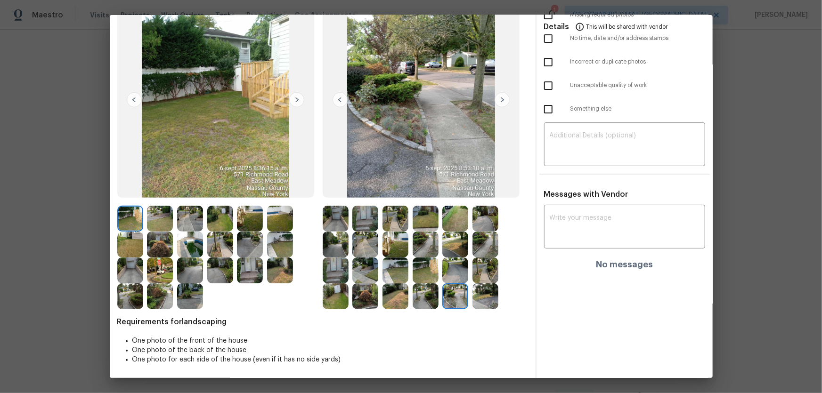
click at [472, 259] on img at bounding box center [485, 296] width 26 height 26
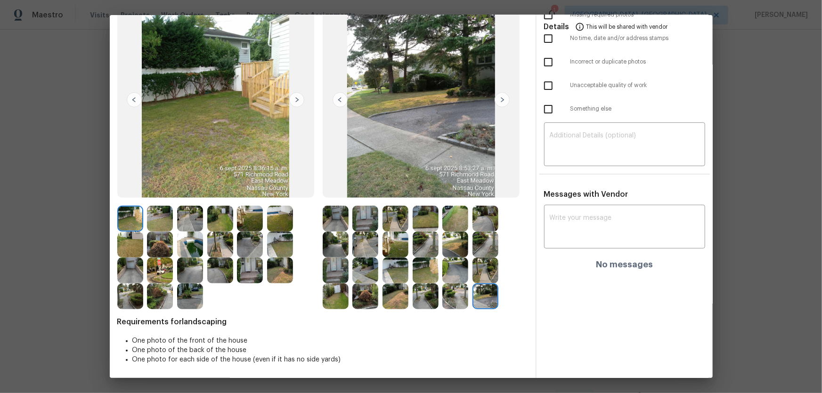
scroll to position [0, 0]
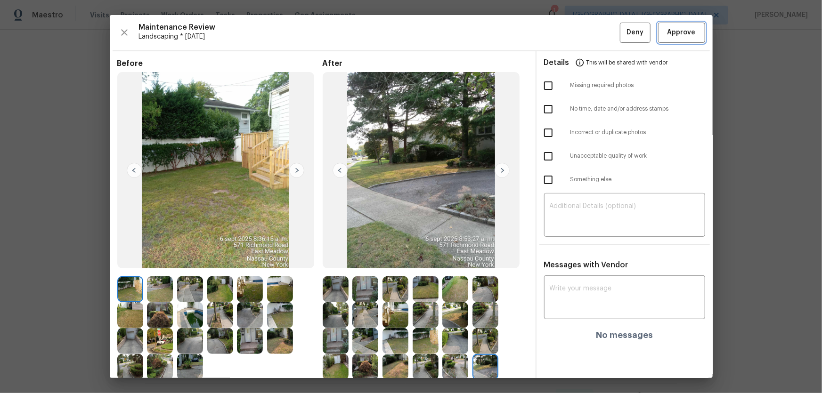
click at [584, 37] on span "Approve" at bounding box center [681, 33] width 28 height 12
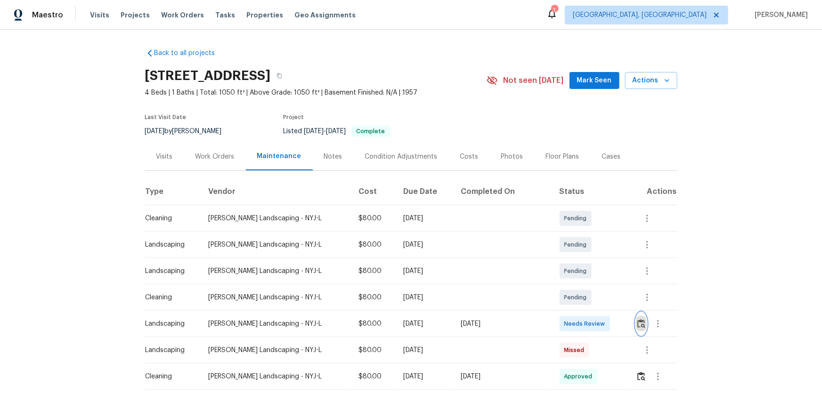
click at [584, 259] on img "button" at bounding box center [641, 323] width 8 height 9
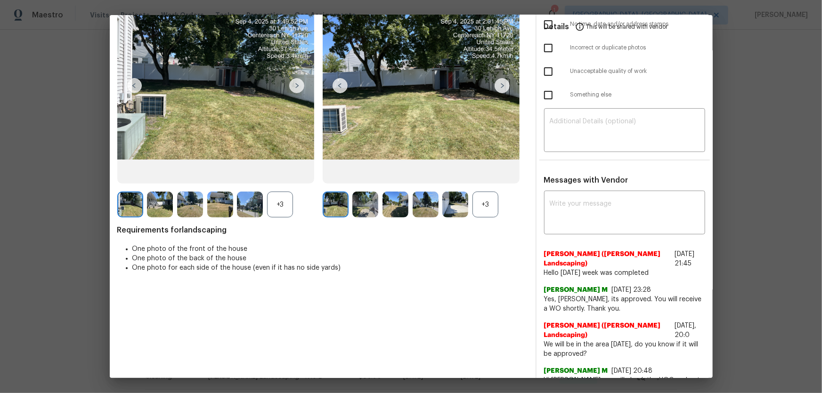
scroll to position [85, 0]
click at [489, 207] on div "+3" at bounding box center [485, 204] width 26 height 26
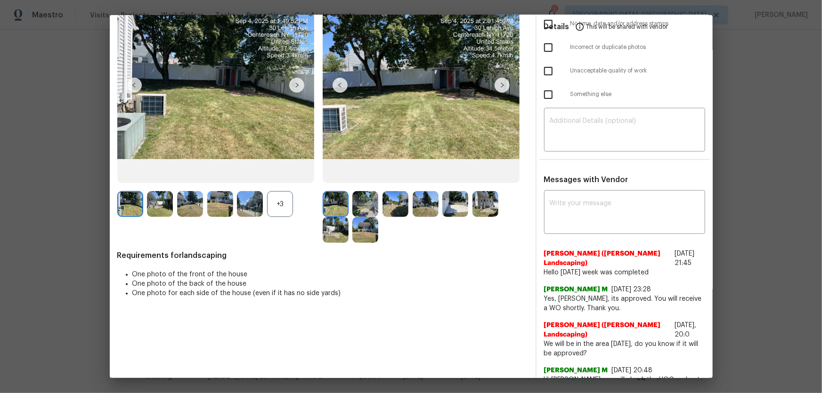
click at [281, 201] on div "+3" at bounding box center [280, 204] width 26 height 26
click at [374, 201] on img at bounding box center [365, 204] width 26 height 26
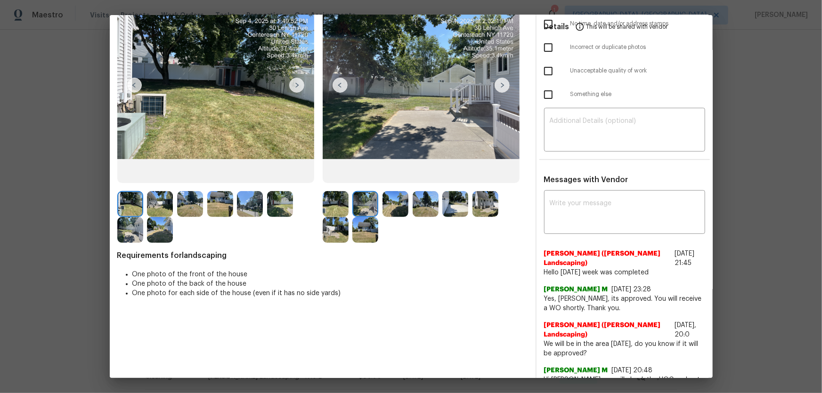
click at [386, 202] on img at bounding box center [395, 204] width 26 height 26
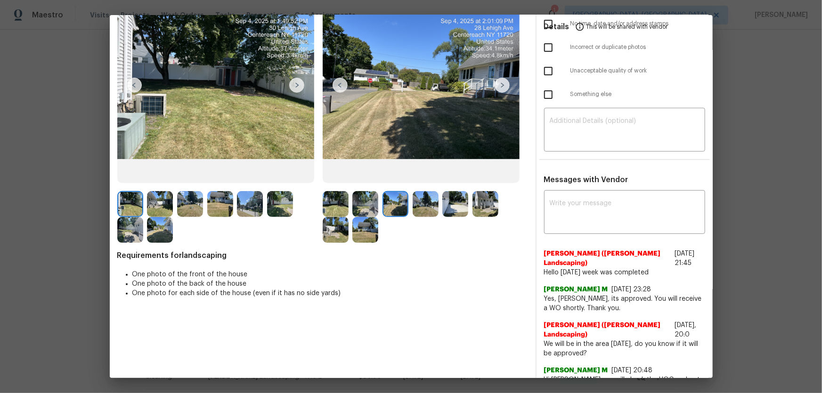
click at [418, 202] on img at bounding box center [425, 204] width 26 height 26
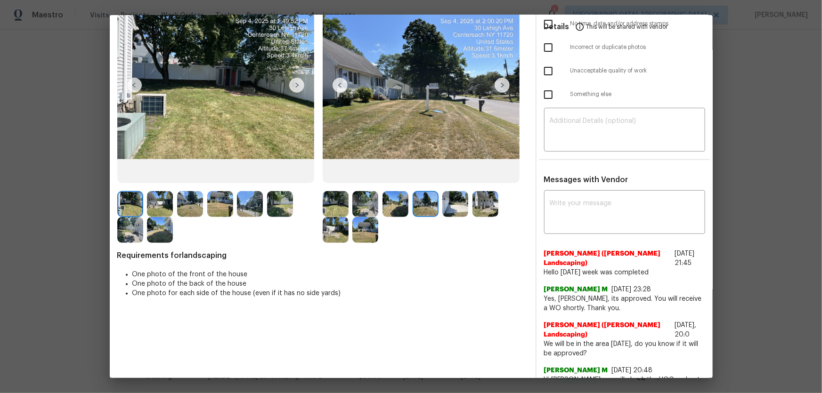
click at [442, 207] on img at bounding box center [455, 204] width 26 height 26
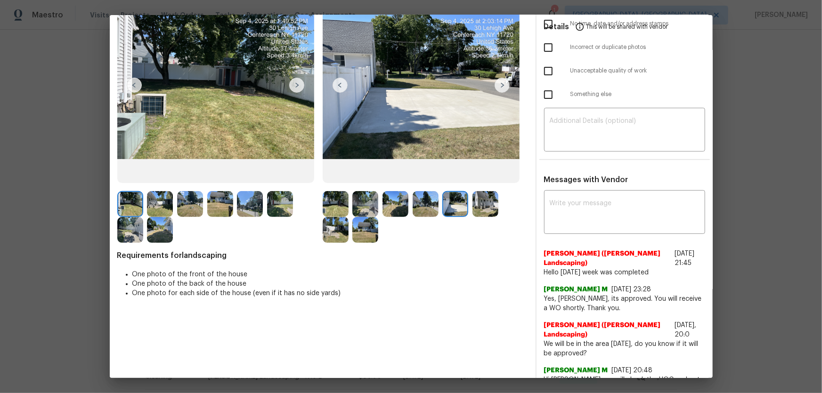
click at [481, 206] on img at bounding box center [485, 204] width 26 height 26
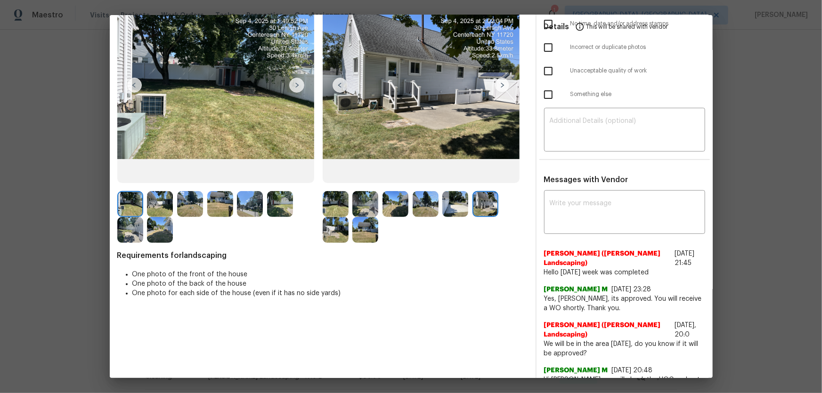
click at [331, 231] on img at bounding box center [336, 230] width 26 height 26
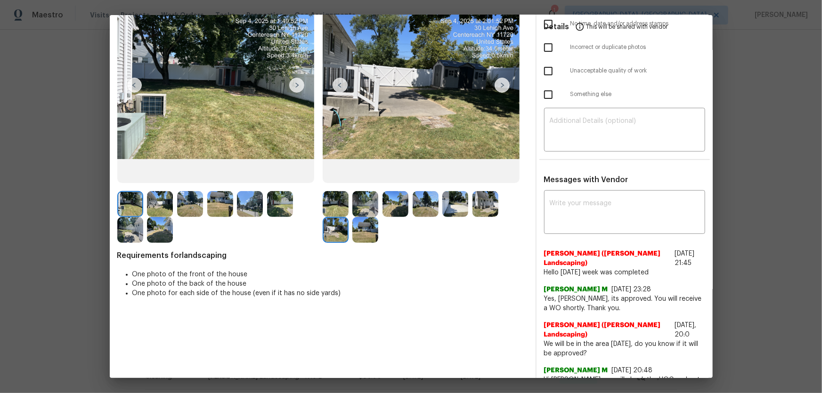
click at [368, 231] on img at bounding box center [365, 230] width 26 height 26
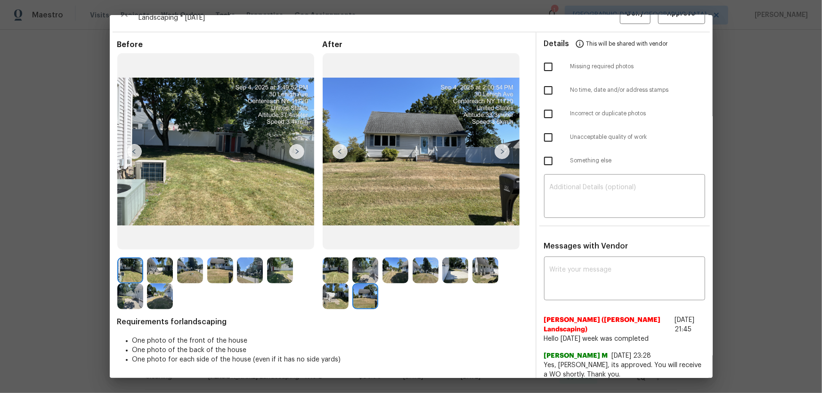
scroll to position [0, 0]
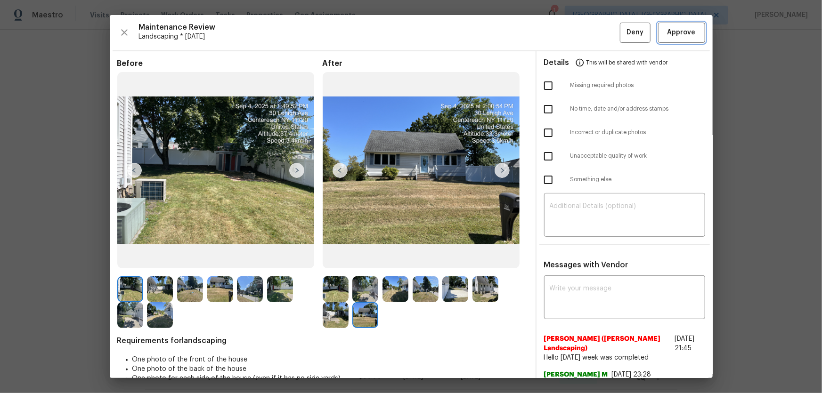
click at [584, 40] on button "Approve" at bounding box center [681, 33] width 47 height 20
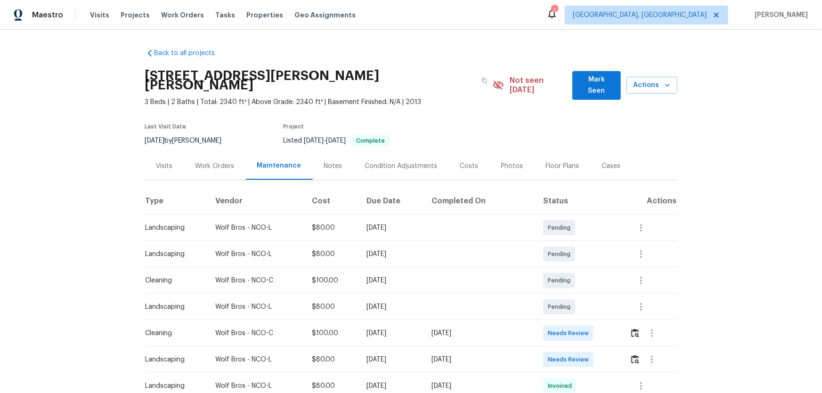
click at [584, 259] on div at bounding box center [653, 359] width 47 height 23
click at [584, 259] on img "button" at bounding box center [635, 359] width 8 height 9
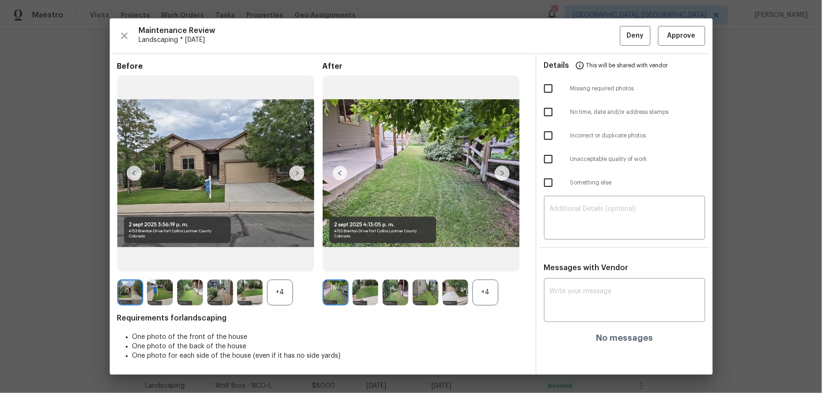
click at [480, 259] on div "+4" at bounding box center [485, 293] width 26 height 26
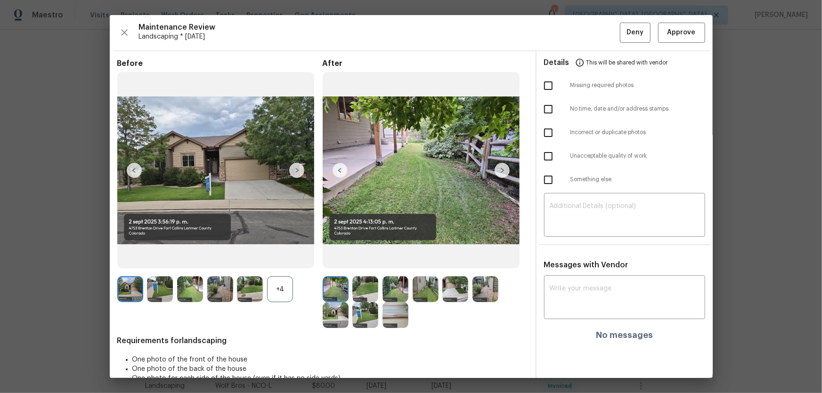
click at [287, 259] on div "+4" at bounding box center [280, 289] width 26 height 26
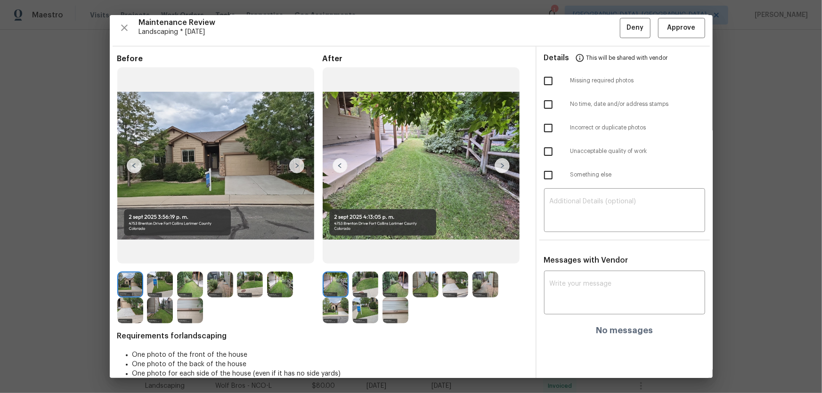
scroll to position [19, 0]
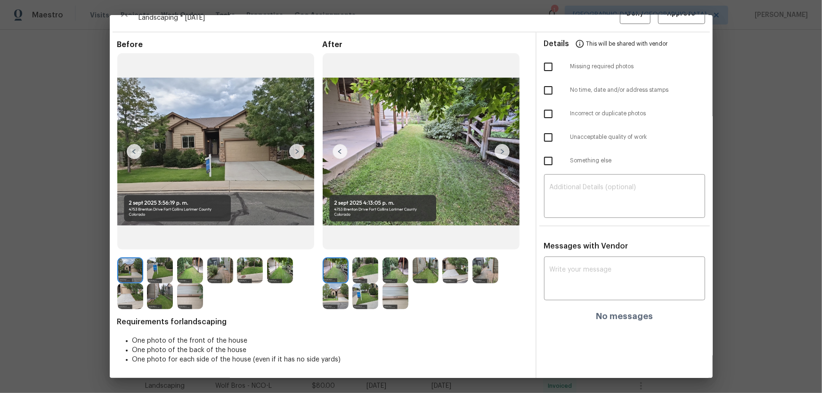
click at [363, 259] on img at bounding box center [365, 271] width 26 height 26
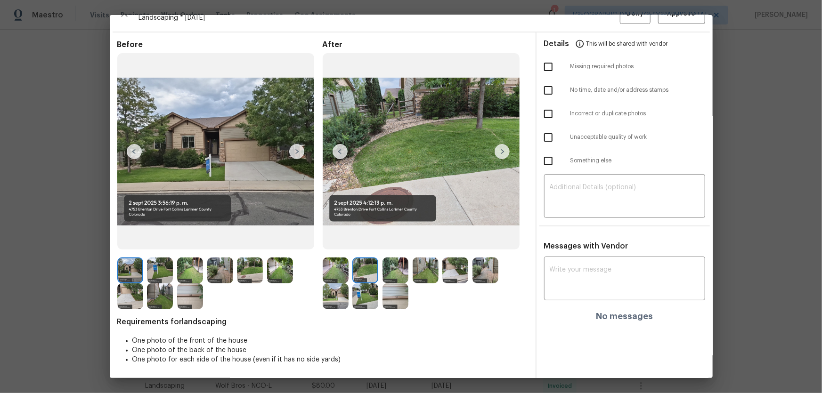
click at [390, 259] on img at bounding box center [395, 271] width 26 height 26
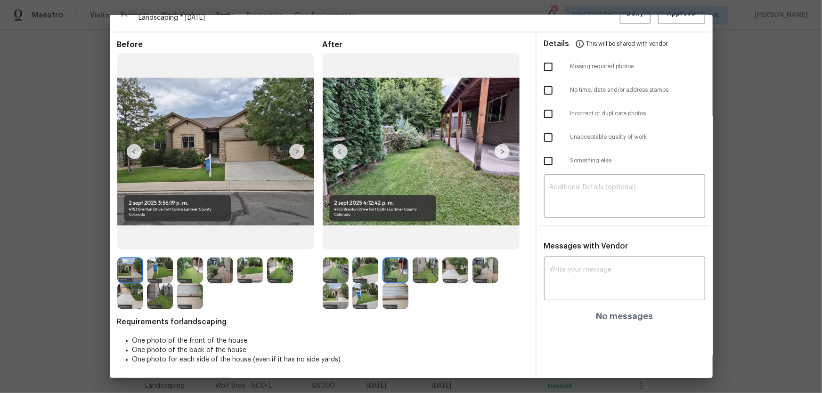
click at [424, 259] on img at bounding box center [425, 271] width 26 height 26
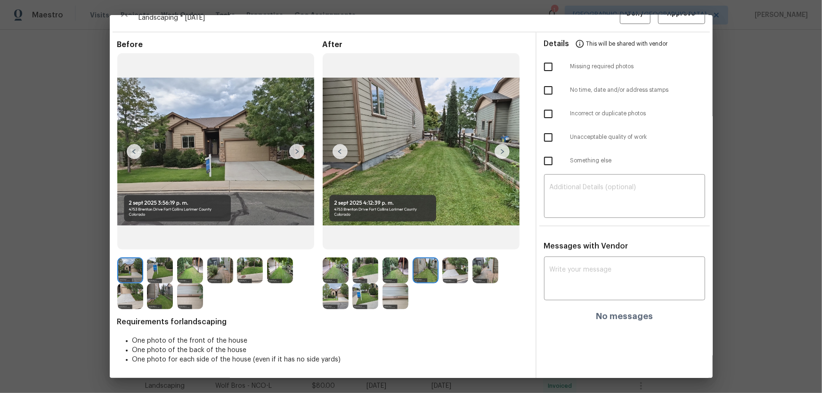
click at [462, 259] on img at bounding box center [455, 271] width 26 height 26
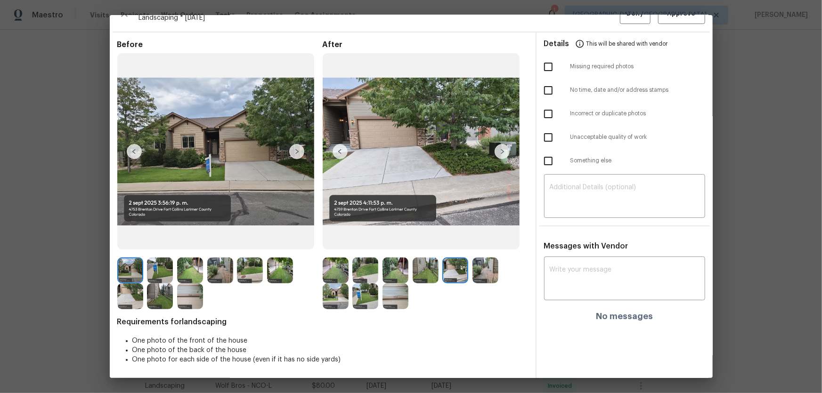
click at [486, 259] on img at bounding box center [485, 271] width 26 height 26
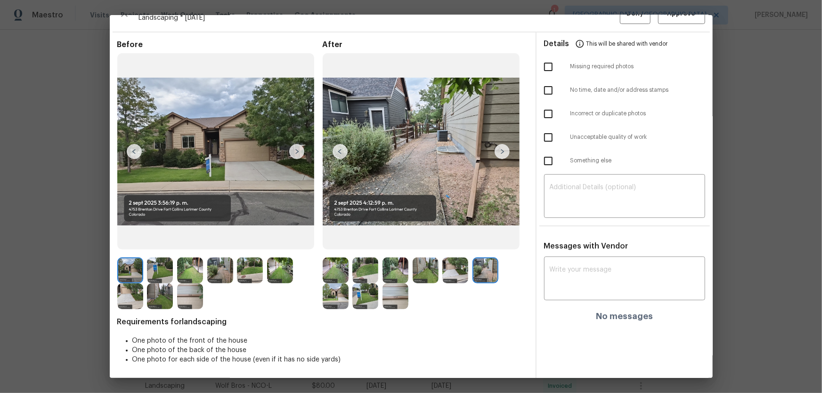
drag, startPoint x: 317, startPoint y: 298, endPoint x: 336, endPoint y: 297, distance: 18.4
click at [317, 259] on div at bounding box center [219, 284] width 205 height 52
click at [344, 259] on img at bounding box center [336, 296] width 26 height 26
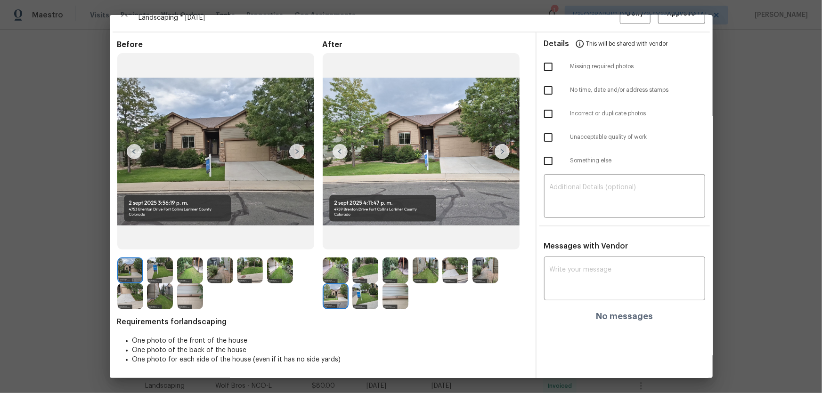
click at [358, 259] on img at bounding box center [365, 296] width 26 height 26
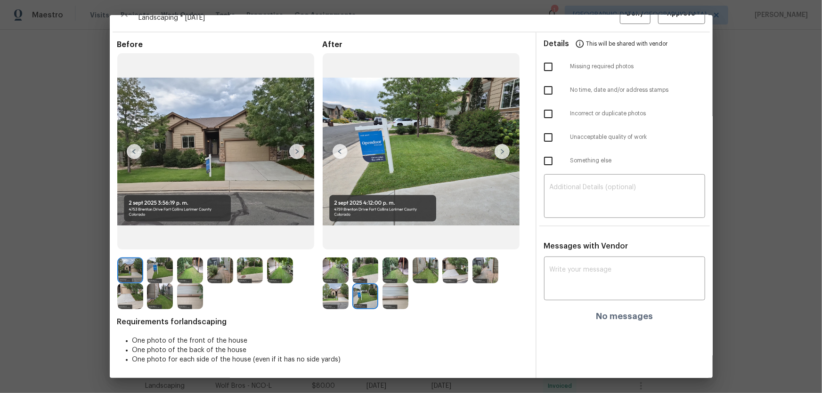
click at [388, 259] on img at bounding box center [395, 296] width 26 height 26
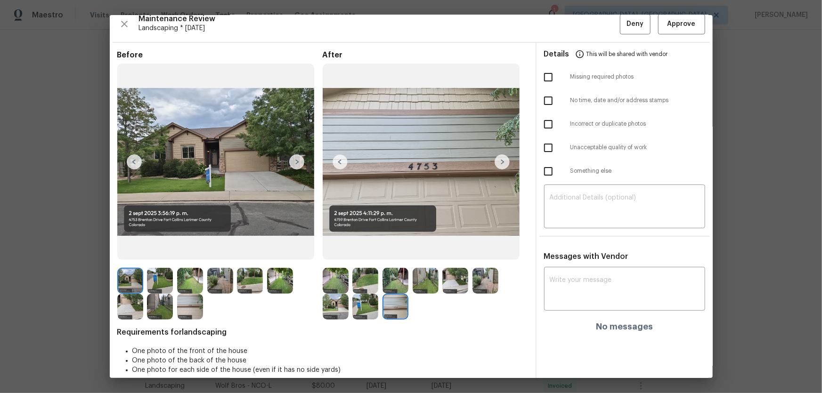
scroll to position [0, 0]
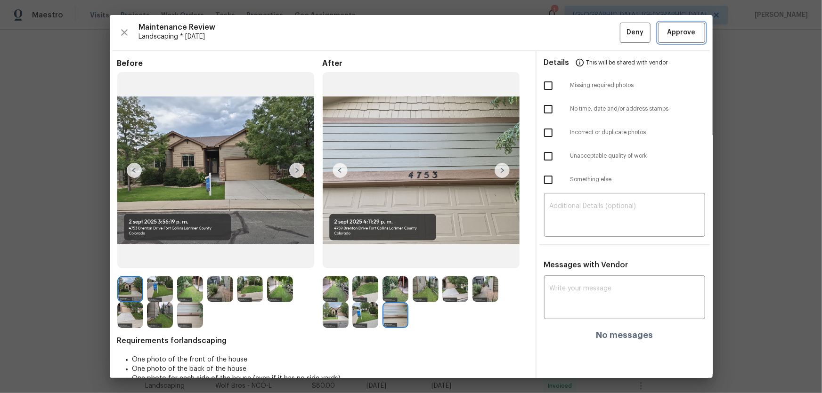
click at [584, 40] on button "Approve" at bounding box center [681, 33] width 47 height 20
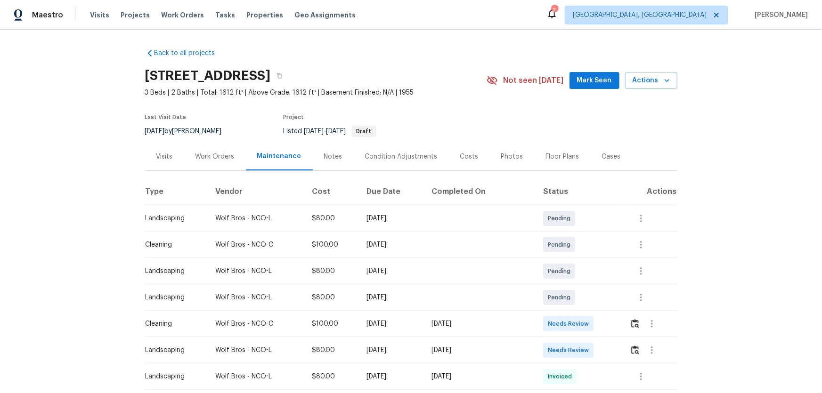
scroll to position [42, 0]
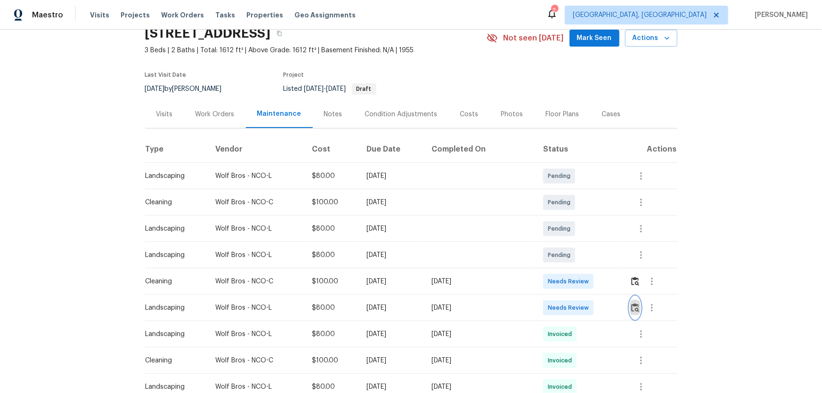
click at [584, 259] on button "button" at bounding box center [635, 308] width 11 height 23
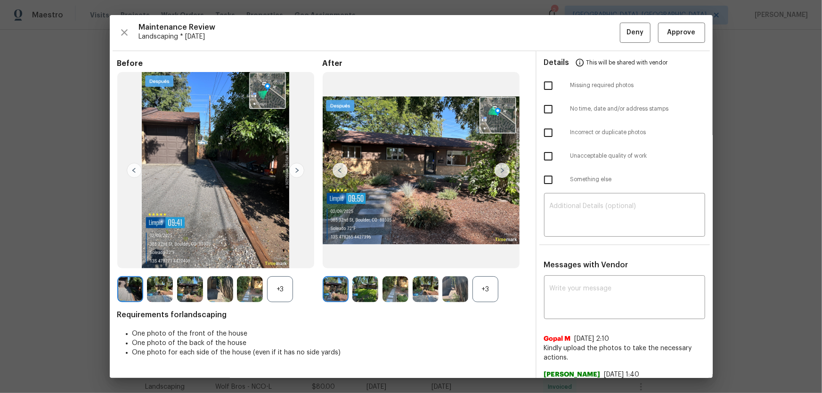
click at [481, 259] on div "+3" at bounding box center [485, 289] width 26 height 26
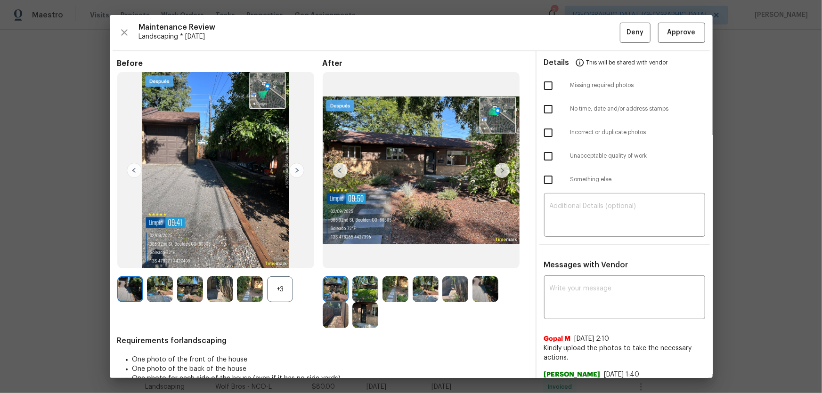
click at [283, 259] on div "+3" at bounding box center [280, 289] width 26 height 26
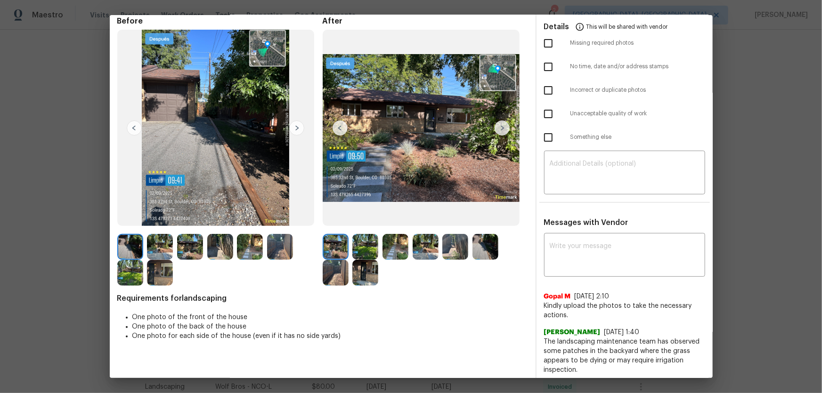
click at [362, 243] on img at bounding box center [365, 247] width 26 height 26
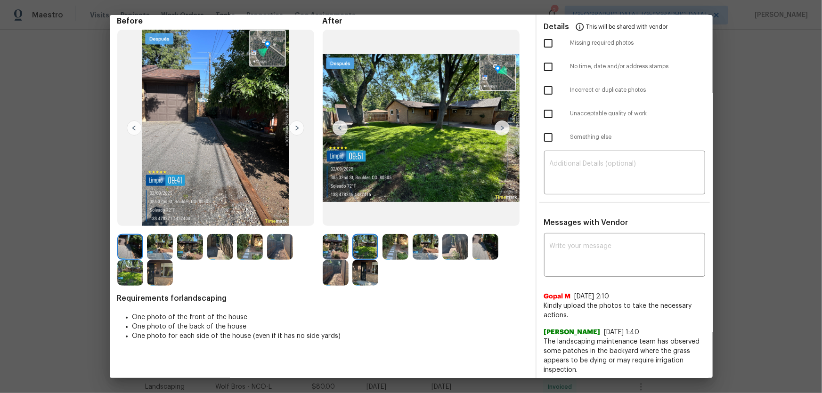
click at [400, 247] on img at bounding box center [395, 247] width 26 height 26
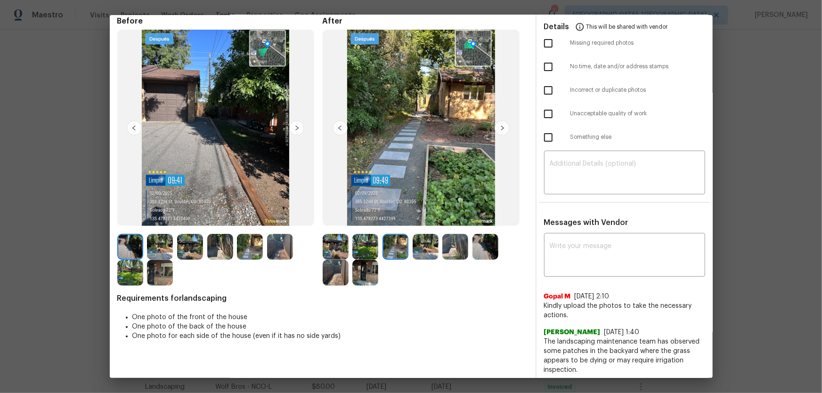
click at [427, 255] on img at bounding box center [425, 247] width 26 height 26
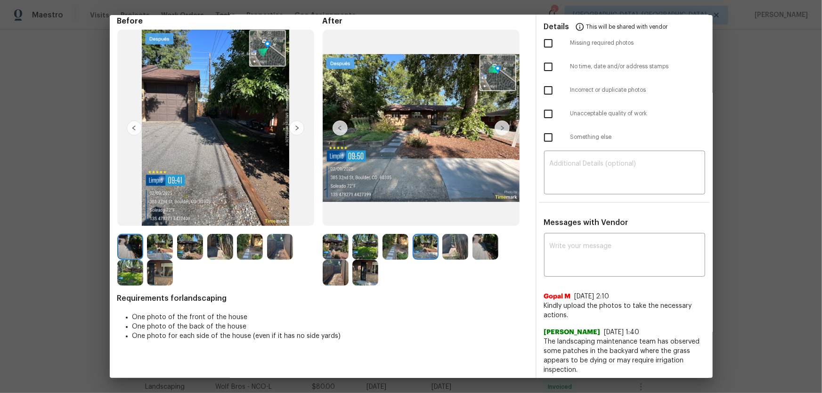
click at [456, 251] on img at bounding box center [455, 247] width 26 height 26
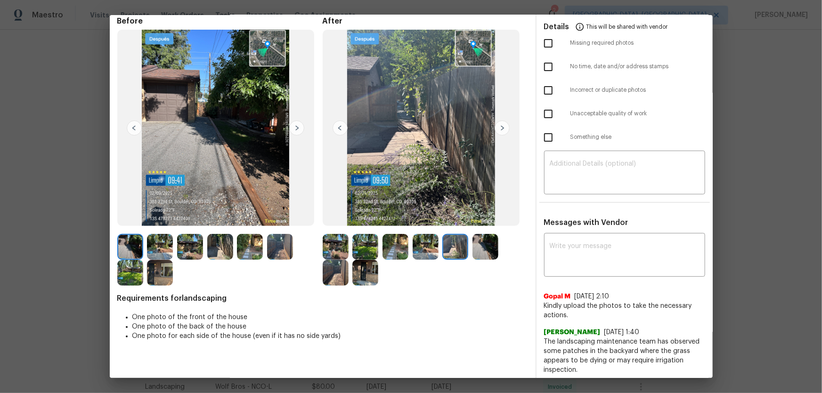
click at [484, 250] on img at bounding box center [485, 247] width 26 height 26
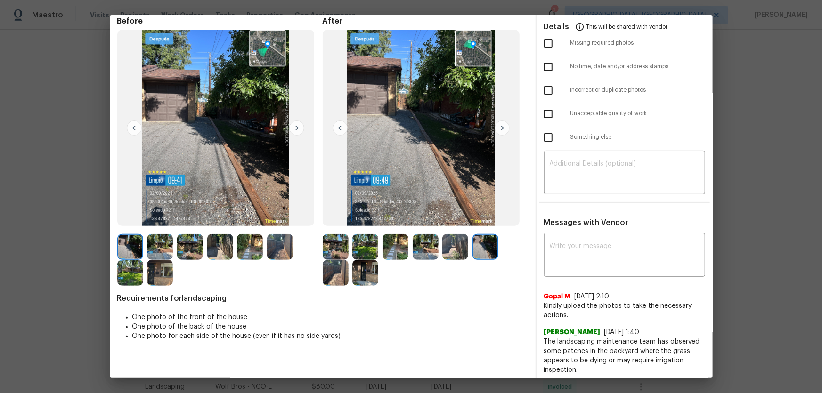
click at [344, 259] on img at bounding box center [336, 273] width 26 height 26
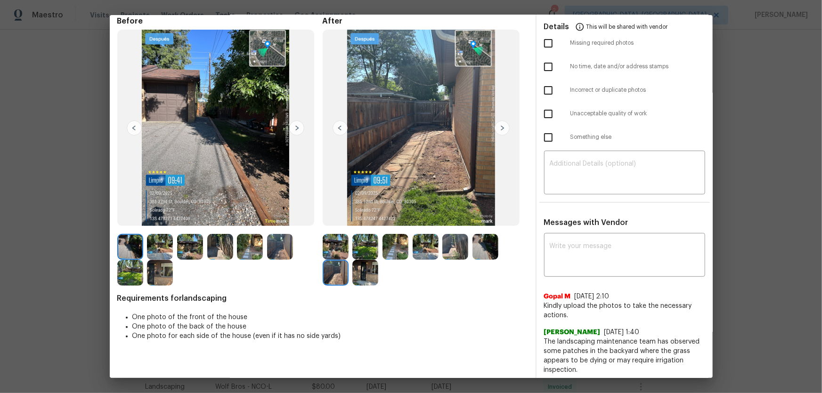
click at [364, 259] on img at bounding box center [365, 273] width 26 height 26
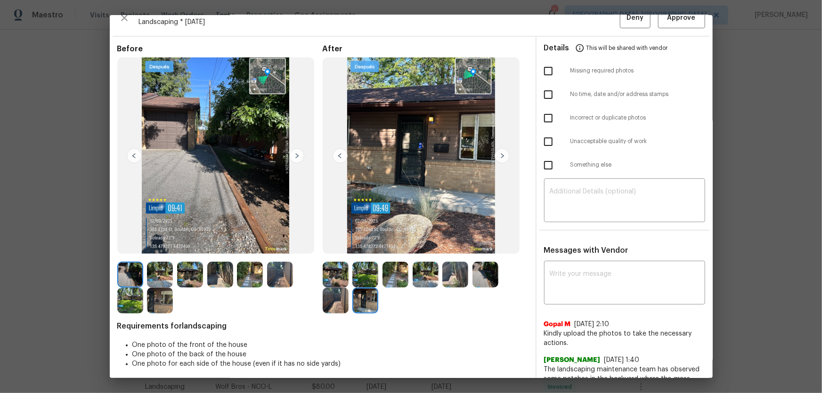
scroll to position [0, 0]
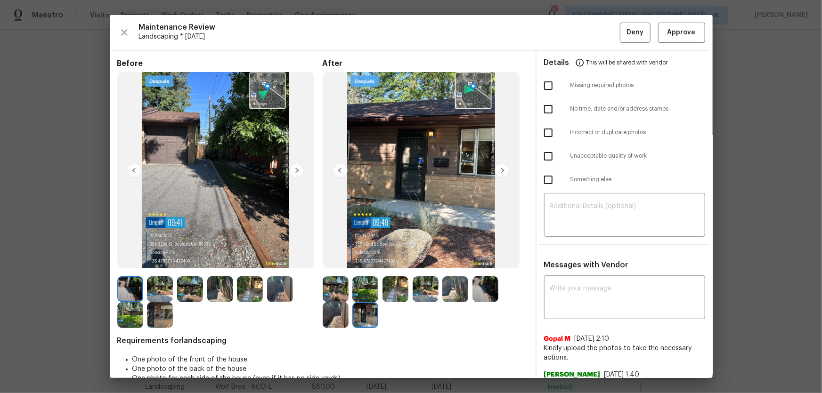
click at [338, 259] on img at bounding box center [336, 289] width 26 height 26
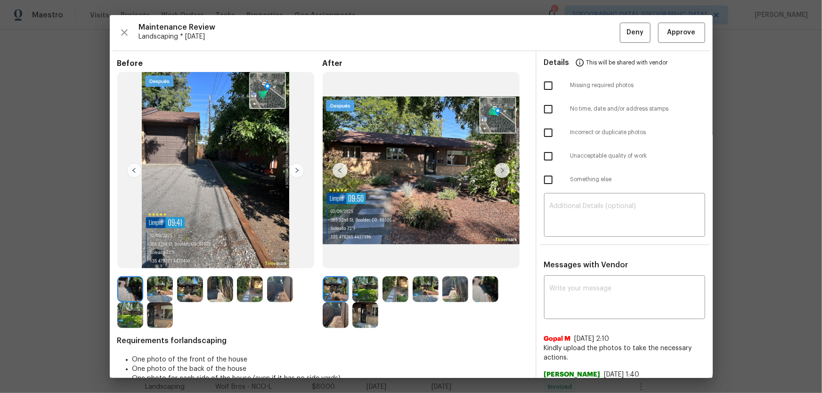
click at [334, 259] on img at bounding box center [336, 289] width 26 height 26
click at [584, 32] on span "Approve" at bounding box center [681, 33] width 28 height 12
